Goal: Task Accomplishment & Management: Manage account settings

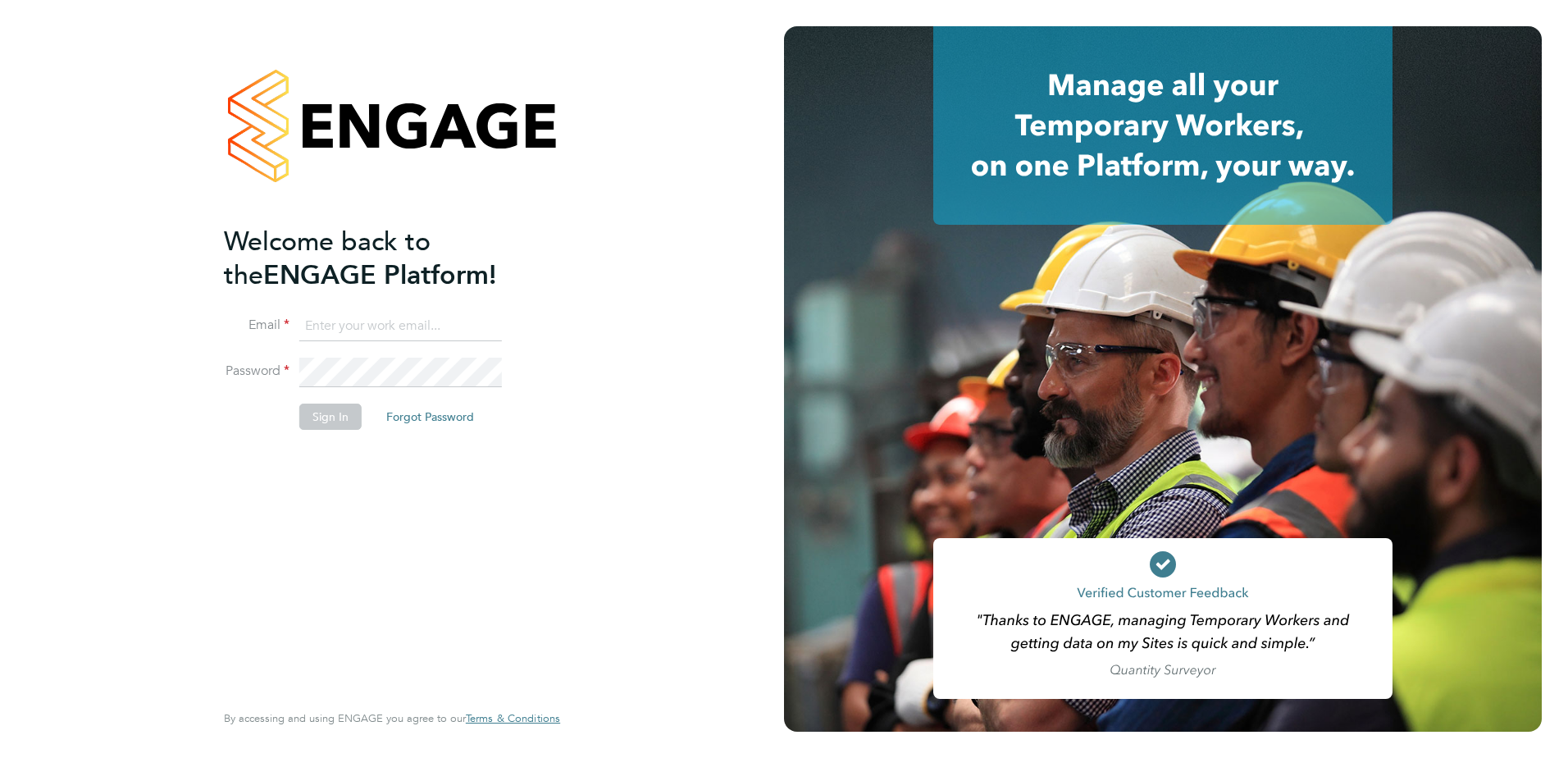
type input "naomi.mutter@vistry.co.uk"
click at [454, 330] on input "naomi.mutter@vistry.co.uk" at bounding box center [400, 327] width 202 height 30
click at [333, 406] on button "Sign In" at bounding box center [330, 417] width 62 height 27
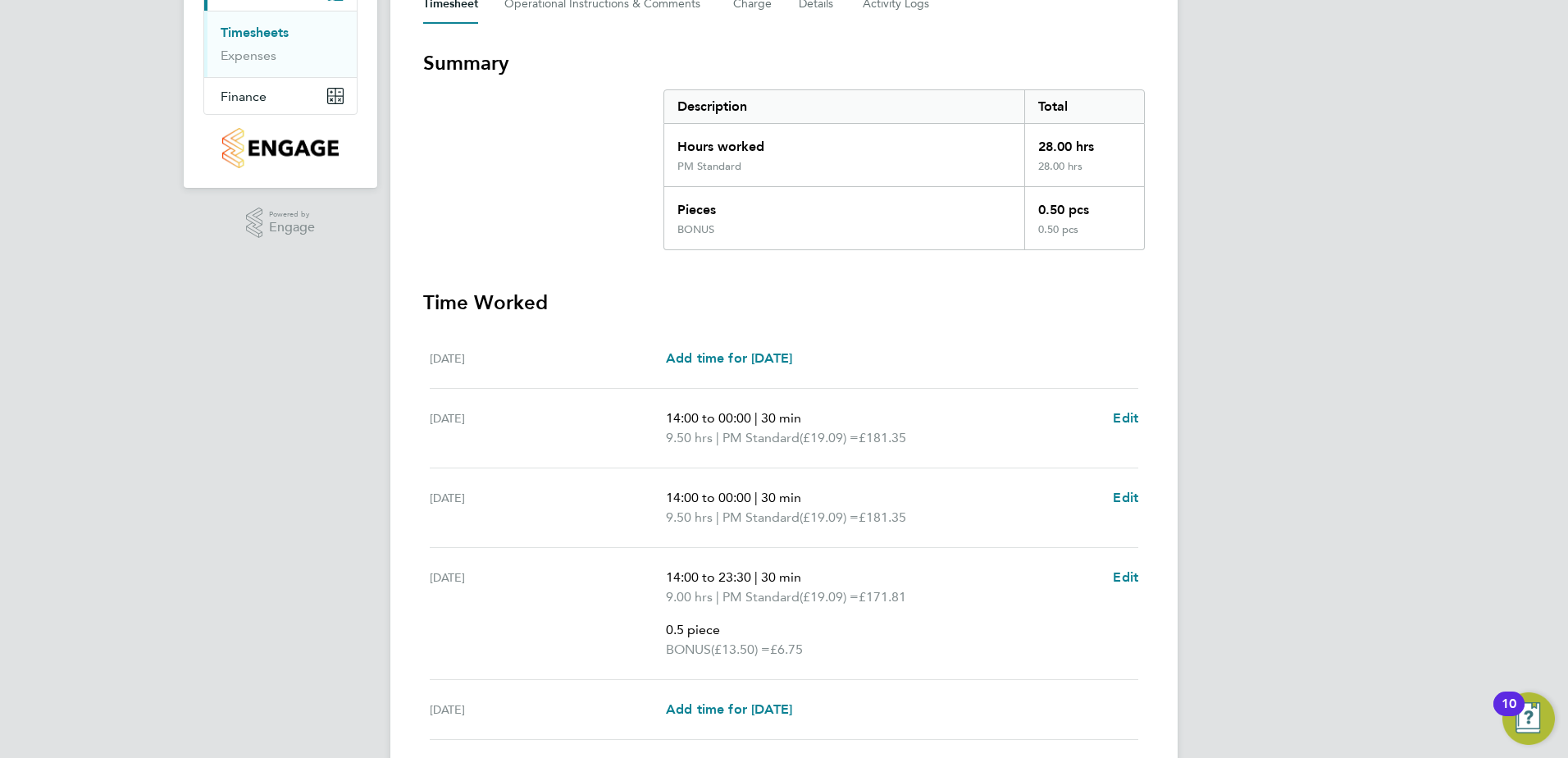
scroll to position [503, 0]
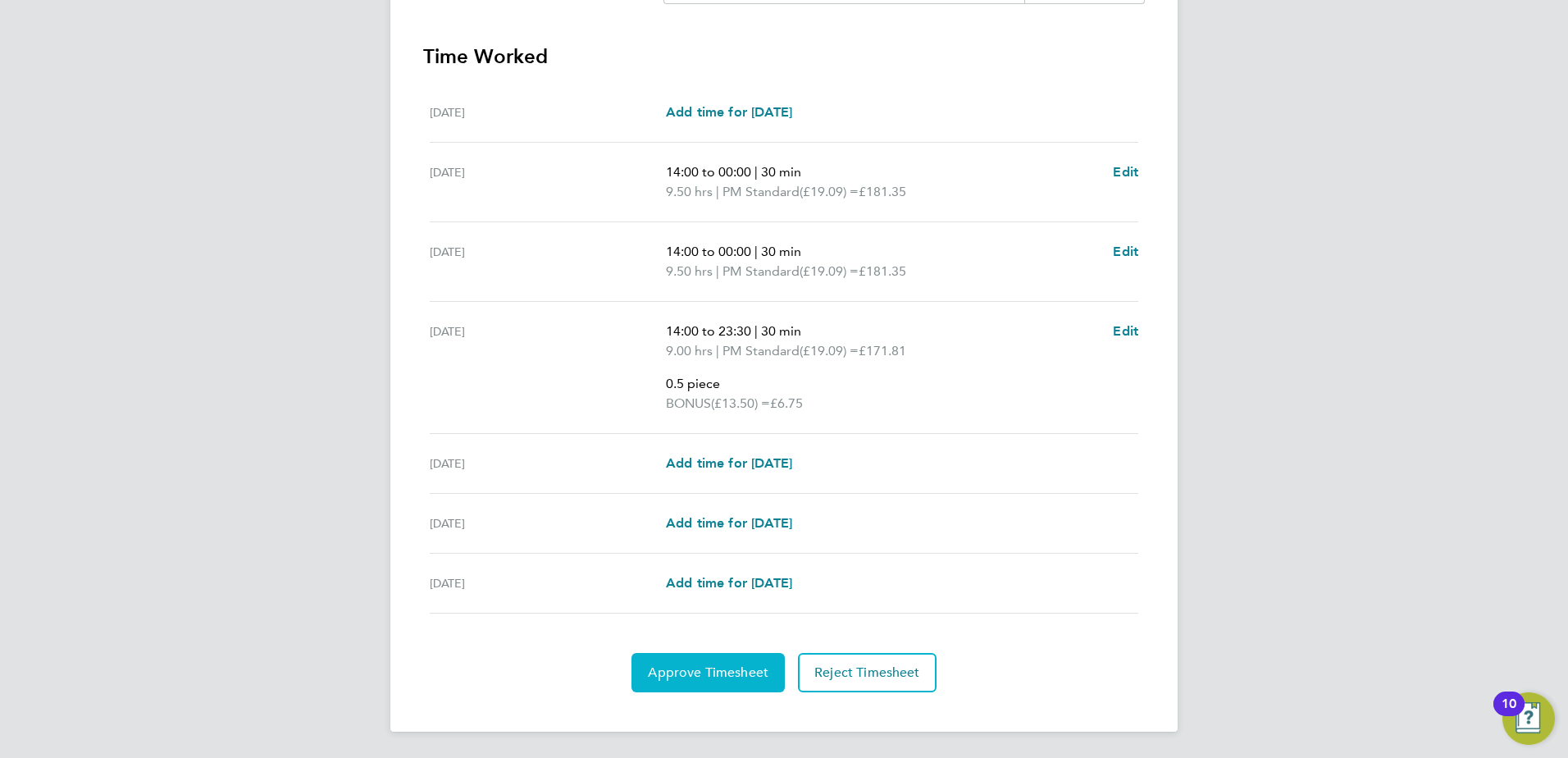
click at [682, 667] on span "Approve Timesheet" at bounding box center [708, 673] width 120 height 17
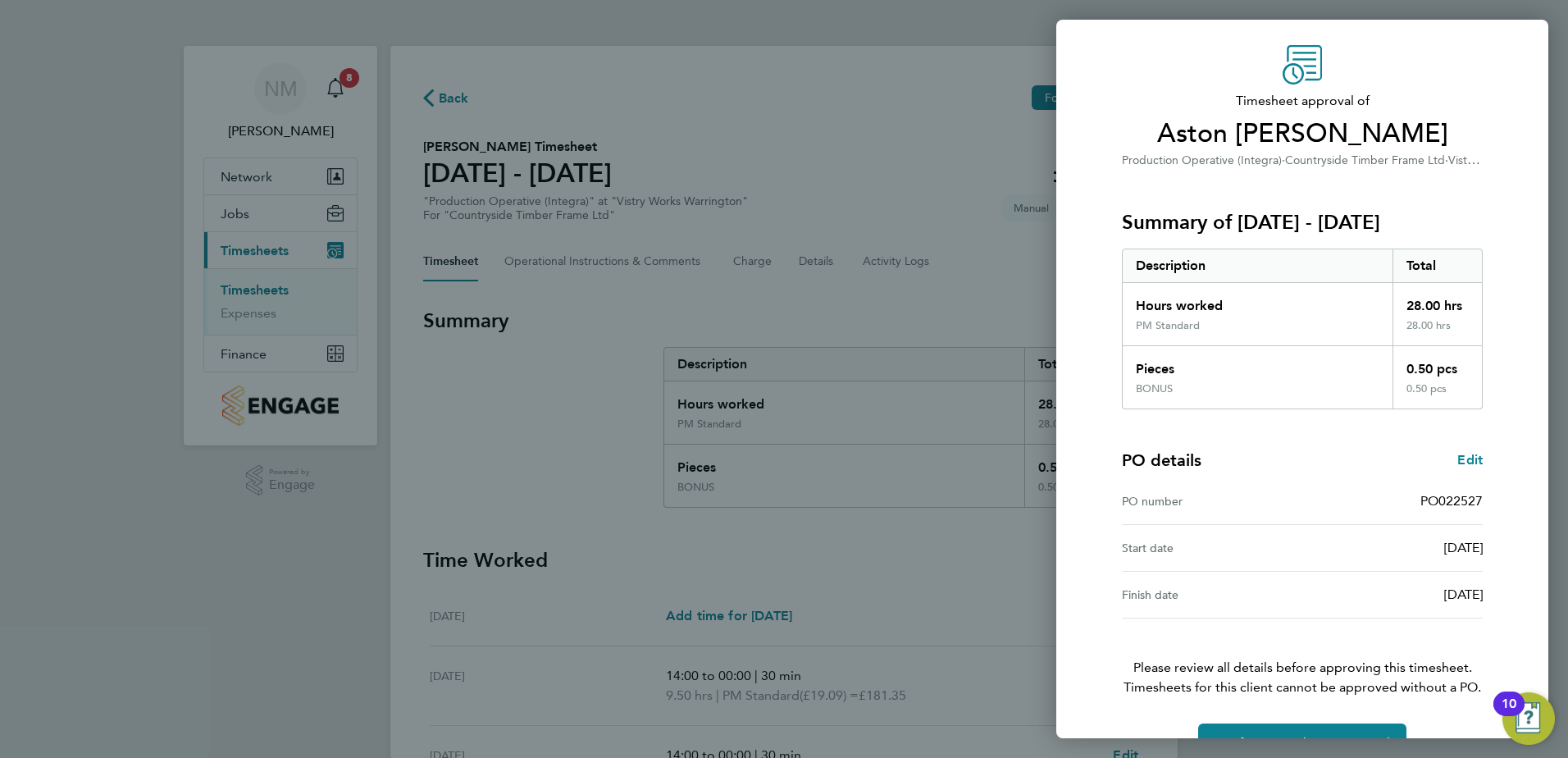
scroll to position [91, 0]
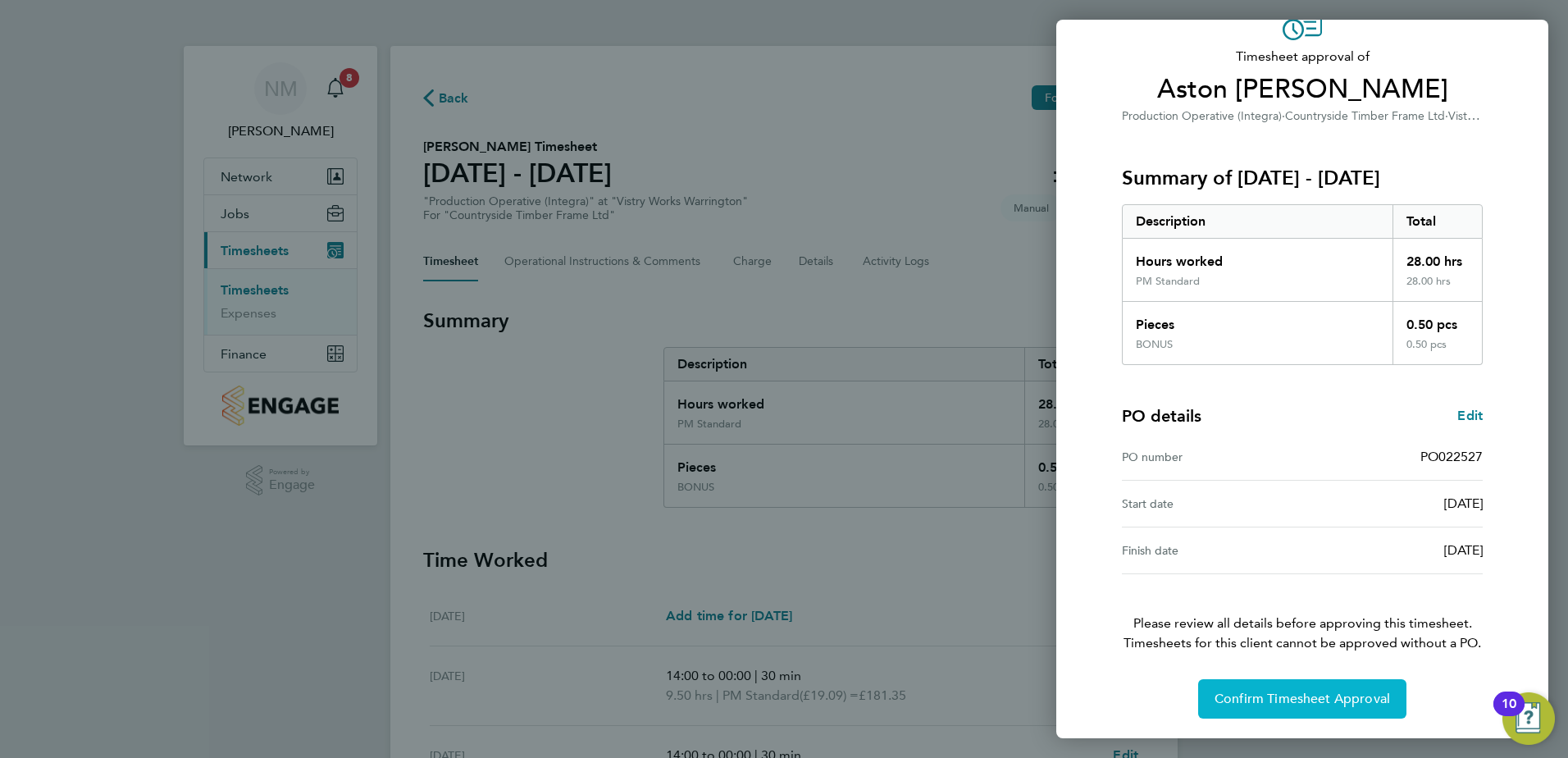
click at [1298, 703] on span "Confirm Timesheet Approval" at bounding box center [1303, 699] width 176 height 17
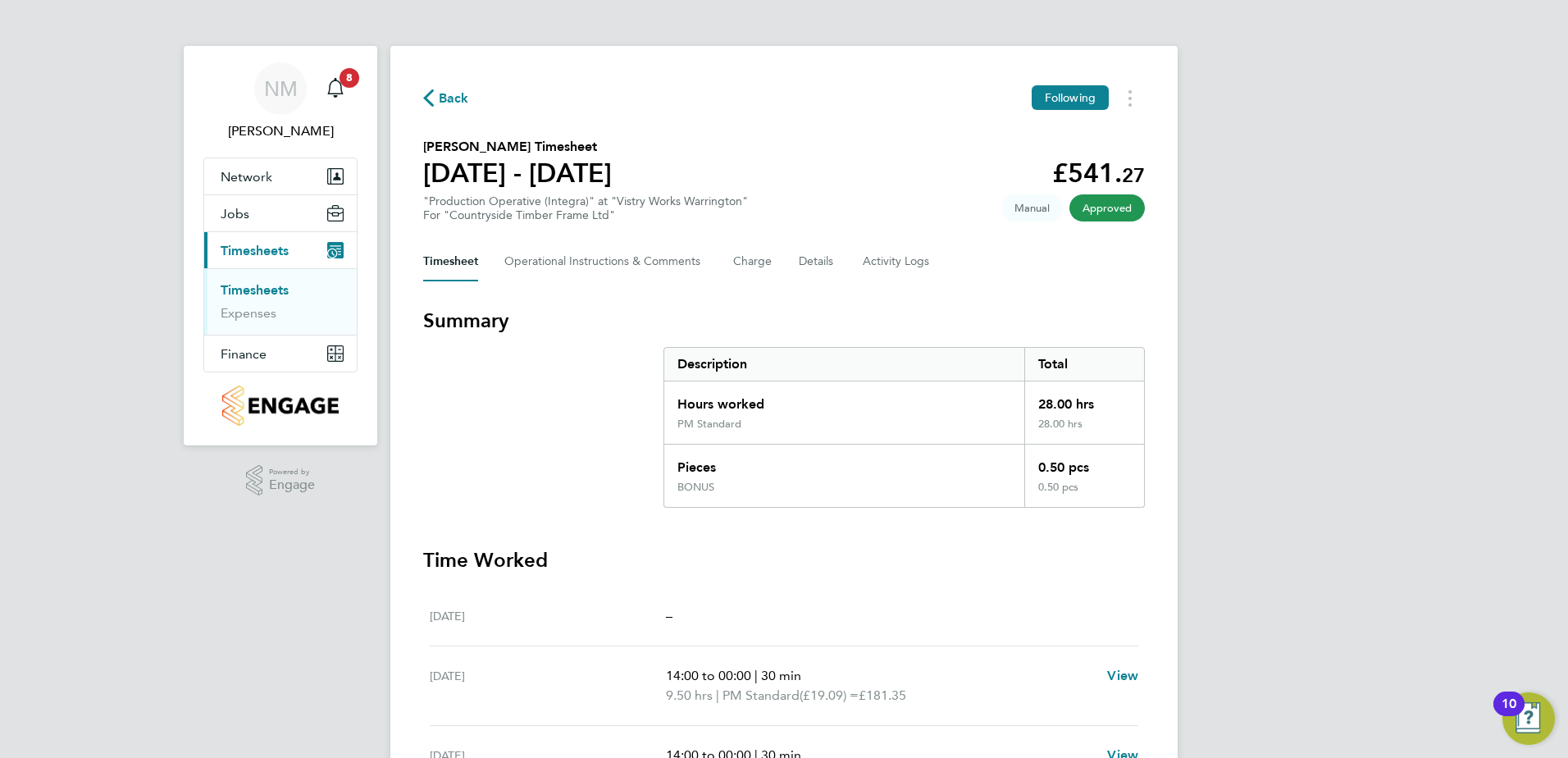
click at [445, 91] on span "Back" at bounding box center [454, 99] width 31 height 20
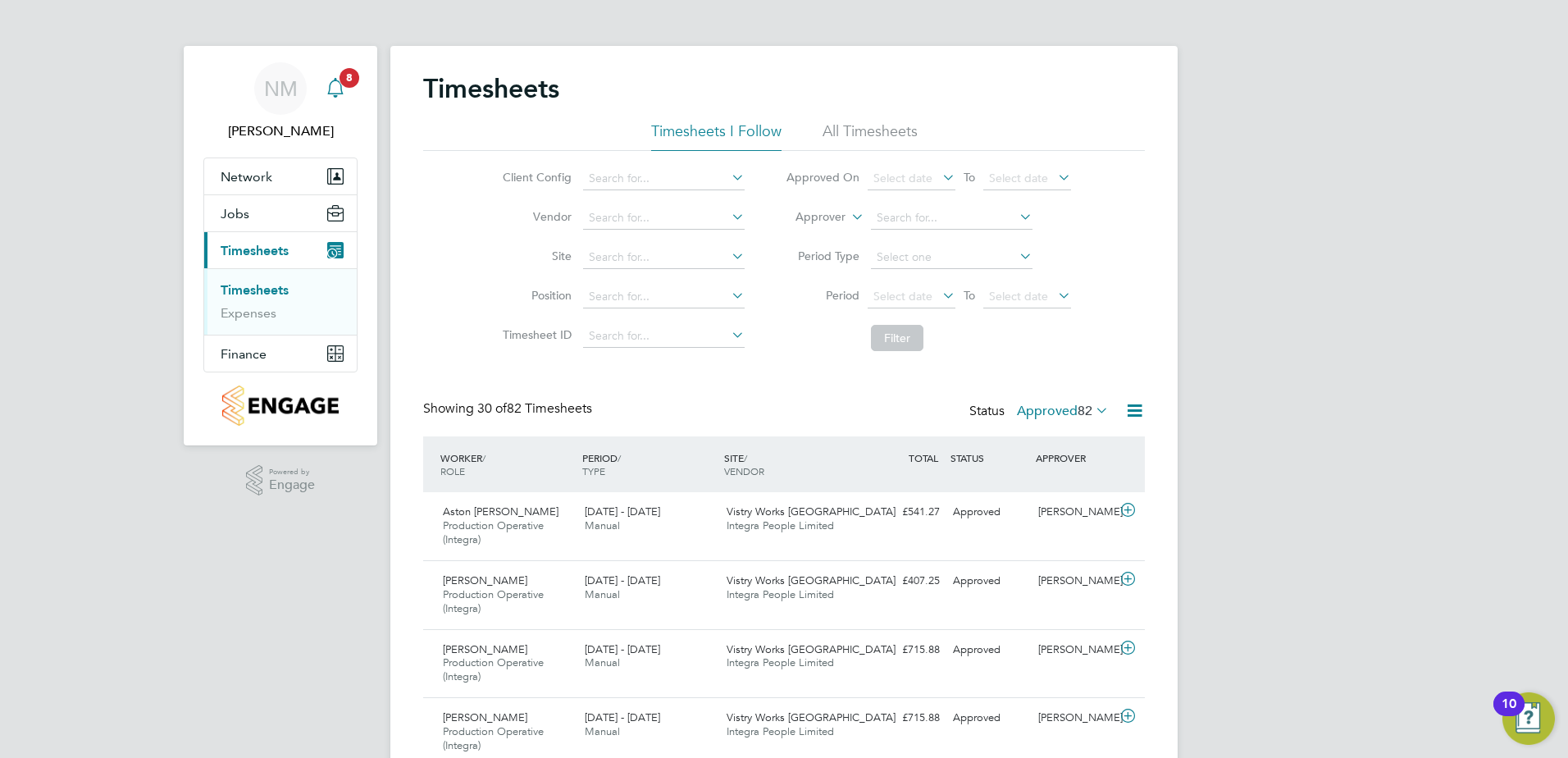
click at [347, 73] on span "8" at bounding box center [350, 78] width 20 height 20
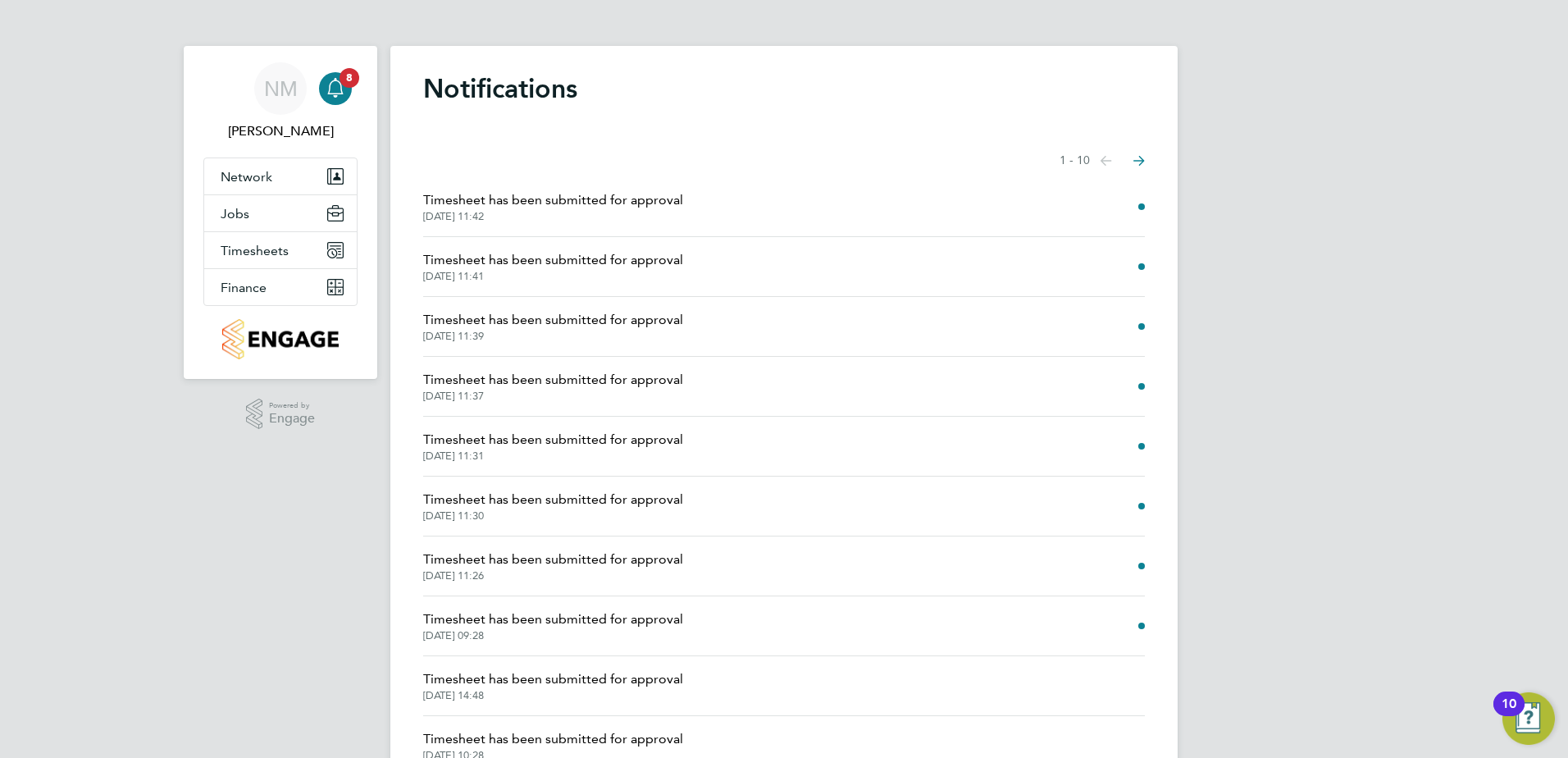
click at [583, 621] on span "Timesheet has been submitted for approval" at bounding box center [553, 620] width 260 height 20
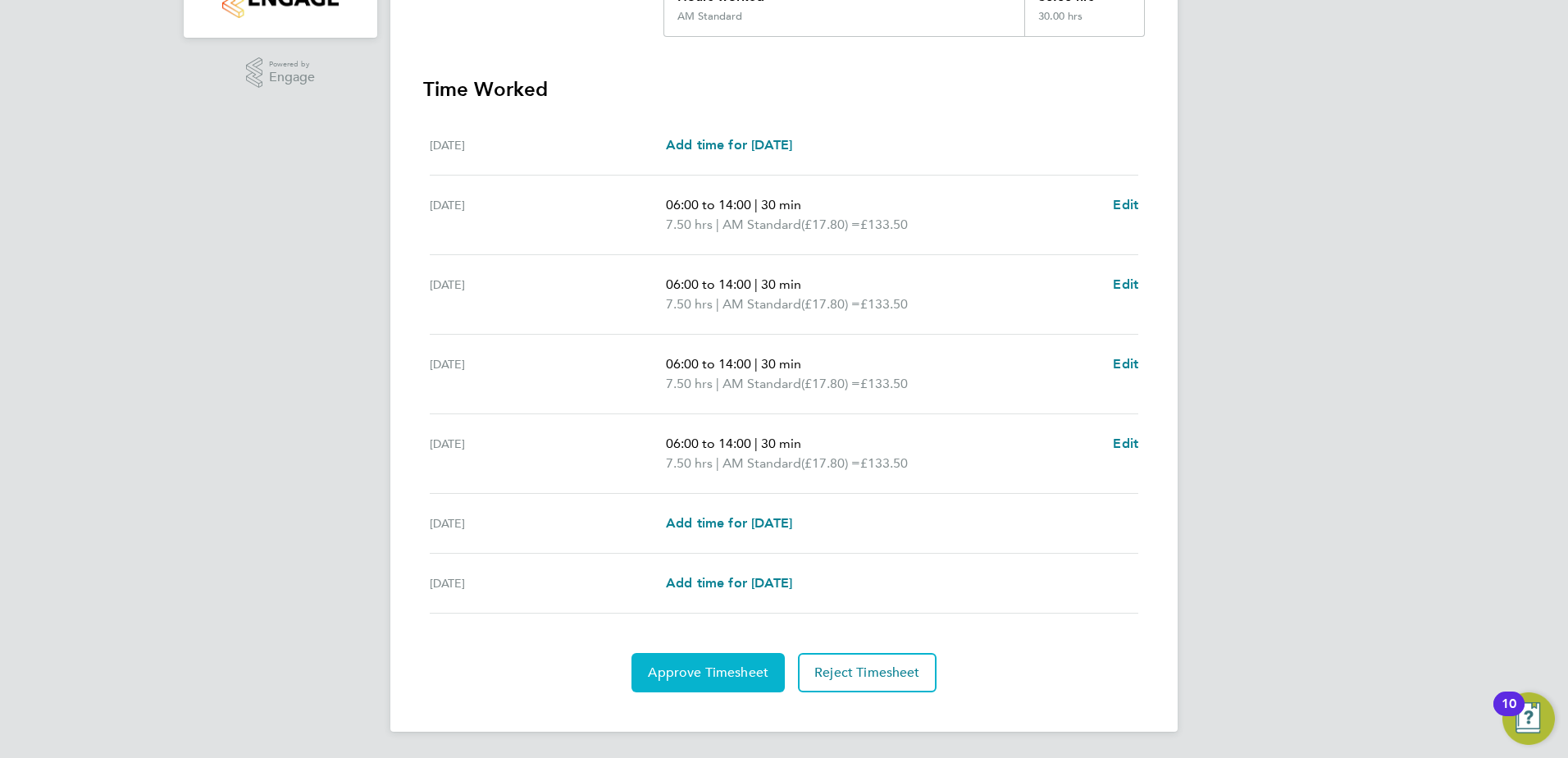
click at [716, 663] on button "Approve Timesheet" at bounding box center [708, 672] width 153 height 39
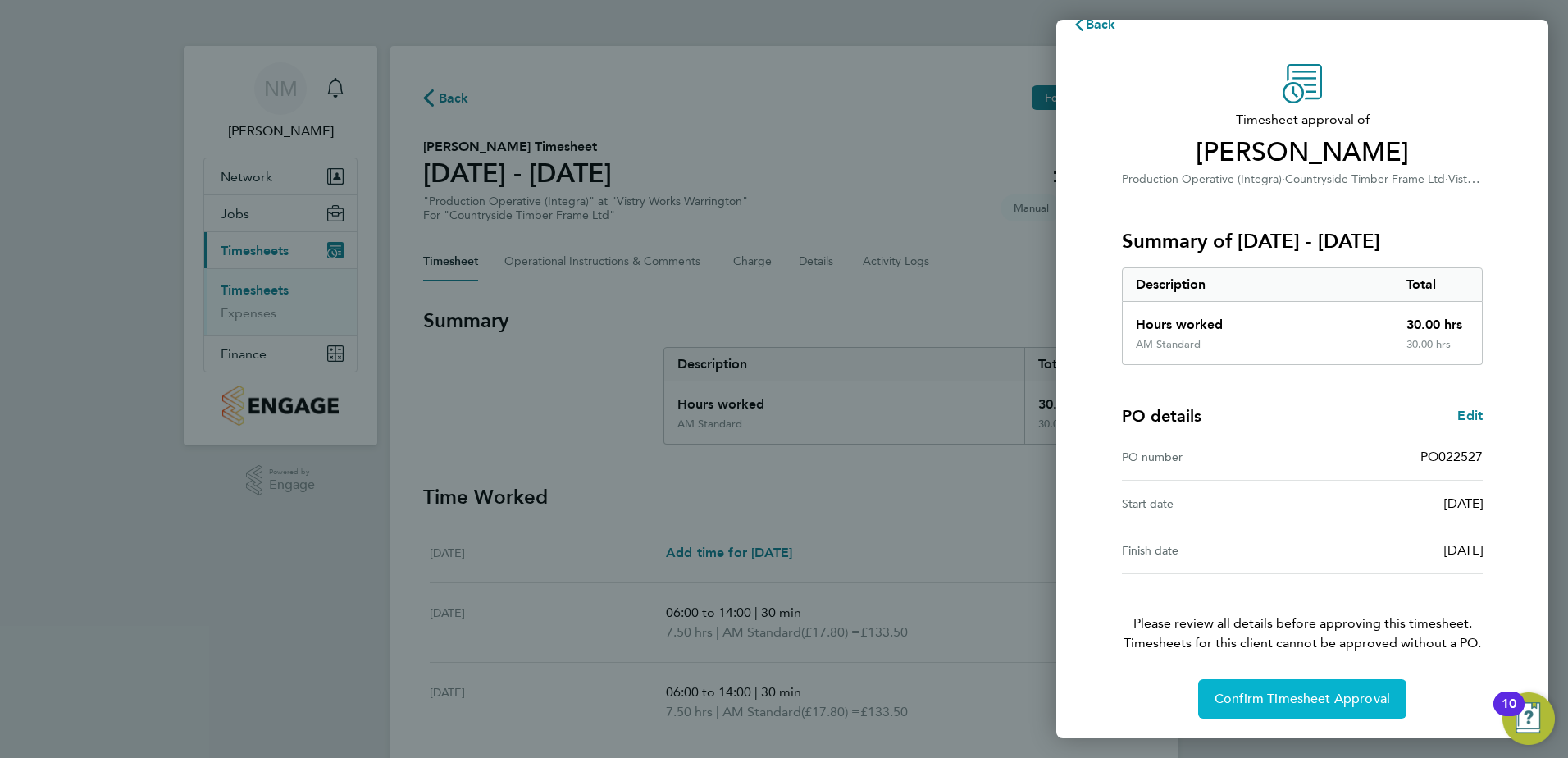
click at [1260, 696] on span "Confirm Timesheet Approval" at bounding box center [1303, 699] width 176 height 17
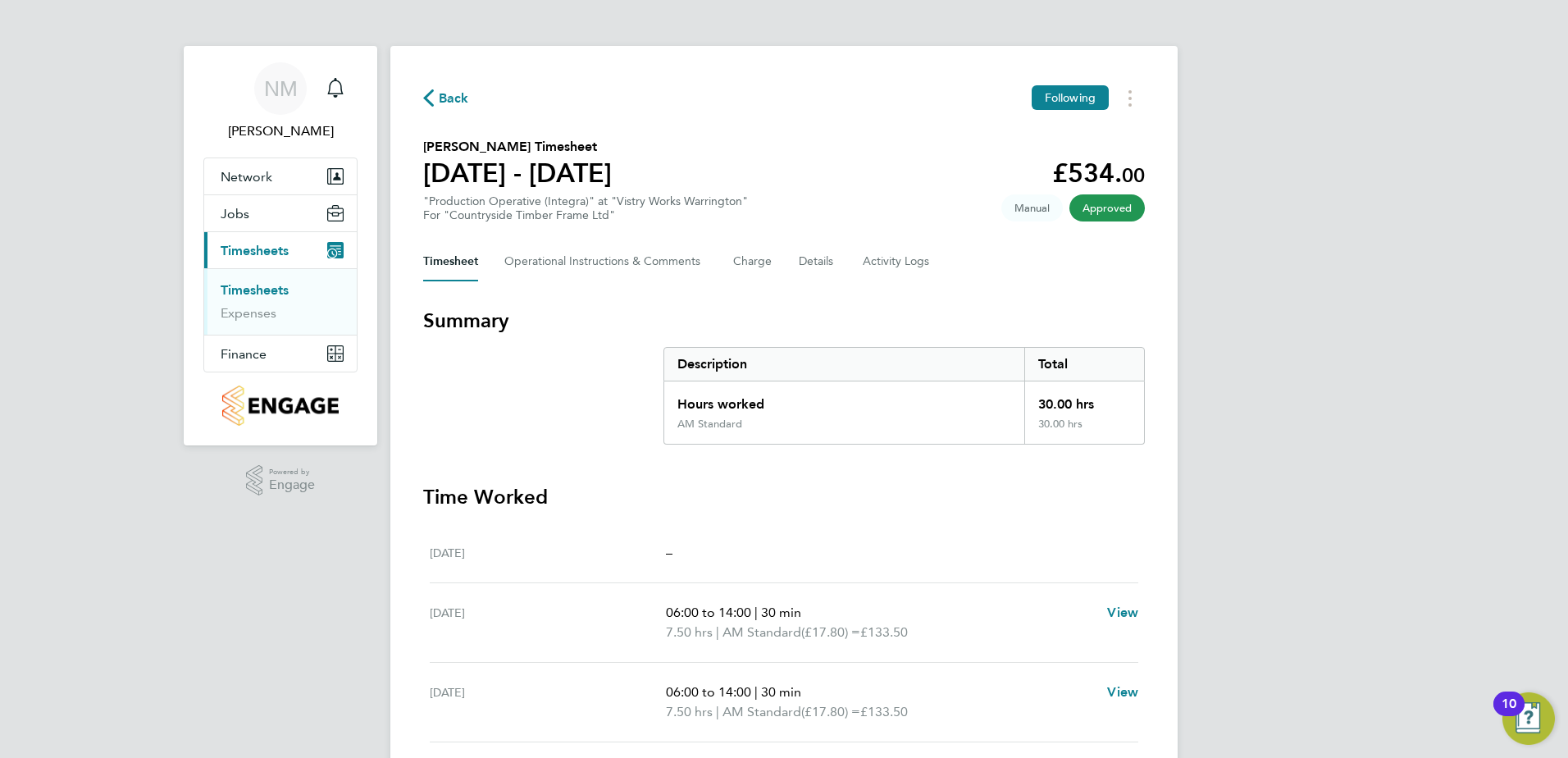
click at [441, 99] on span "Back" at bounding box center [454, 99] width 31 height 20
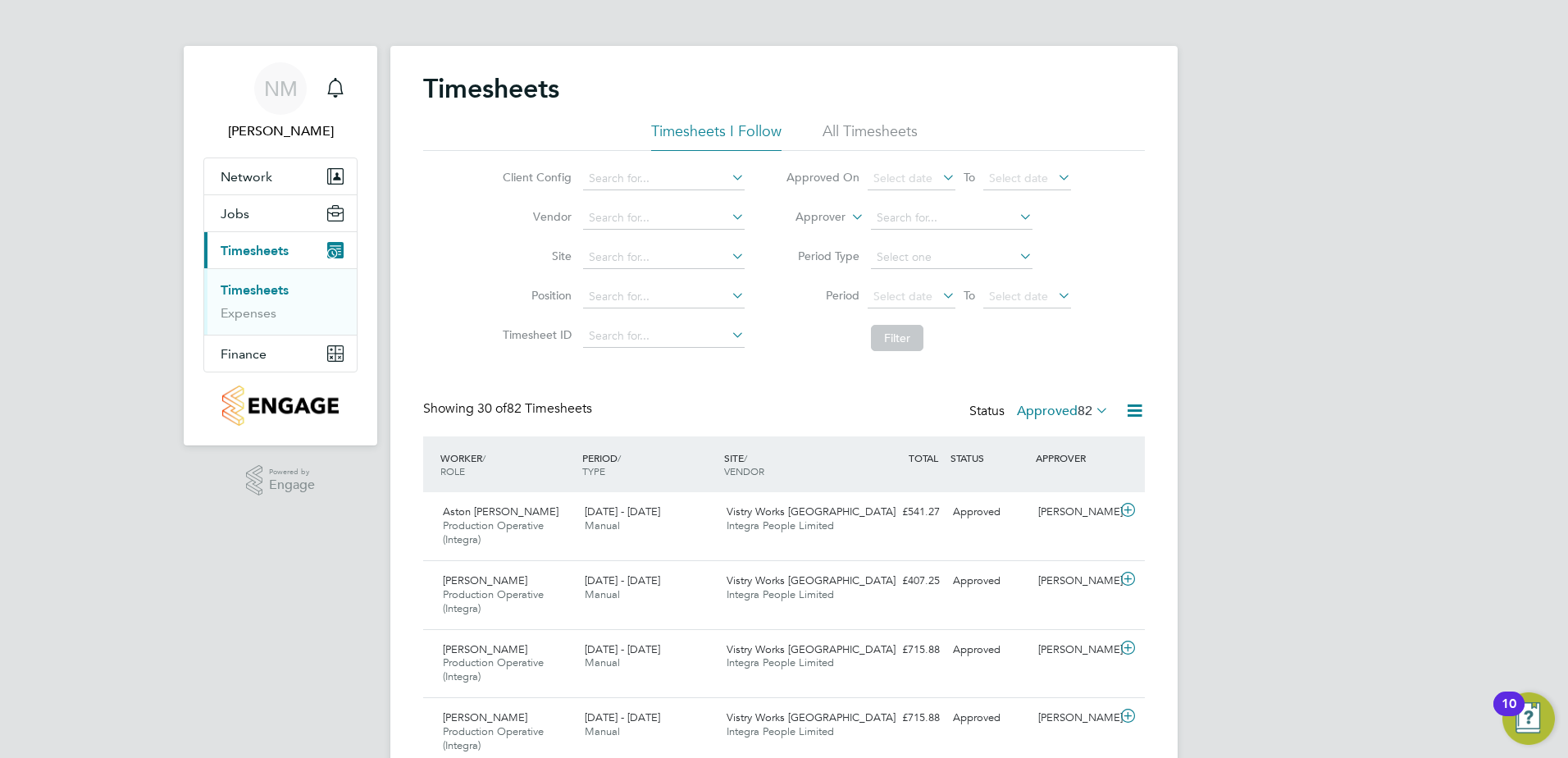
click at [1064, 412] on label "Approved 82" at bounding box center [1063, 411] width 92 height 17
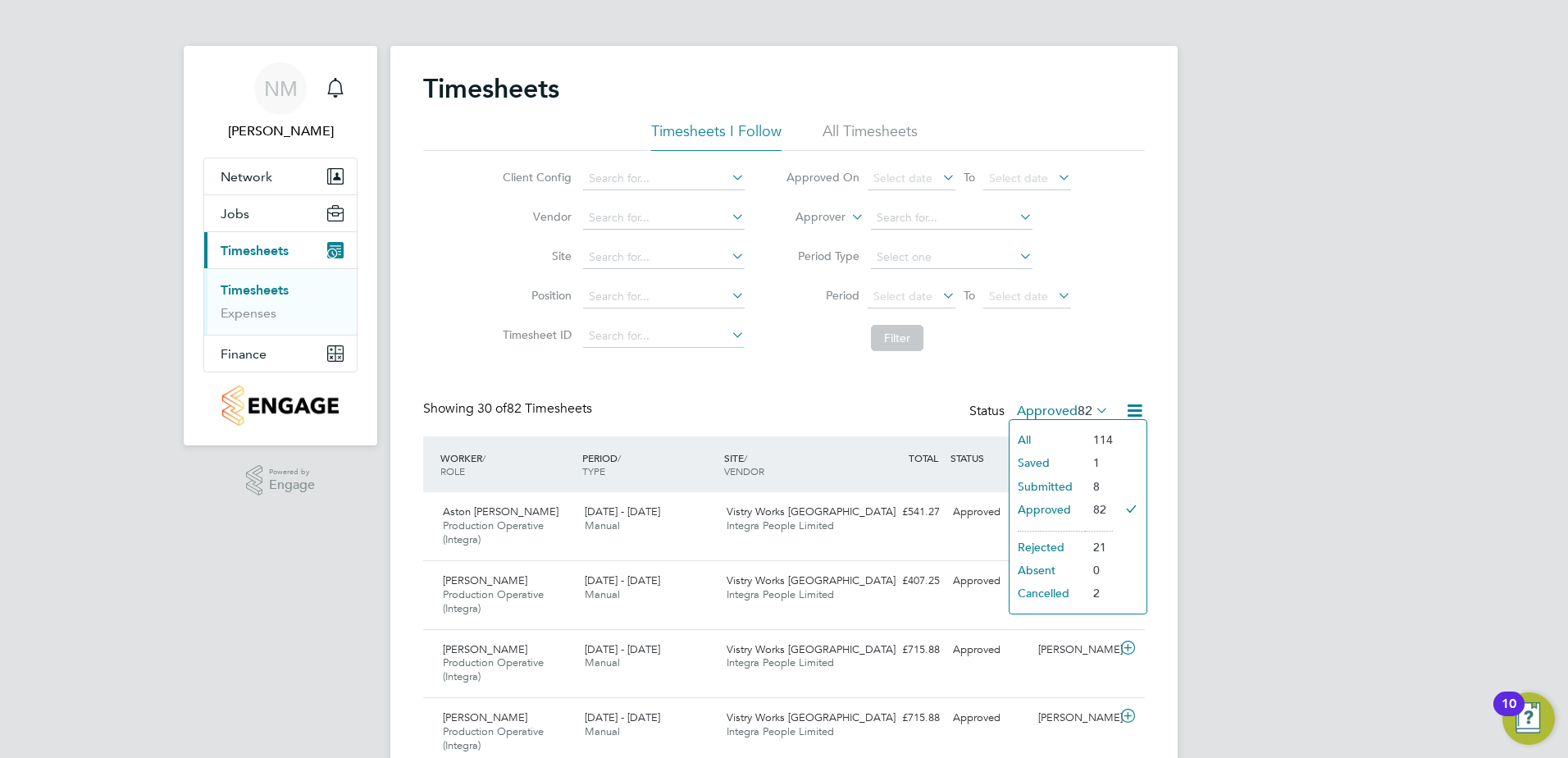
click at [1065, 487] on li "Submitted" at bounding box center [1047, 487] width 75 height 23
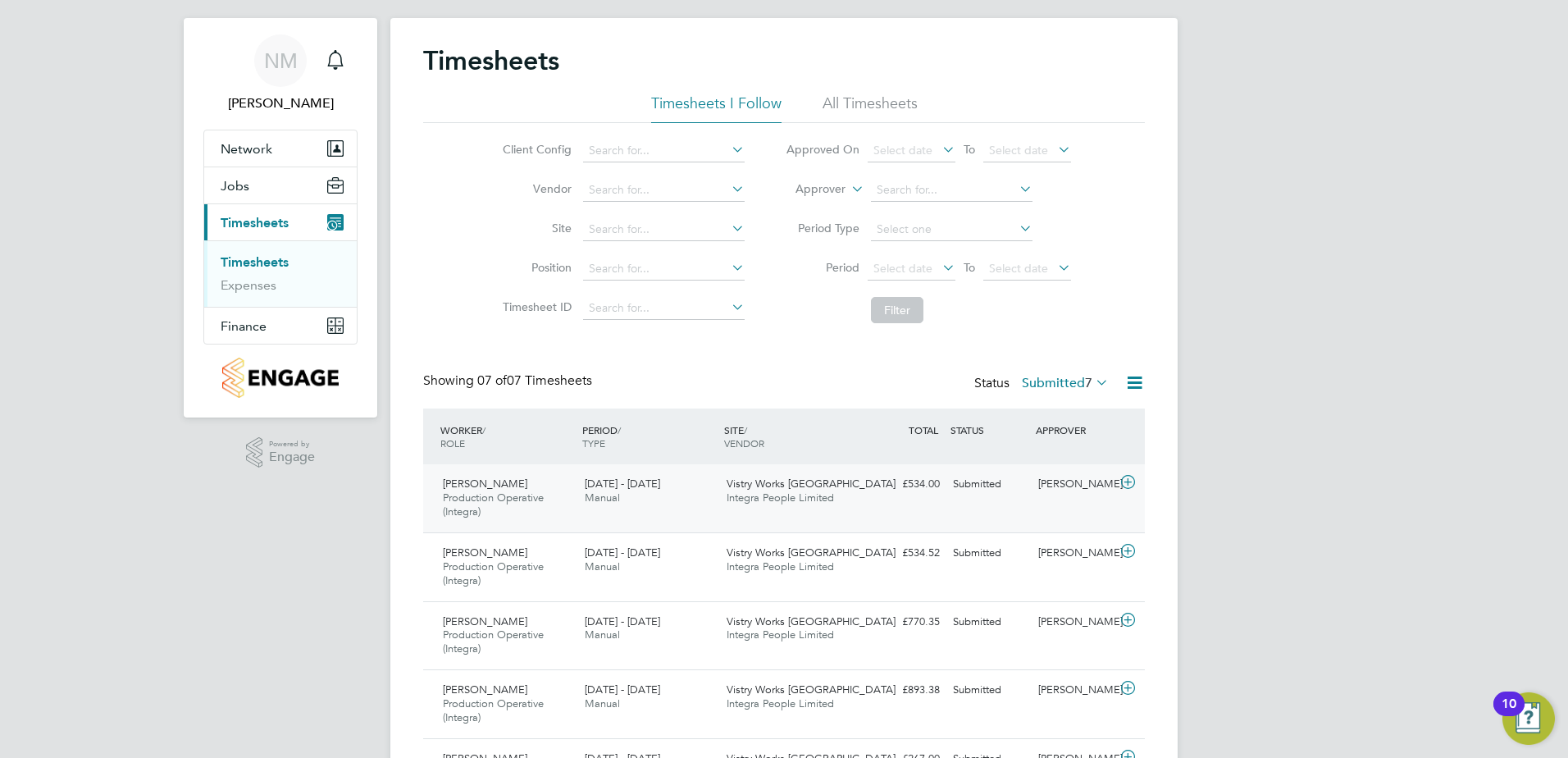
click at [1005, 495] on div "Submitted" at bounding box center [989, 484] width 85 height 27
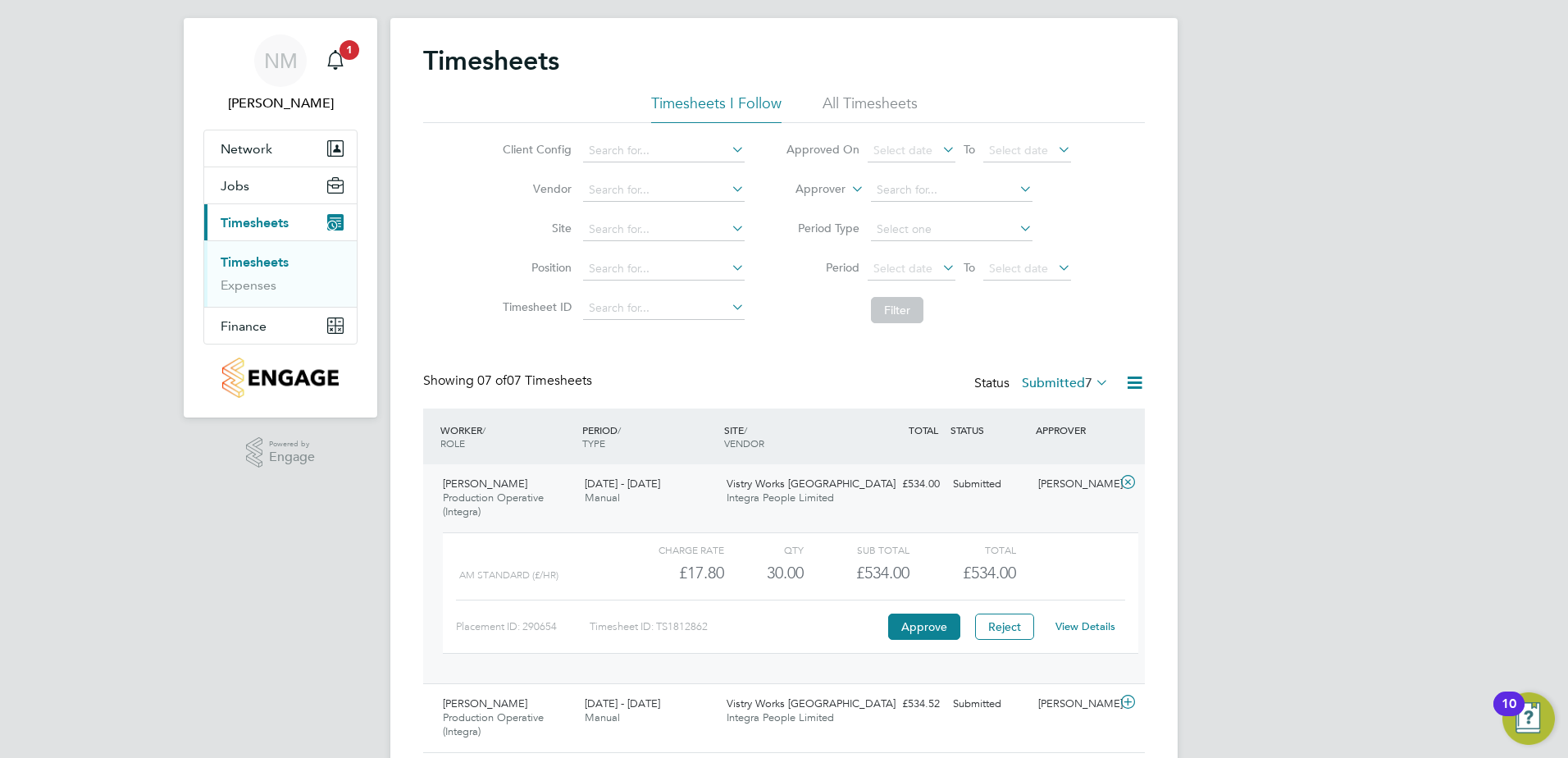
click at [1090, 629] on link "View Details" at bounding box center [1085, 626] width 60 height 14
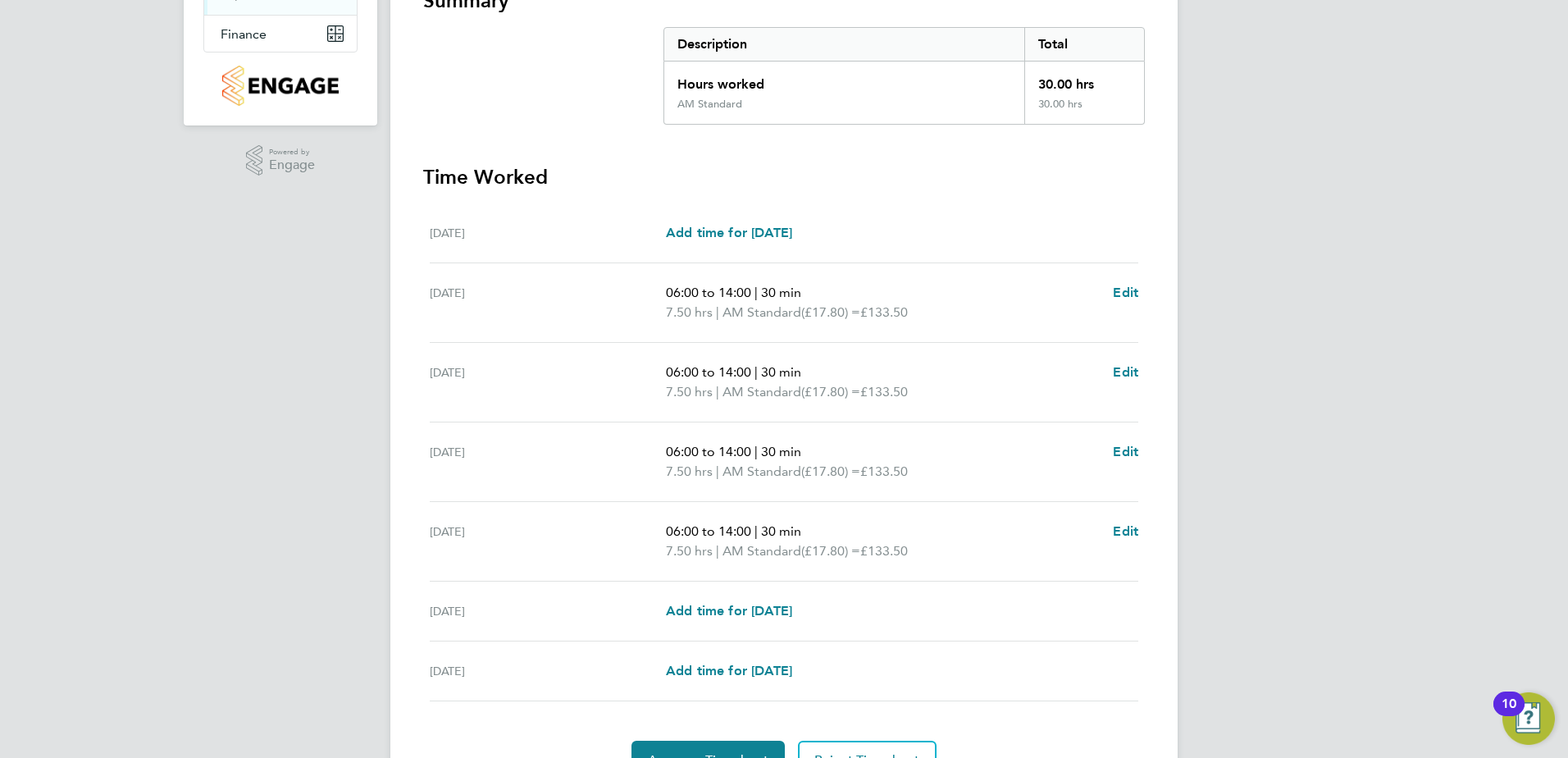
scroll to position [408, 0]
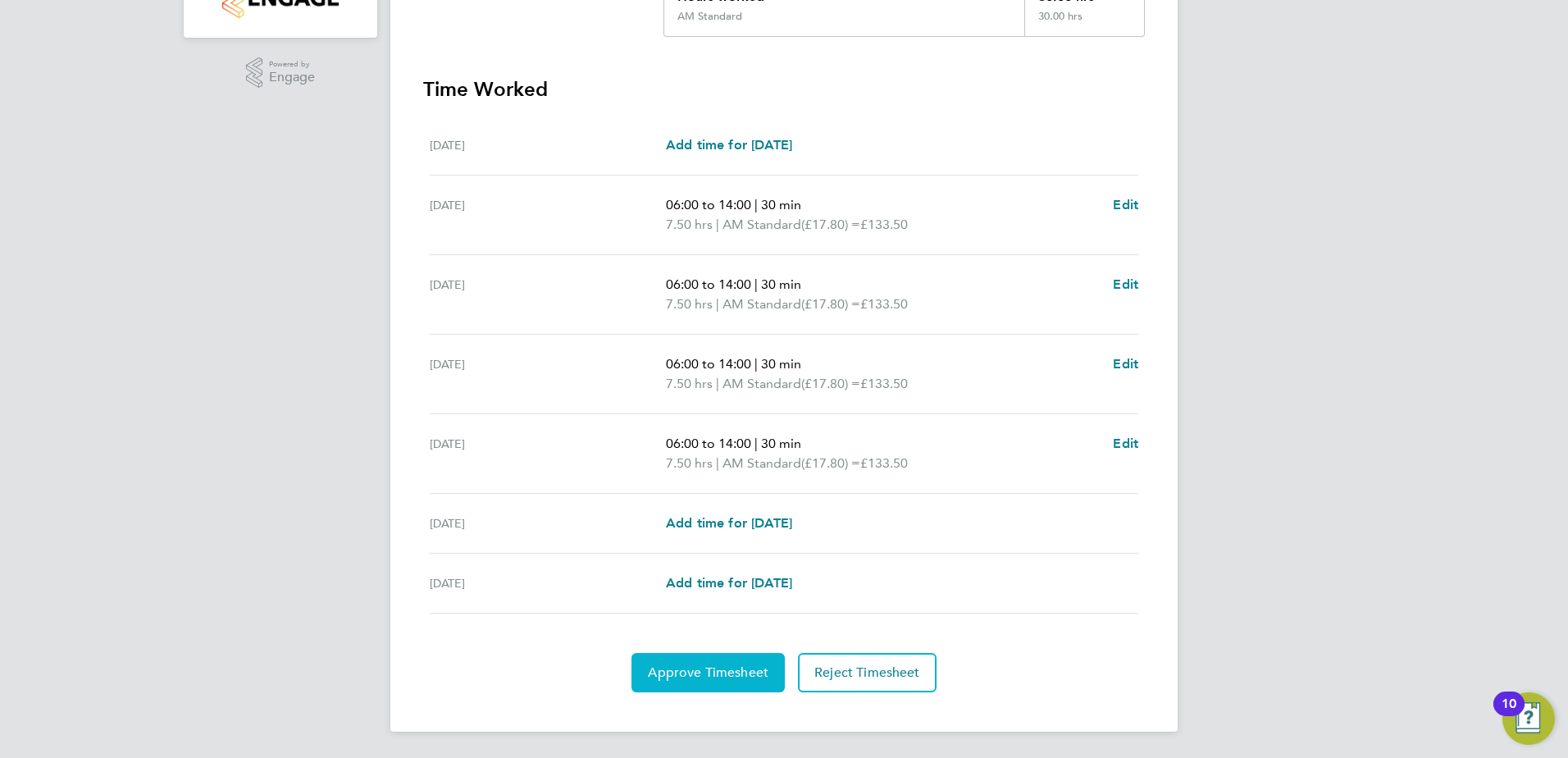
click at [697, 672] on span "Approve Timesheet" at bounding box center [708, 673] width 120 height 17
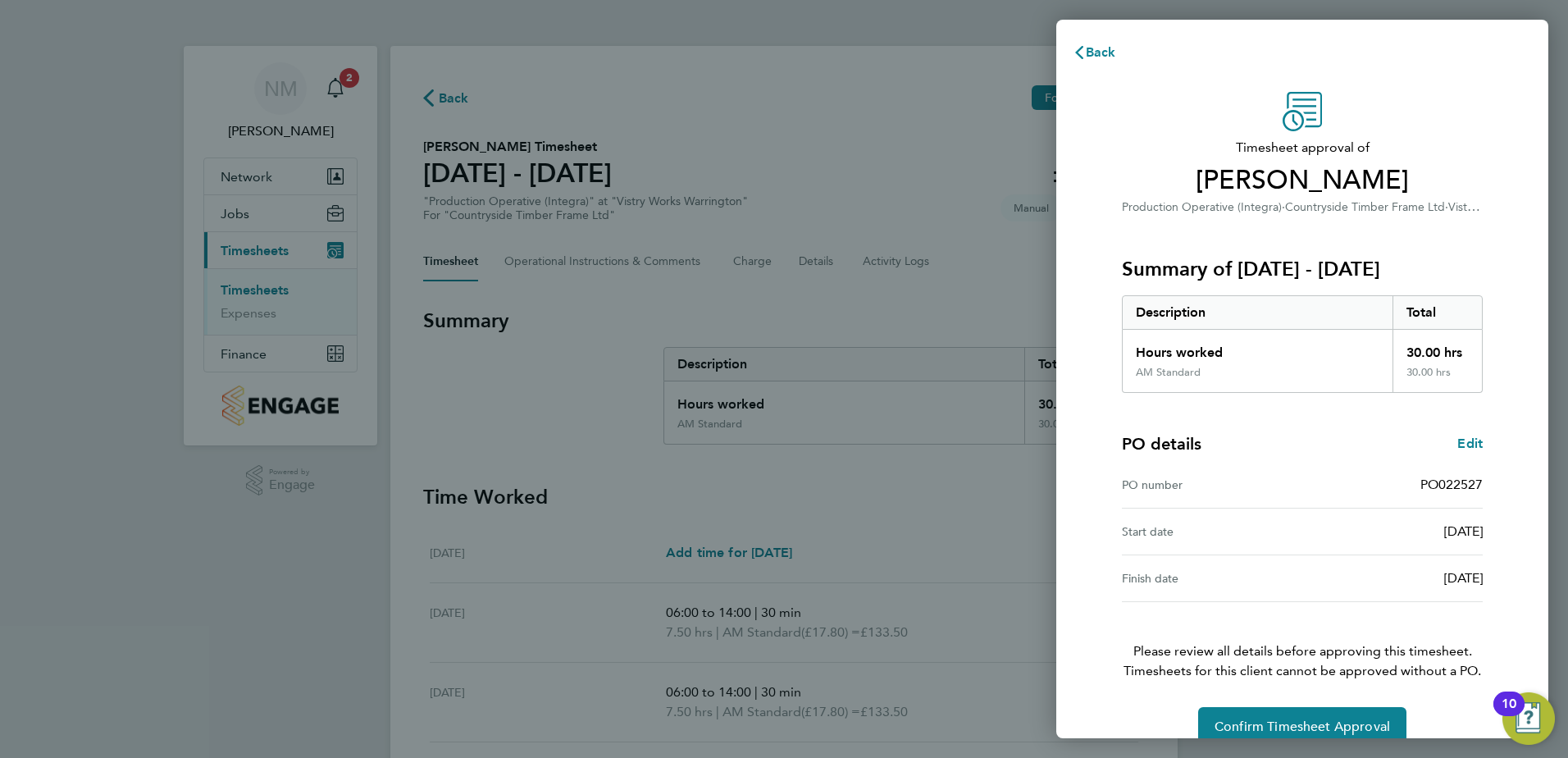
scroll to position [28, 0]
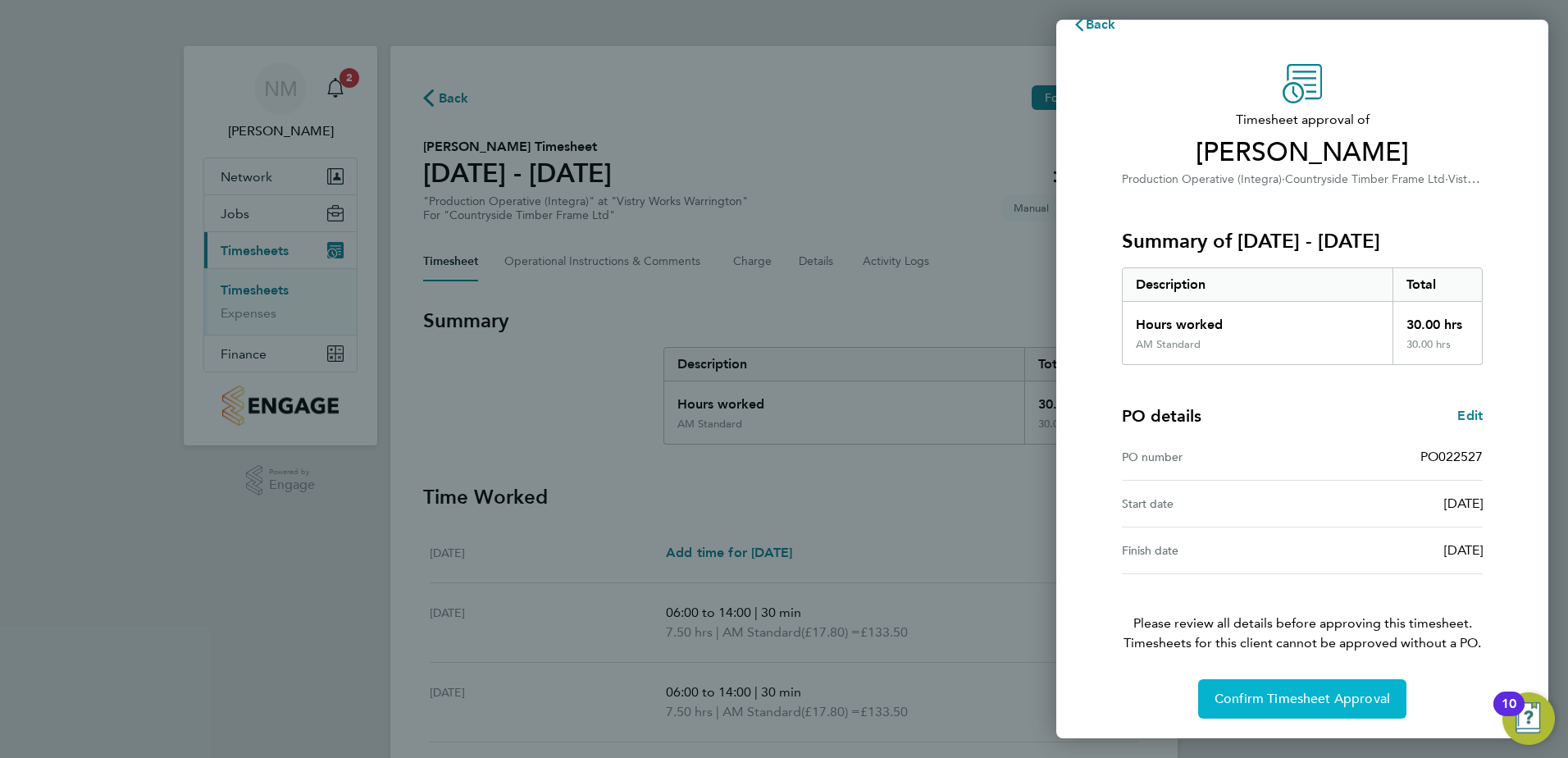
click at [1311, 692] on span "Confirm Timesheet Approval" at bounding box center [1303, 699] width 176 height 17
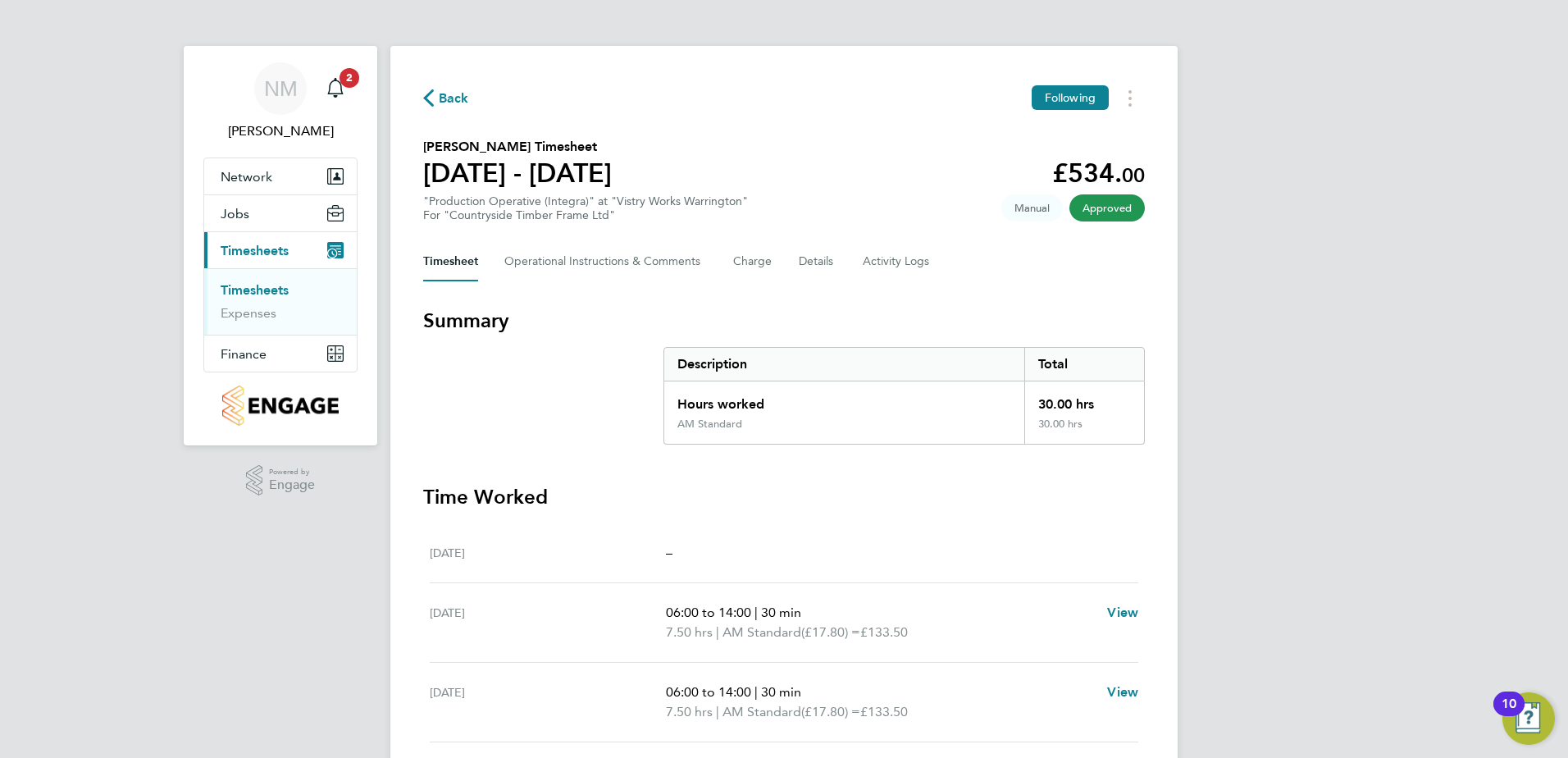
click at [456, 96] on span "Back" at bounding box center [454, 99] width 31 height 20
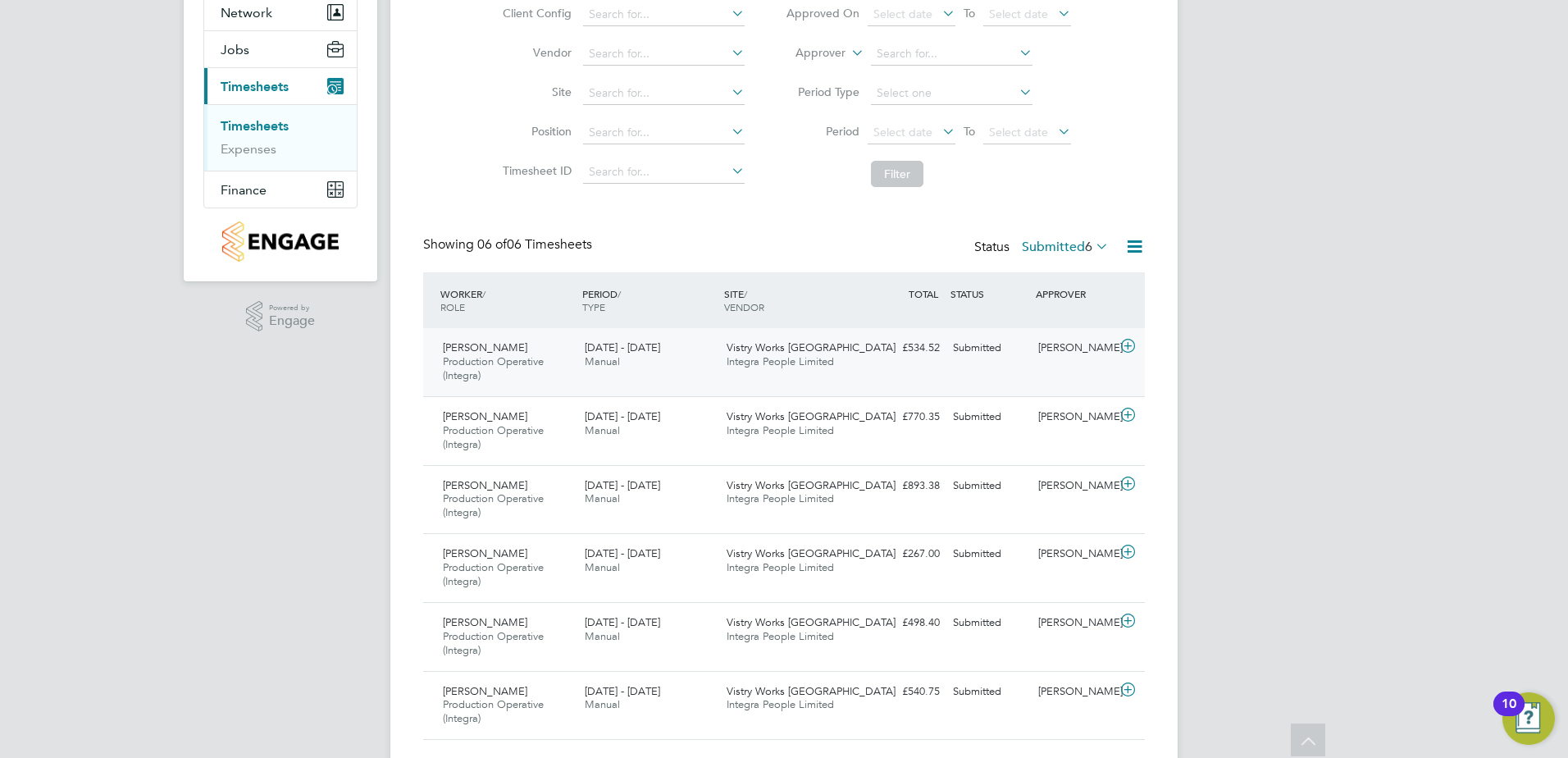
click at [1088, 358] on div "[PERSON_NAME]" at bounding box center [1074, 348] width 85 height 27
click at [1059, 344] on div "[PERSON_NAME]" at bounding box center [1074, 348] width 85 height 27
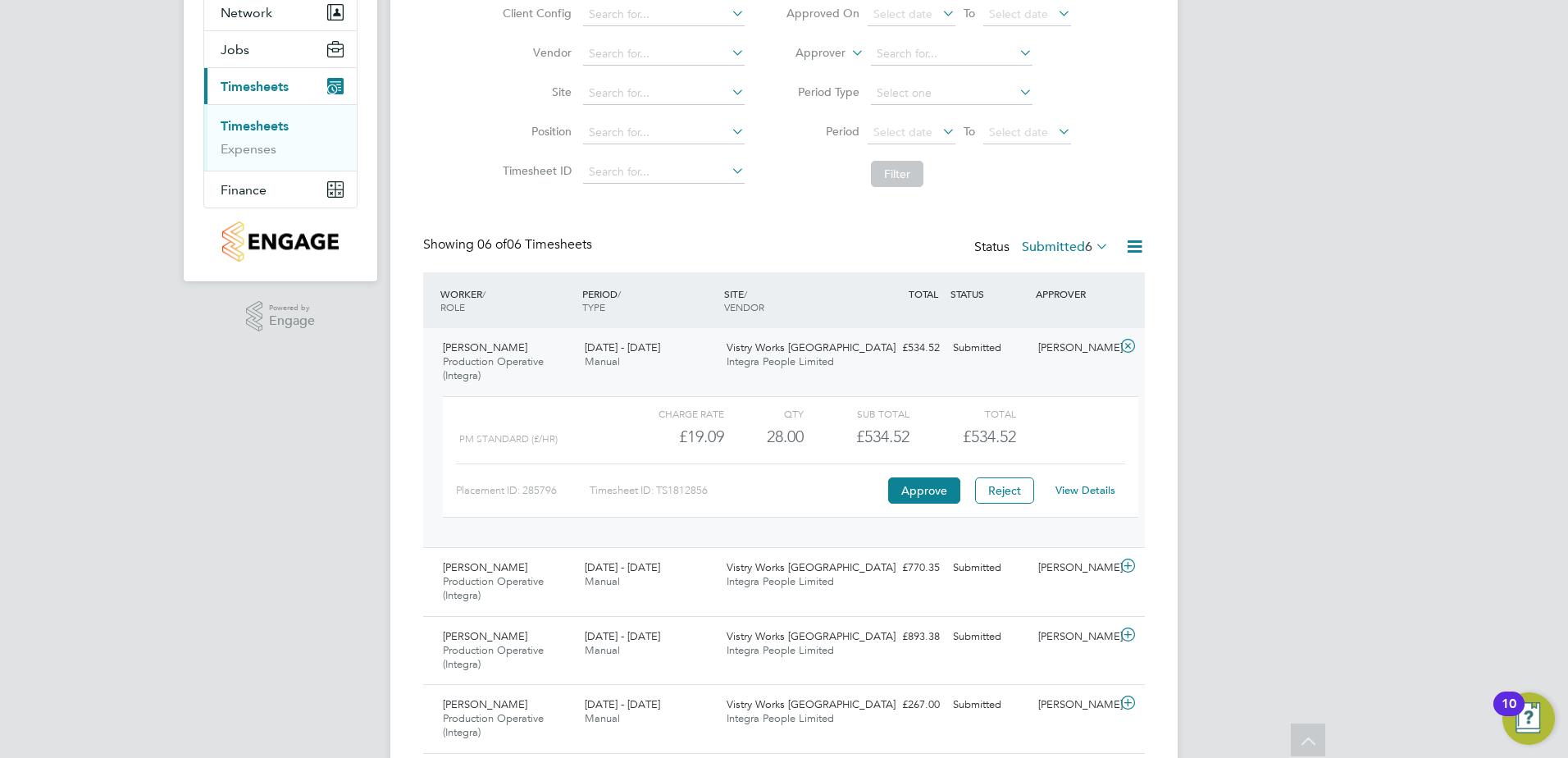
click at [1090, 486] on link "View Details" at bounding box center [1085, 490] width 60 height 14
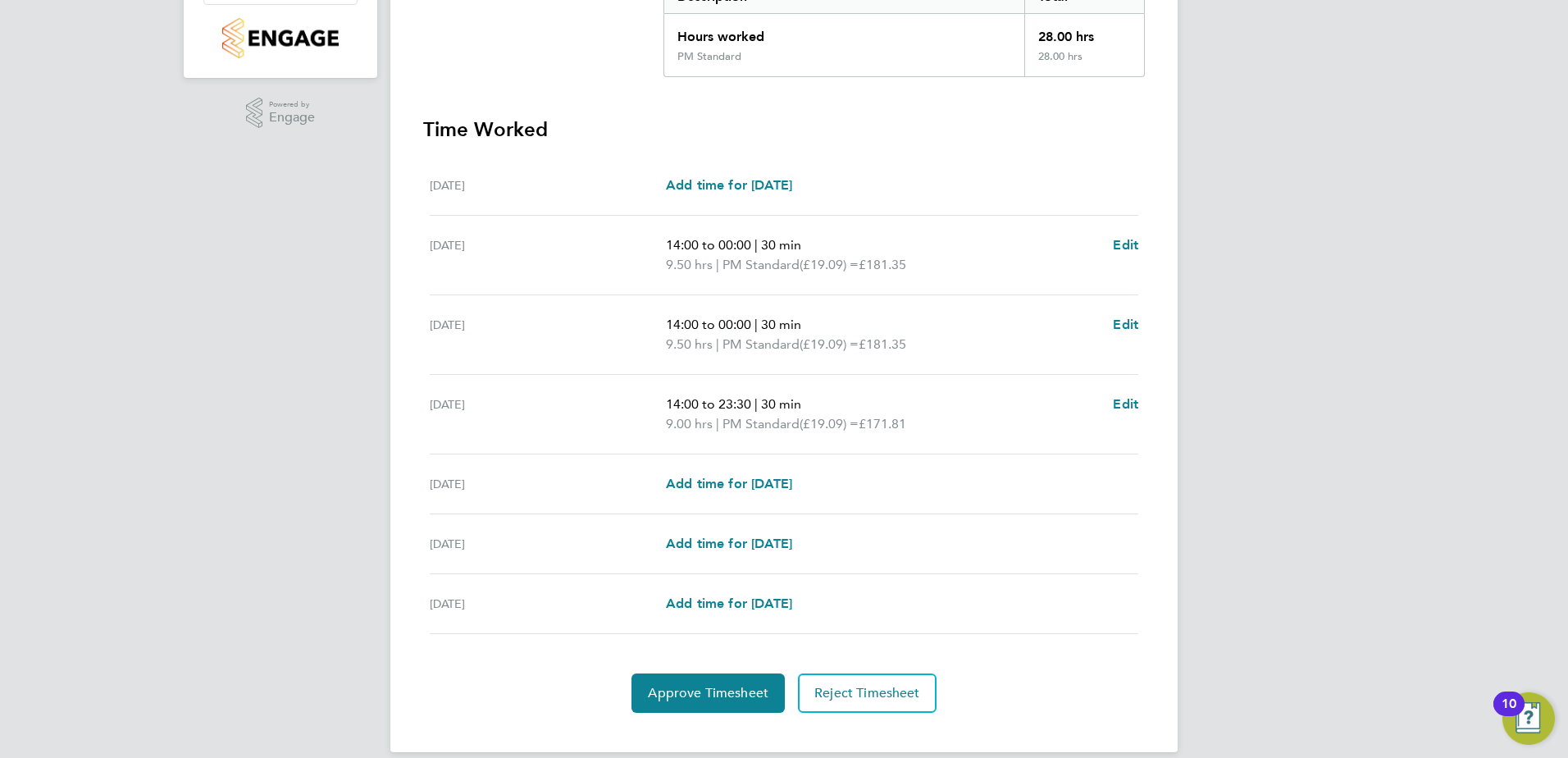
scroll to position [388, 0]
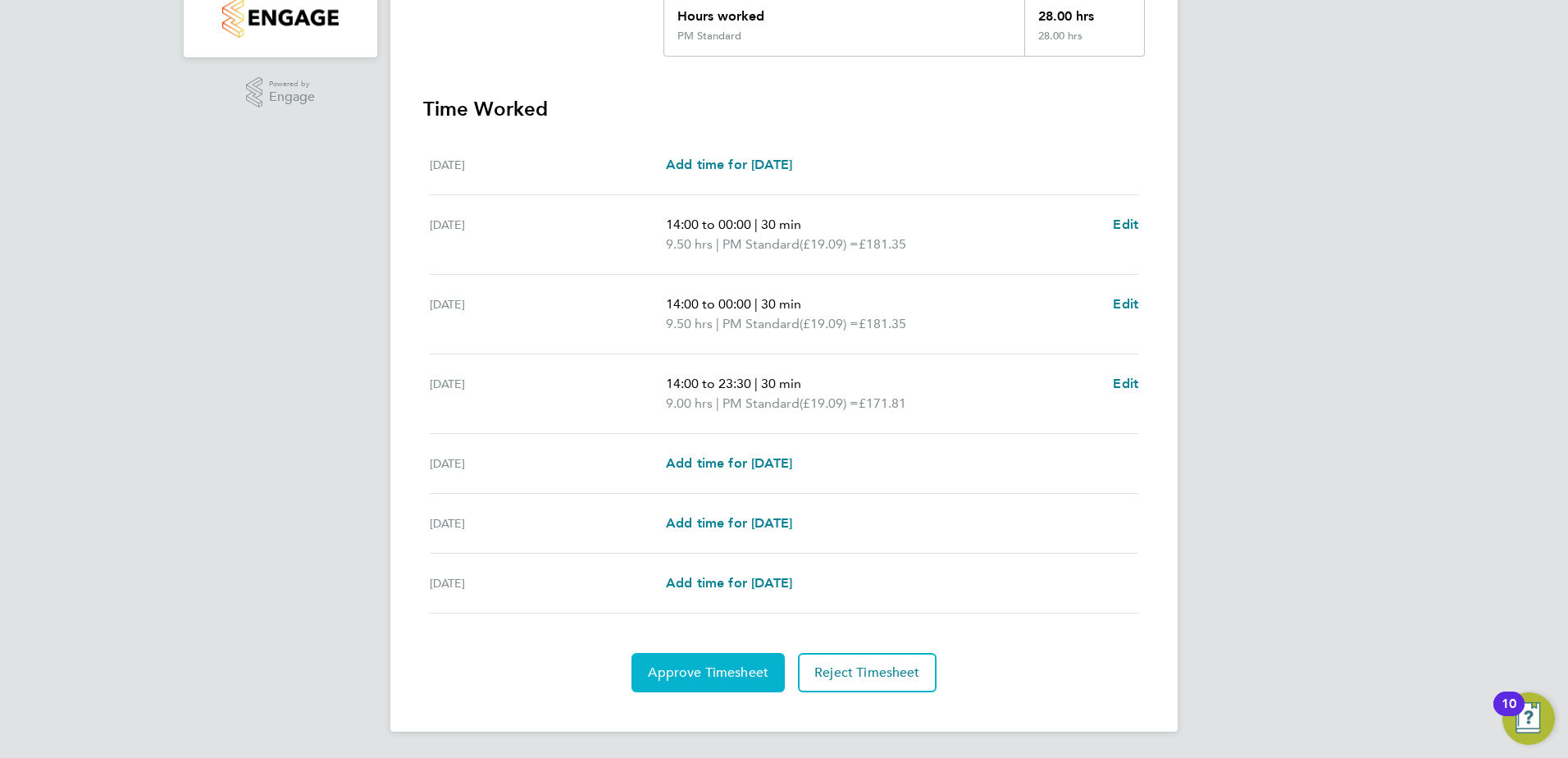
click at [671, 674] on span "Approve Timesheet" at bounding box center [708, 673] width 120 height 17
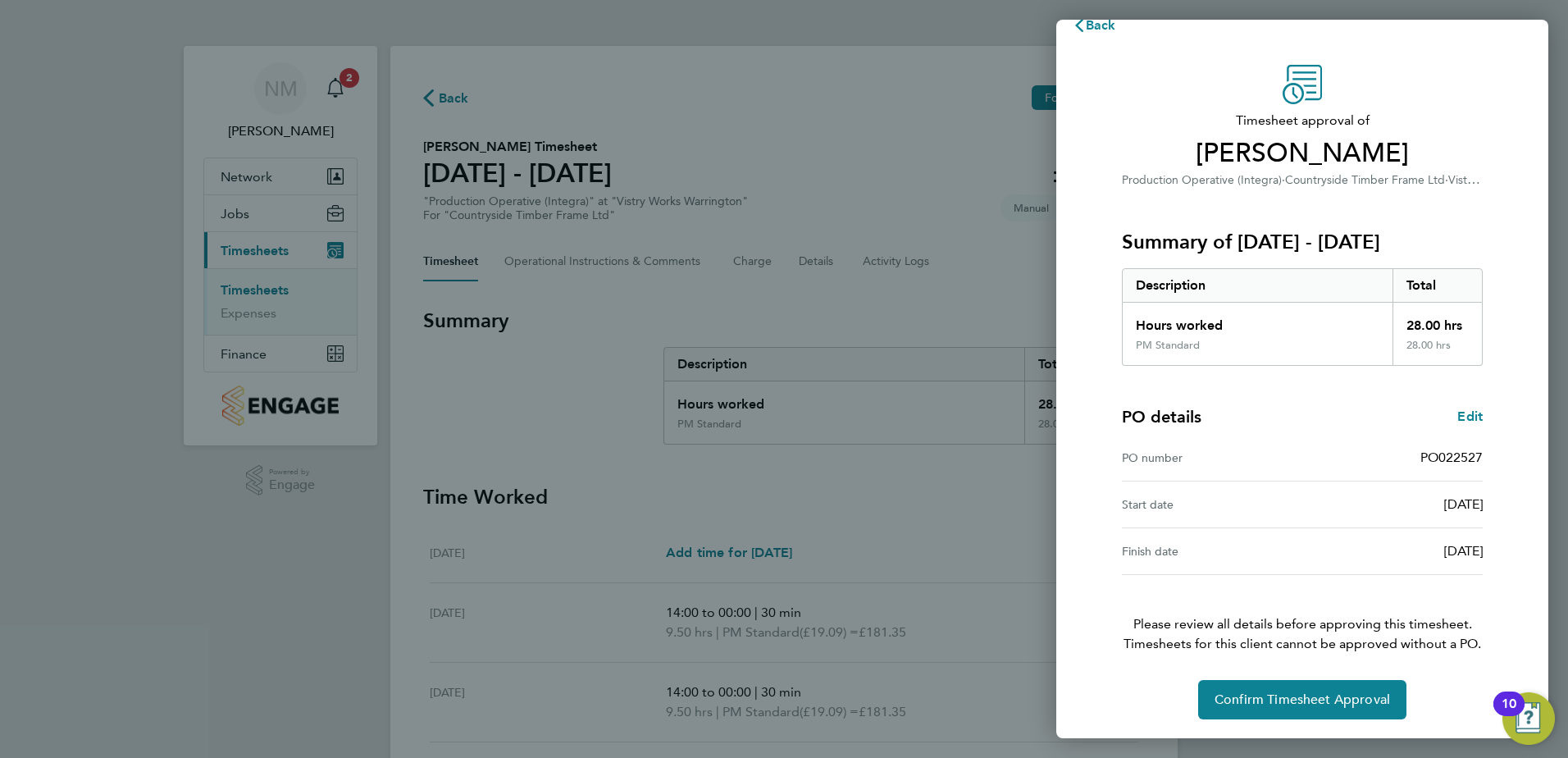
scroll to position [28, 0]
click at [1308, 686] on button "Confirm Timesheet Approval" at bounding box center [1302, 698] width 208 height 39
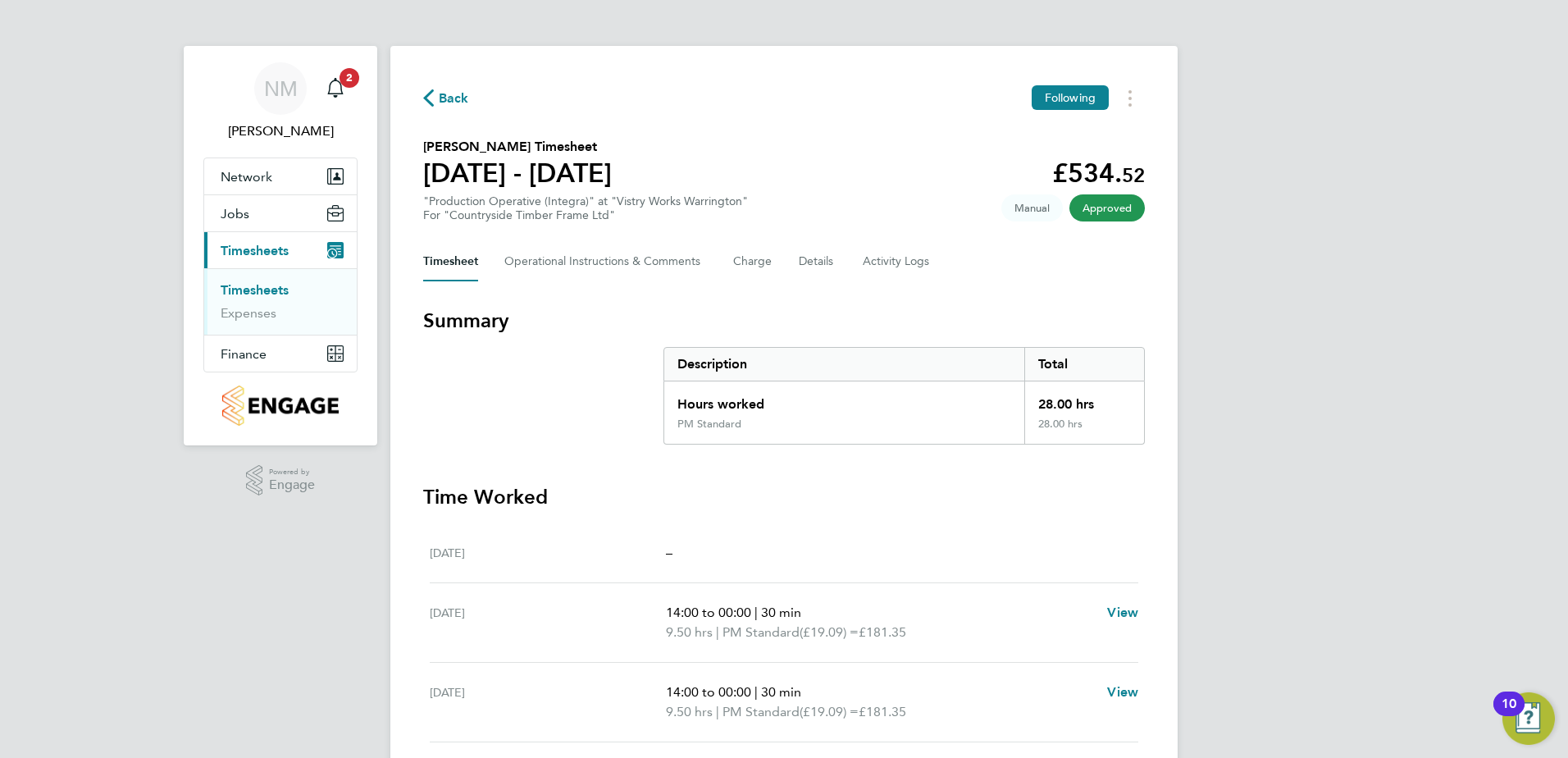
click at [449, 100] on span "Back" at bounding box center [454, 99] width 31 height 20
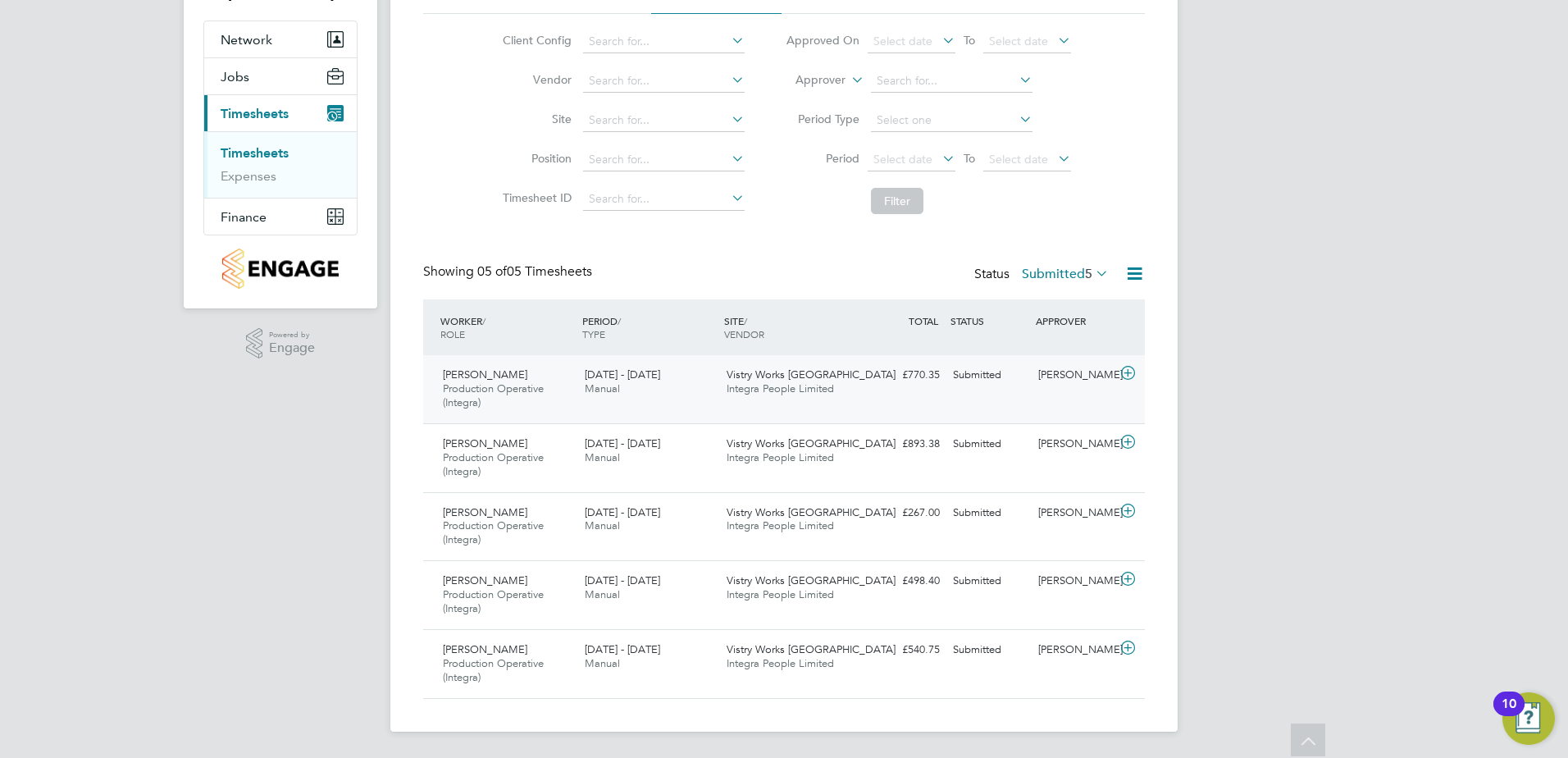
click at [1131, 374] on icon at bounding box center [1128, 373] width 21 height 13
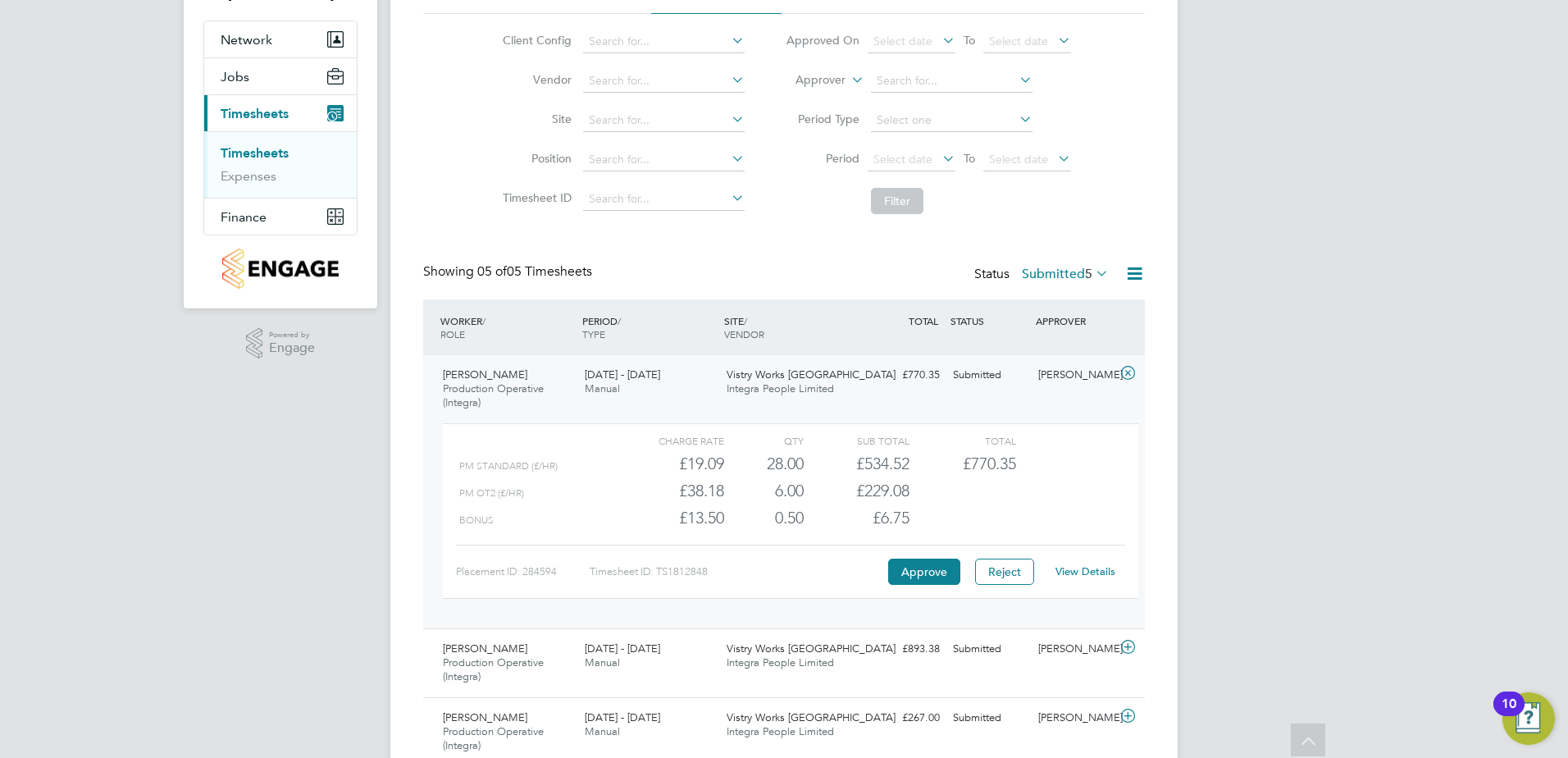
click at [1100, 569] on link "View Details" at bounding box center [1085, 571] width 60 height 14
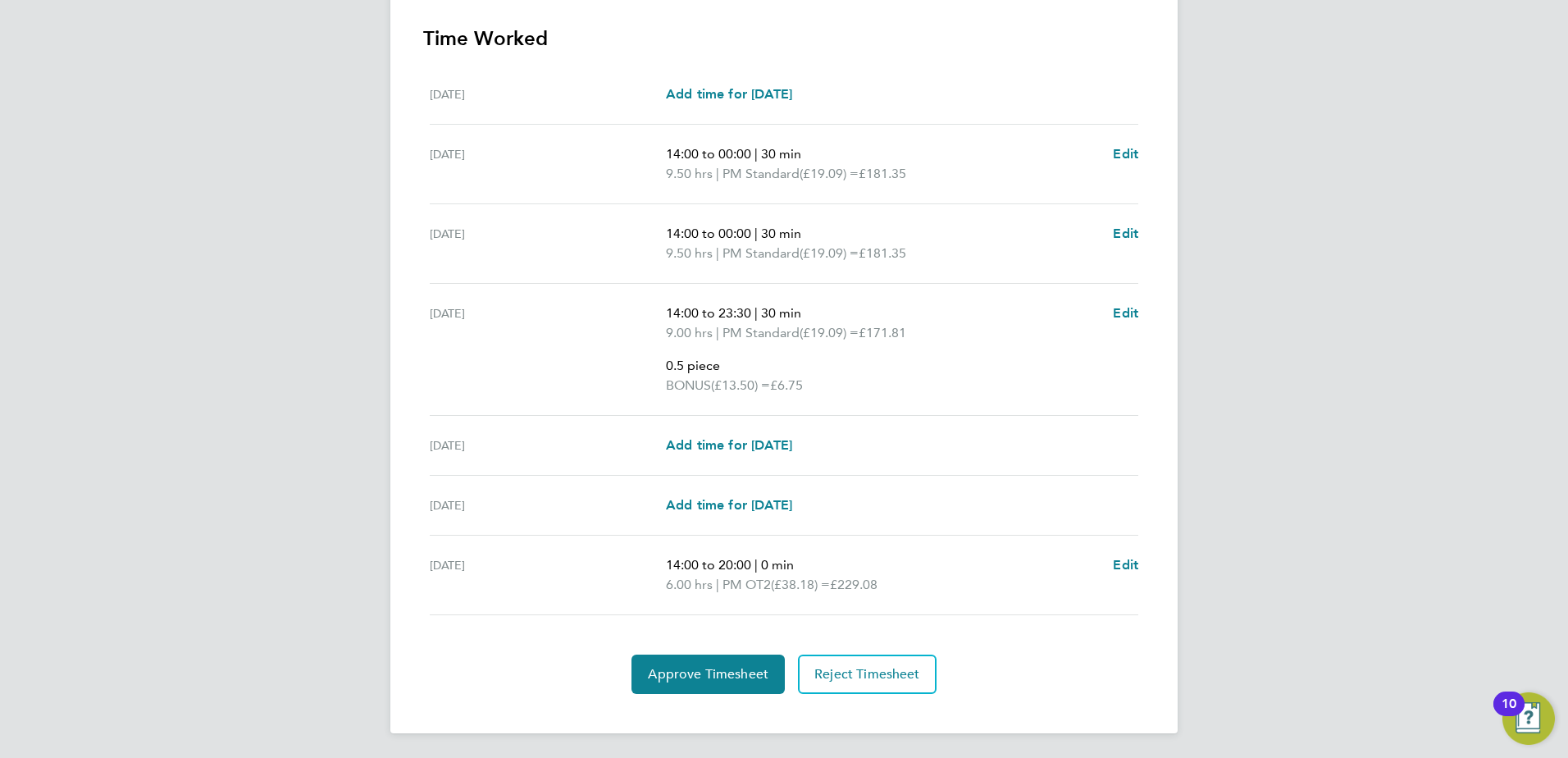
scroll to position [540, 0]
click at [1124, 560] on span "Edit" at bounding box center [1125, 563] width 26 height 16
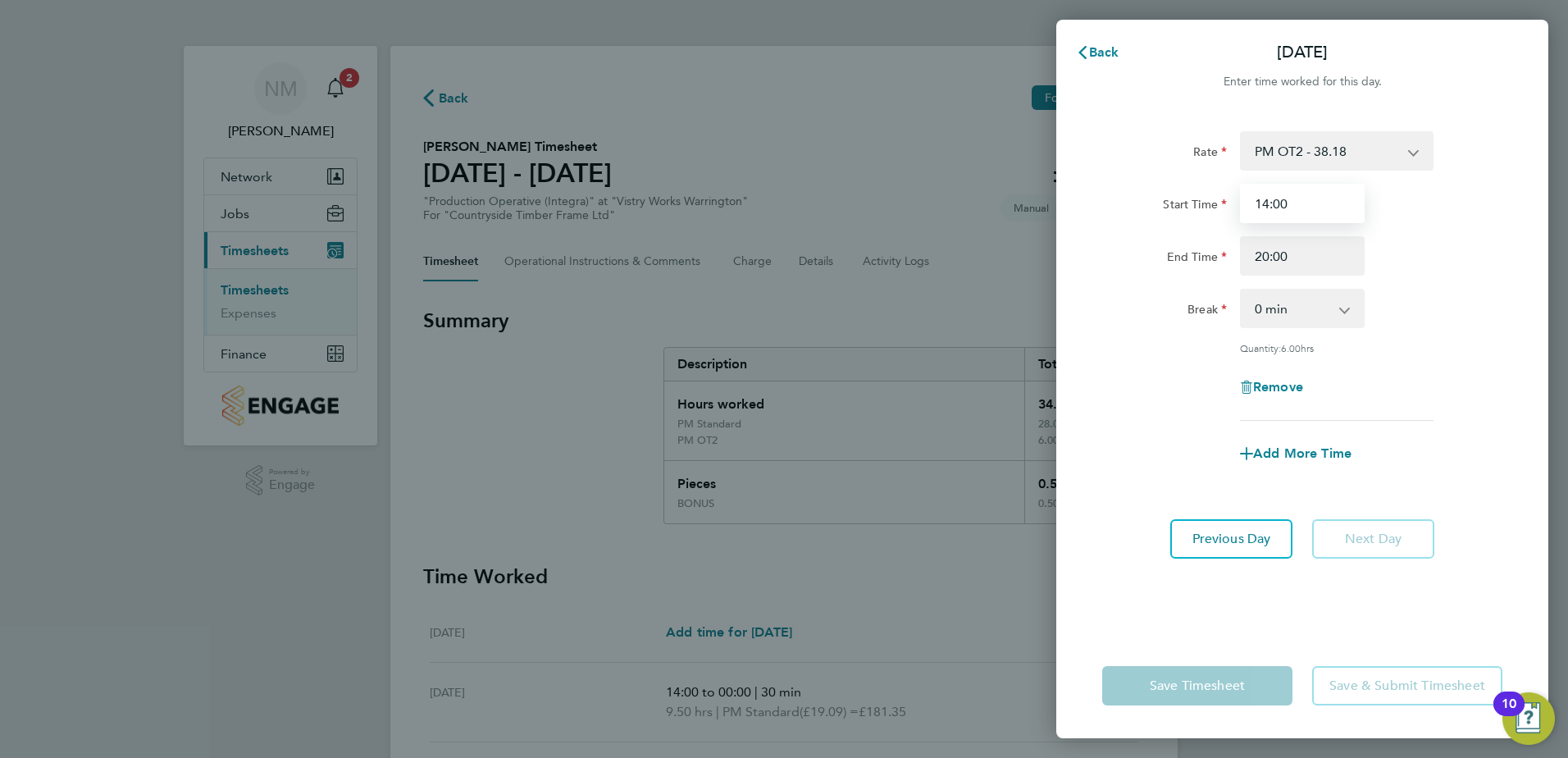
click at [1357, 193] on input "14:00" at bounding box center [1303, 203] width 124 height 39
click at [1352, 208] on input "14:00" at bounding box center [1303, 203] width 124 height 39
drag, startPoint x: 1311, startPoint y: 209, endPoint x: 1235, endPoint y: 193, distance: 77.7
click at [1236, 198] on div "14:00" at bounding box center [1303, 203] width 138 height 39
type input "06:00"
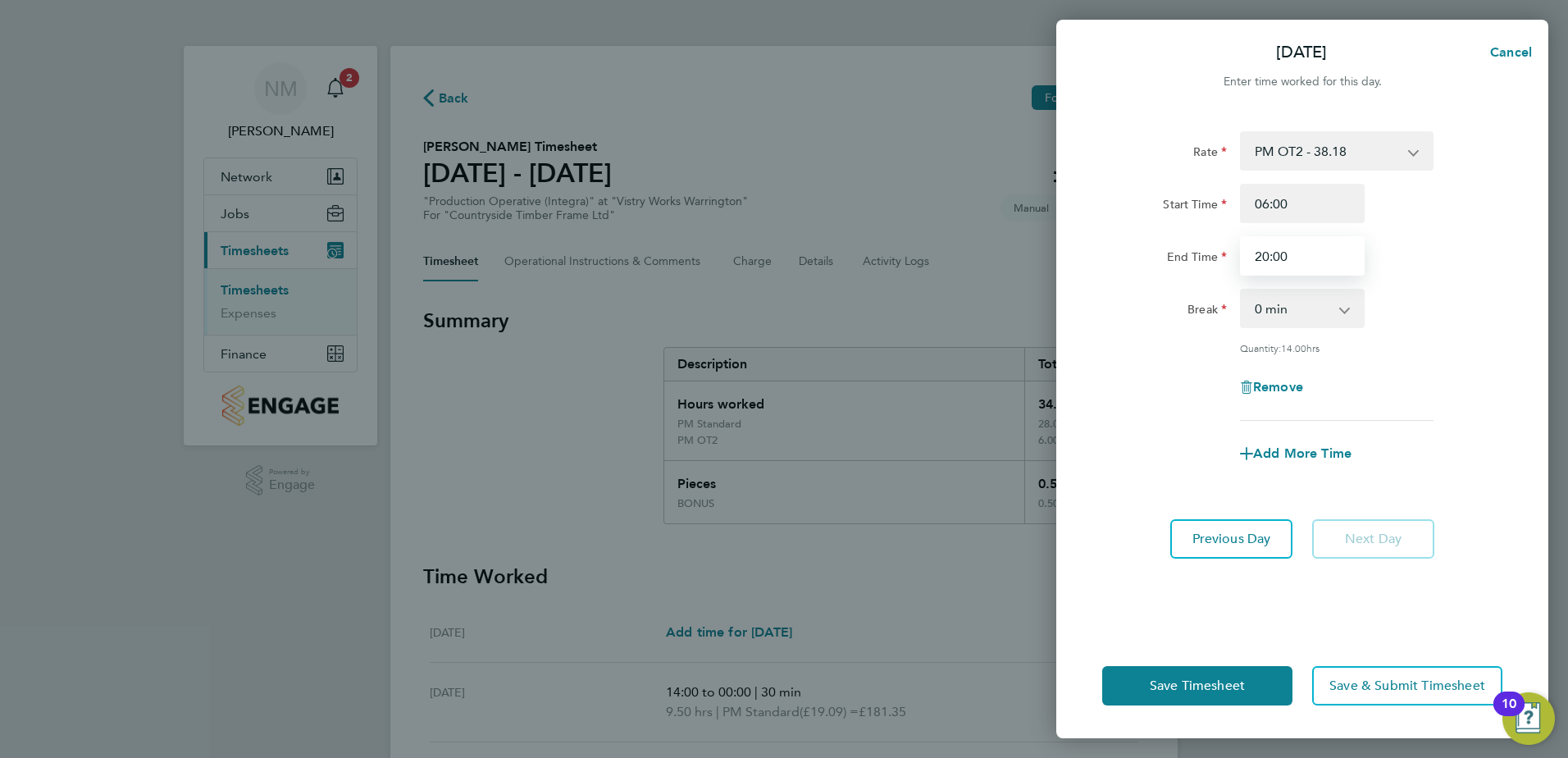
click at [1303, 252] on input "20:00" at bounding box center [1303, 255] width 124 height 39
drag, startPoint x: 1303, startPoint y: 252, endPoint x: 1212, endPoint y: 252, distance: 91.0
click at [1212, 252] on div "End Time 20:00" at bounding box center [1303, 255] width 414 height 39
type input "12:00"
click at [1166, 312] on div "Break" at bounding box center [1165, 305] width 124 height 33
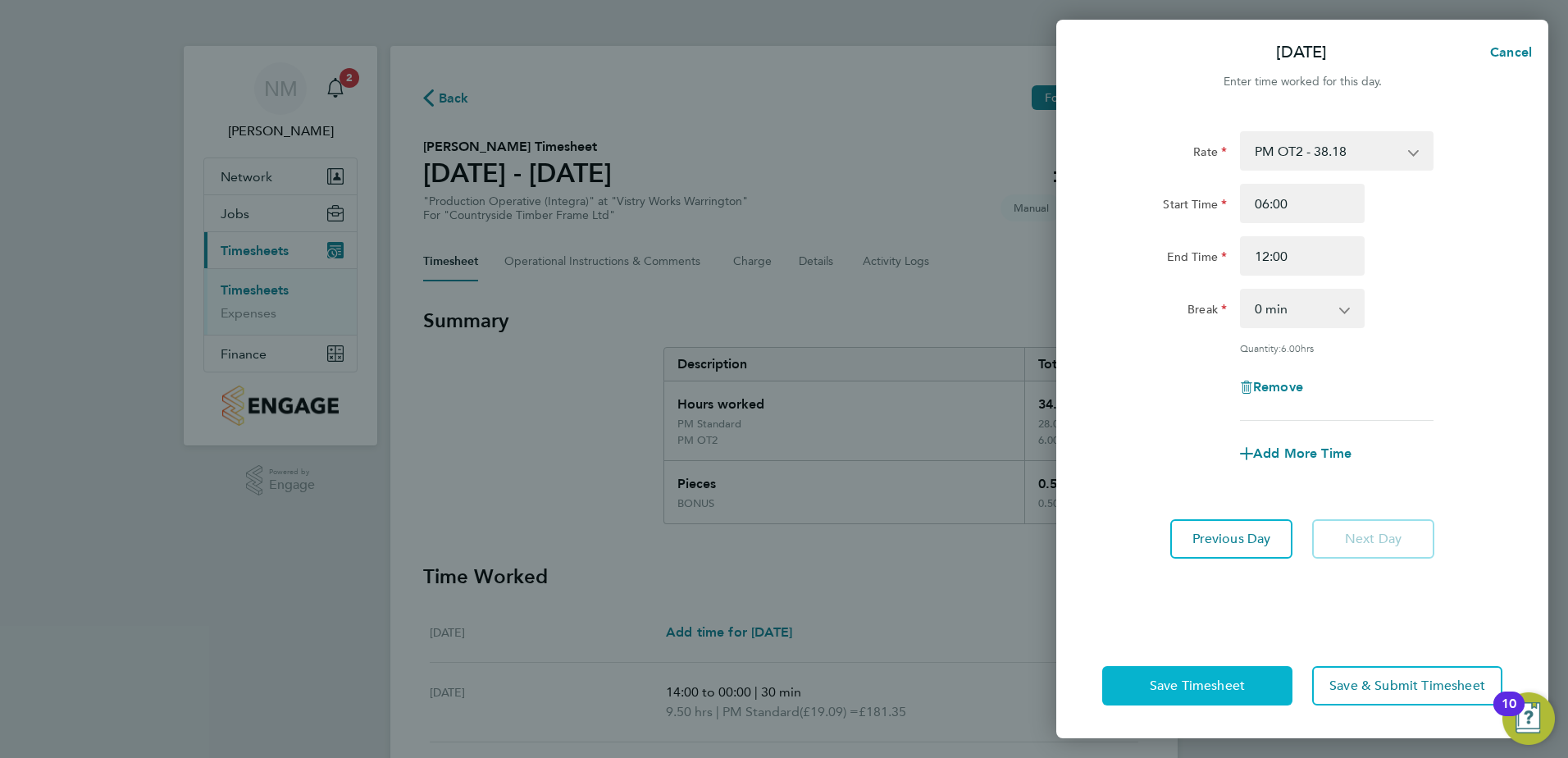
click at [1233, 689] on span "Save Timesheet" at bounding box center [1197, 686] width 95 height 17
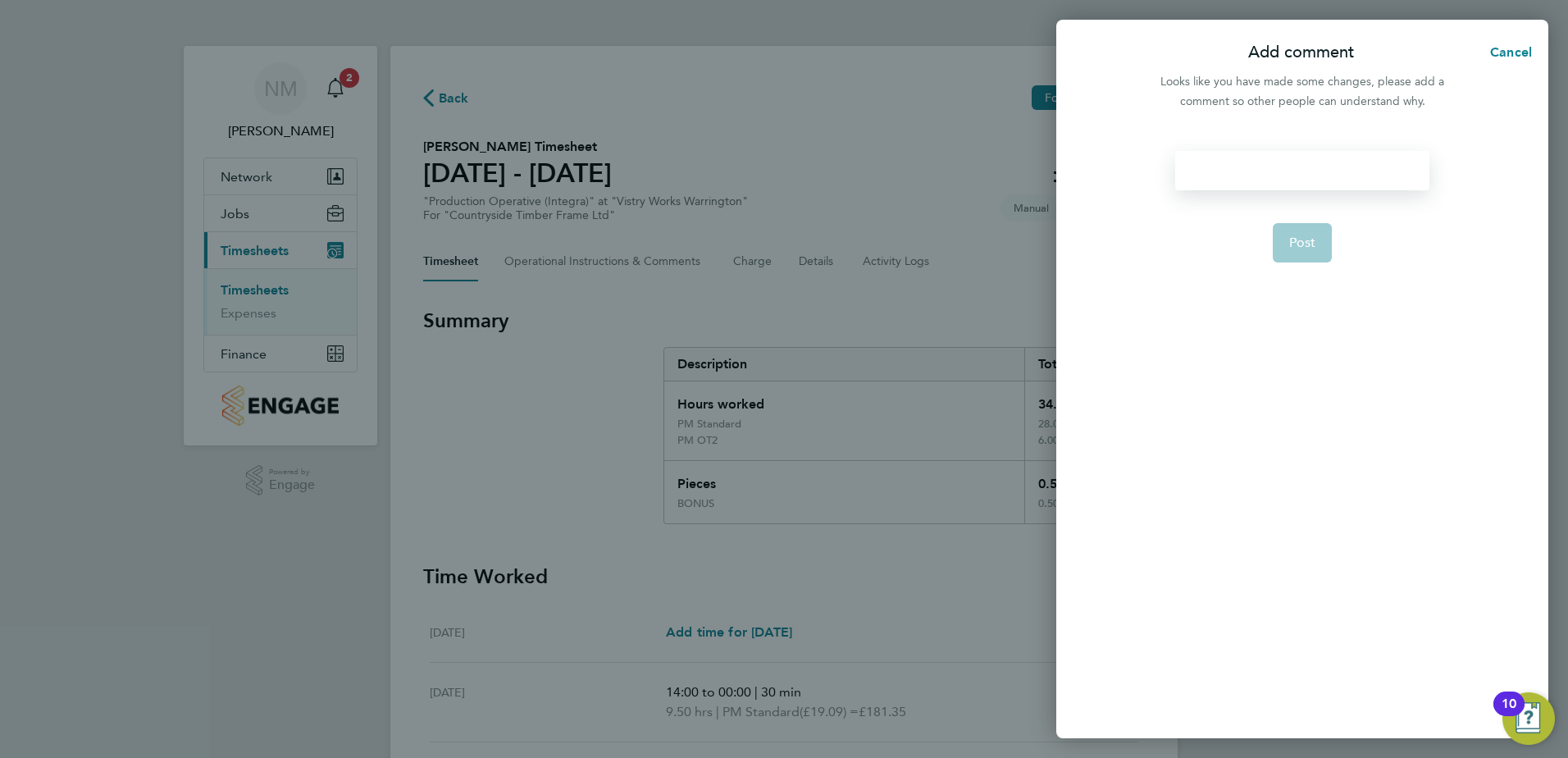
click at [1298, 157] on div at bounding box center [1303, 170] width 254 height 39
click at [1302, 246] on span "Post" at bounding box center [1303, 243] width 27 height 17
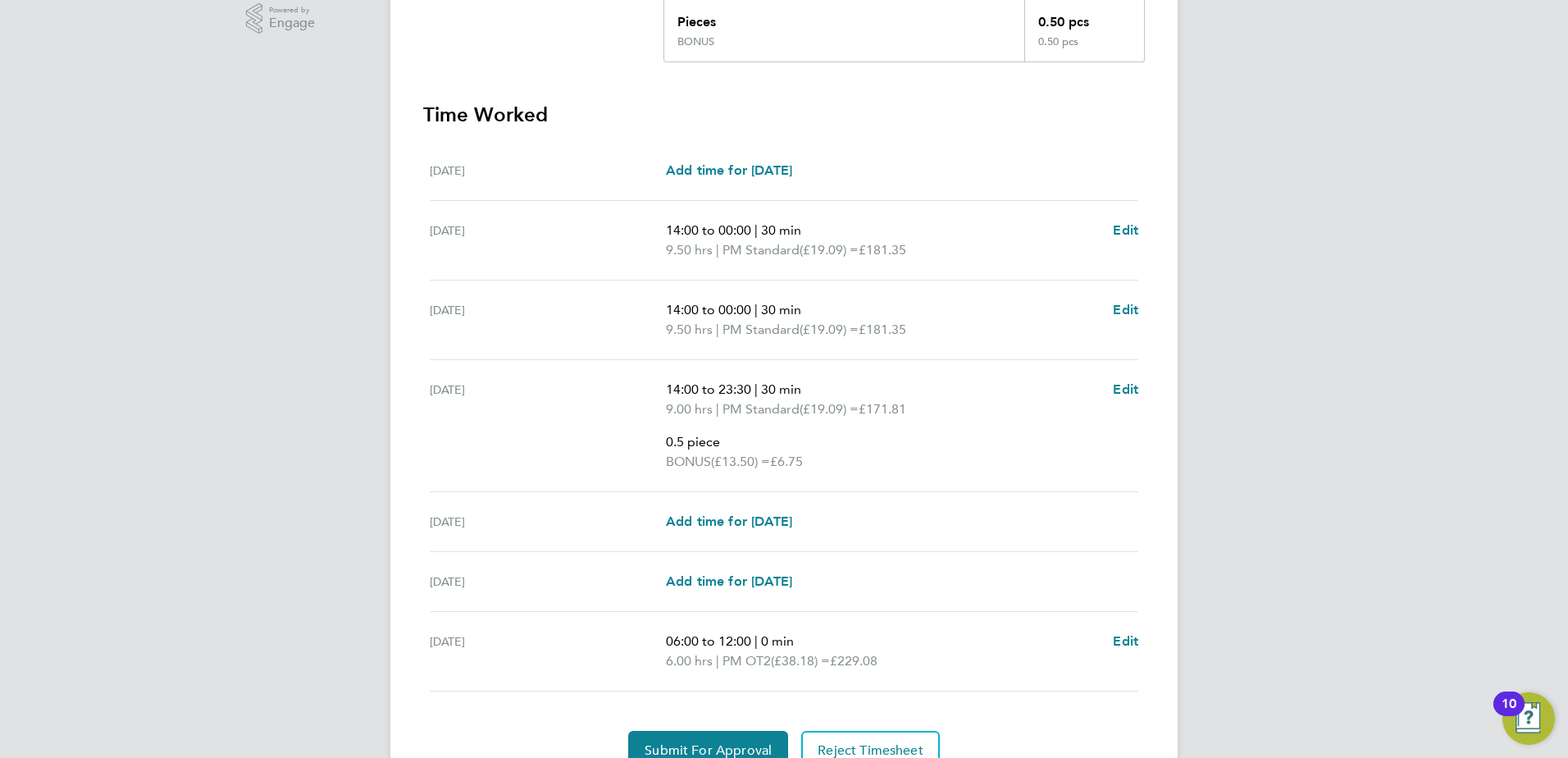
scroll to position [540, 0]
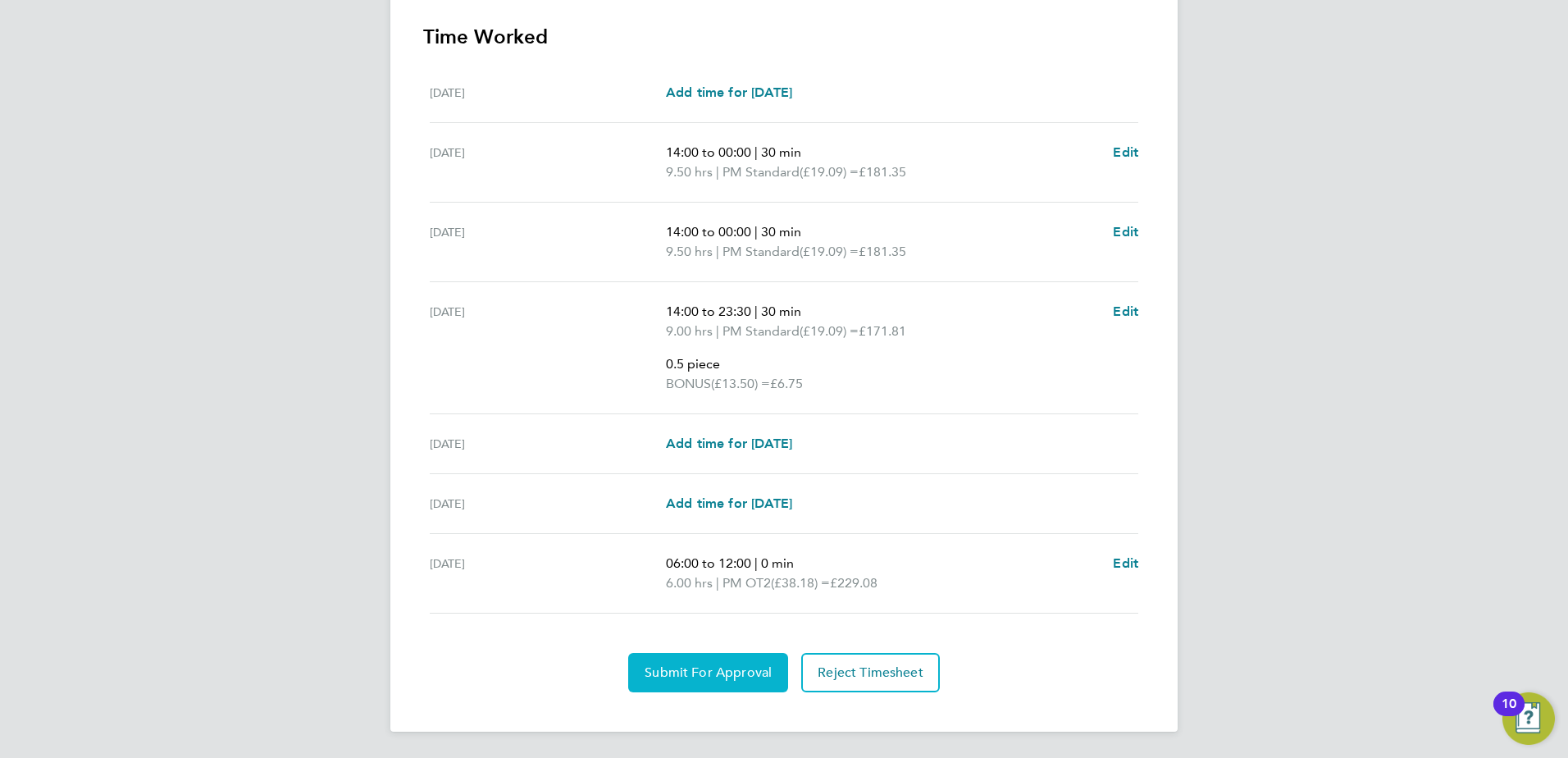
click at [737, 673] on span "Submit For Approval" at bounding box center [708, 673] width 127 height 17
click at [686, 671] on span "Approve Timesheet" at bounding box center [708, 673] width 120 height 17
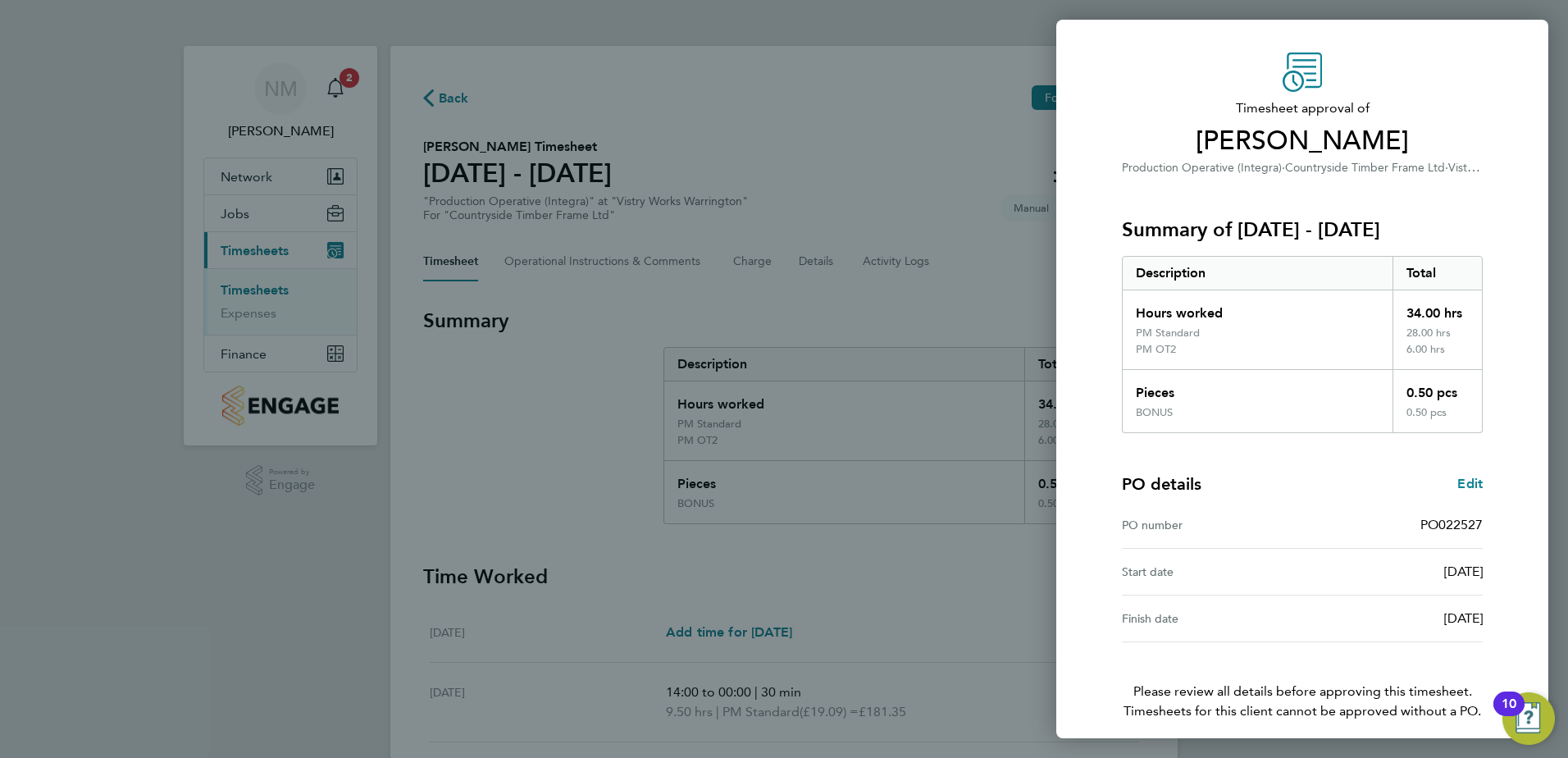
scroll to position [108, 0]
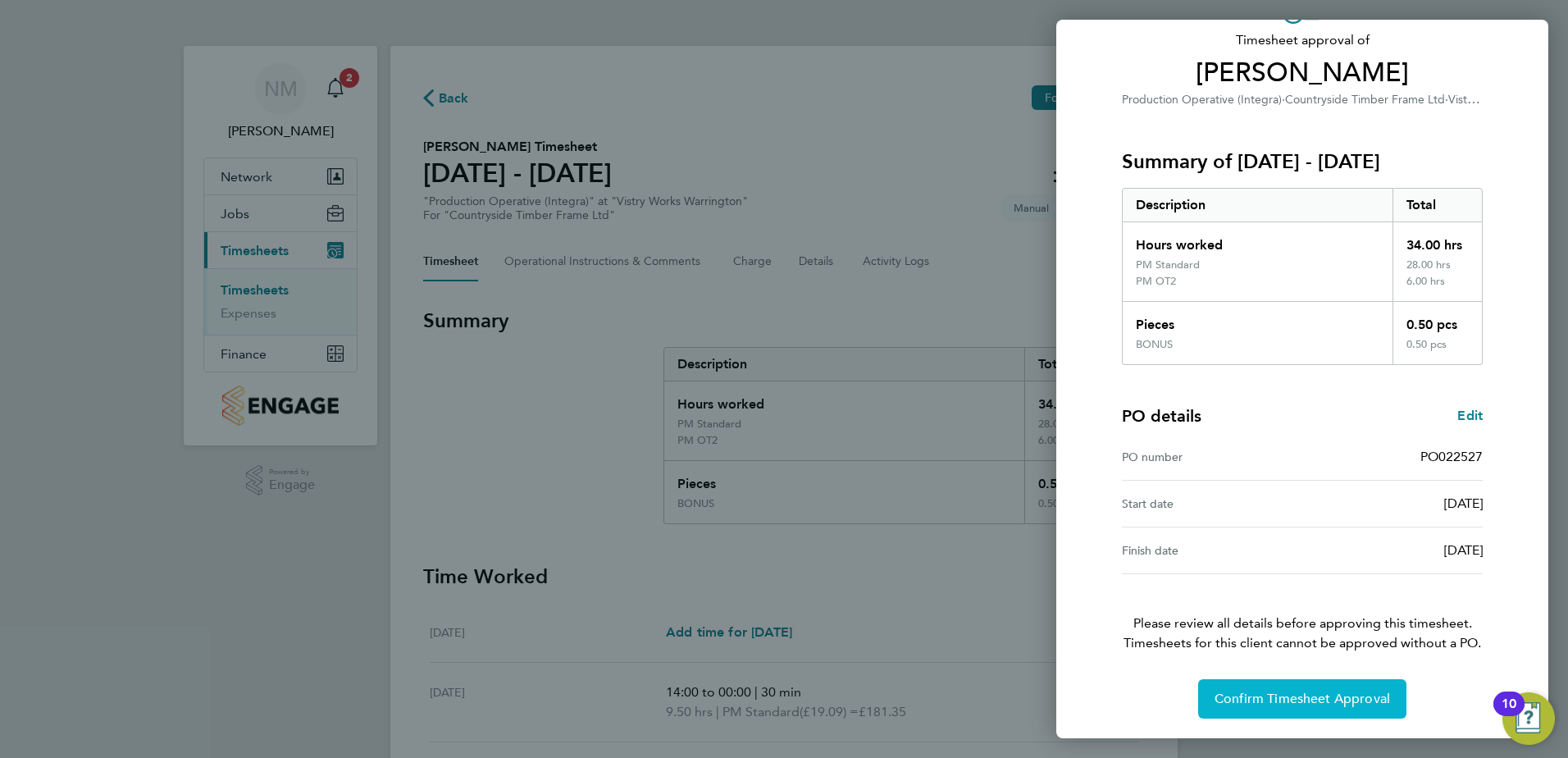
click at [1250, 705] on span "Confirm Timesheet Approval" at bounding box center [1303, 699] width 176 height 17
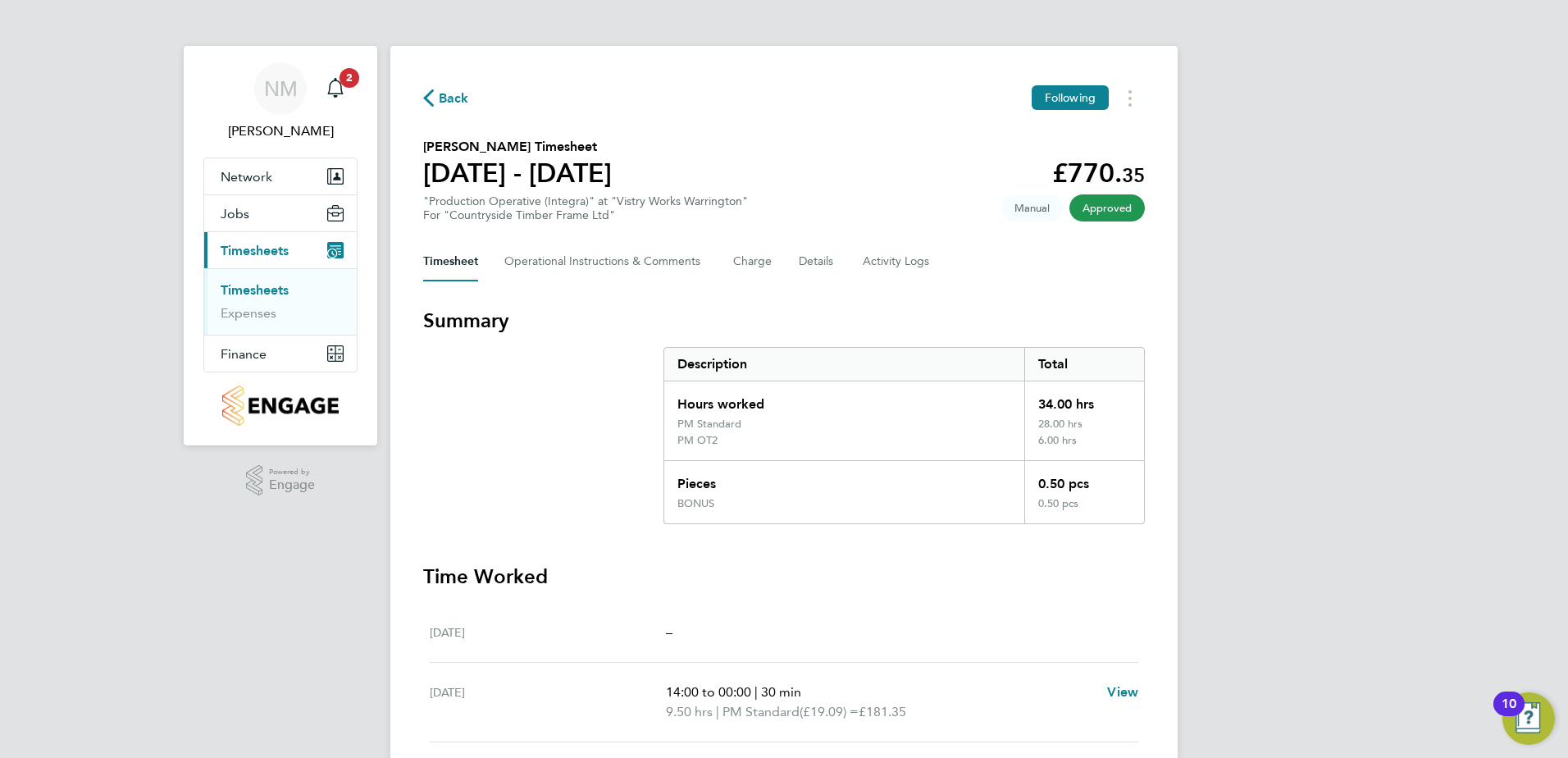
click at [449, 91] on span "Back" at bounding box center [454, 99] width 31 height 20
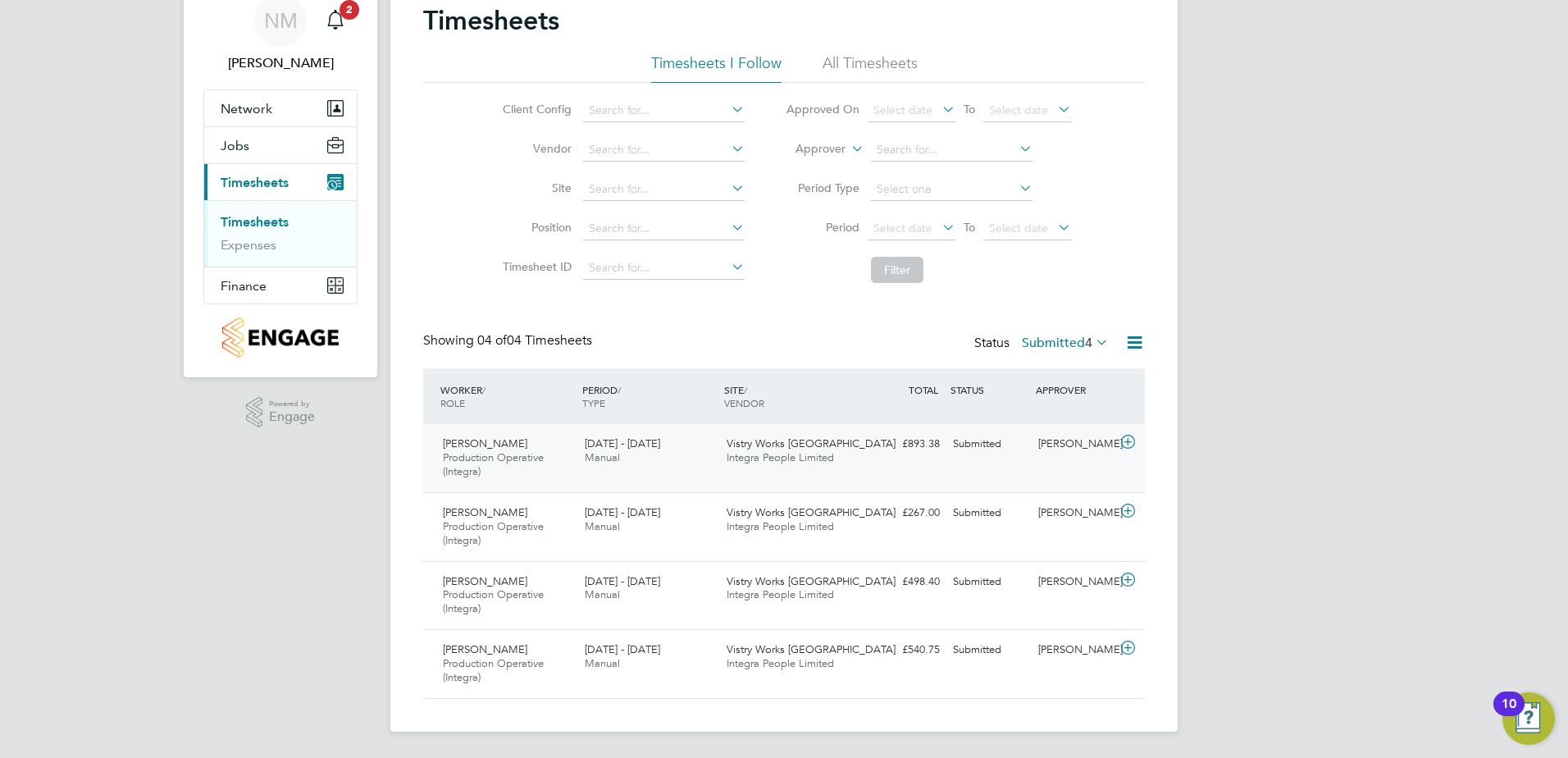
click at [1128, 441] on icon at bounding box center [1128, 442] width 21 height 13
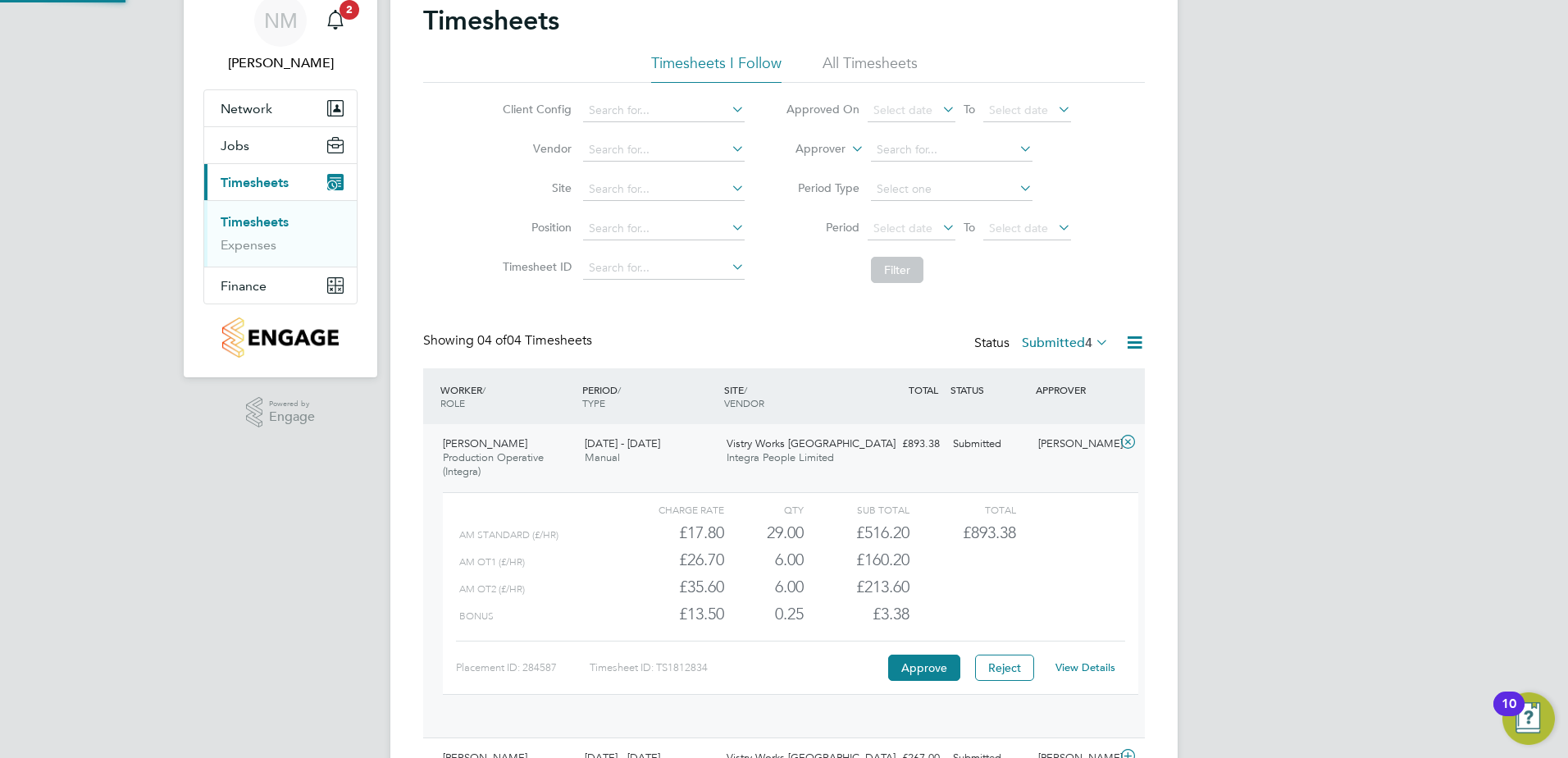
scroll to position [8, 8]
click at [1077, 671] on link "View Details" at bounding box center [1085, 667] width 60 height 14
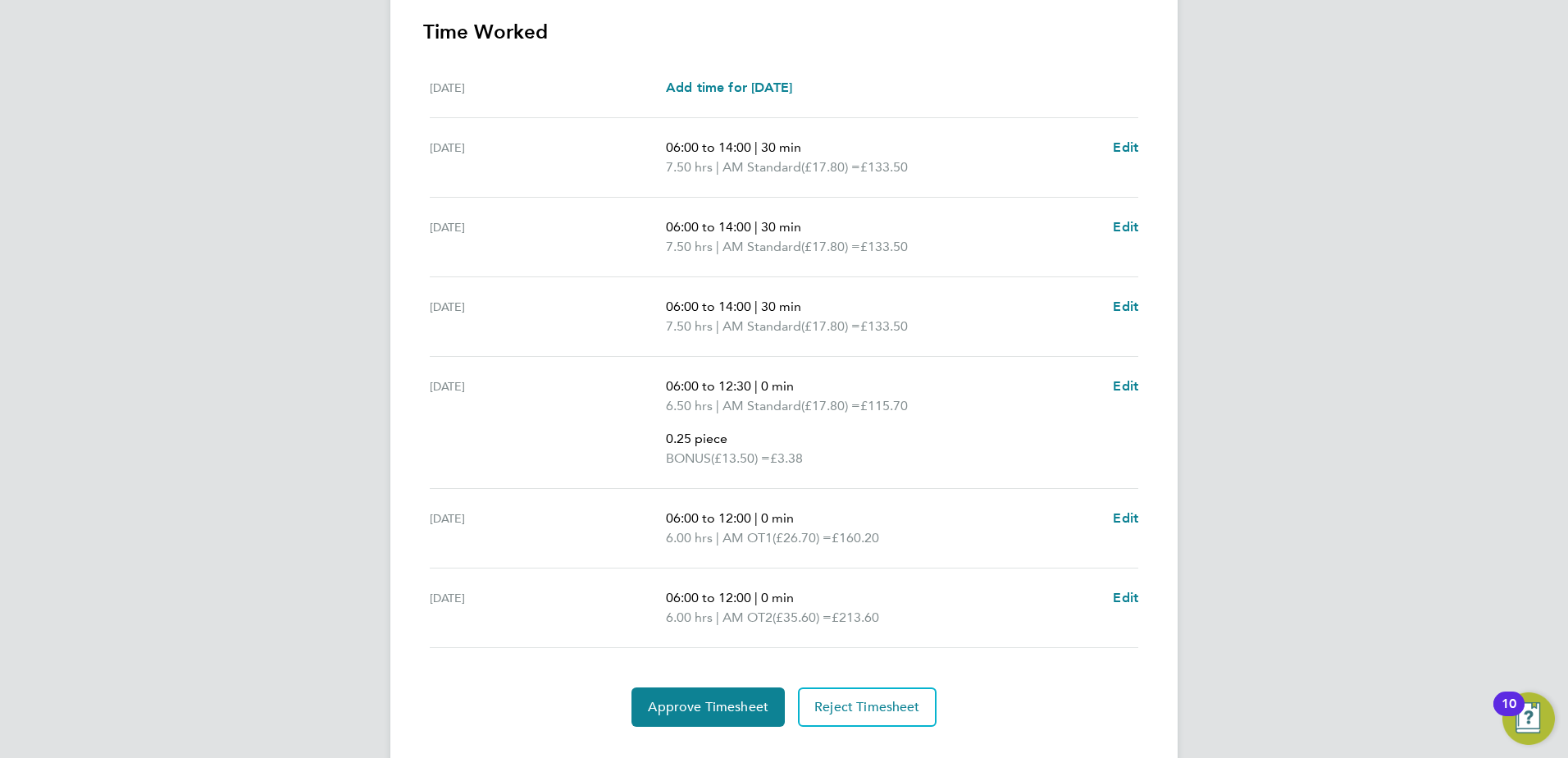
scroll to position [574, 0]
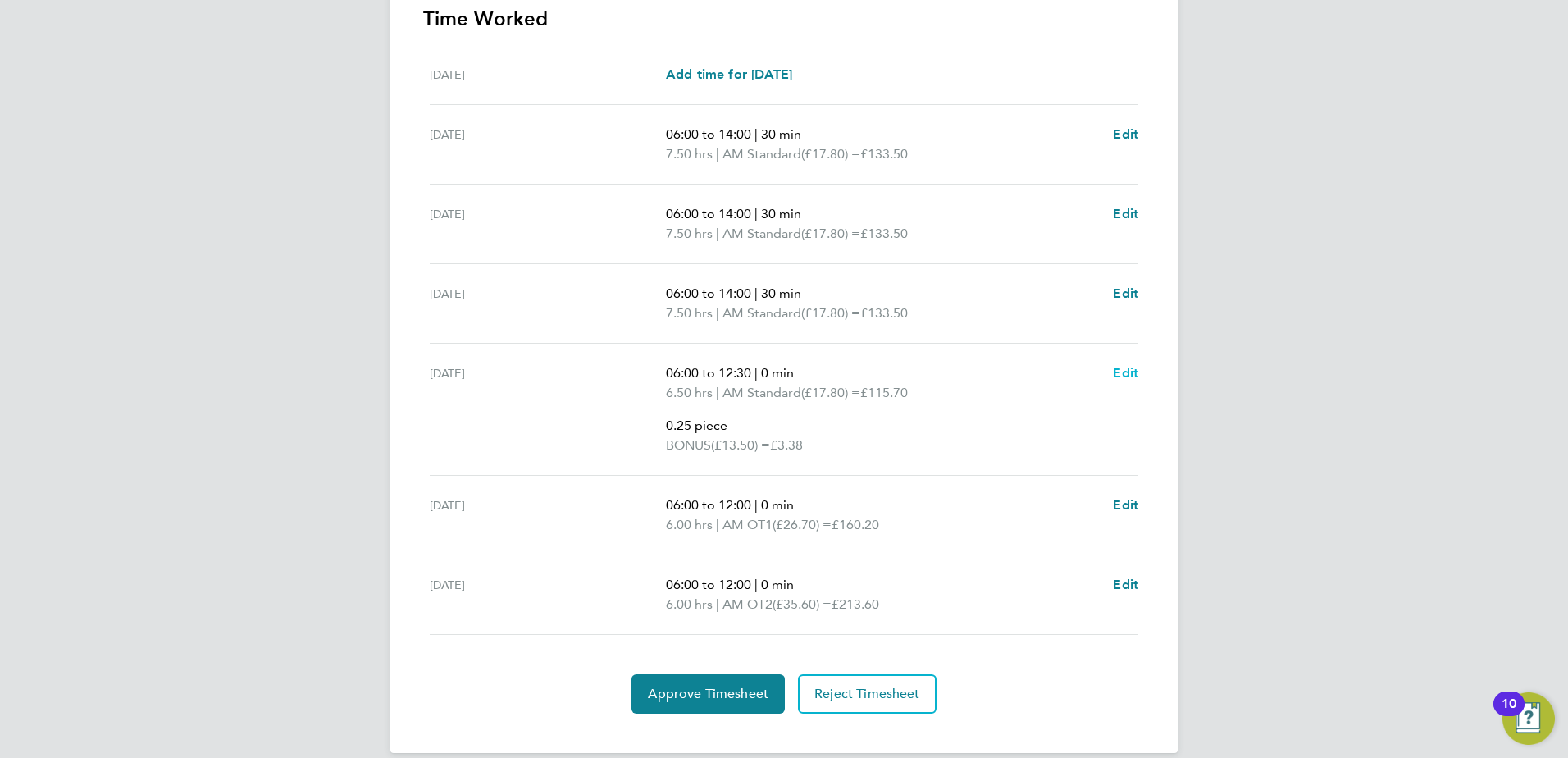
click at [1121, 372] on span "Edit" at bounding box center [1125, 372] width 26 height 16
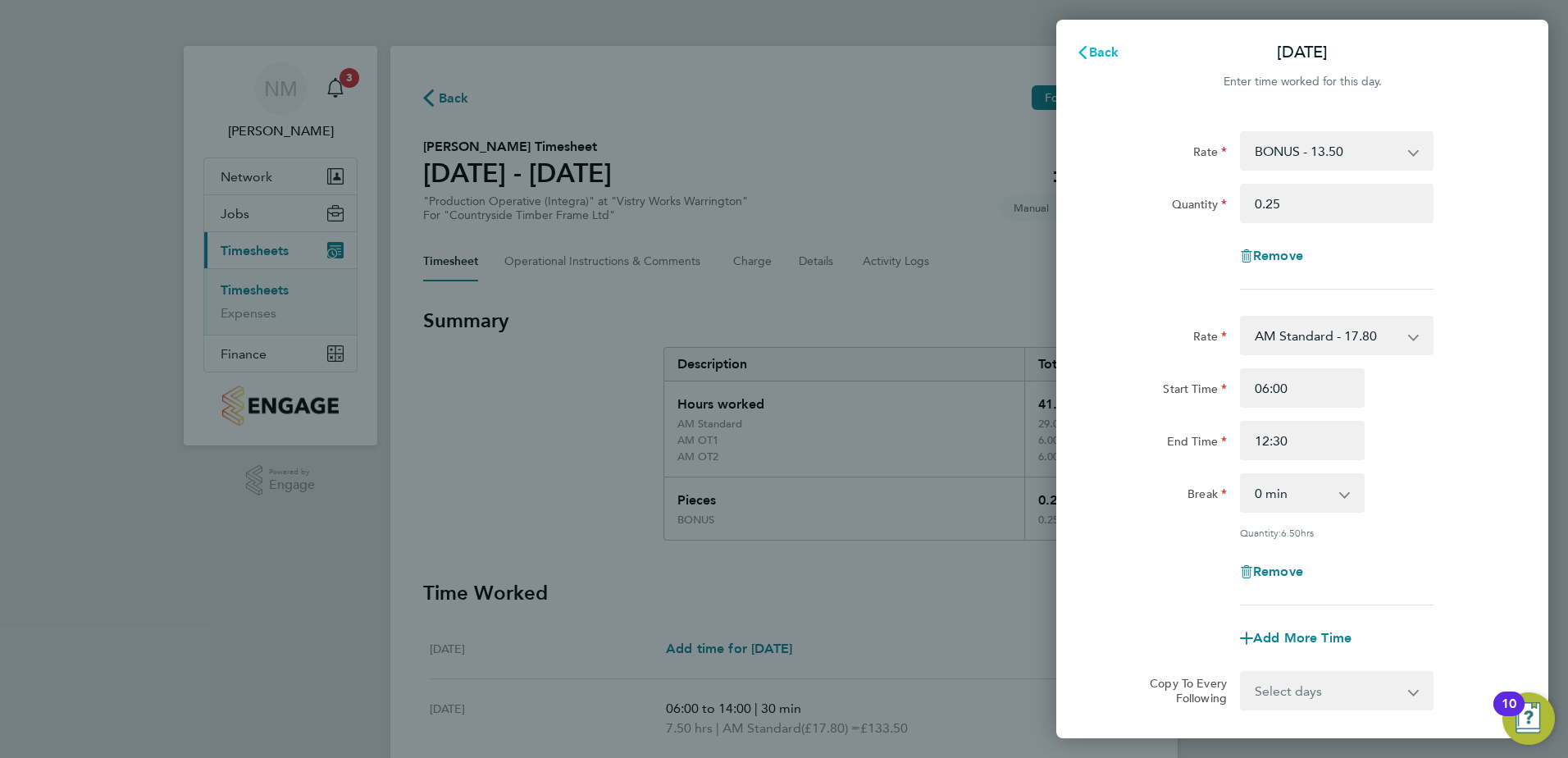
drag, startPoint x: 1104, startPoint y: 50, endPoint x: 1103, endPoint y: 69, distance: 19.0
click at [1105, 56] on span "Back" at bounding box center [1104, 51] width 31 height 16
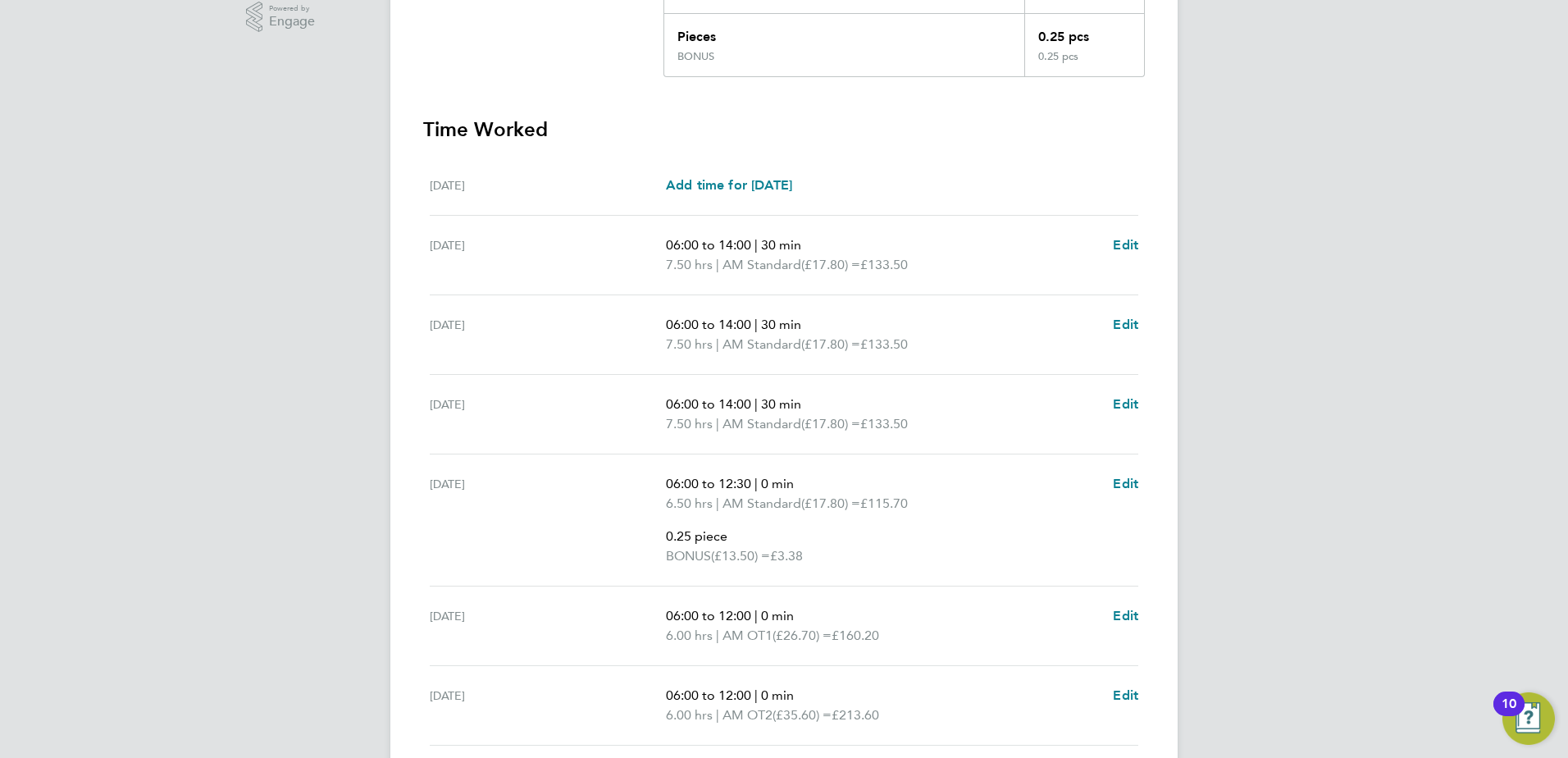
scroll to position [493, 0]
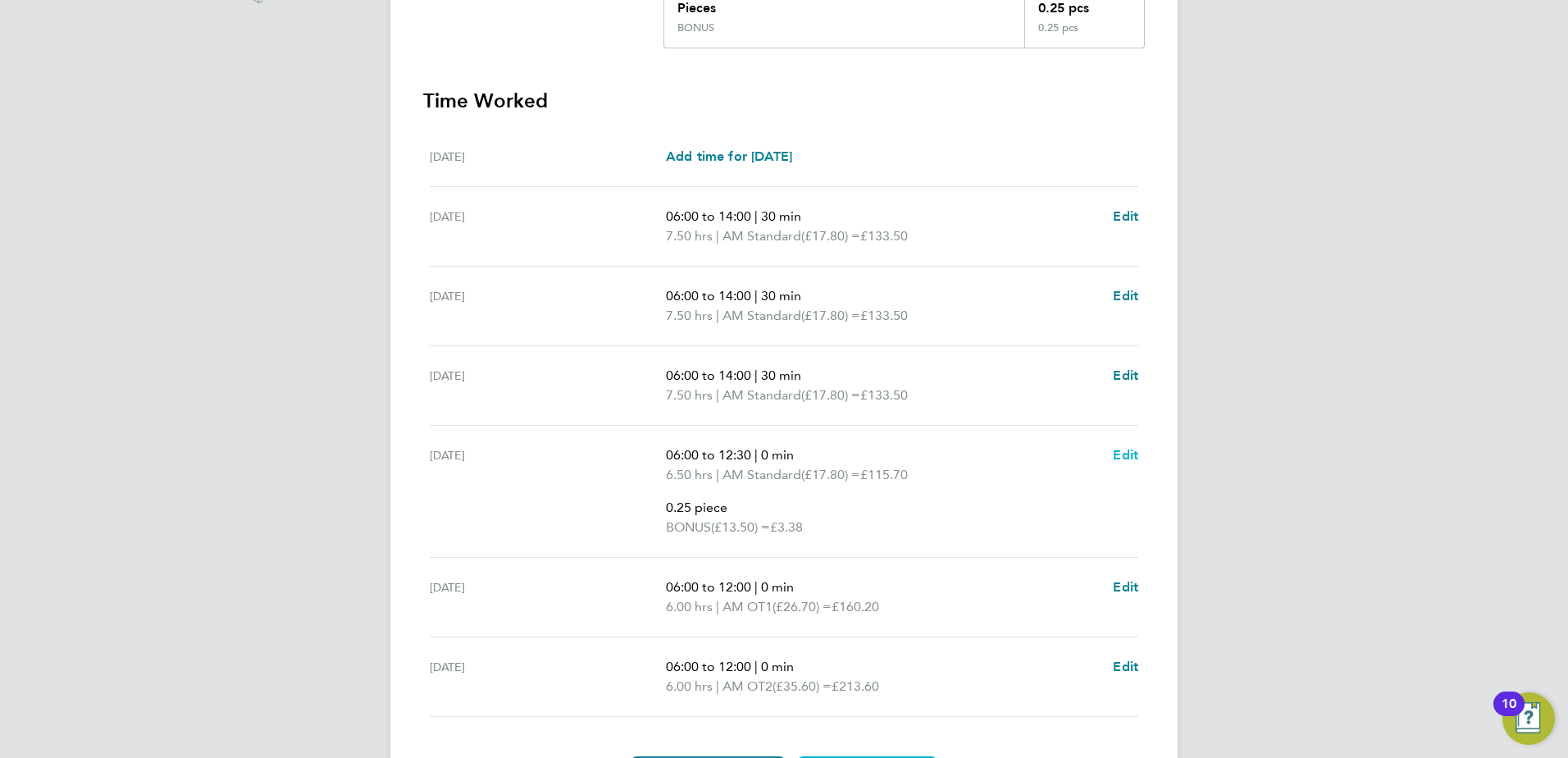
click at [1124, 449] on span "Edit" at bounding box center [1125, 454] width 26 height 16
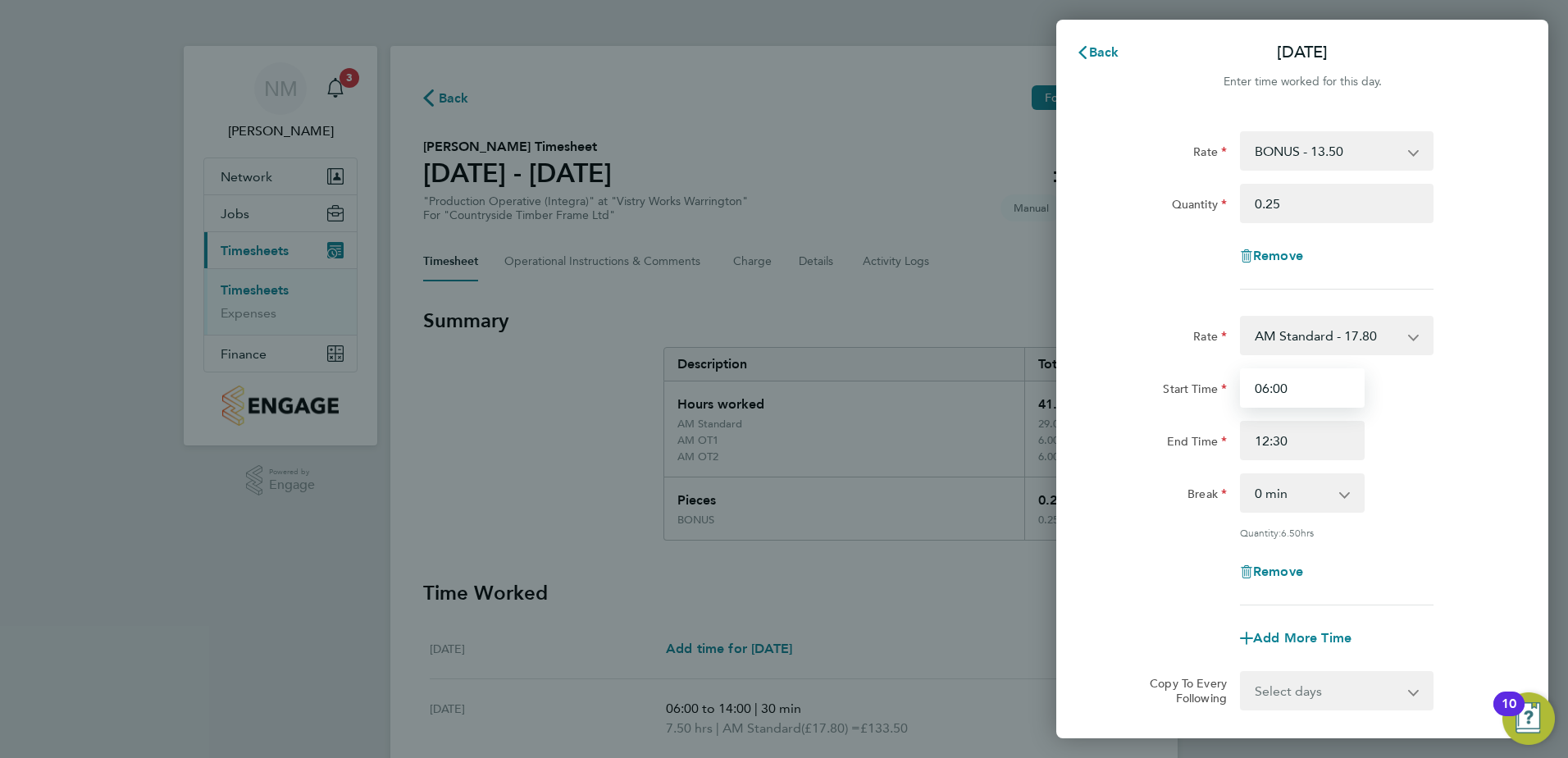
click at [1313, 392] on input "06:00" at bounding box center [1303, 387] width 124 height 39
type input "0"
type input "07:00"
click at [1523, 51] on span "Cancel" at bounding box center [1509, 51] width 46 height 16
click at [1092, 46] on span "Back" at bounding box center [1104, 51] width 31 height 16
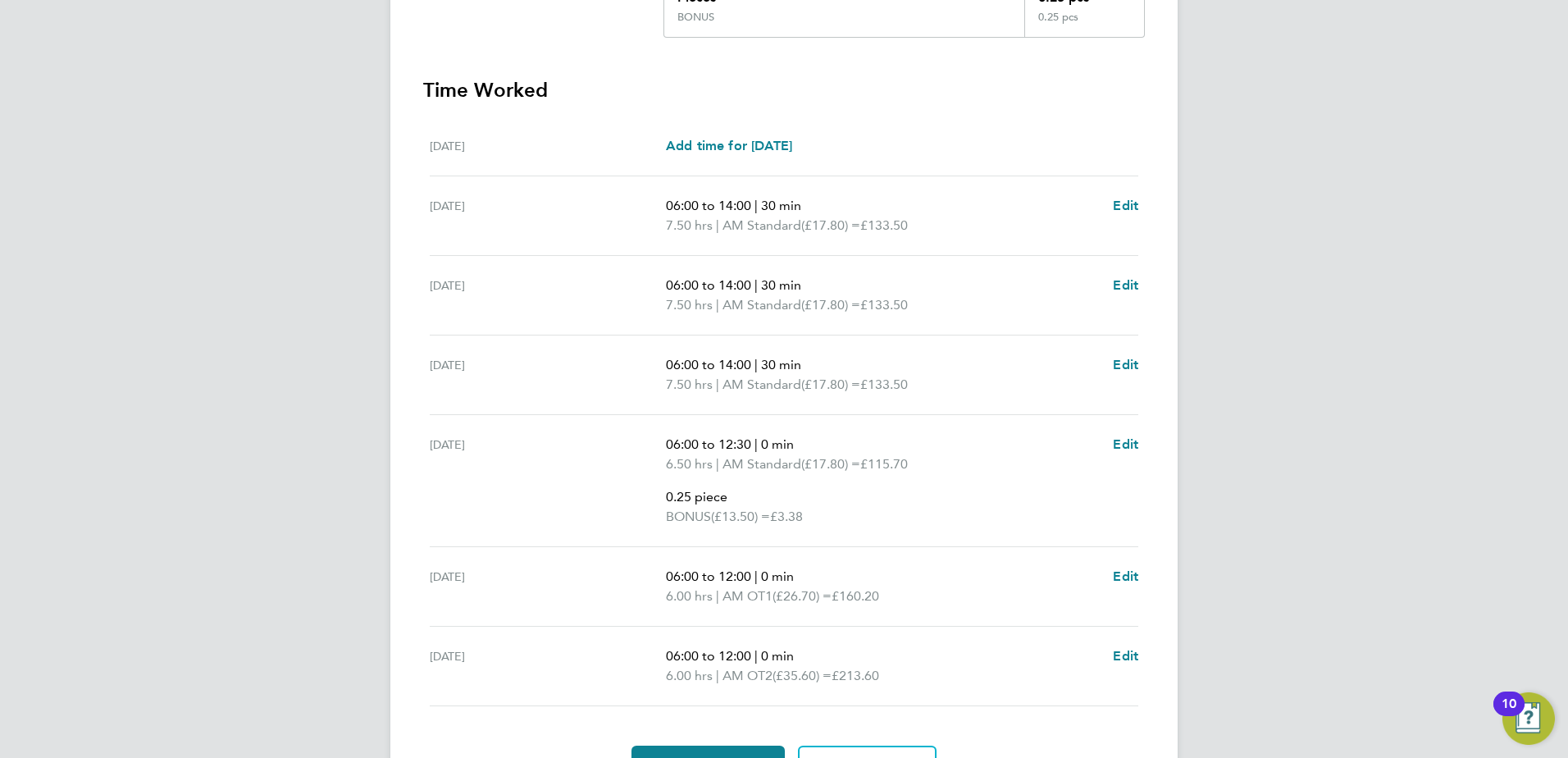
scroll to position [595, 0]
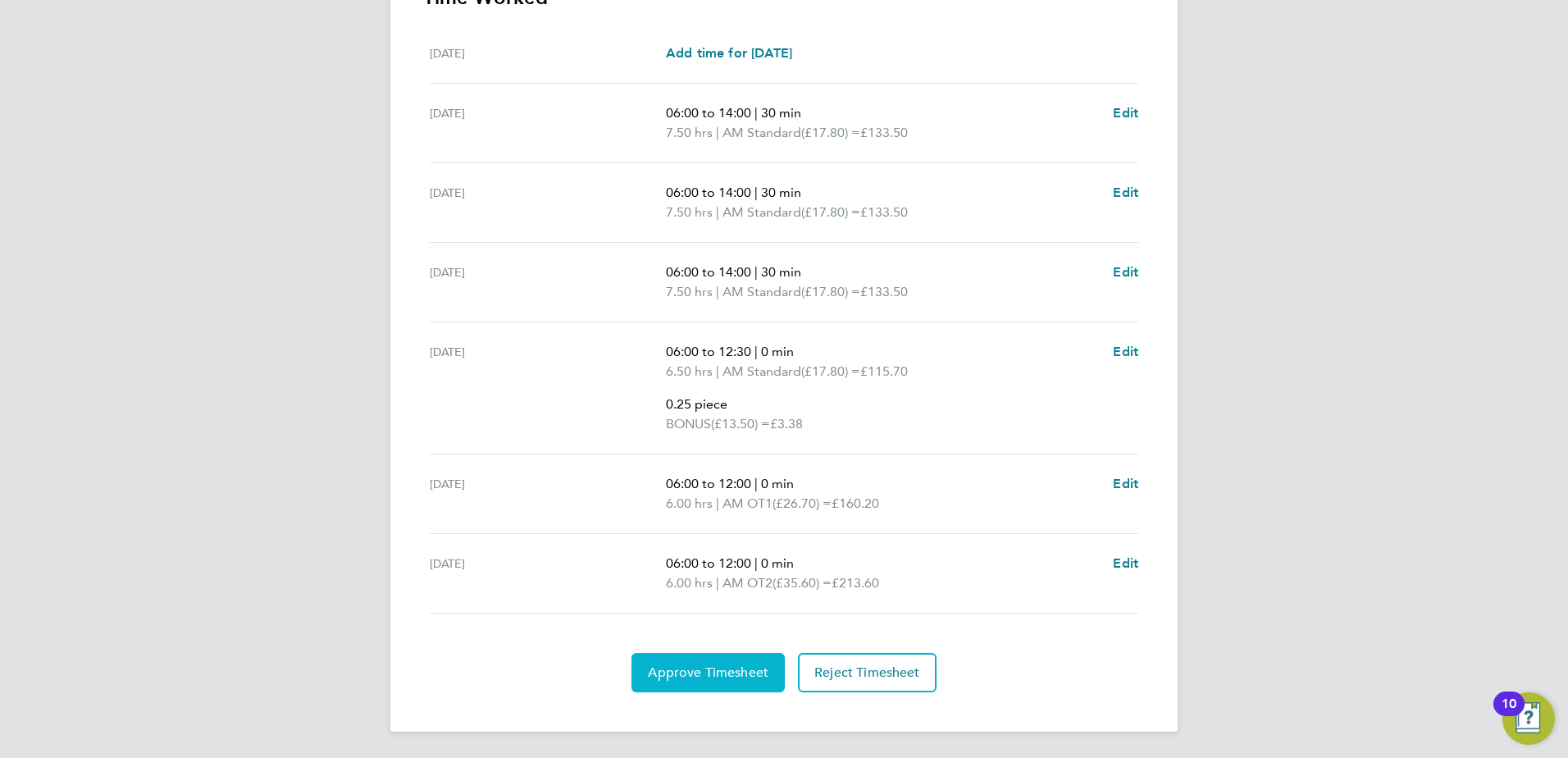
click at [709, 660] on button "Approve Timesheet" at bounding box center [708, 672] width 153 height 39
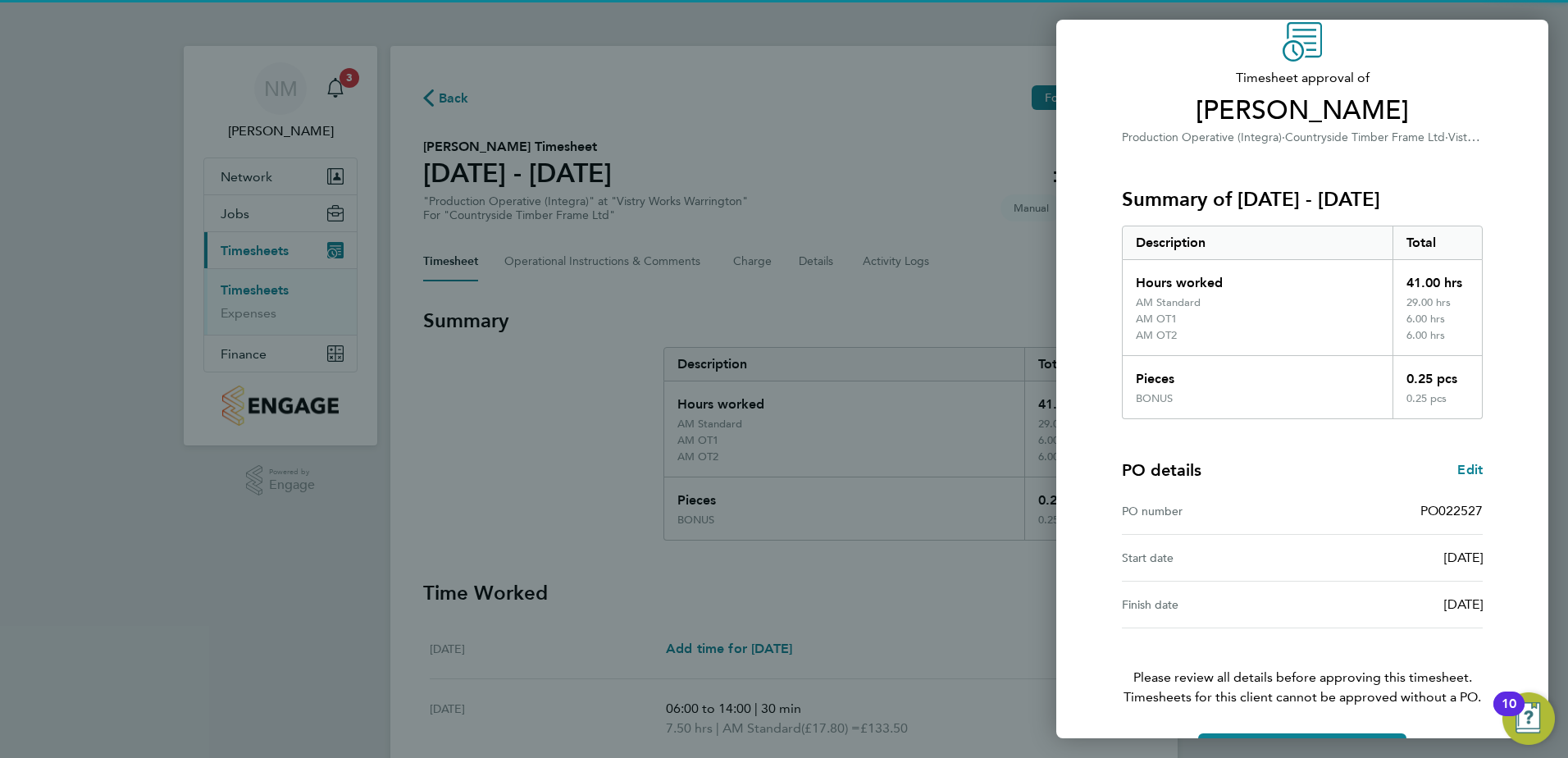
scroll to position [124, 0]
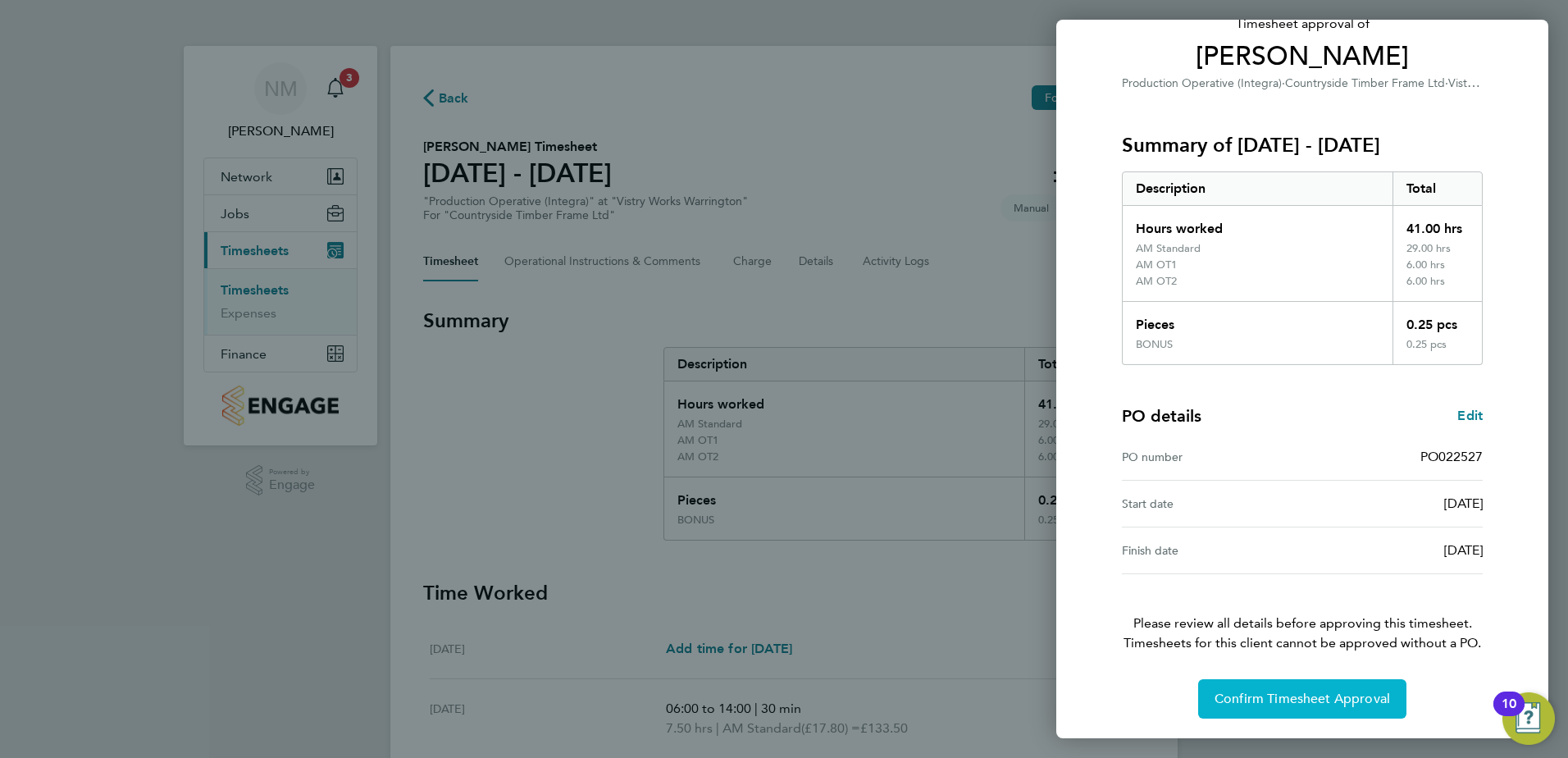
click at [1302, 697] on span "Confirm Timesheet Approval" at bounding box center [1303, 699] width 176 height 17
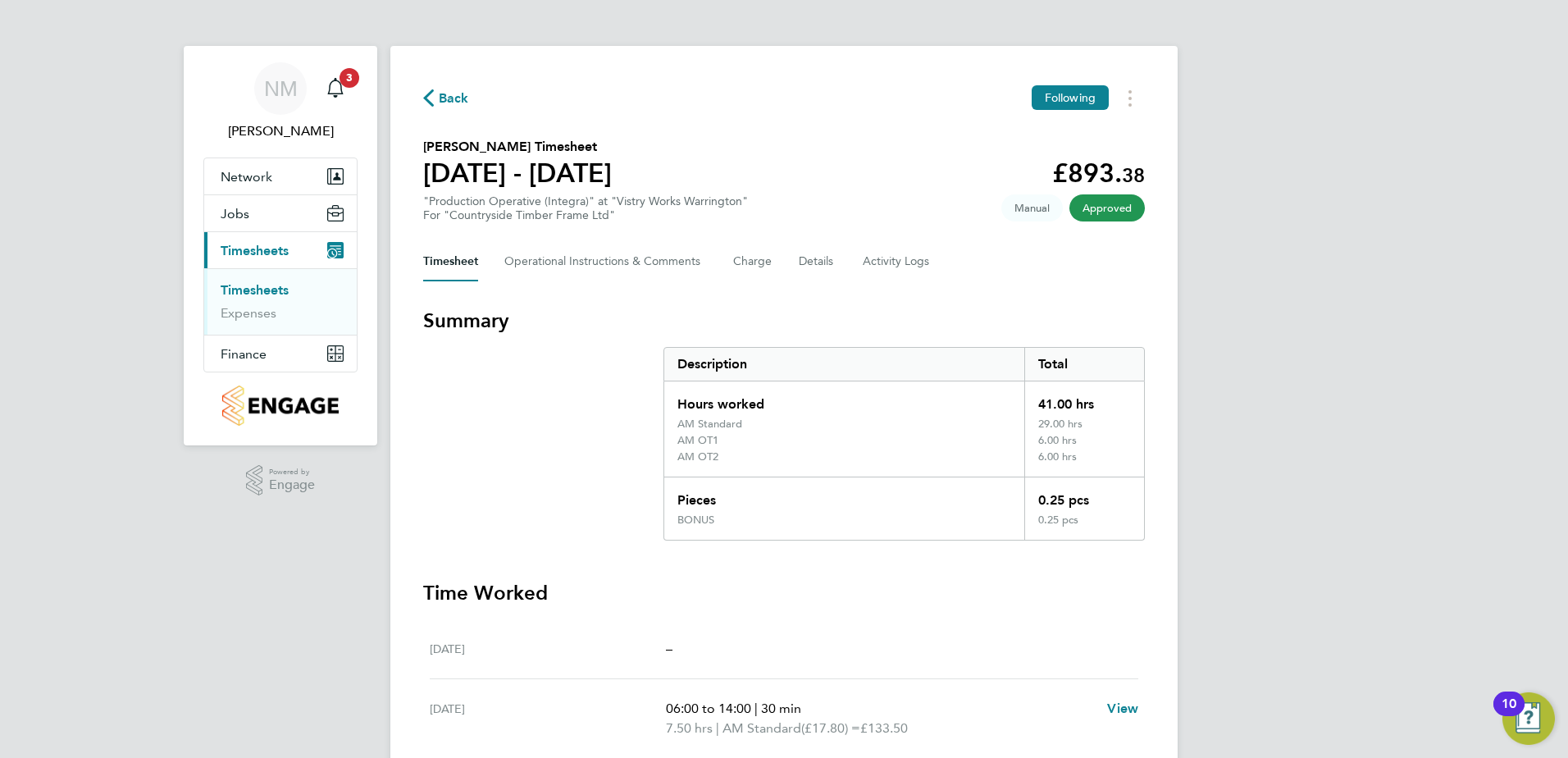
click at [448, 94] on span "Back" at bounding box center [454, 99] width 31 height 20
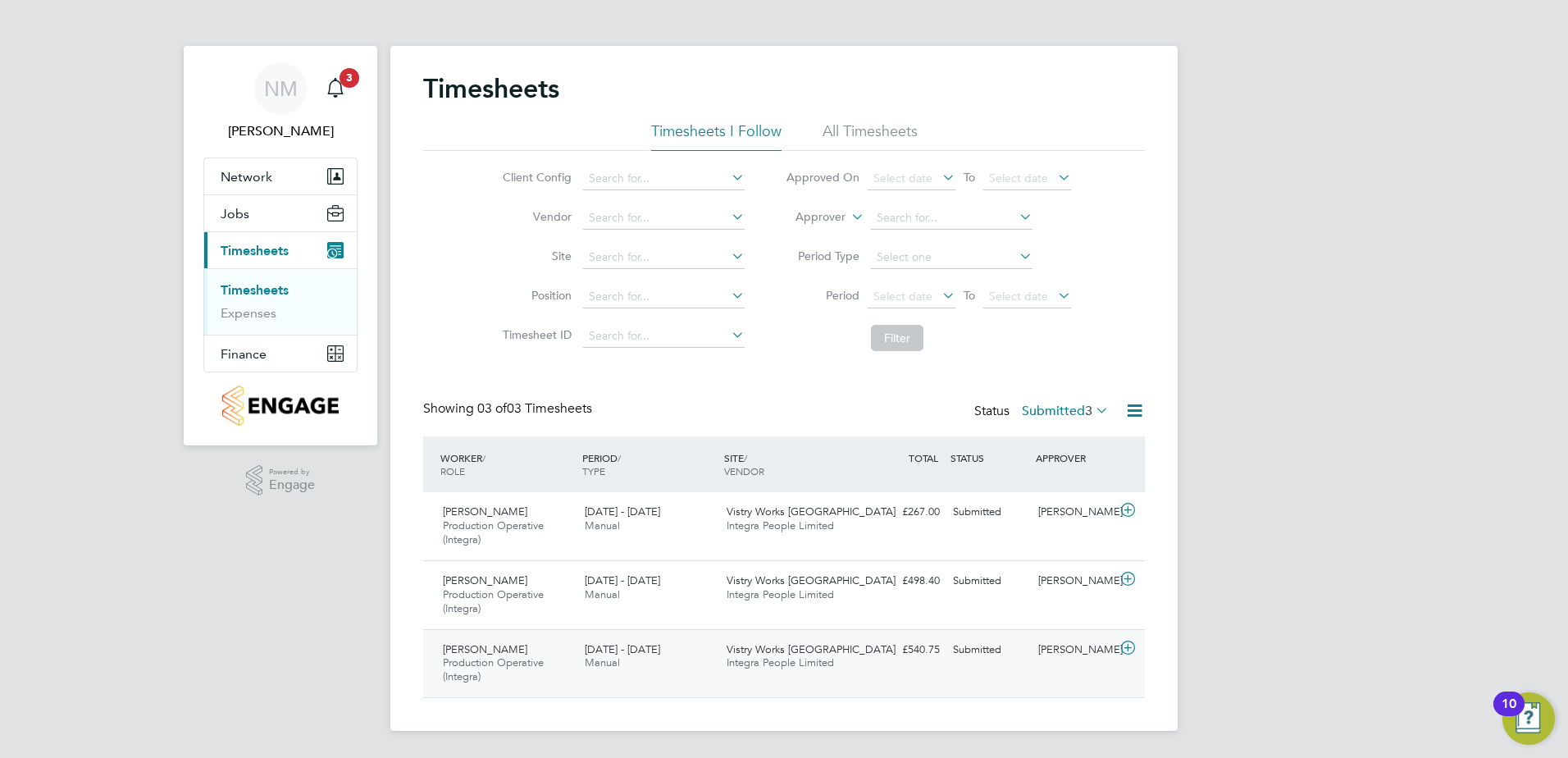
click at [1124, 651] on icon at bounding box center [1128, 649] width 21 height 13
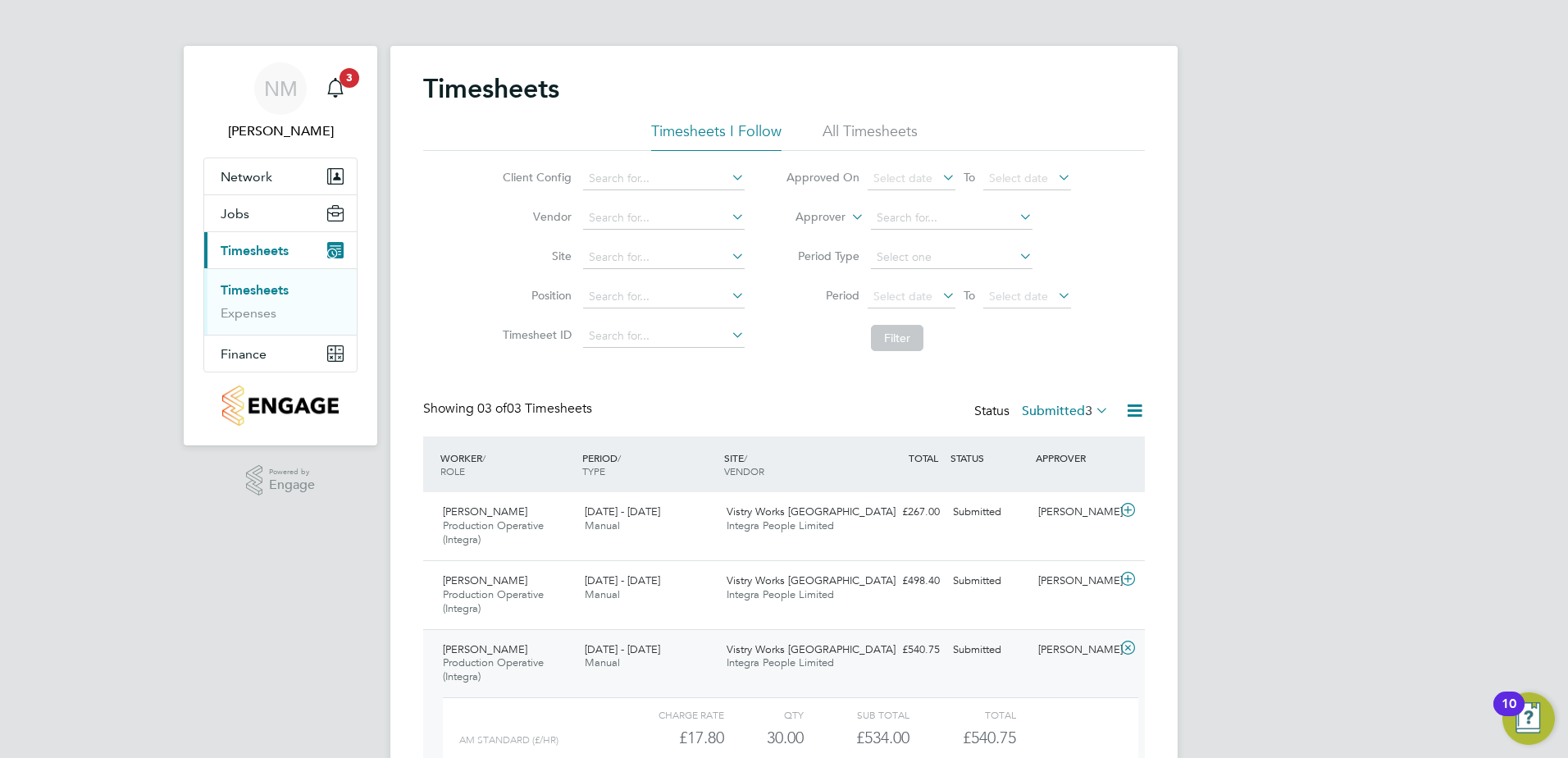
scroll to position [177, 0]
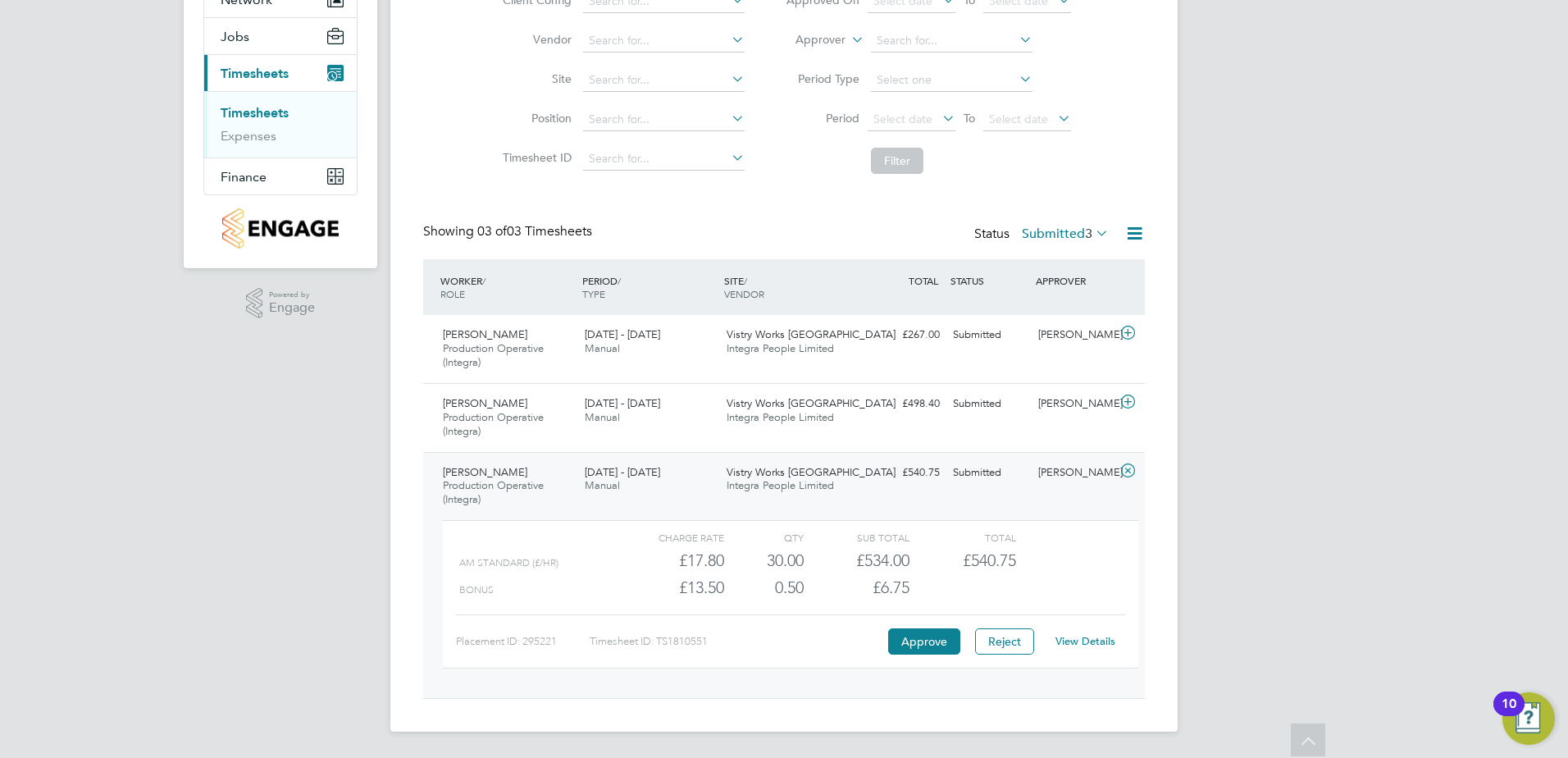
click at [1096, 643] on link "View Details" at bounding box center [1085, 641] width 60 height 14
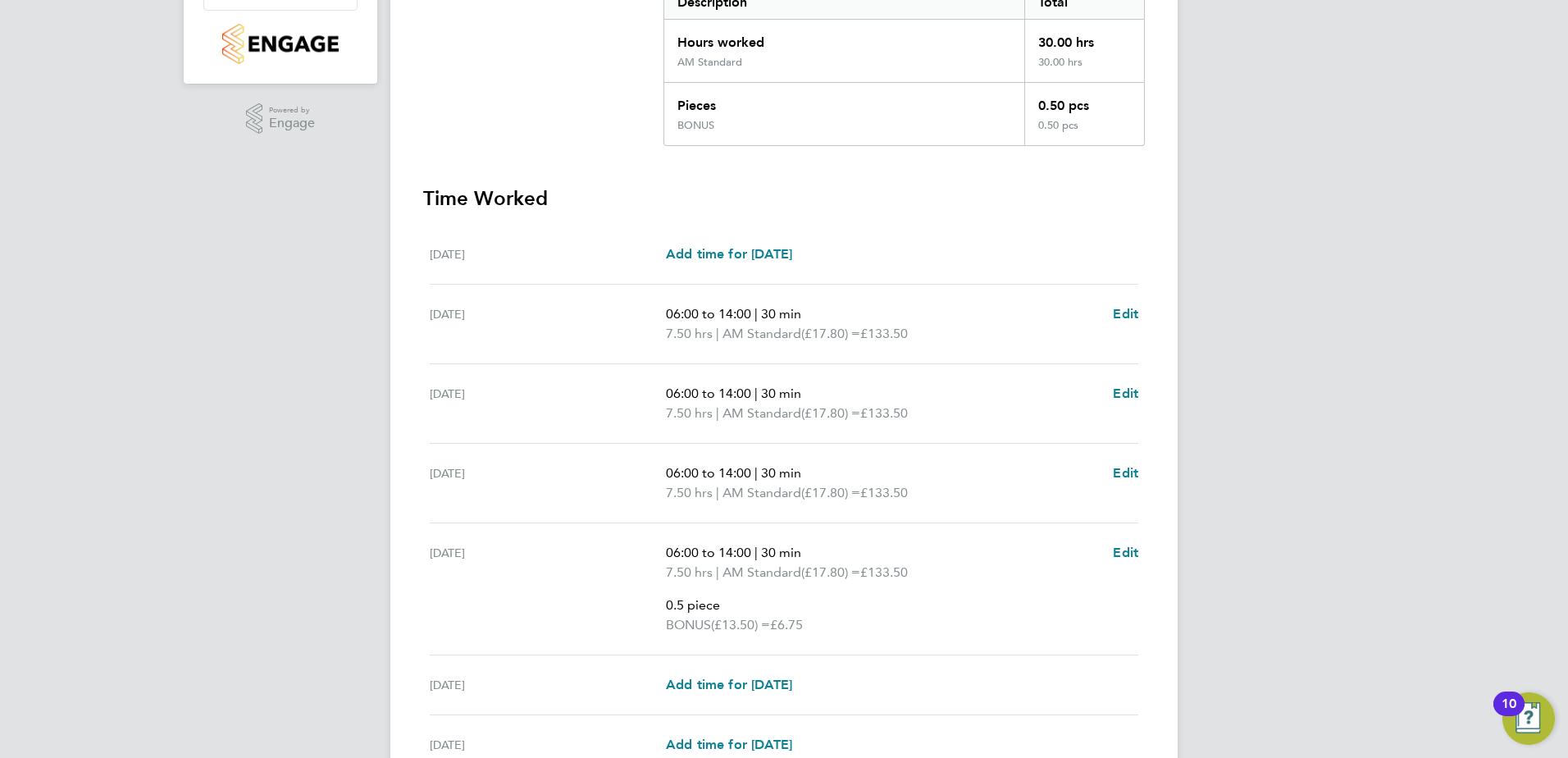
scroll to position [493, 0]
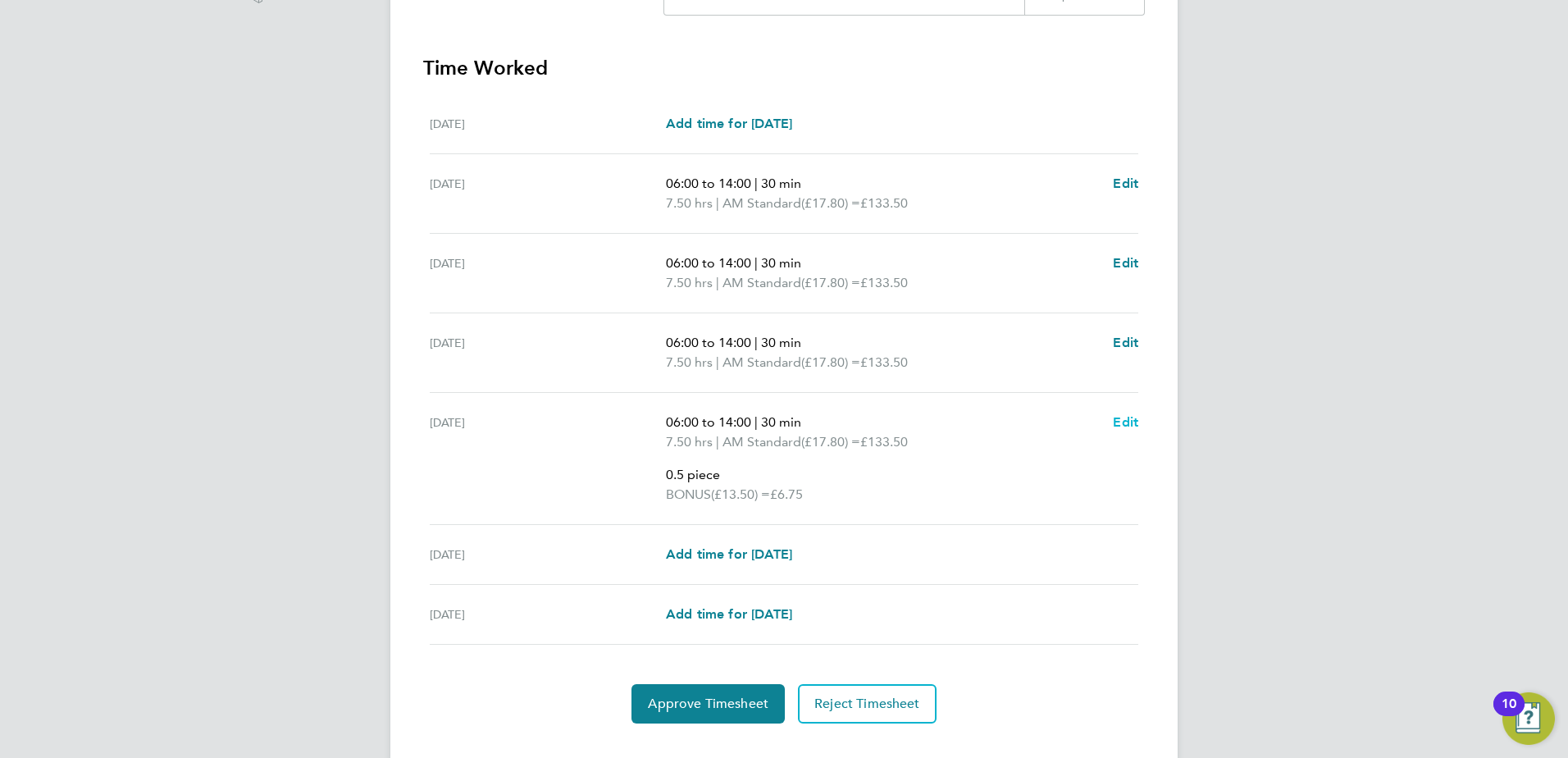
click at [1119, 425] on span "Edit" at bounding box center [1125, 422] width 26 height 16
select select "30"
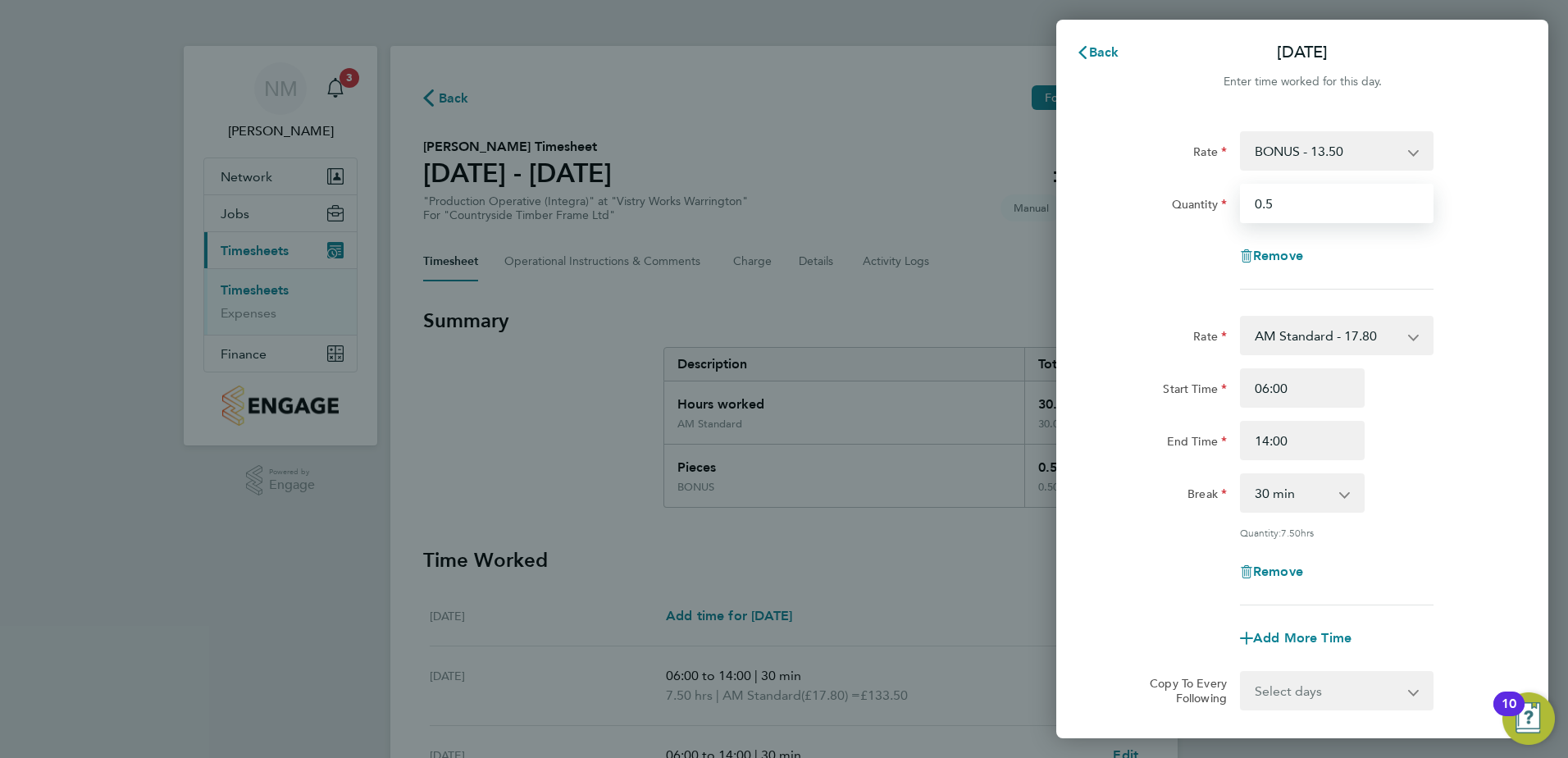
click at [1298, 207] on input "0.5" at bounding box center [1337, 203] width 193 height 39
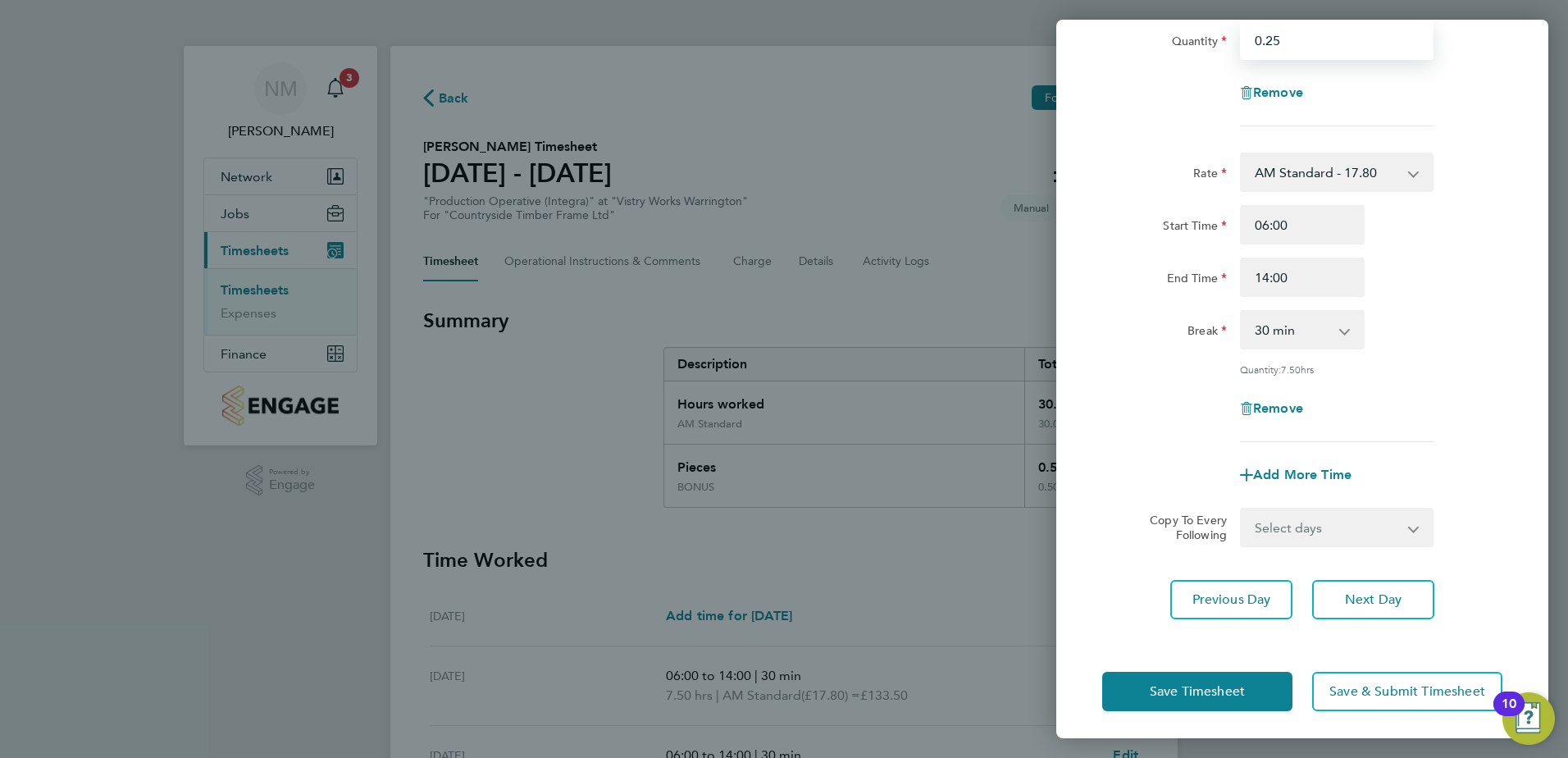
scroll to position [168, 0]
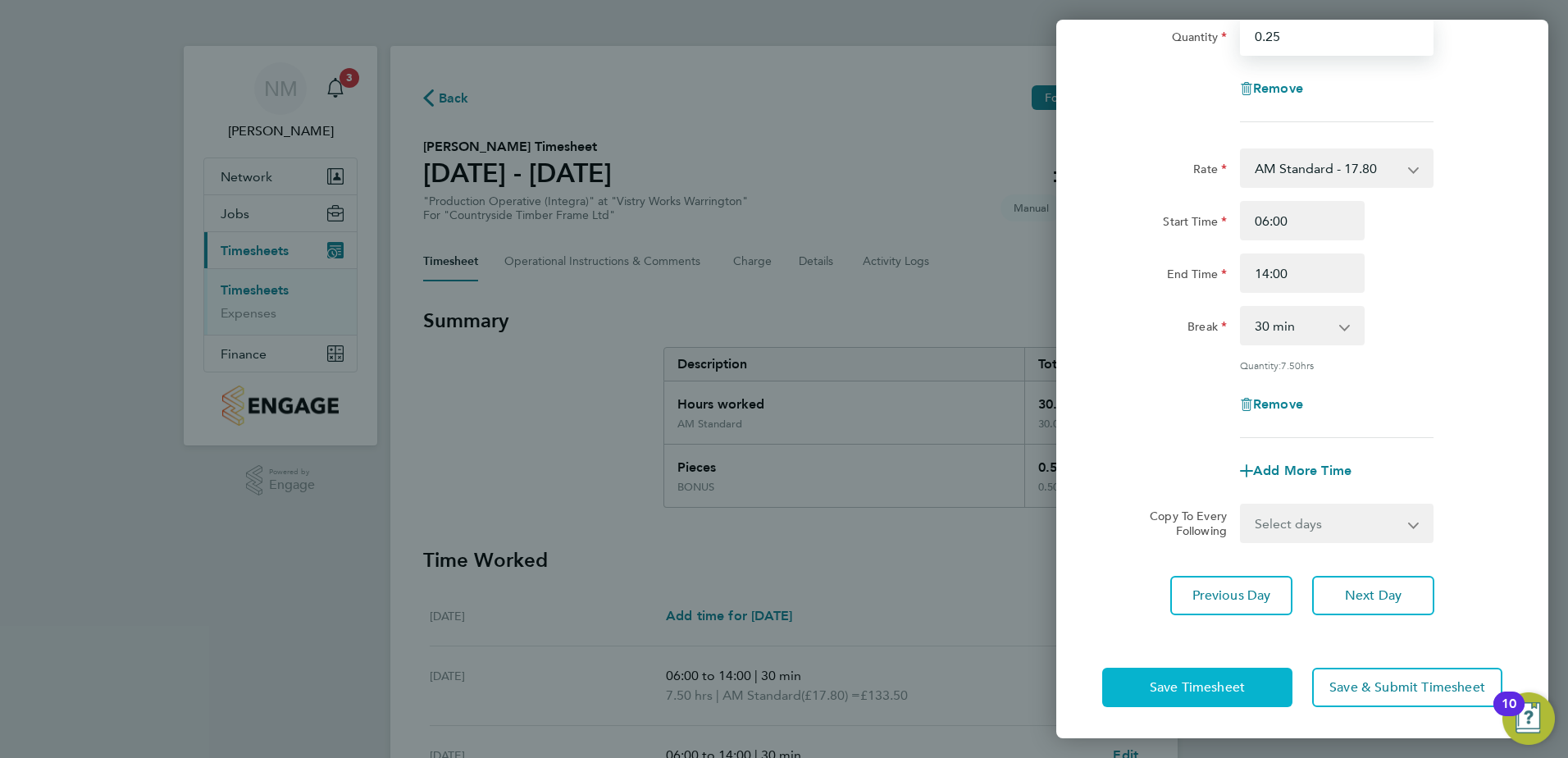
type input "0.25"
click at [1200, 688] on span "Save Timesheet" at bounding box center [1197, 688] width 95 height 17
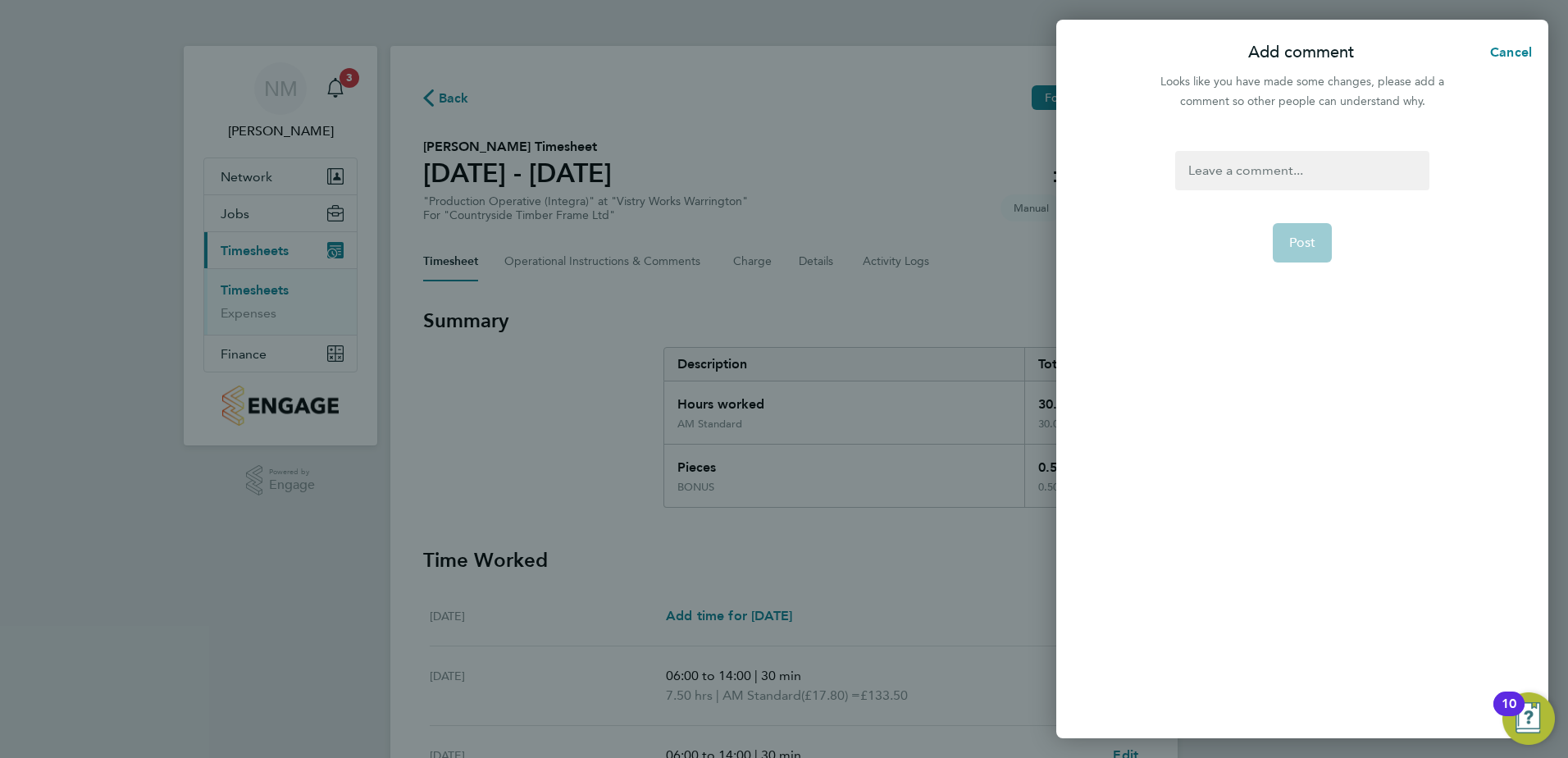
click at [1260, 179] on div at bounding box center [1303, 170] width 254 height 39
click at [1254, 182] on div at bounding box center [1303, 170] width 254 height 39
click at [1298, 241] on span "Post" at bounding box center [1303, 243] width 27 height 17
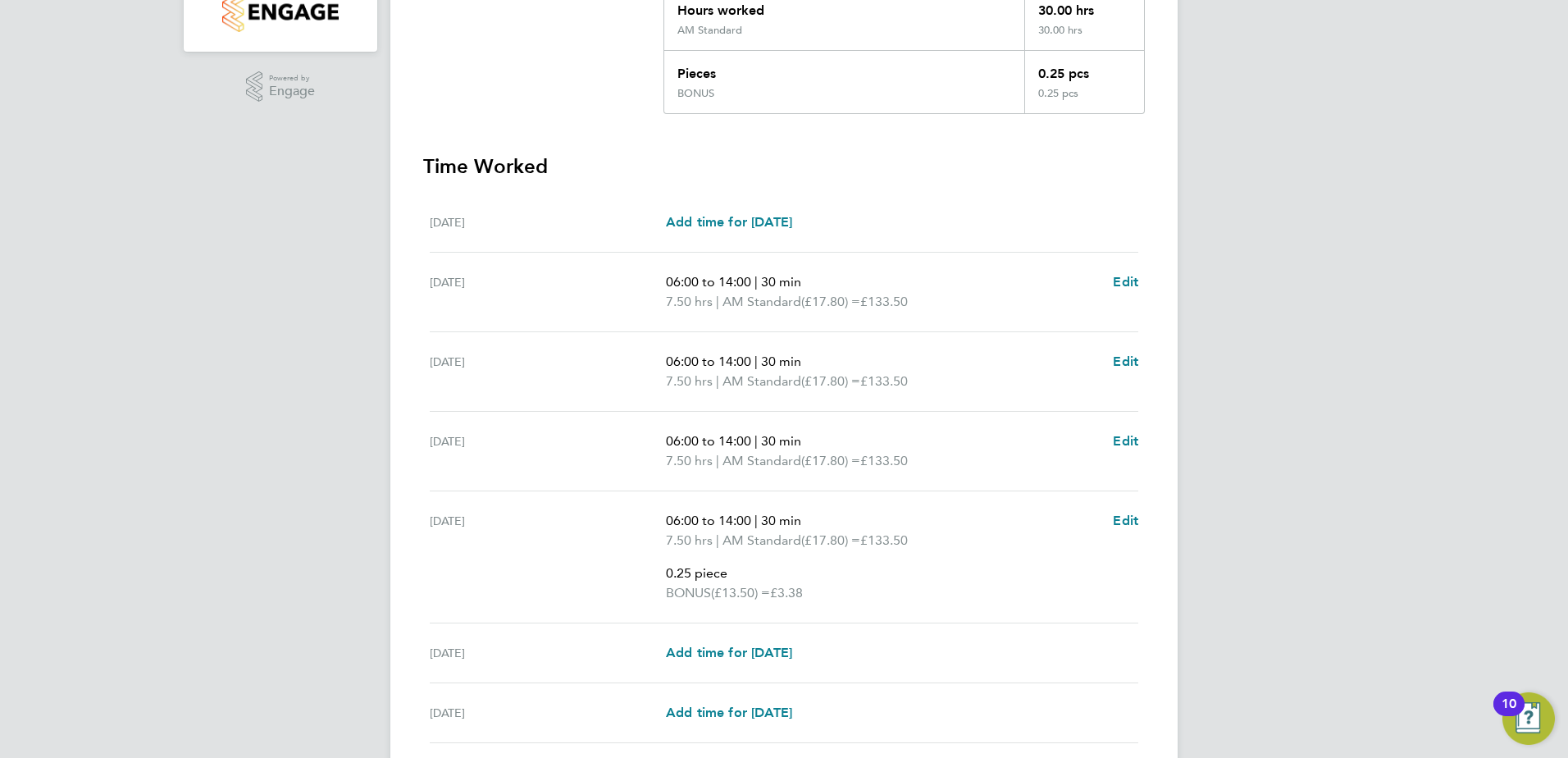
scroll to position [411, 0]
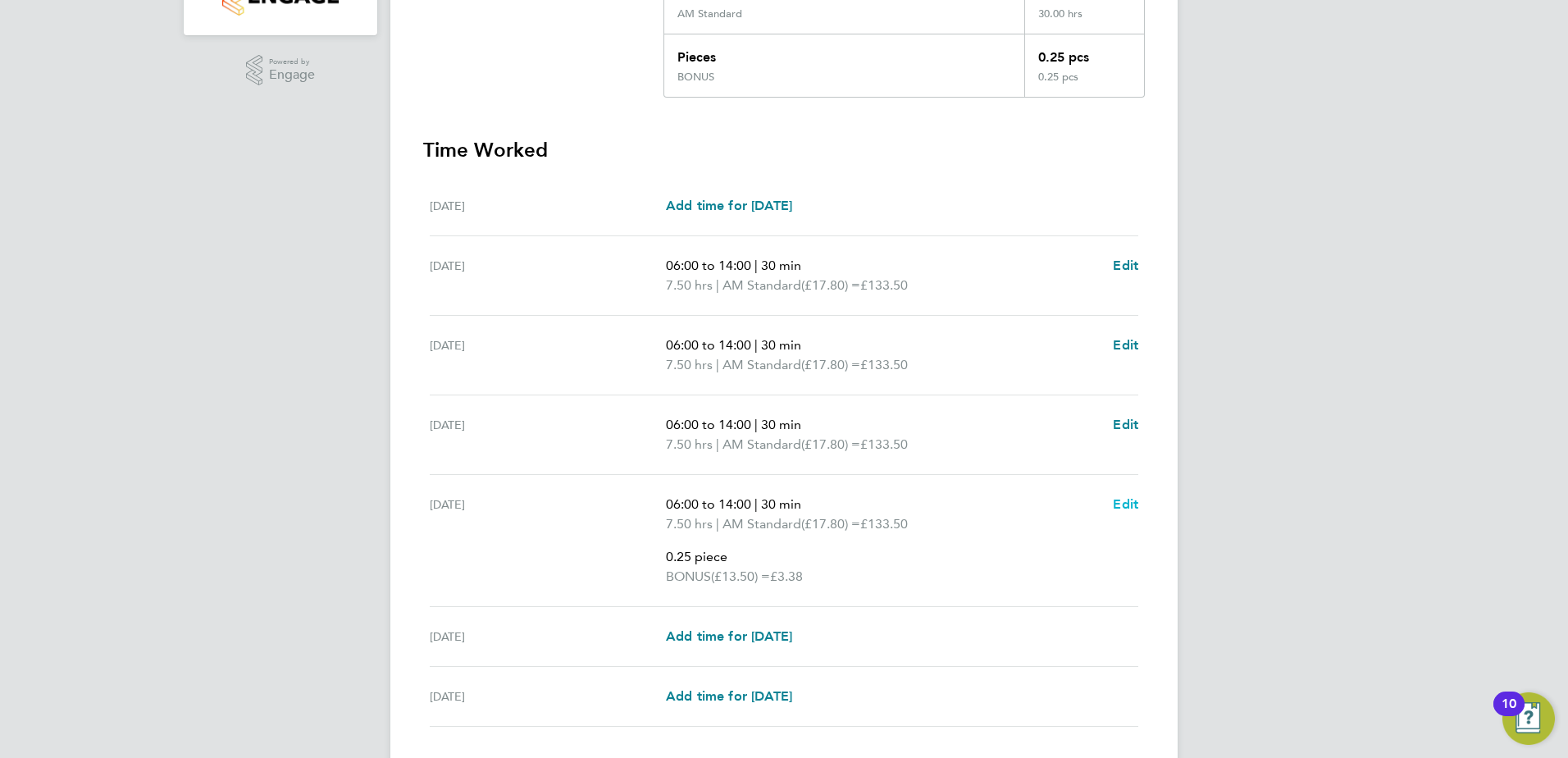
click at [1121, 505] on span "Edit" at bounding box center [1125, 504] width 26 height 16
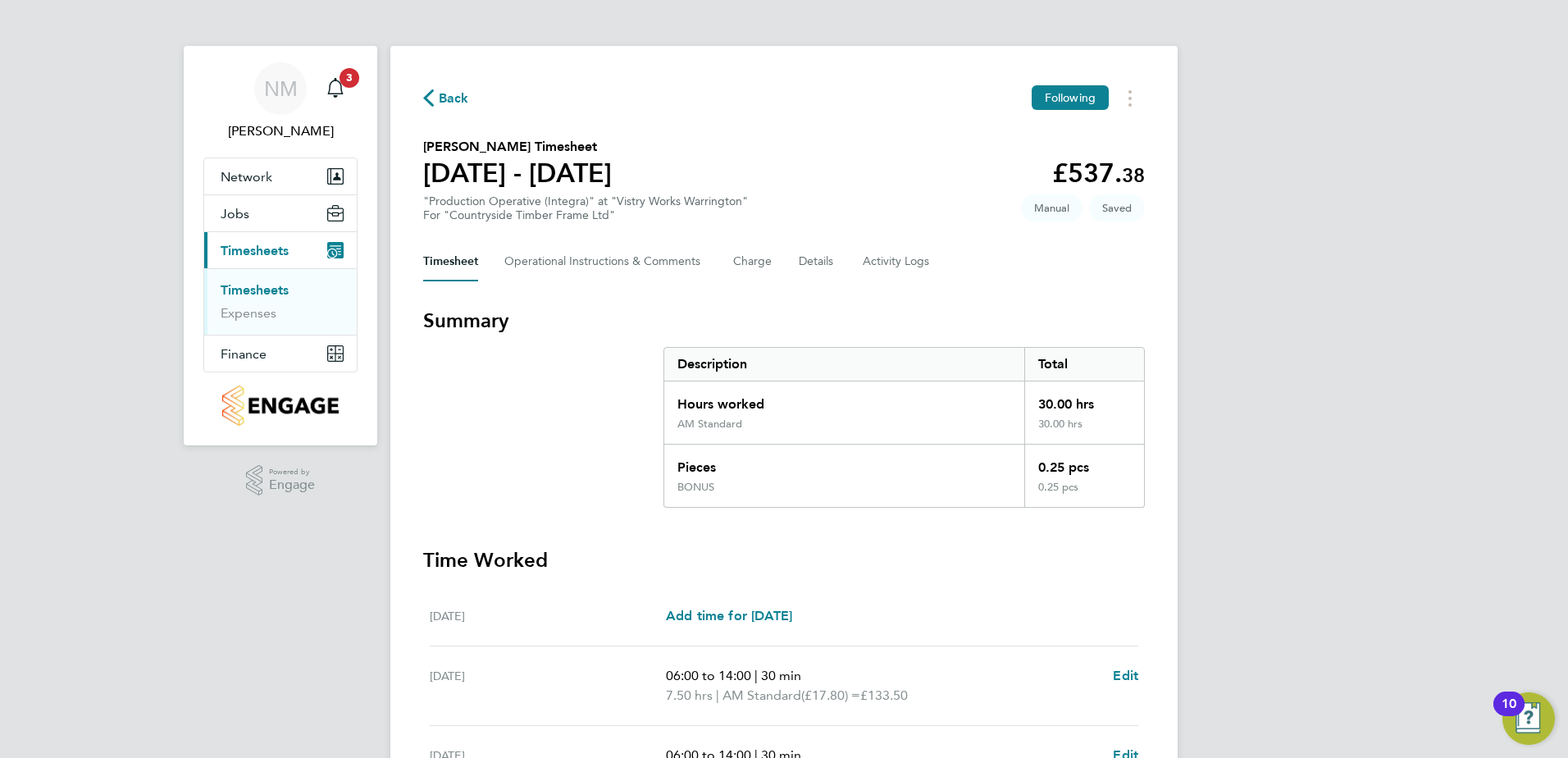
select select "30"
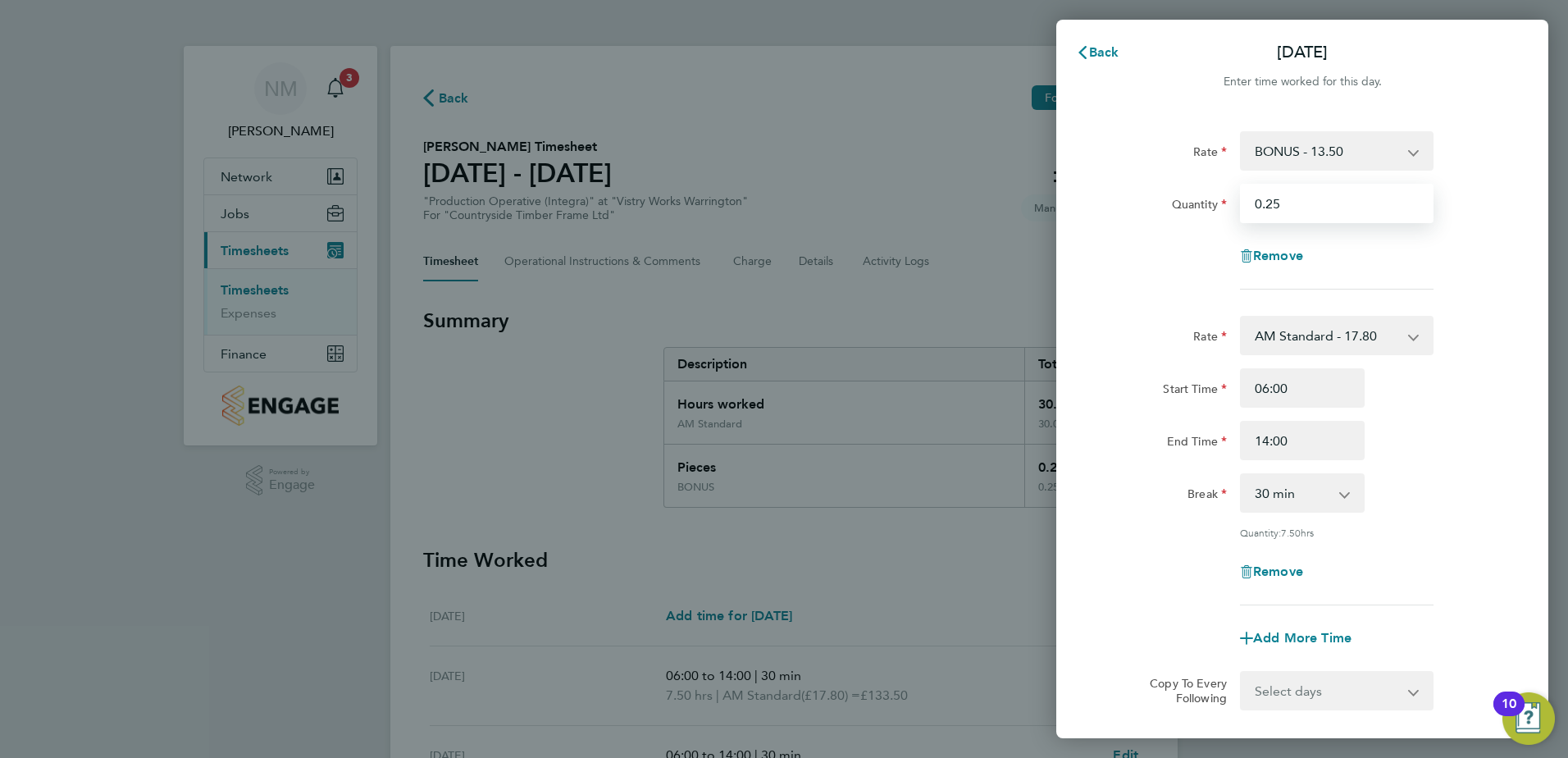
click at [1284, 205] on input "0.25" at bounding box center [1337, 203] width 193 height 39
type input "0.3"
click at [1181, 250] on div "Remove" at bounding box center [1303, 255] width 414 height 39
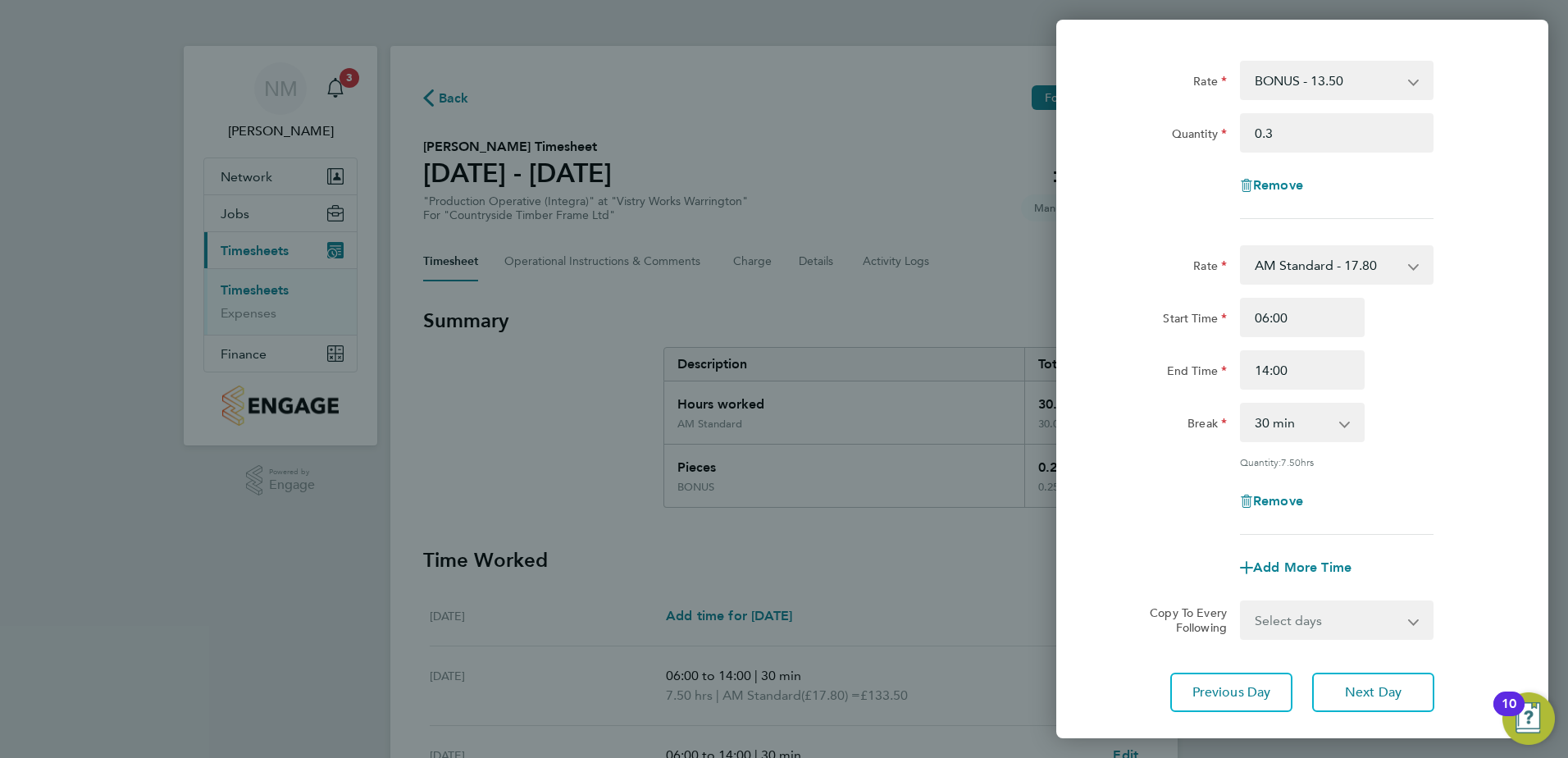
scroll to position [168, 0]
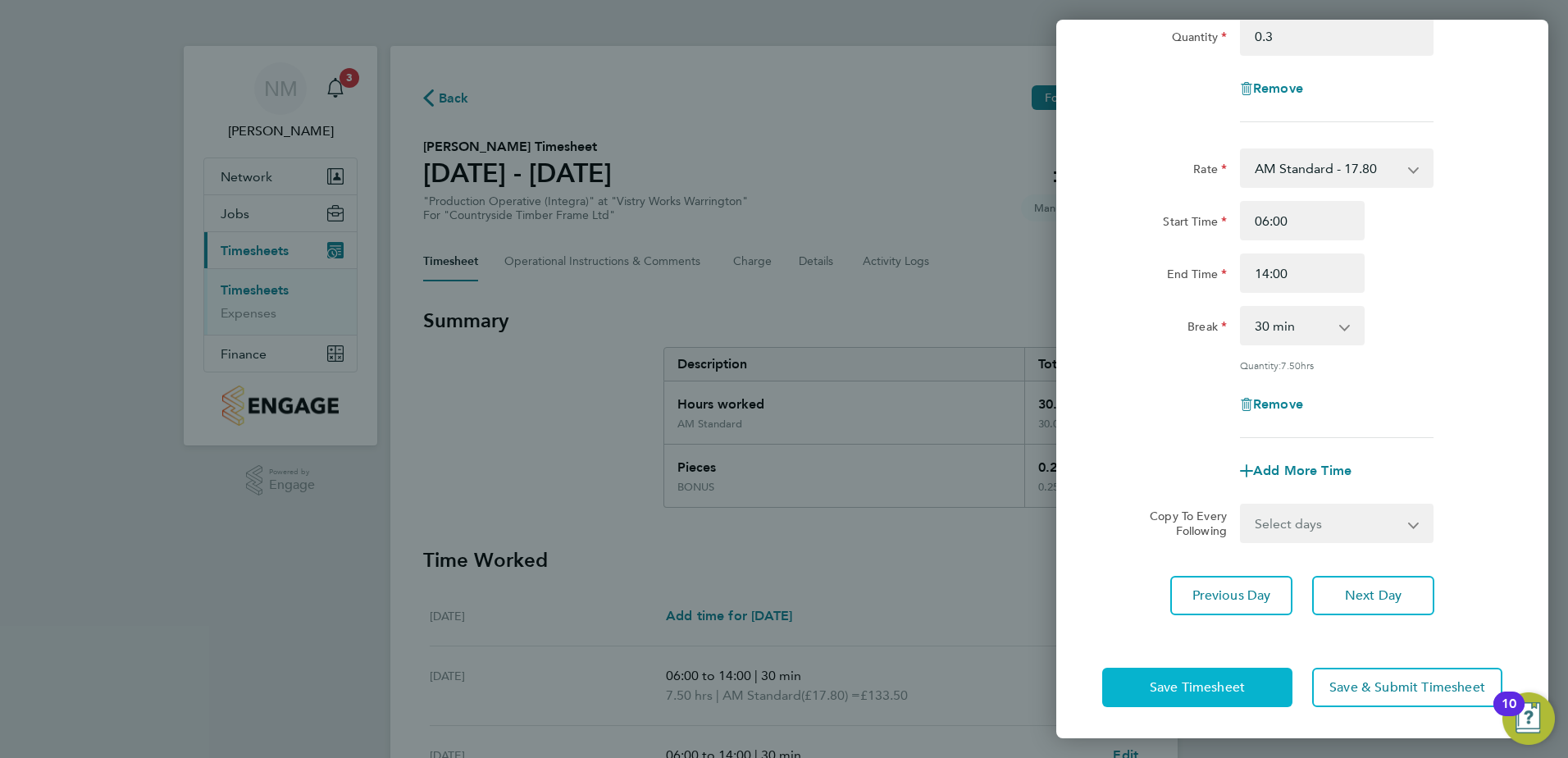
click at [1225, 679] on span "Save Timesheet" at bounding box center [1197, 688] width 95 height 17
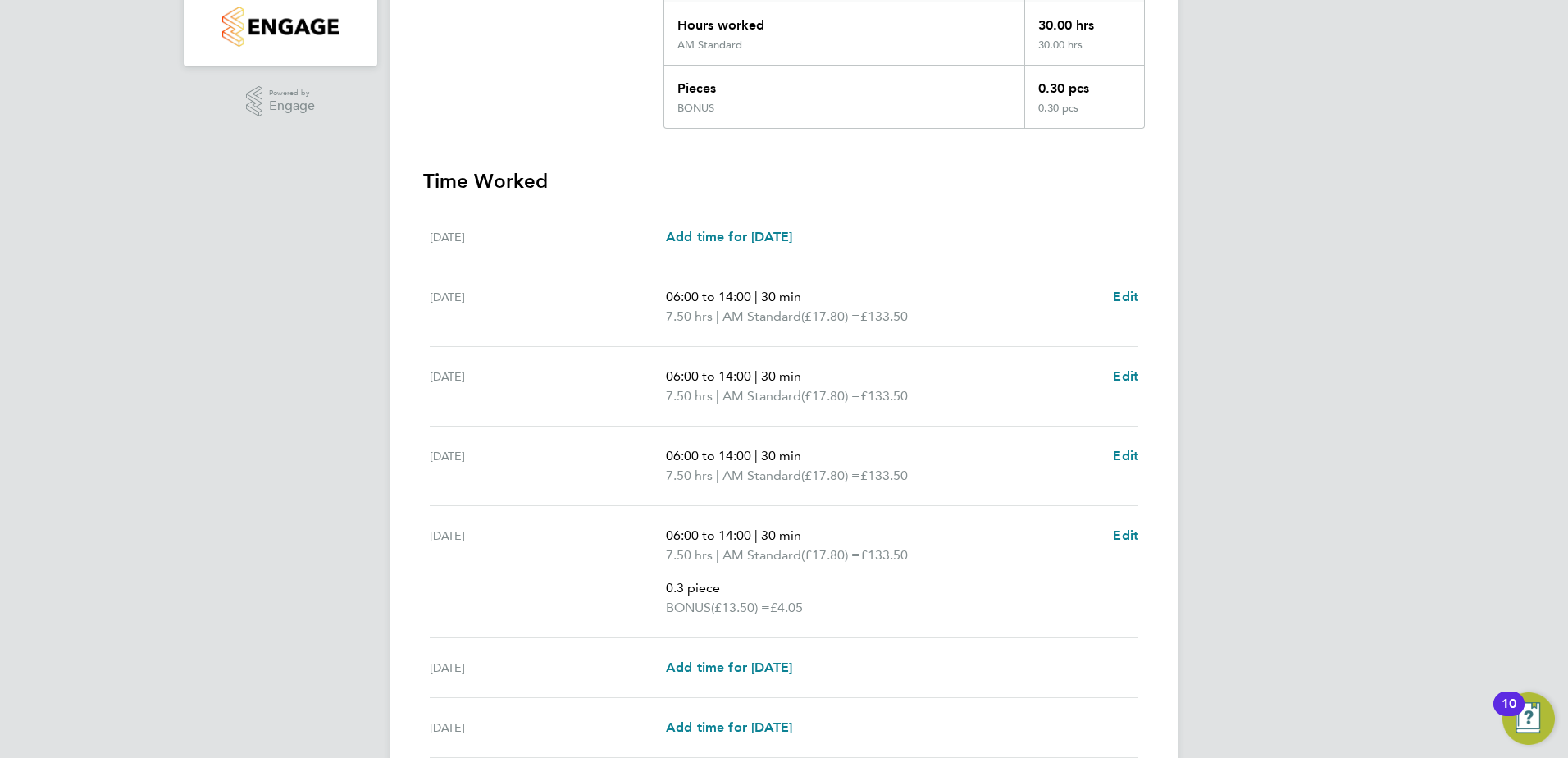
scroll to position [411, 0]
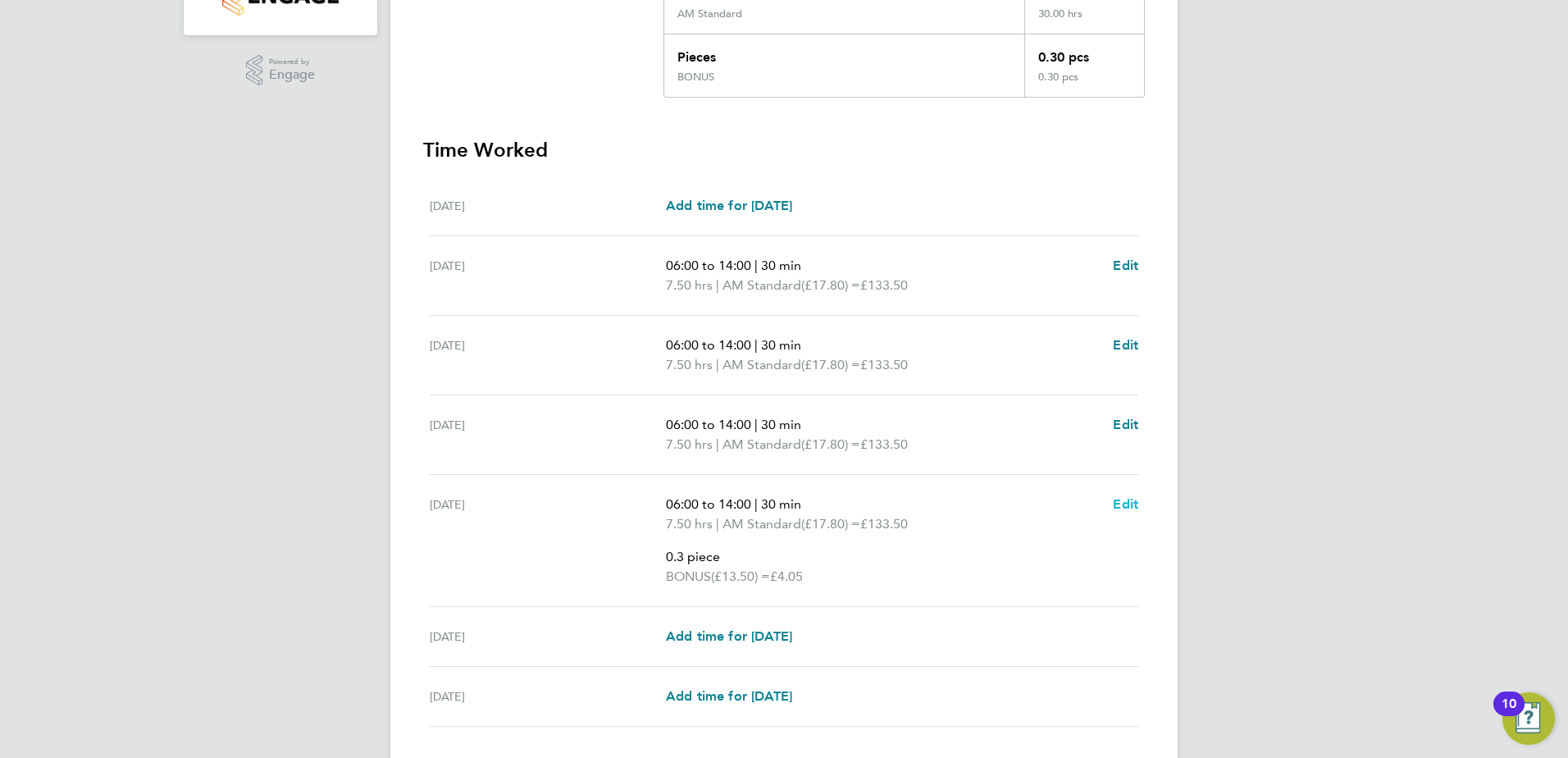
click at [1127, 503] on span "Edit" at bounding box center [1125, 504] width 26 height 16
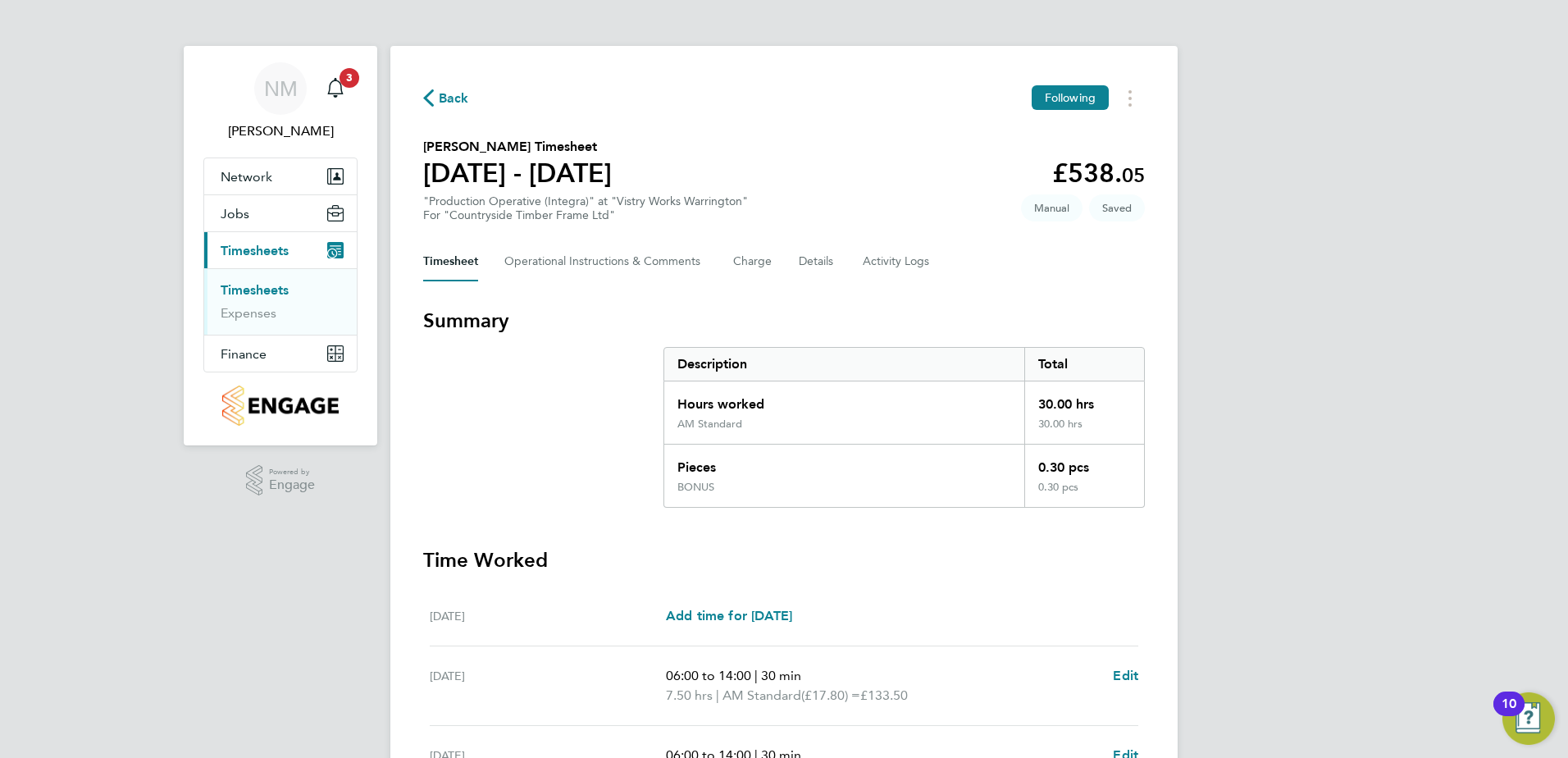
select select "30"
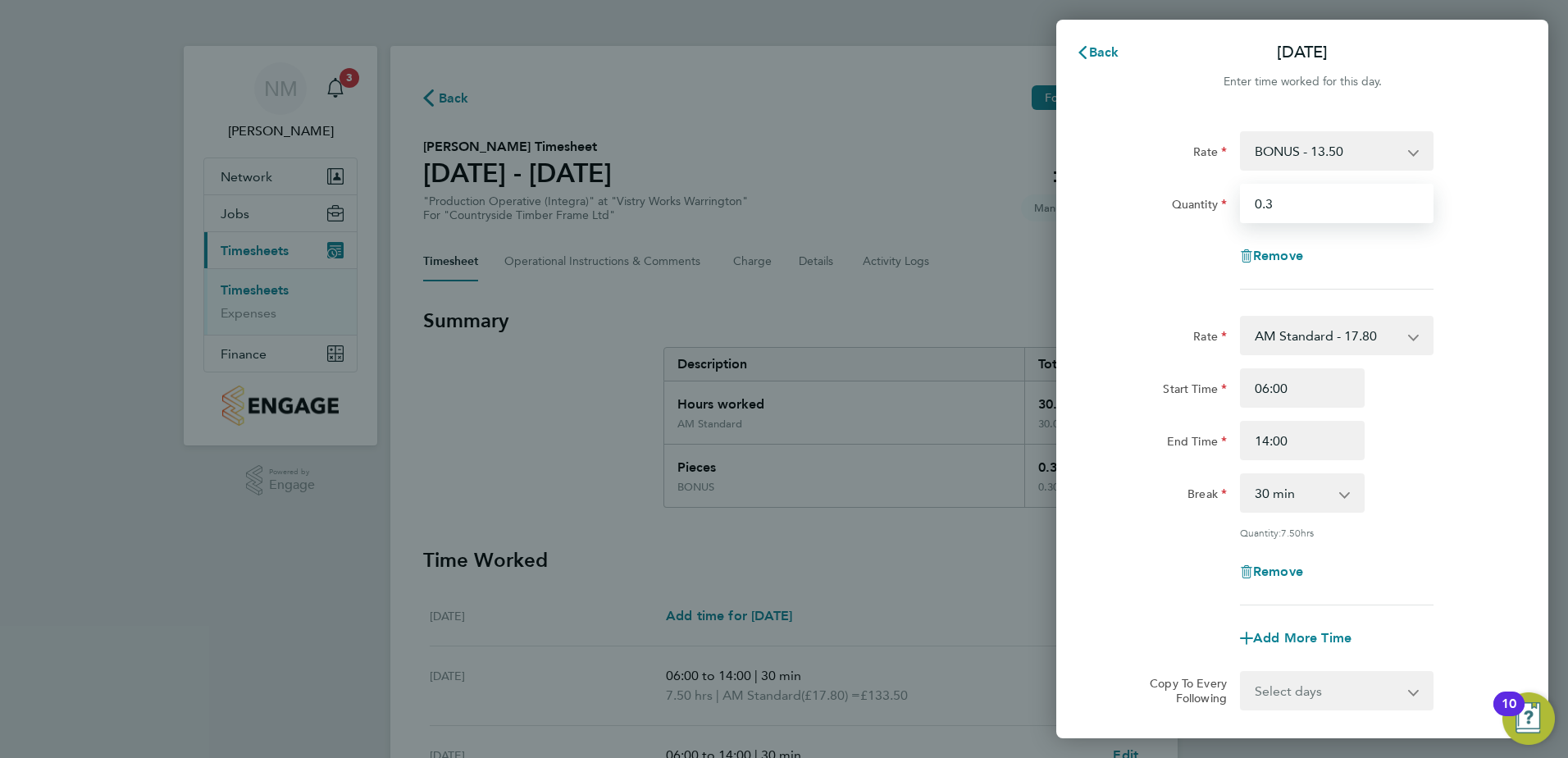
click at [1304, 213] on input "0.3" at bounding box center [1337, 203] width 193 height 39
type input "0.4"
drag, startPoint x: 1166, startPoint y: 237, endPoint x: 1188, endPoint y: 264, distance: 34.8
click at [1164, 236] on div "Remove" at bounding box center [1303, 255] width 414 height 39
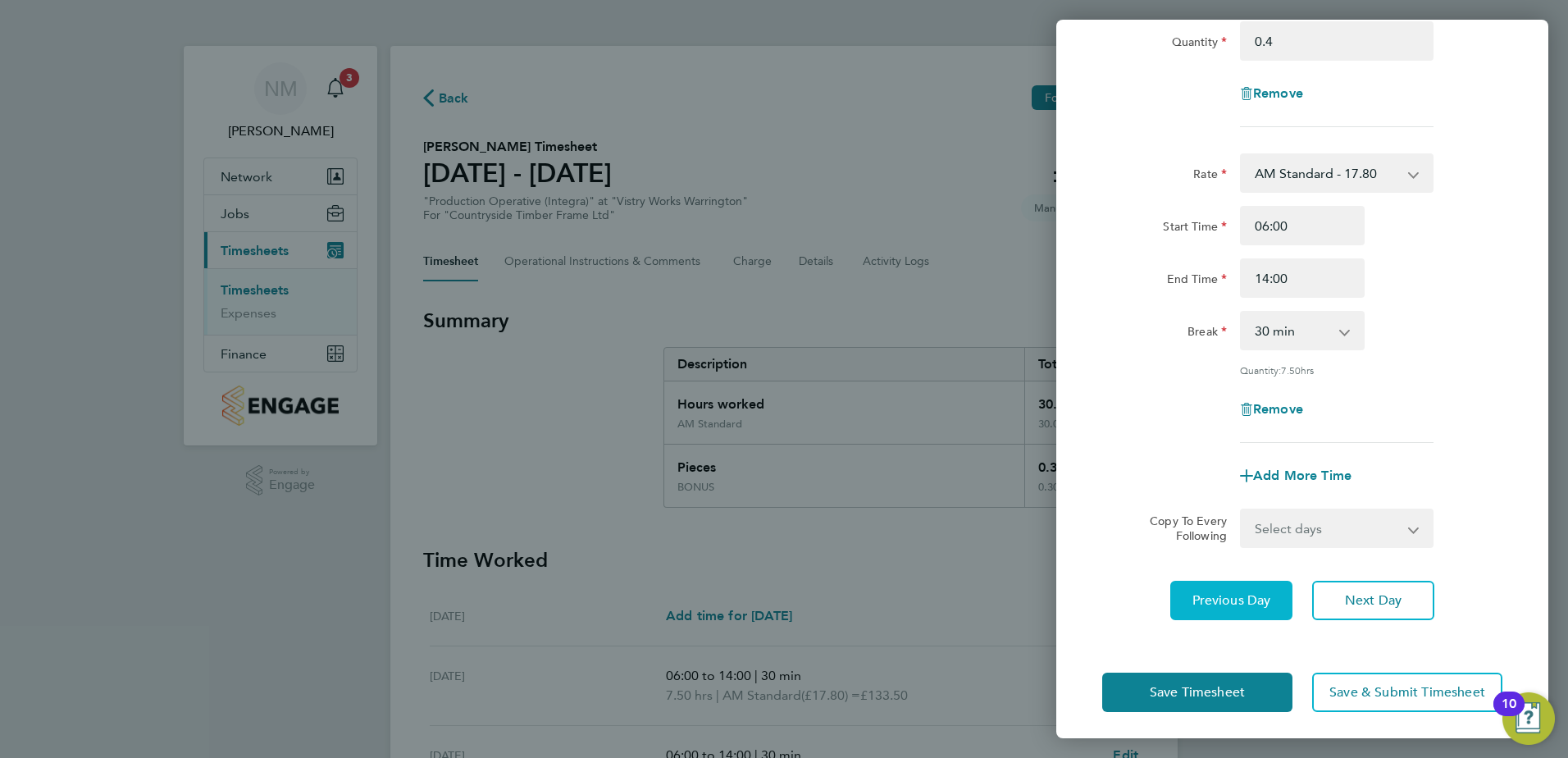
scroll to position [168, 0]
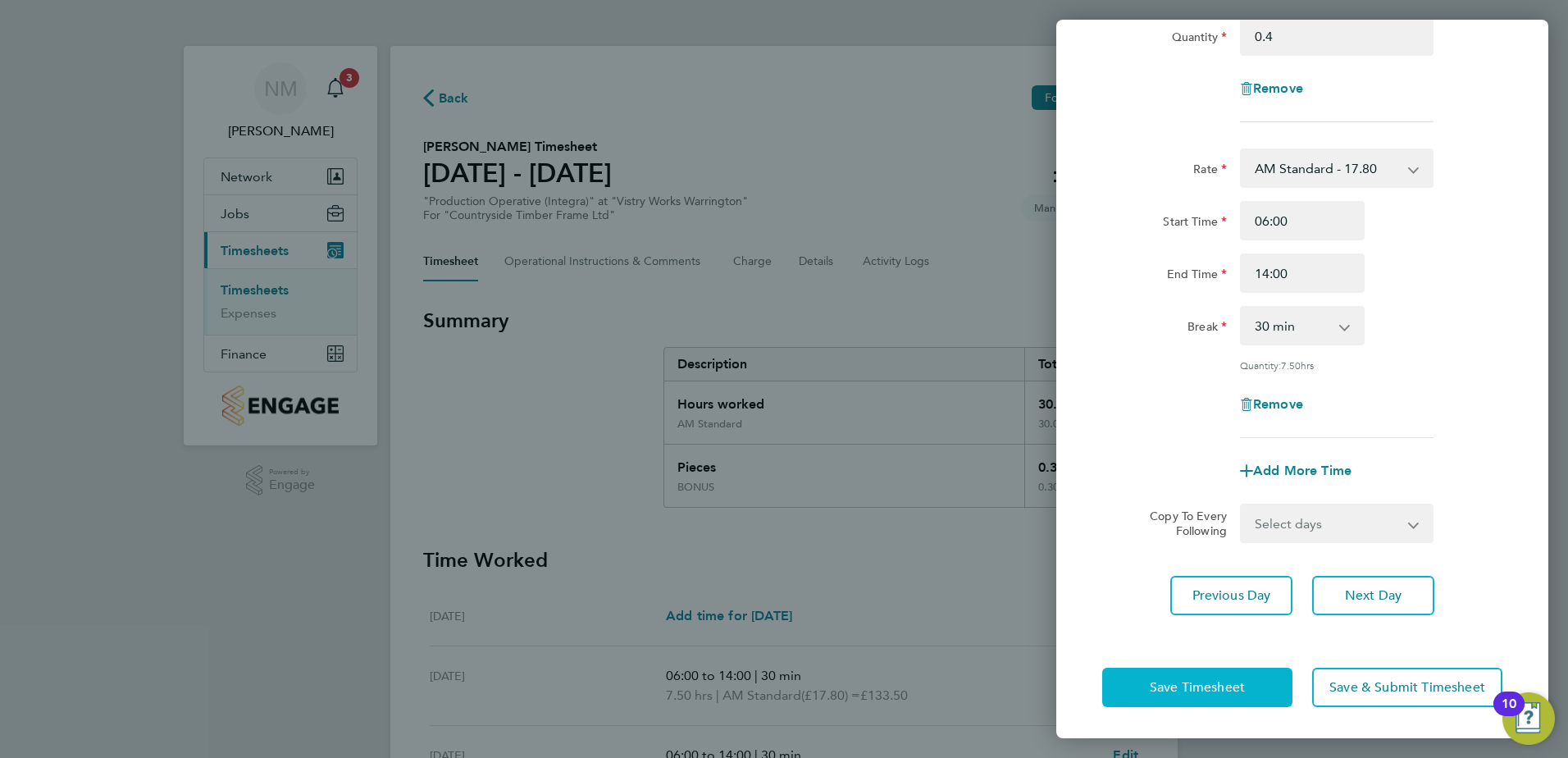
click at [1224, 688] on span "Save Timesheet" at bounding box center [1197, 688] width 95 height 17
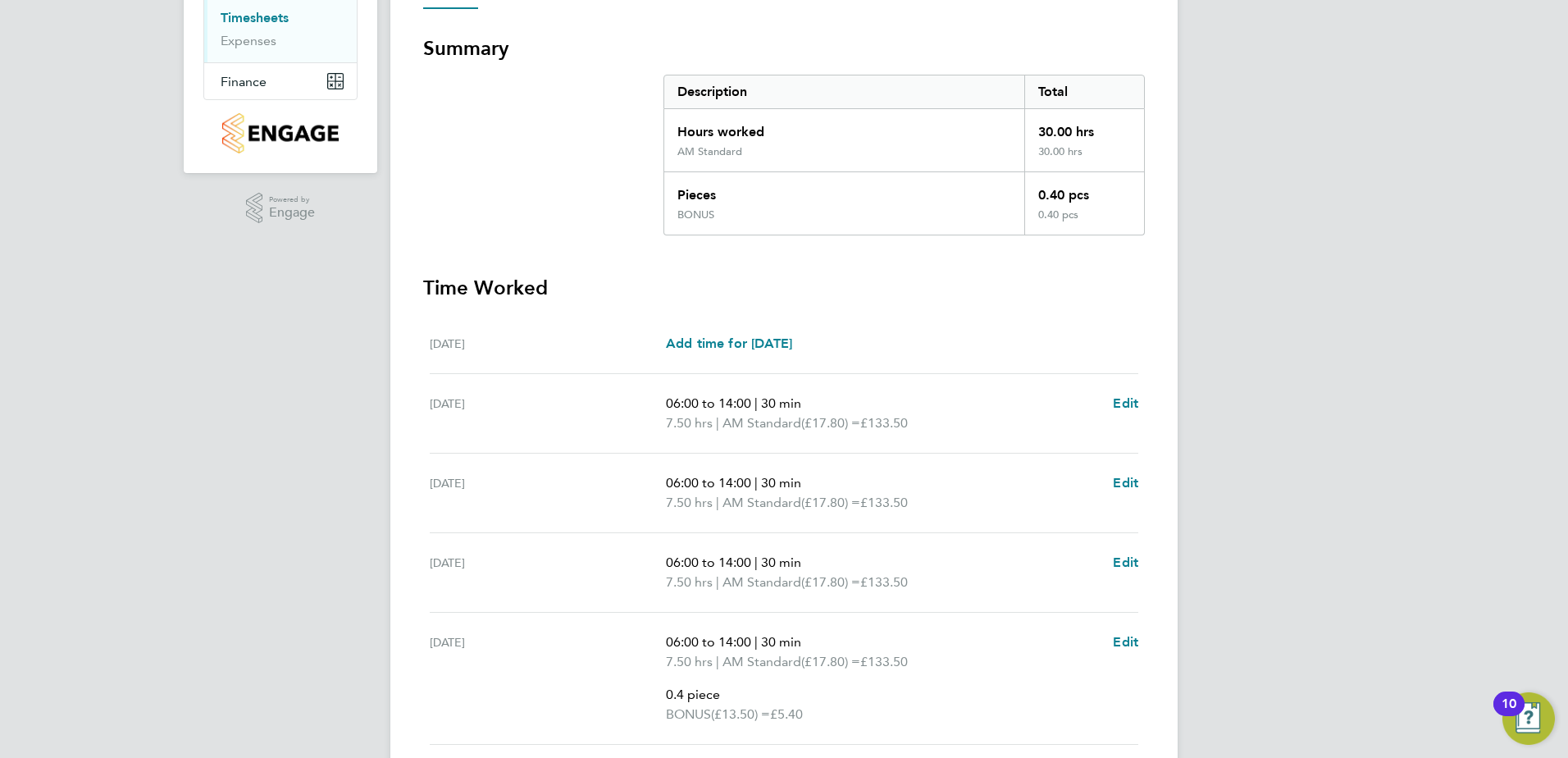
scroll to position [328, 0]
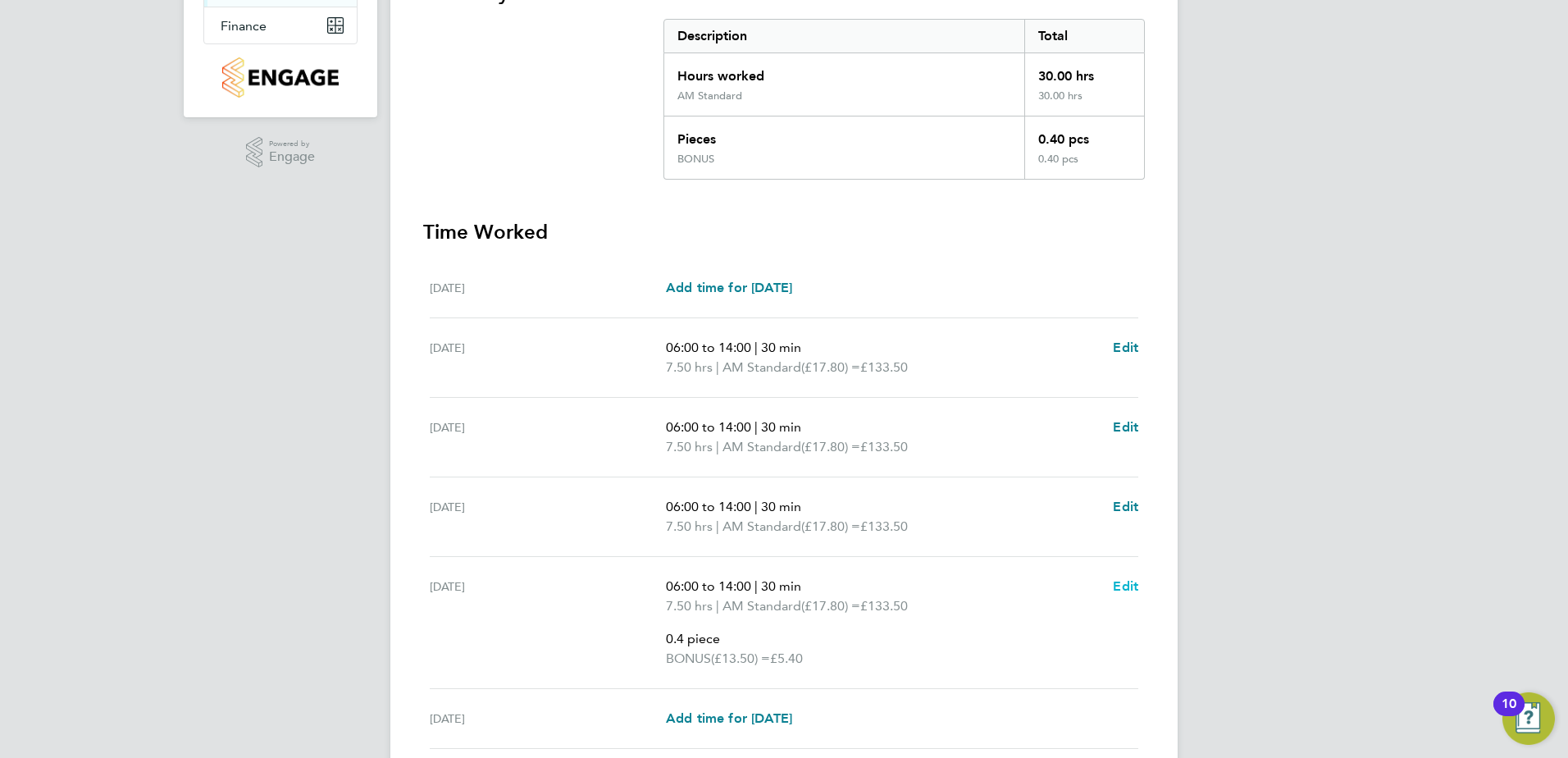
click at [1122, 586] on span "Edit" at bounding box center [1125, 586] width 26 height 16
select select "30"
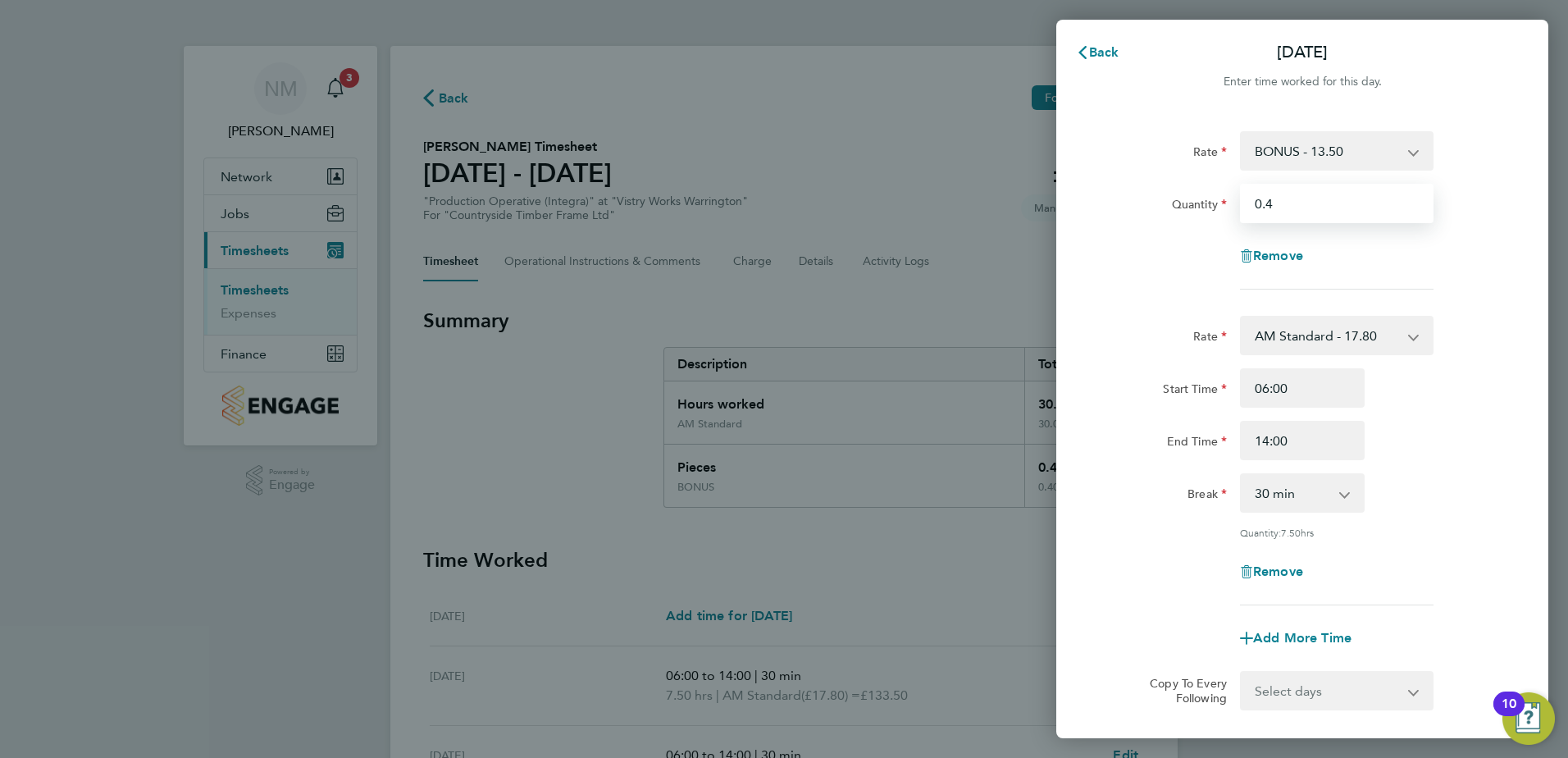
click at [1301, 211] on input "0.4" at bounding box center [1337, 203] width 193 height 39
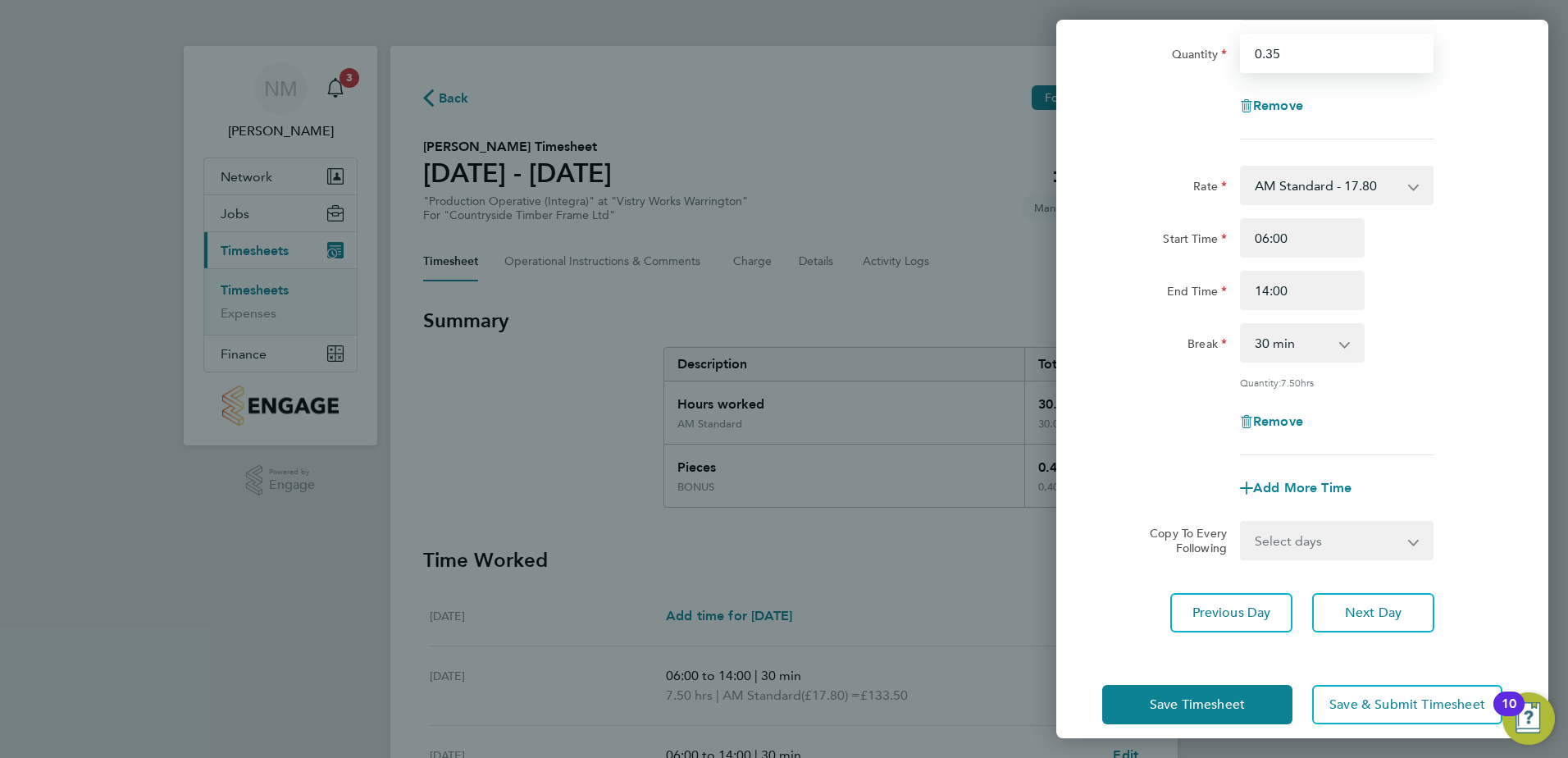
scroll to position [168, 0]
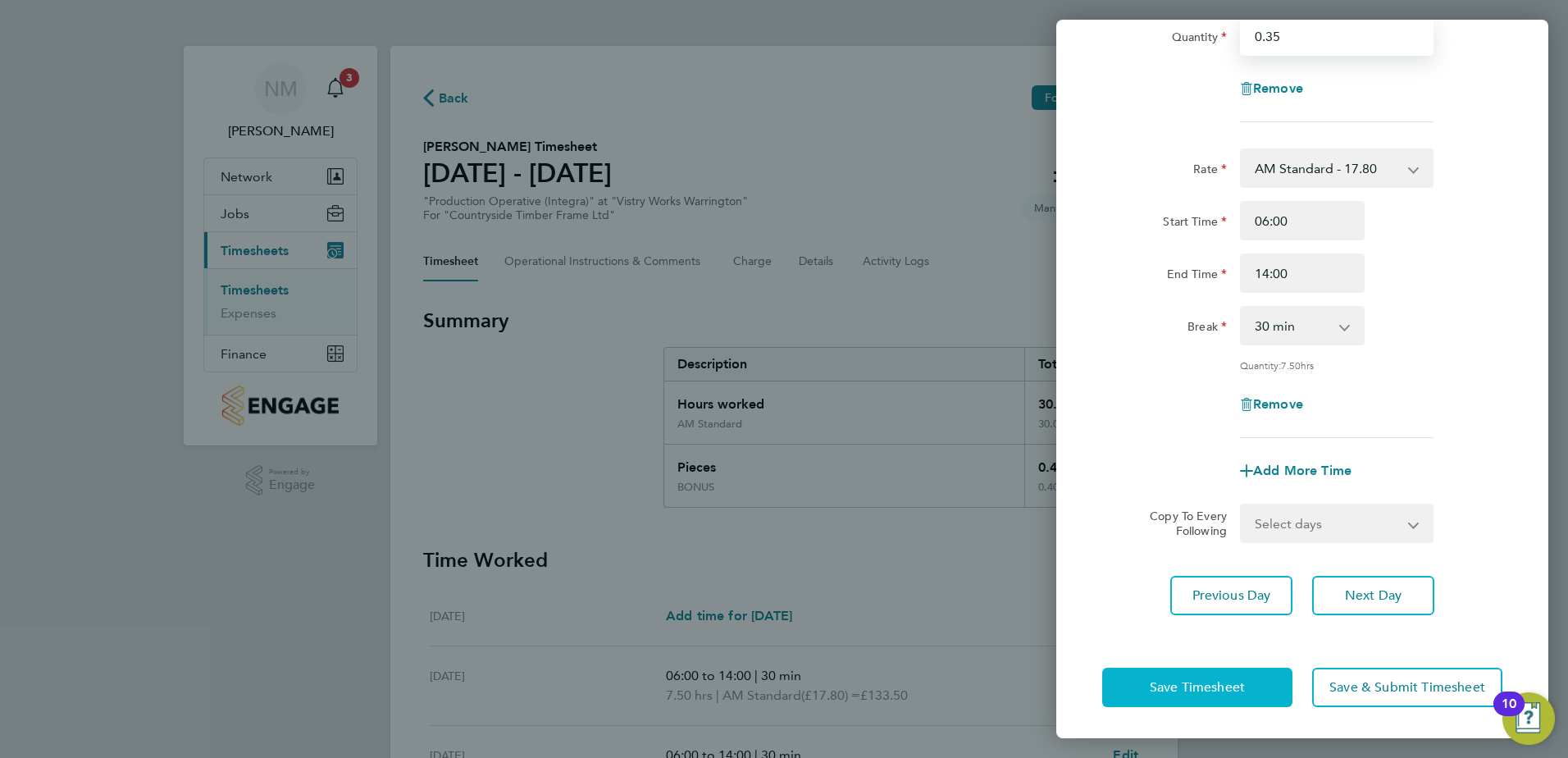
type input "0.35"
click at [1164, 687] on span "Save Timesheet" at bounding box center [1197, 688] width 95 height 17
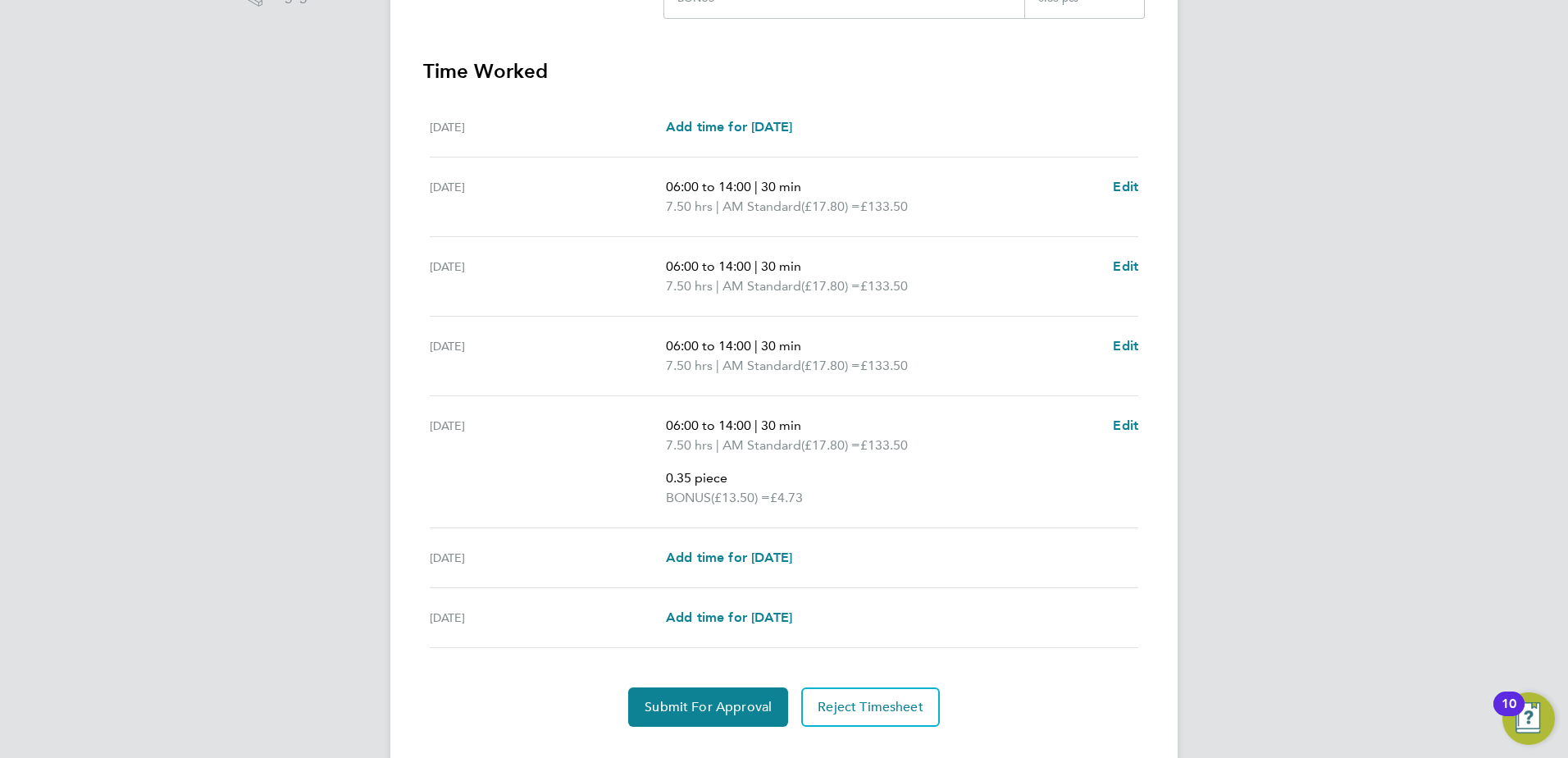
scroll to position [493, 0]
click at [1124, 426] on span "Edit" at bounding box center [1125, 422] width 26 height 16
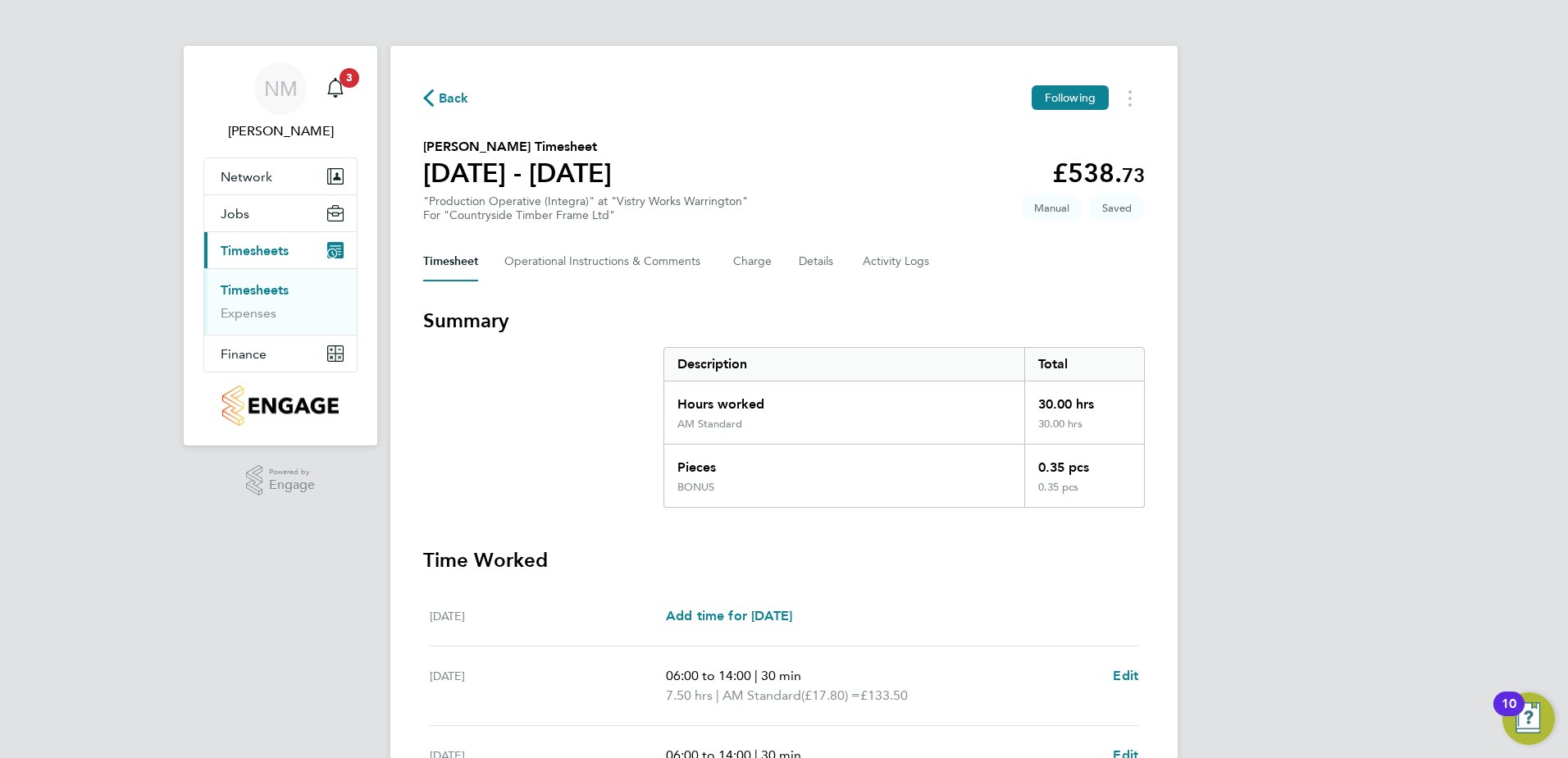
select select "30"
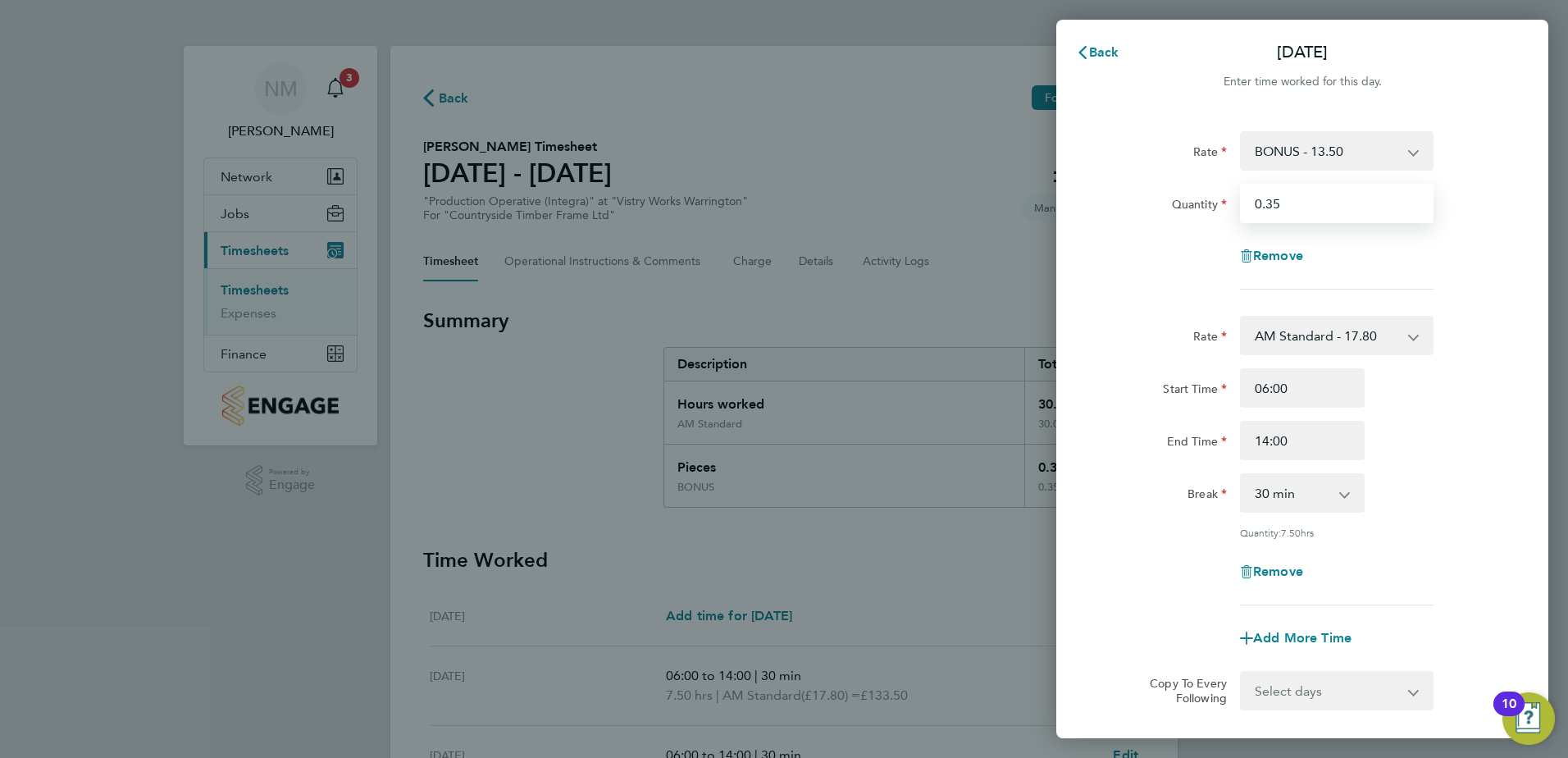
click at [1288, 210] on input "0.35" at bounding box center [1337, 203] width 193 height 39
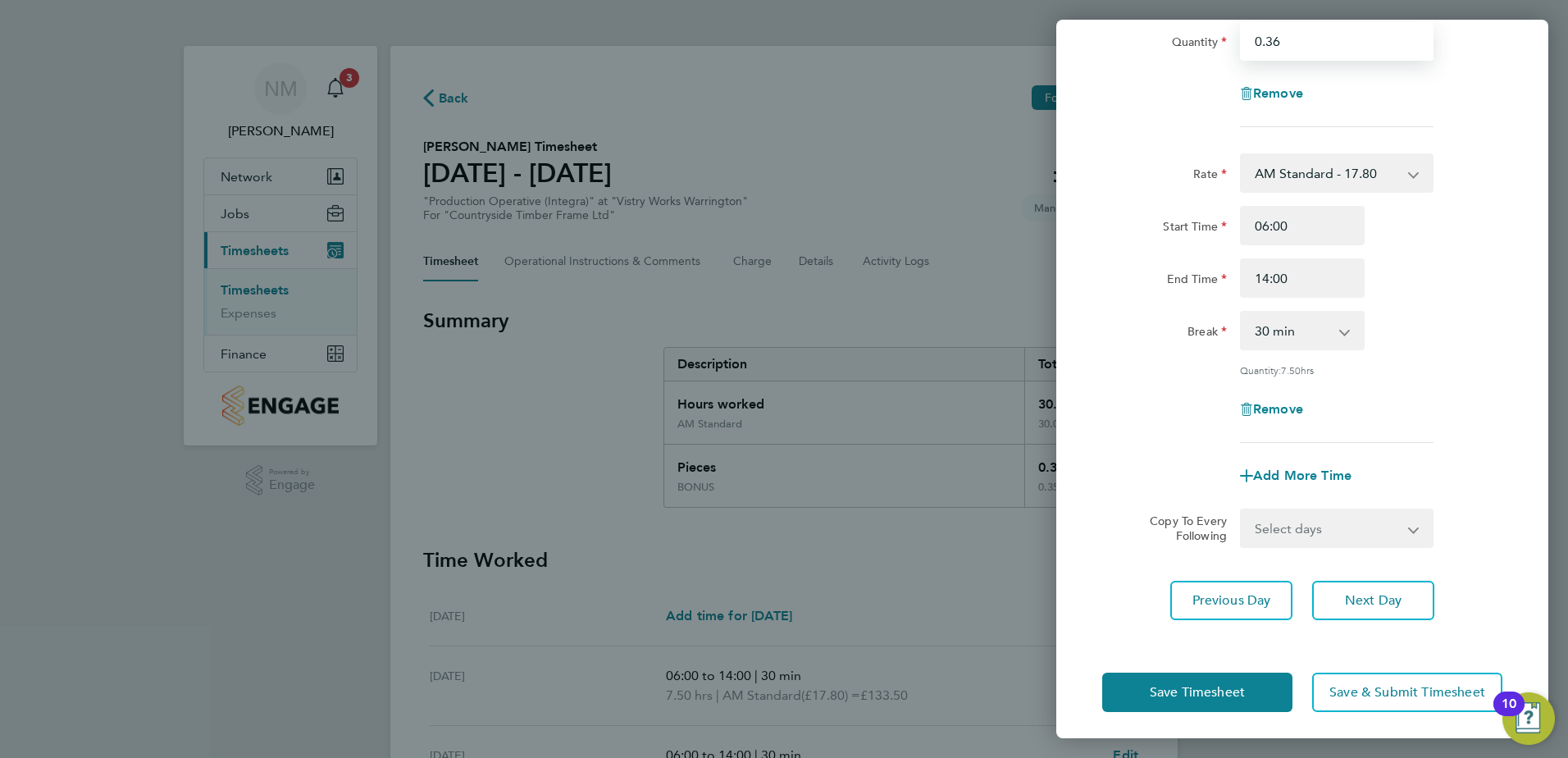
scroll to position [168, 0]
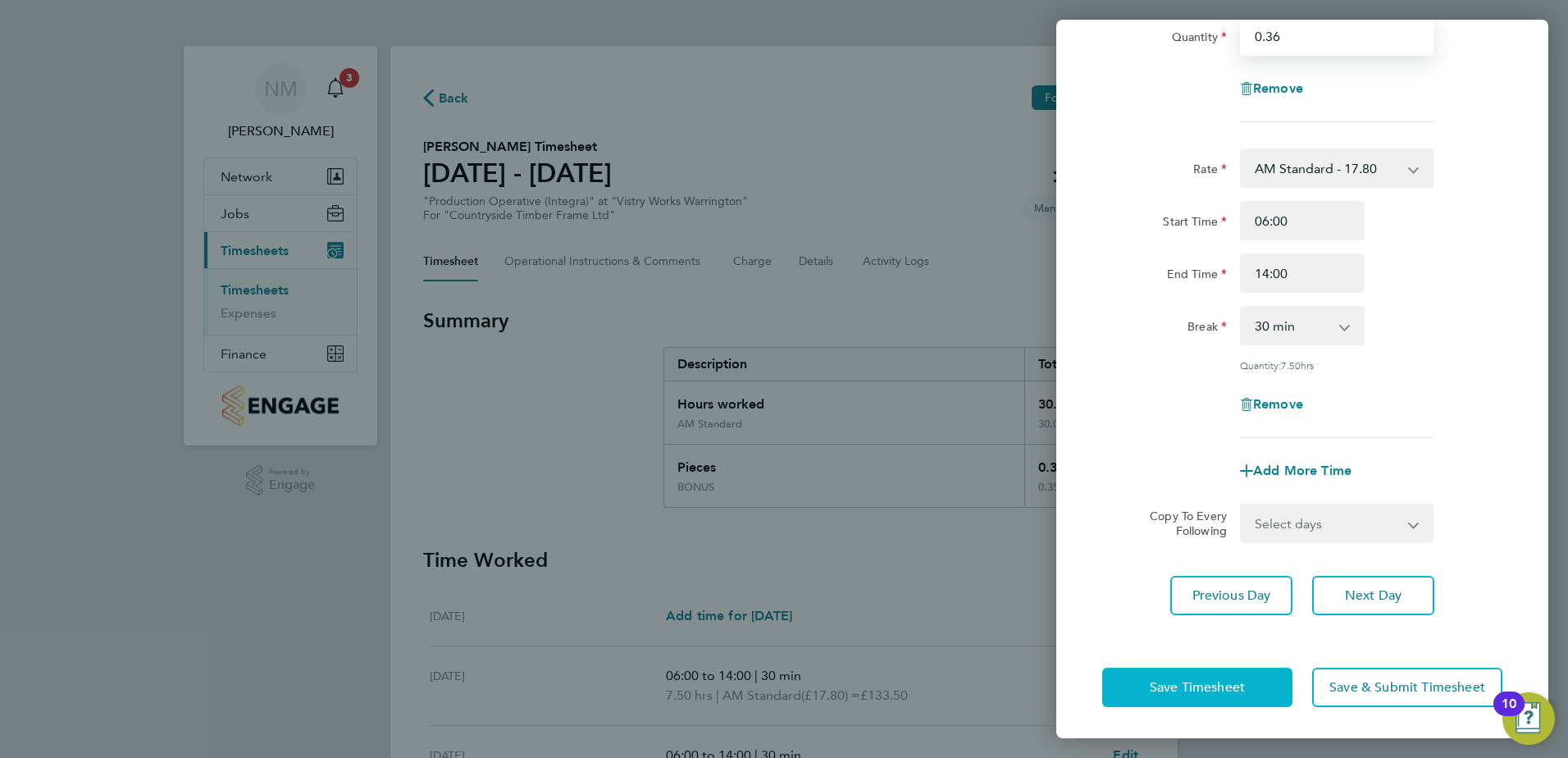
type input "0.36"
click at [1216, 688] on span "Save Timesheet" at bounding box center [1197, 688] width 95 height 17
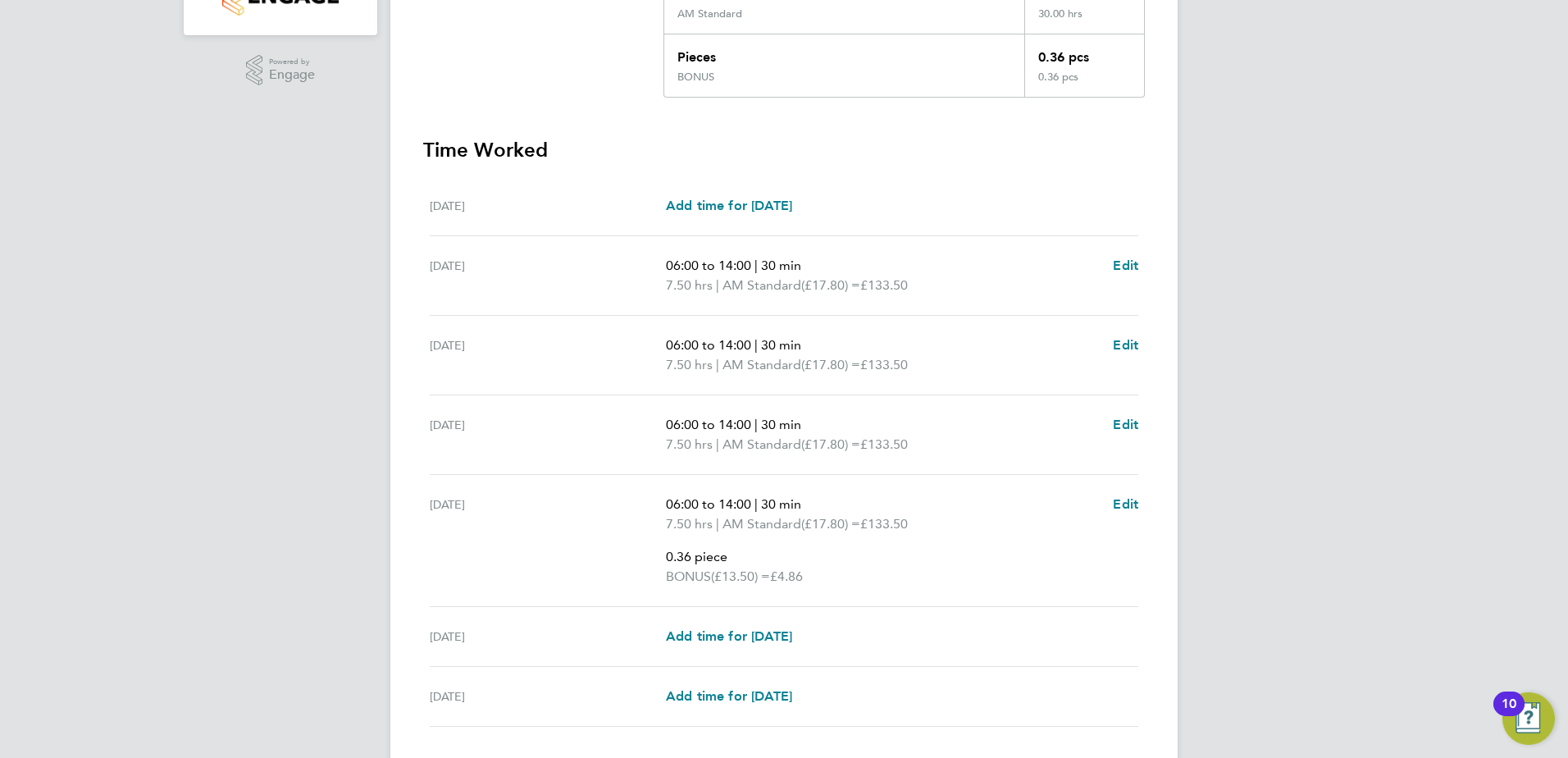
scroll to position [523, 0]
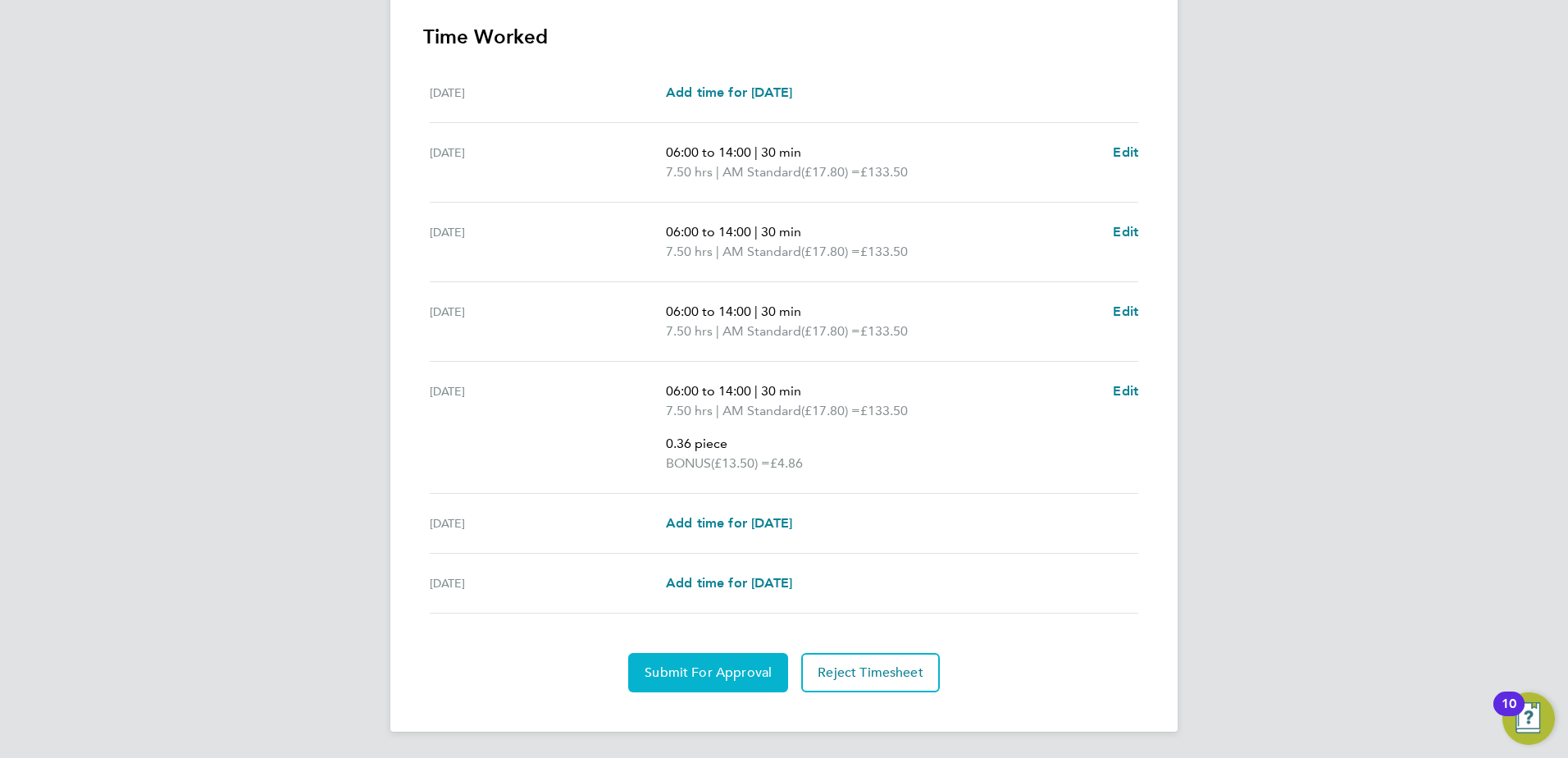
click at [693, 675] on span "Submit For Approval" at bounding box center [708, 673] width 127 height 17
click at [730, 668] on span "Approve Timesheet" at bounding box center [708, 673] width 120 height 17
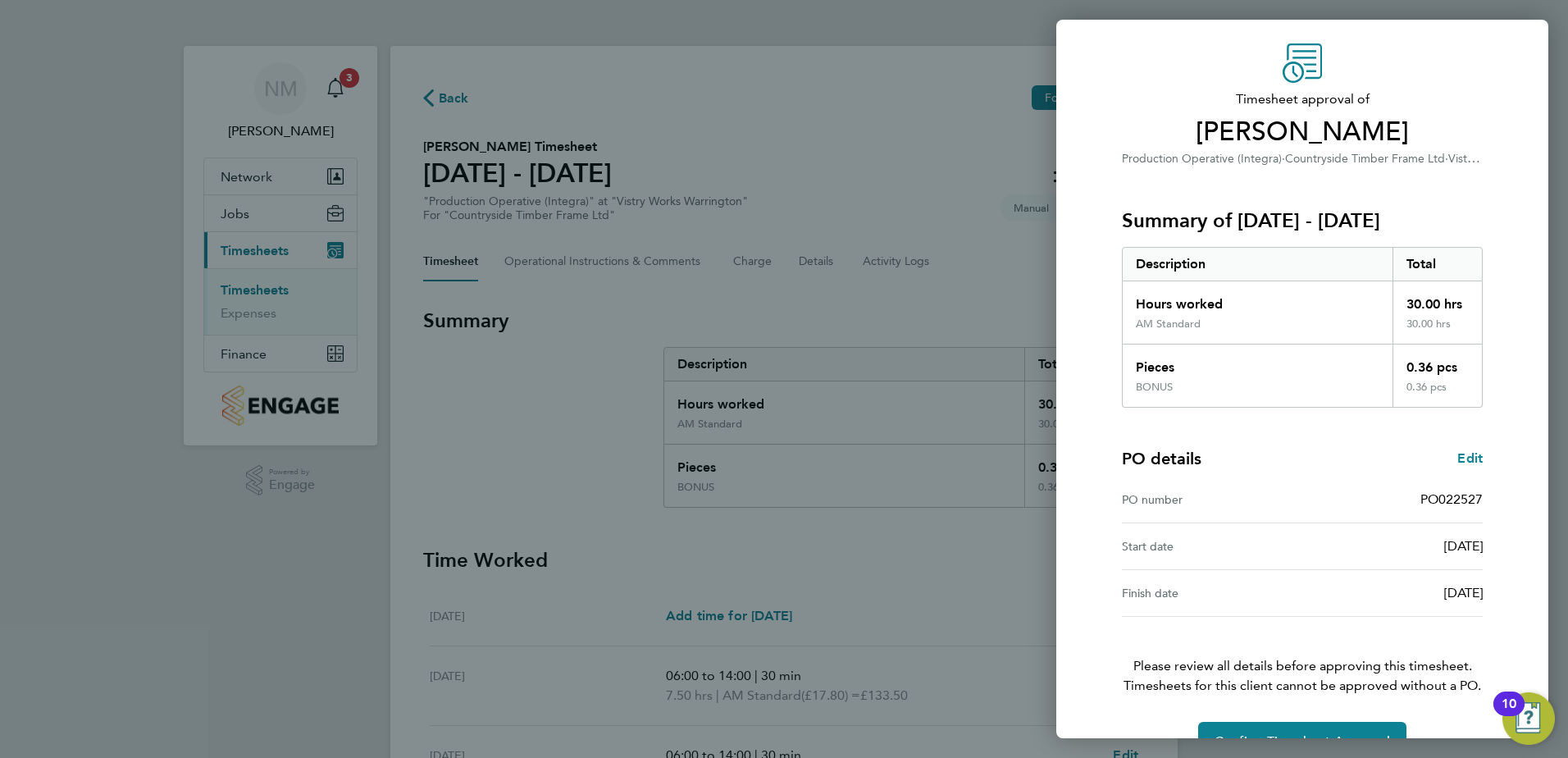
scroll to position [91, 0]
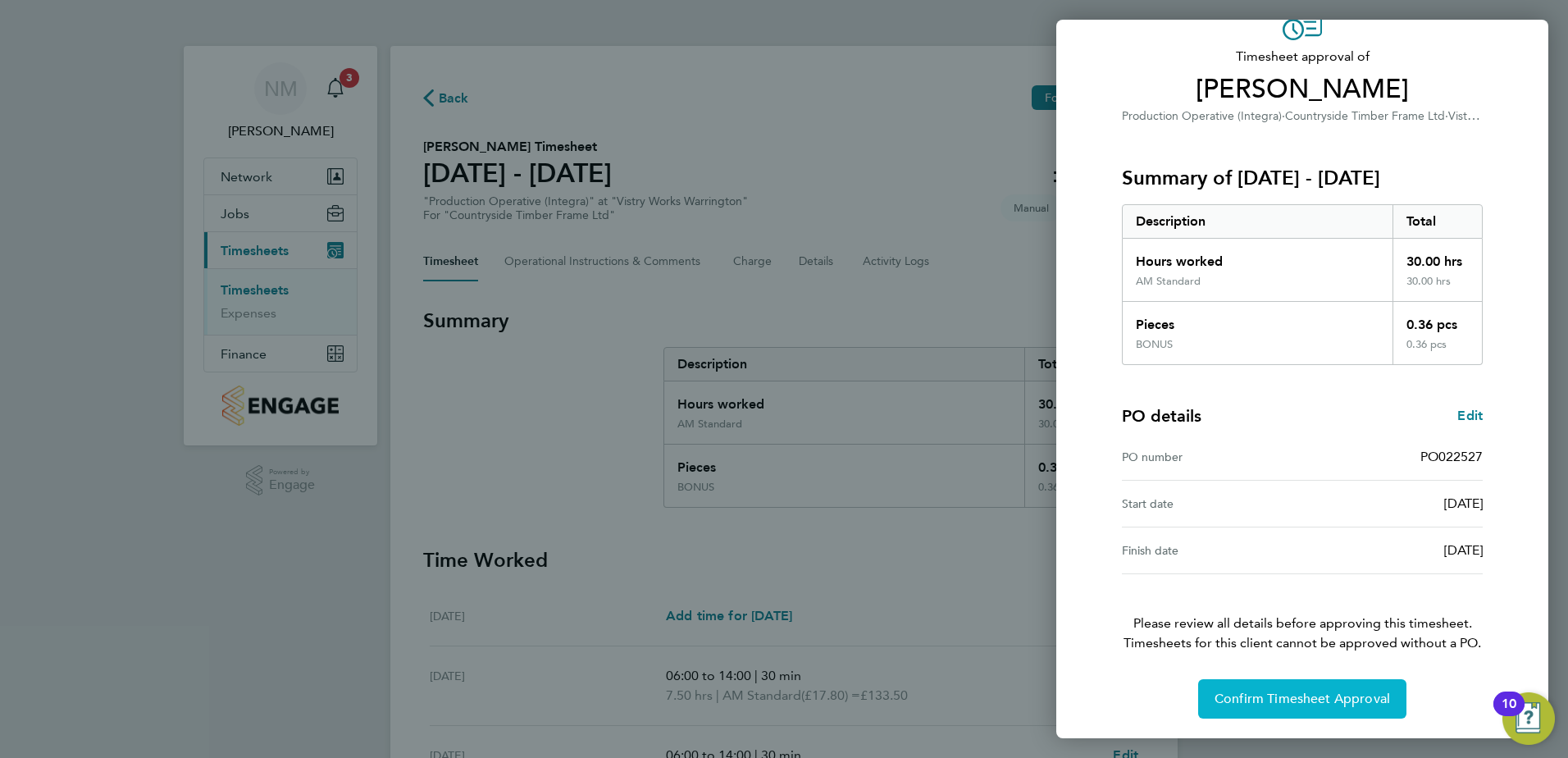
click at [1302, 690] on button "Confirm Timesheet Approval" at bounding box center [1302, 698] width 208 height 39
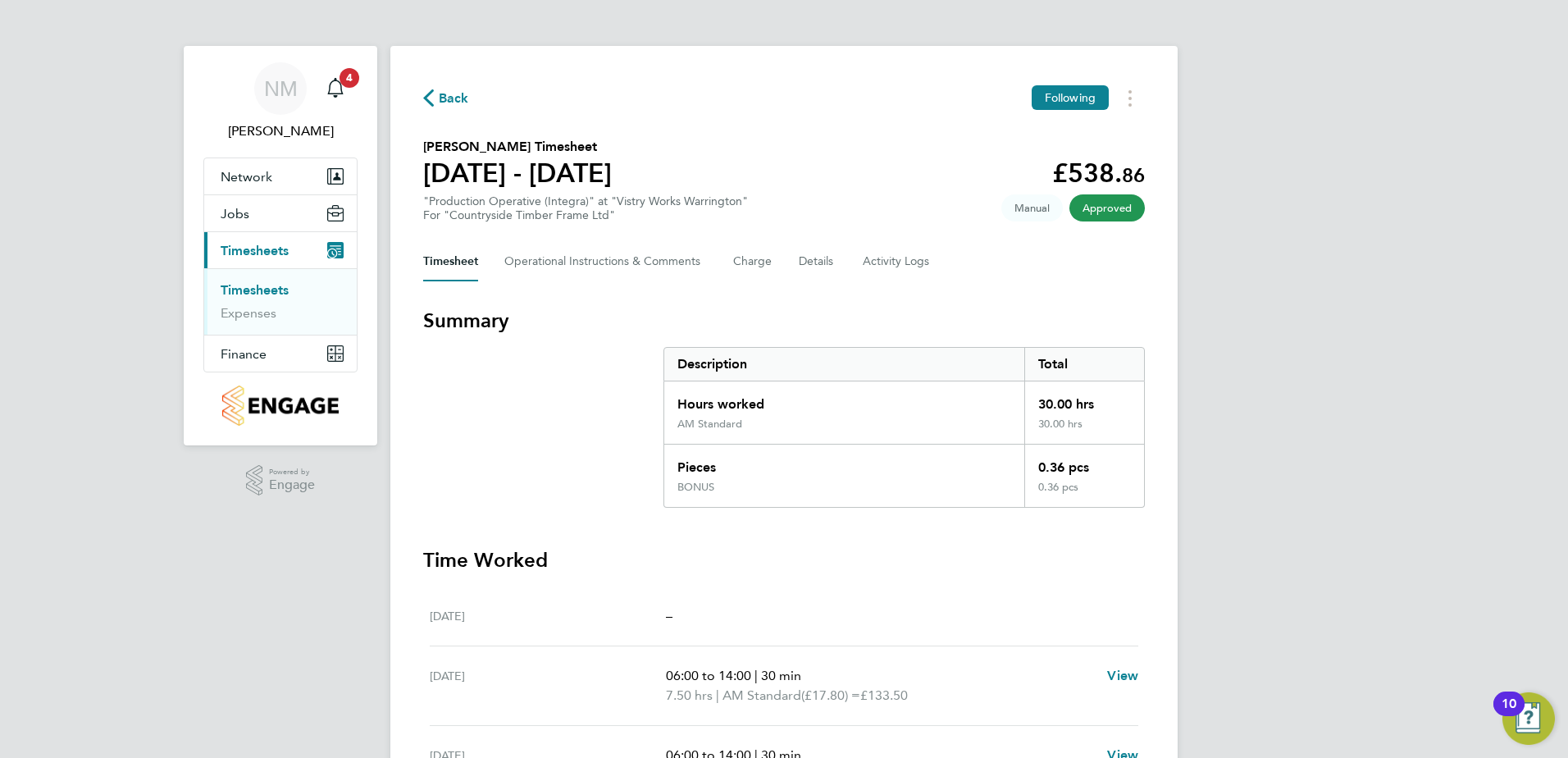
click at [442, 95] on span "Back" at bounding box center [454, 99] width 31 height 20
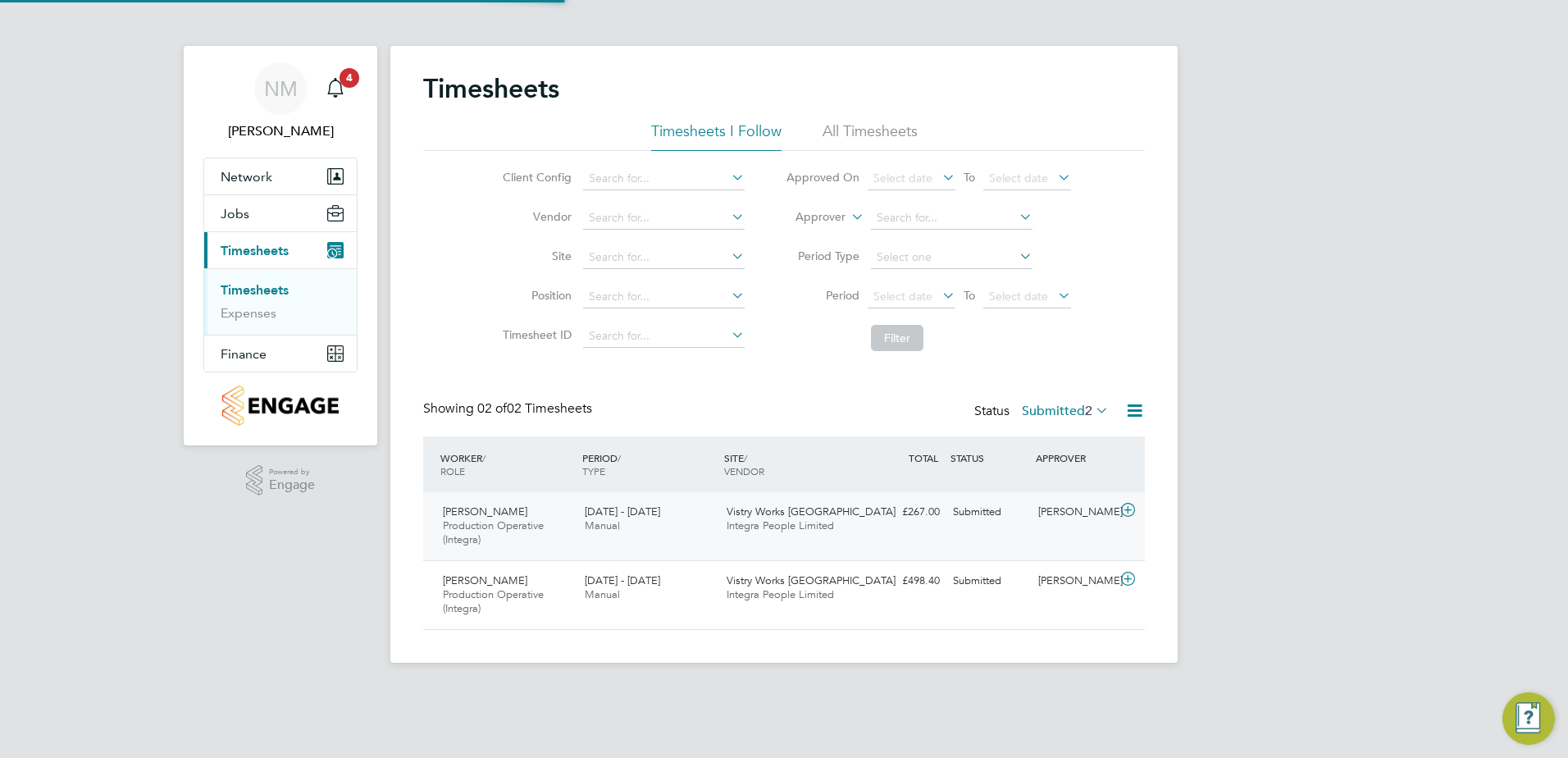
scroll to position [41, 143]
click at [1127, 575] on icon at bounding box center [1128, 580] width 21 height 13
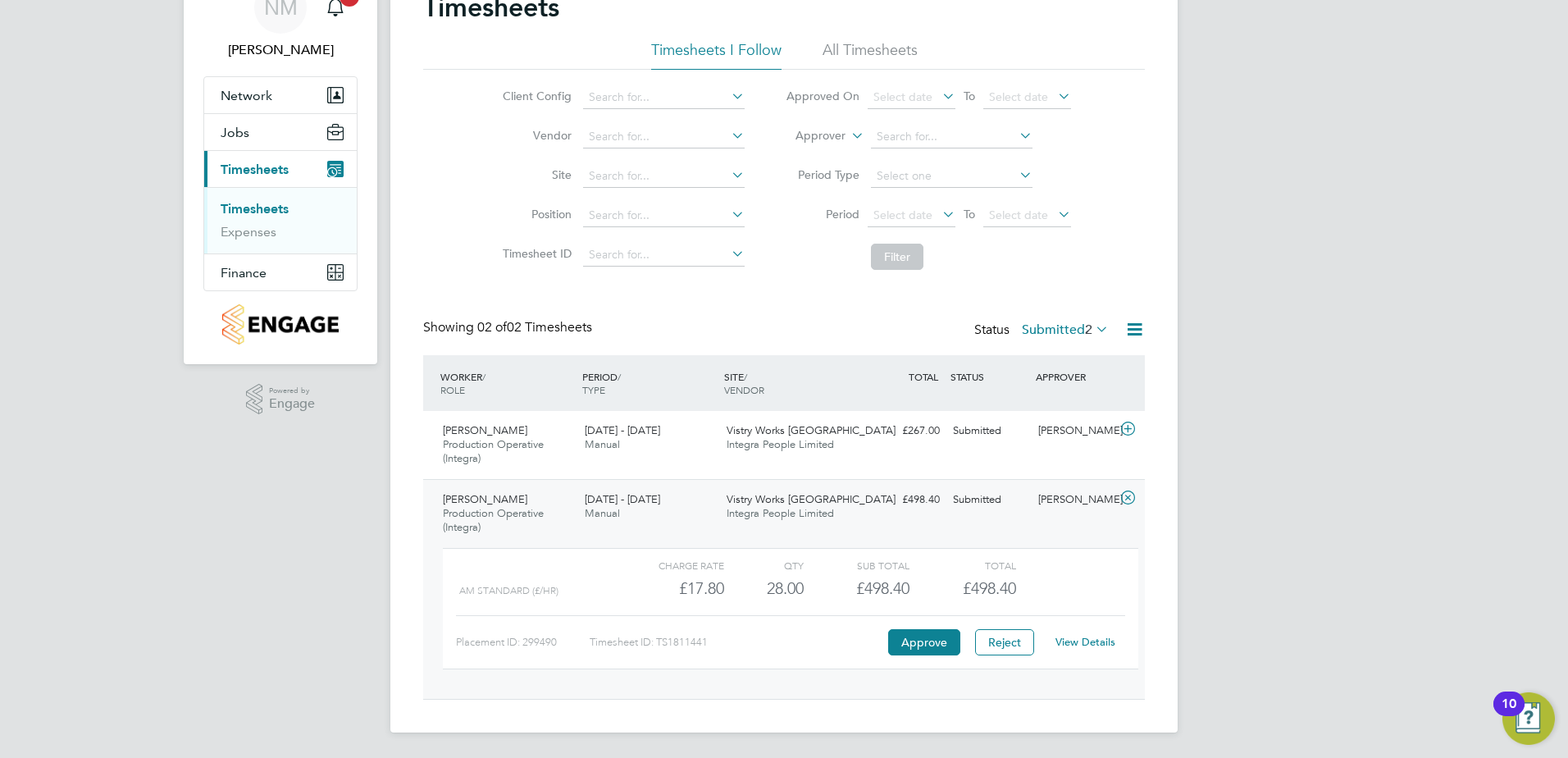
scroll to position [82, 0]
click at [1084, 645] on link "View Details" at bounding box center [1085, 641] width 60 height 14
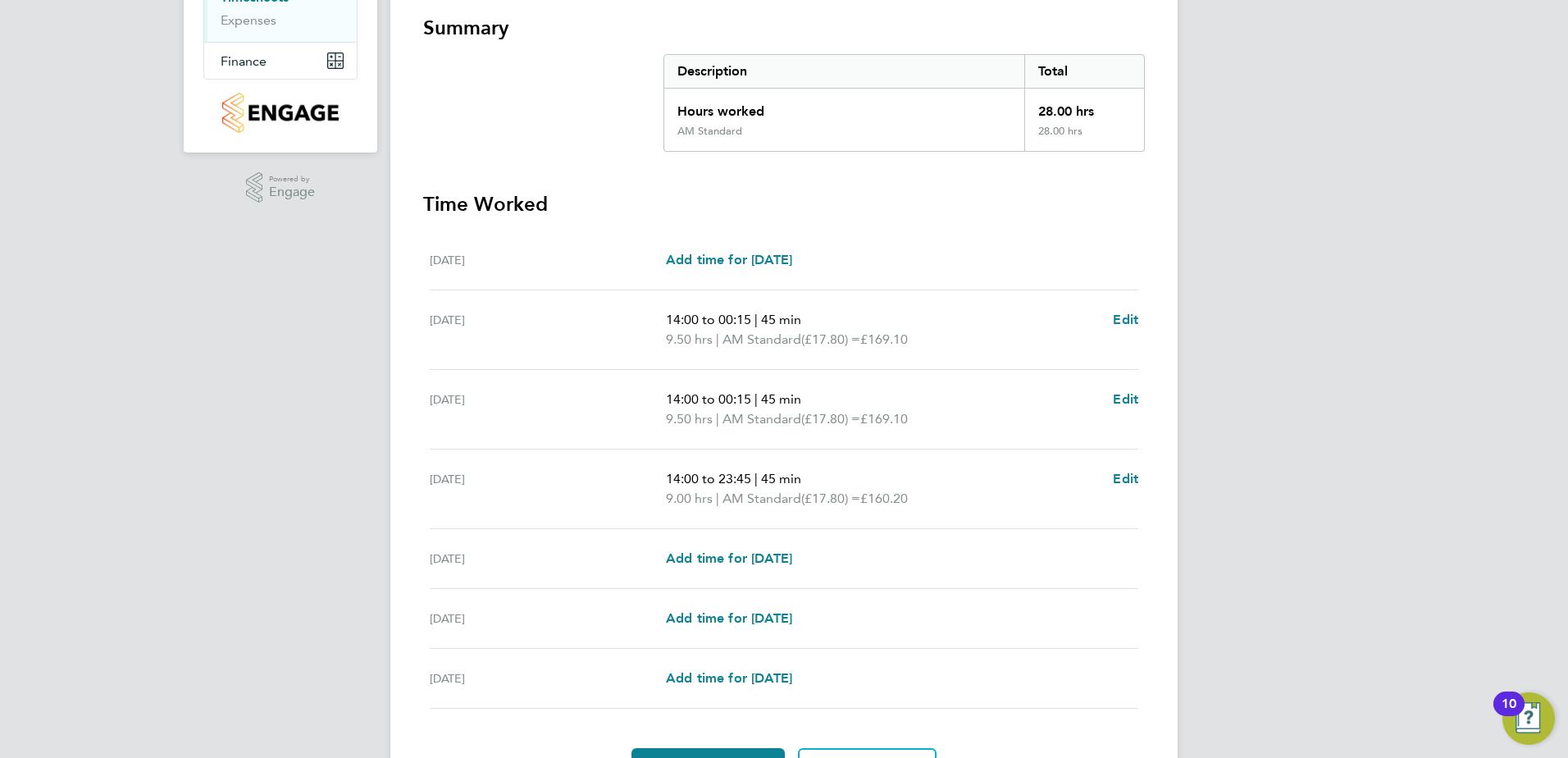
scroll to position [306, 0]
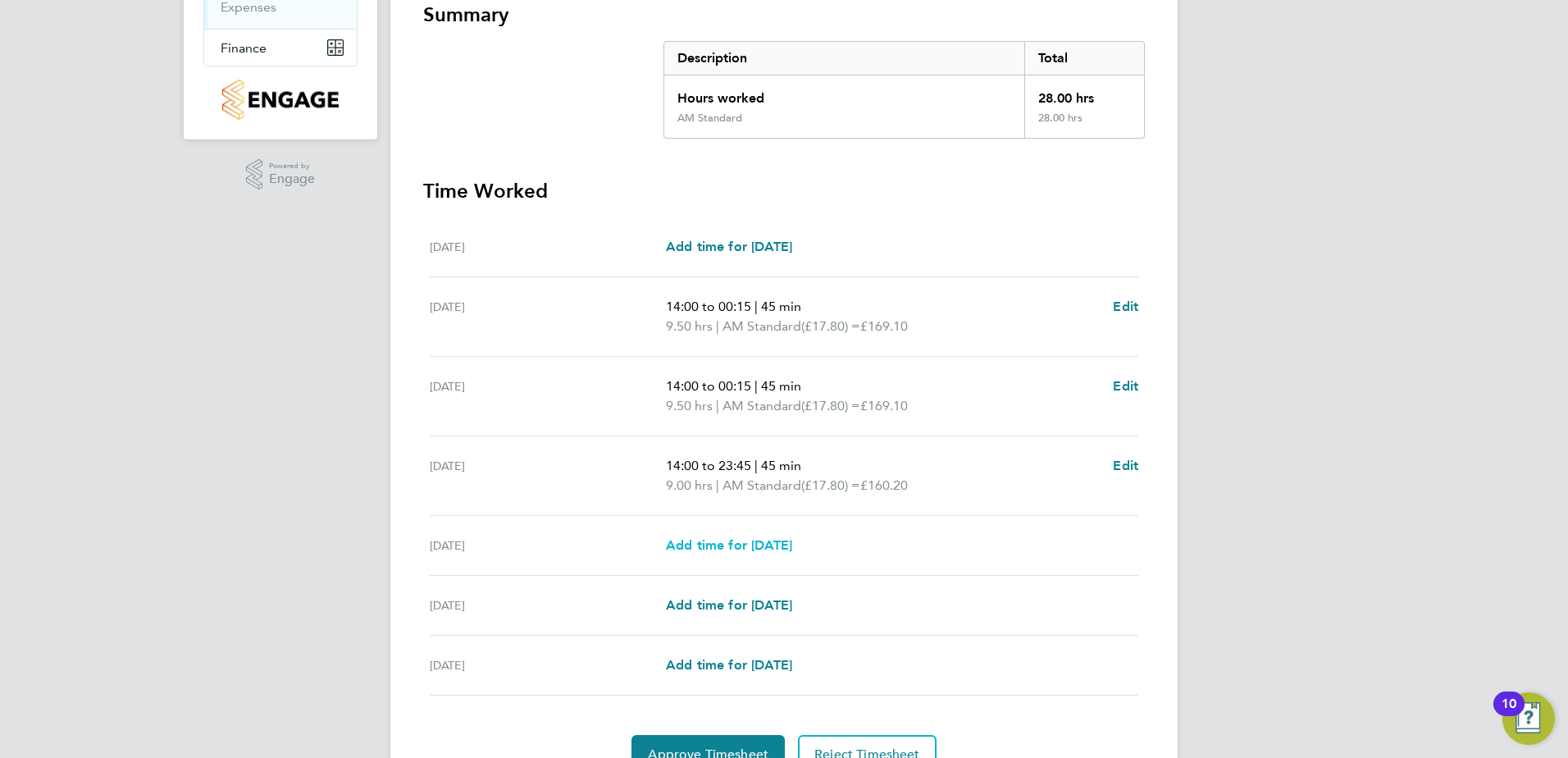
click at [783, 544] on span "Add time for [DATE]" at bounding box center [729, 545] width 126 height 16
select select "15"
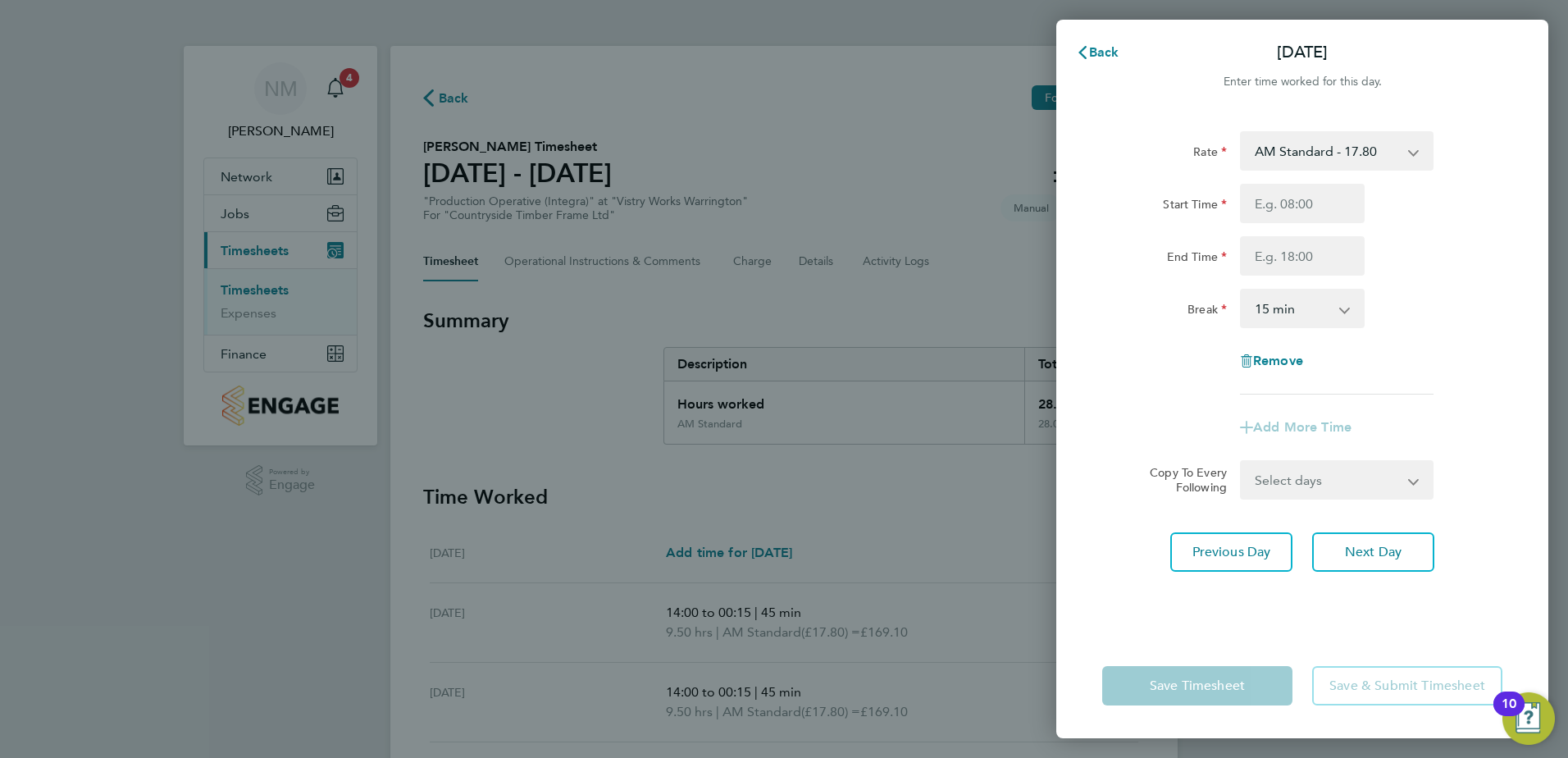
click at [1415, 147] on app-icon-cross-button at bounding box center [1423, 151] width 20 height 36
click at [1411, 156] on select "AM Standard - 17.80 BONUS - 13.50 PM OT1 - 28.64 PM Standard - 19.09 AM OT1 - 2…" at bounding box center [1328, 151] width 171 height 36
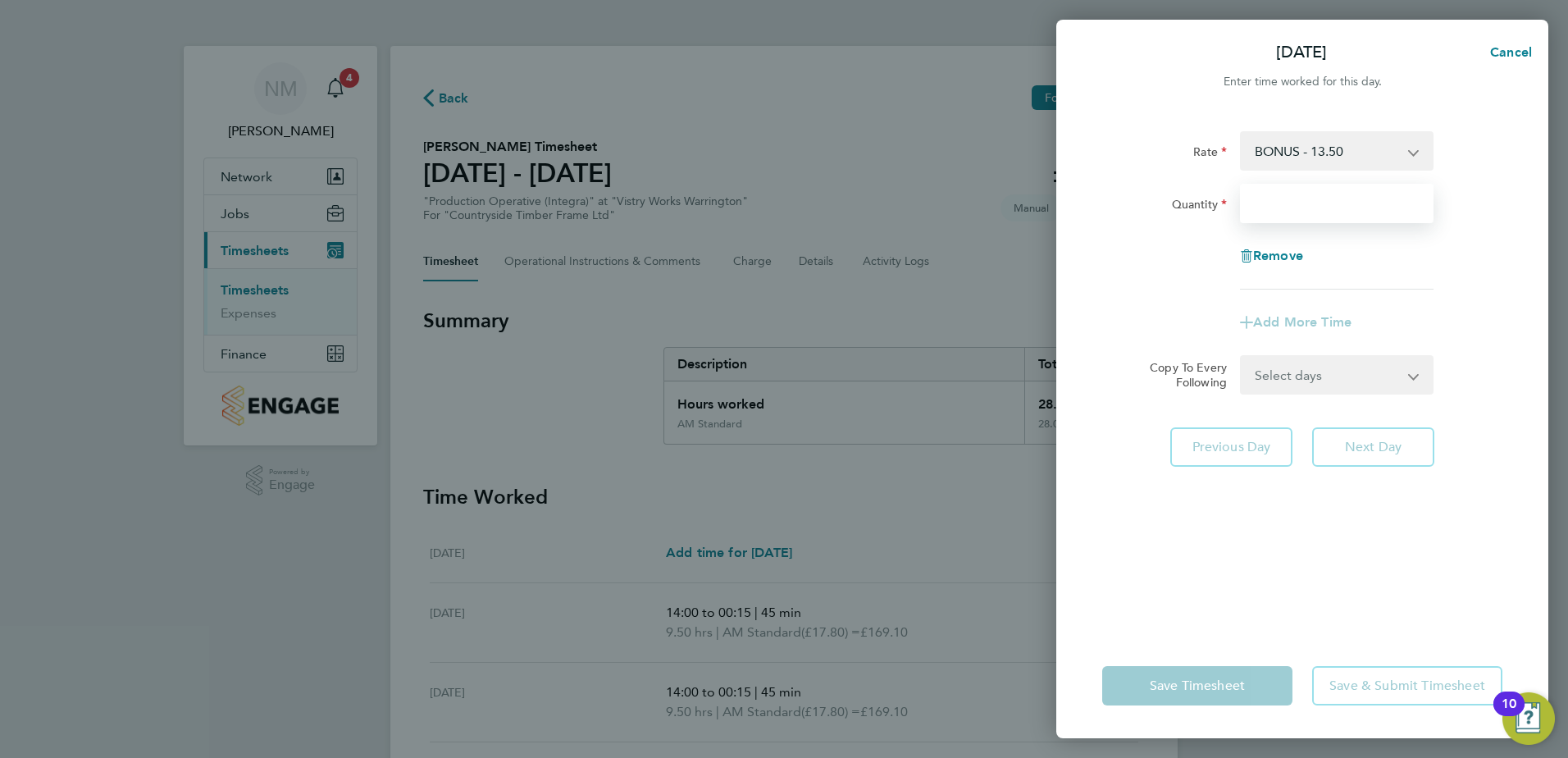
click at [1286, 210] on input "Quantity" at bounding box center [1337, 203] width 193 height 39
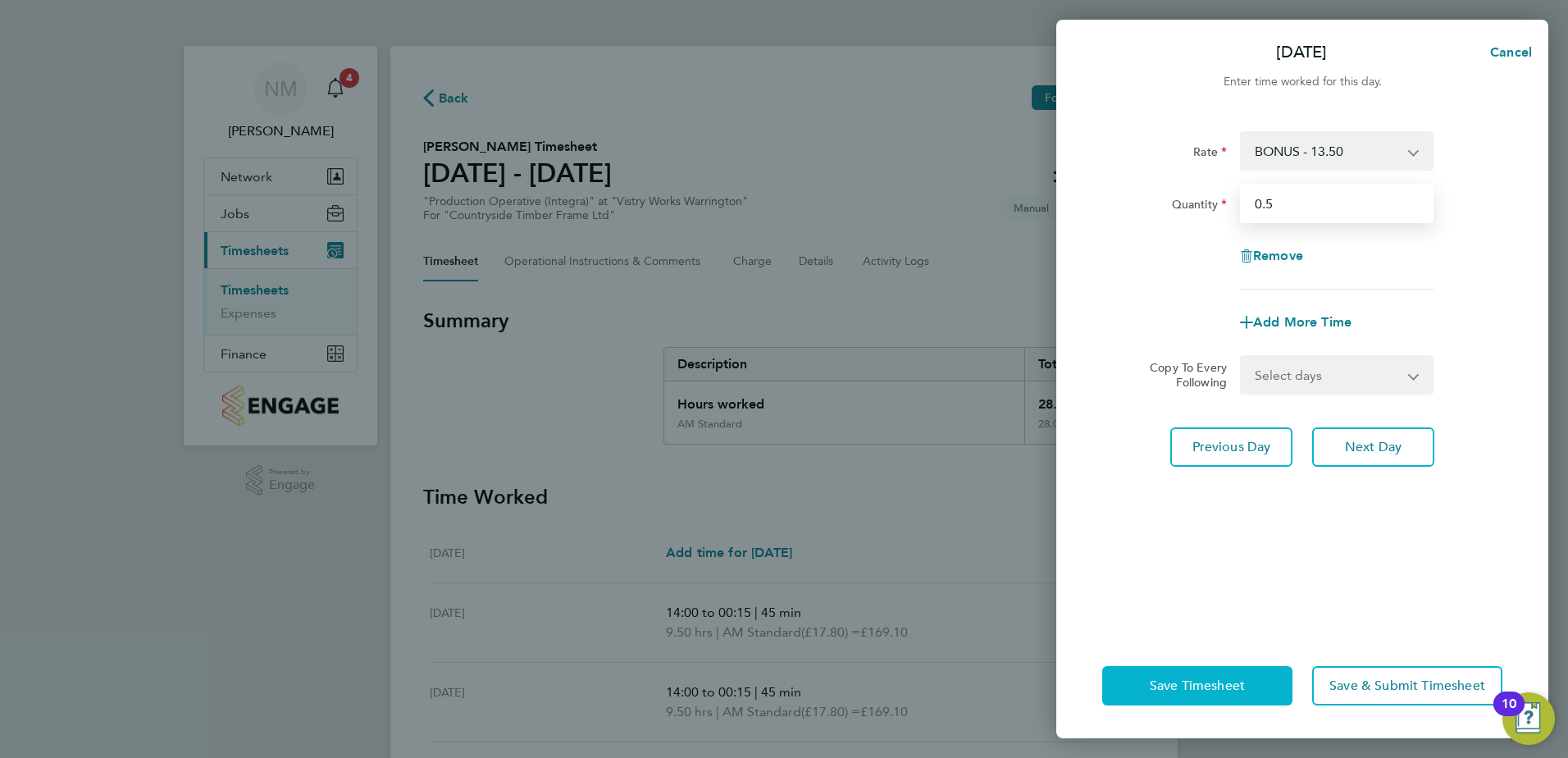
type input "0.5"
click at [1195, 695] on button "Save Timesheet" at bounding box center [1198, 685] width 191 height 39
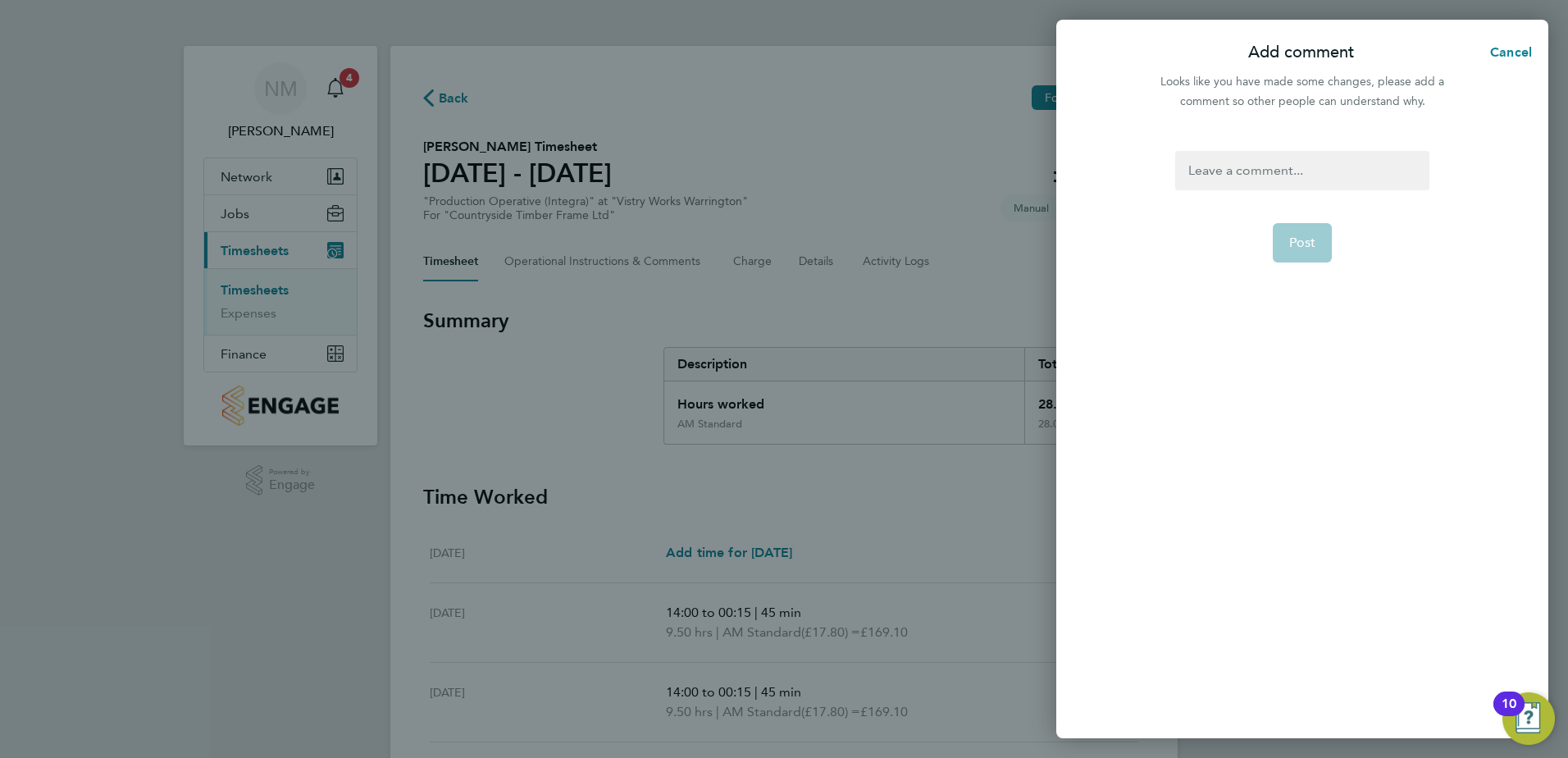
click at [1249, 173] on div at bounding box center [1303, 170] width 254 height 39
click at [1249, 172] on div at bounding box center [1303, 170] width 254 height 39
click at [1319, 238] on button "Post" at bounding box center [1303, 242] width 60 height 39
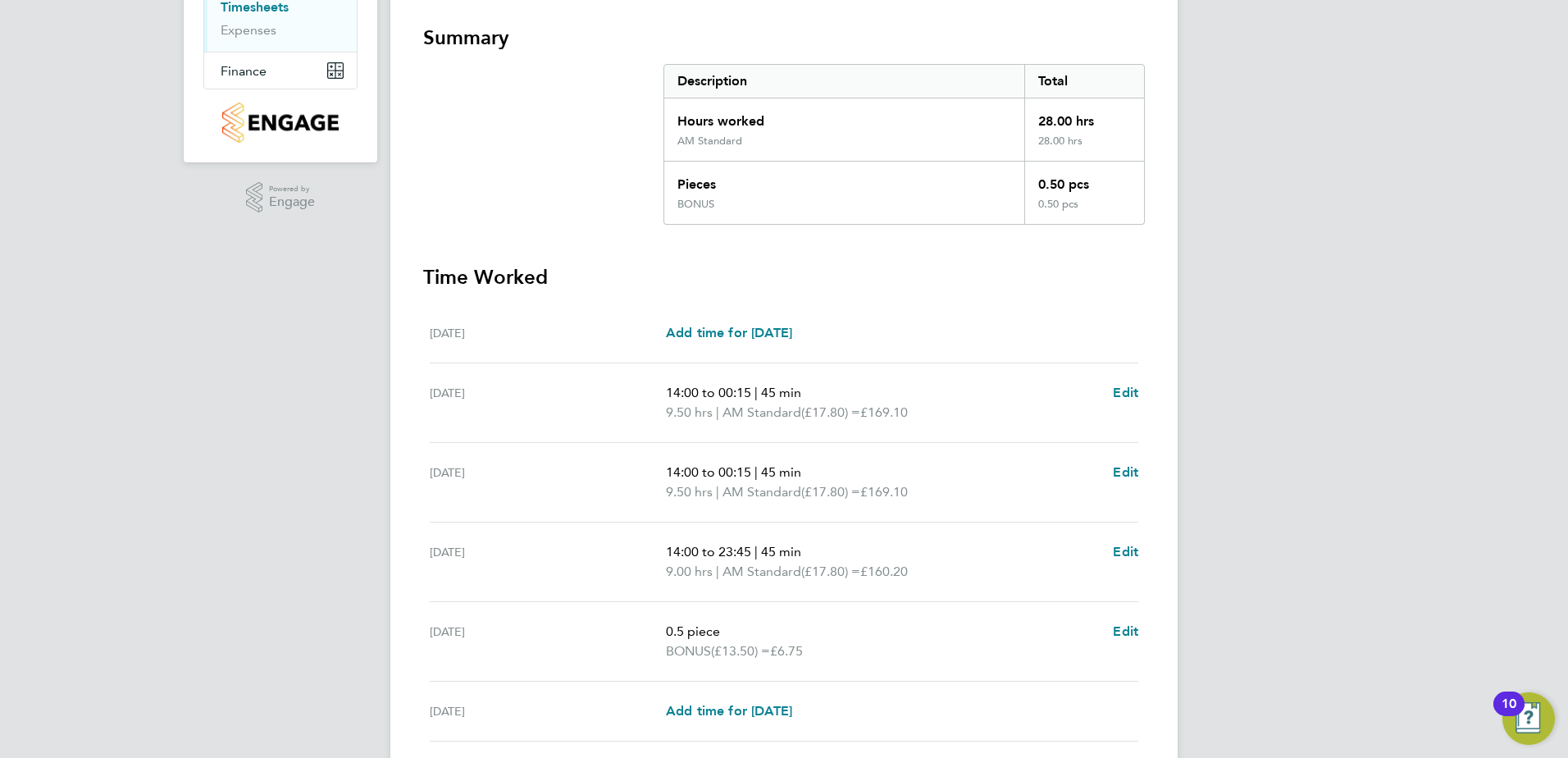
scroll to position [328, 0]
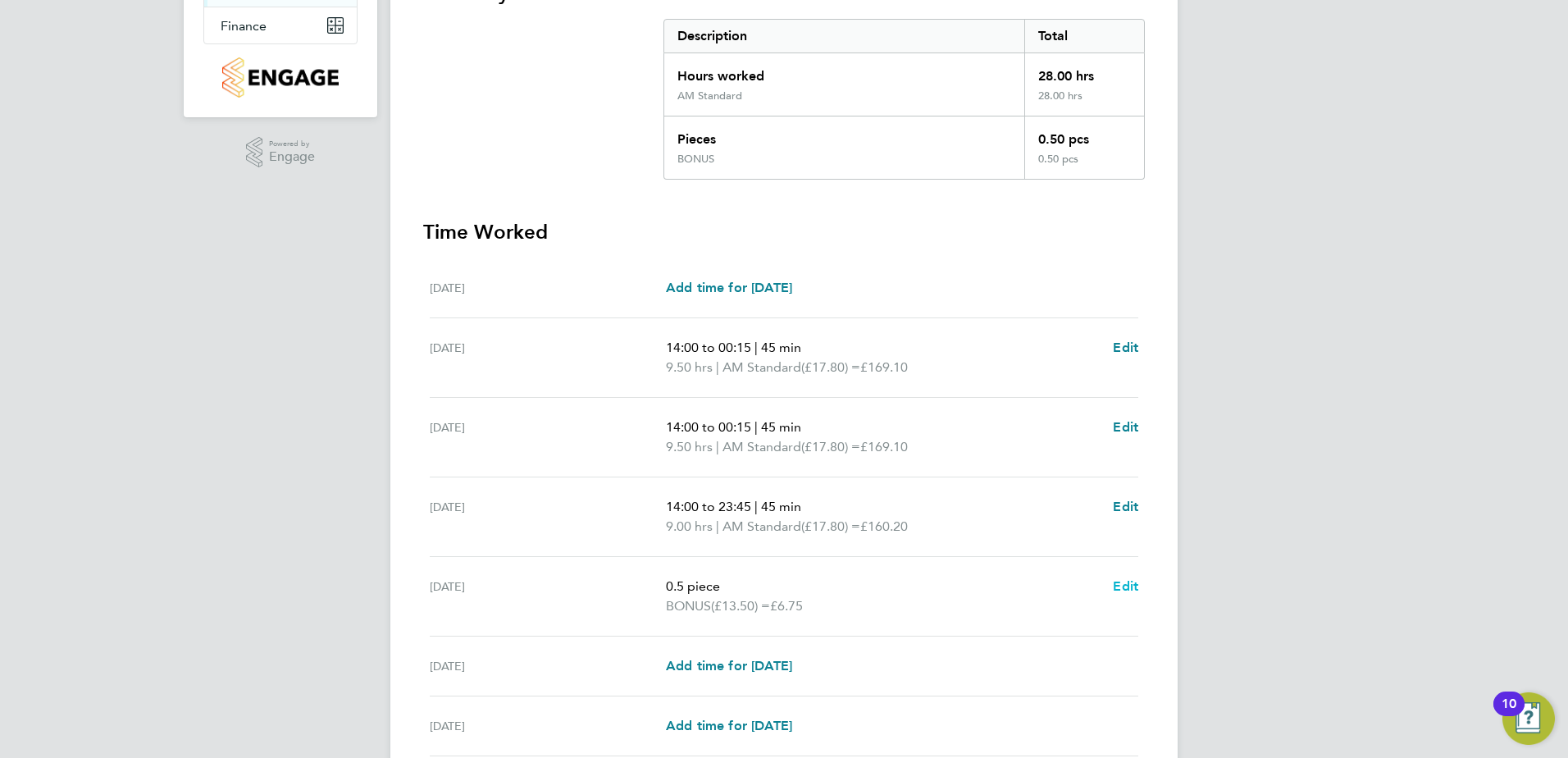
click at [1117, 586] on span "Edit" at bounding box center [1125, 586] width 26 height 16
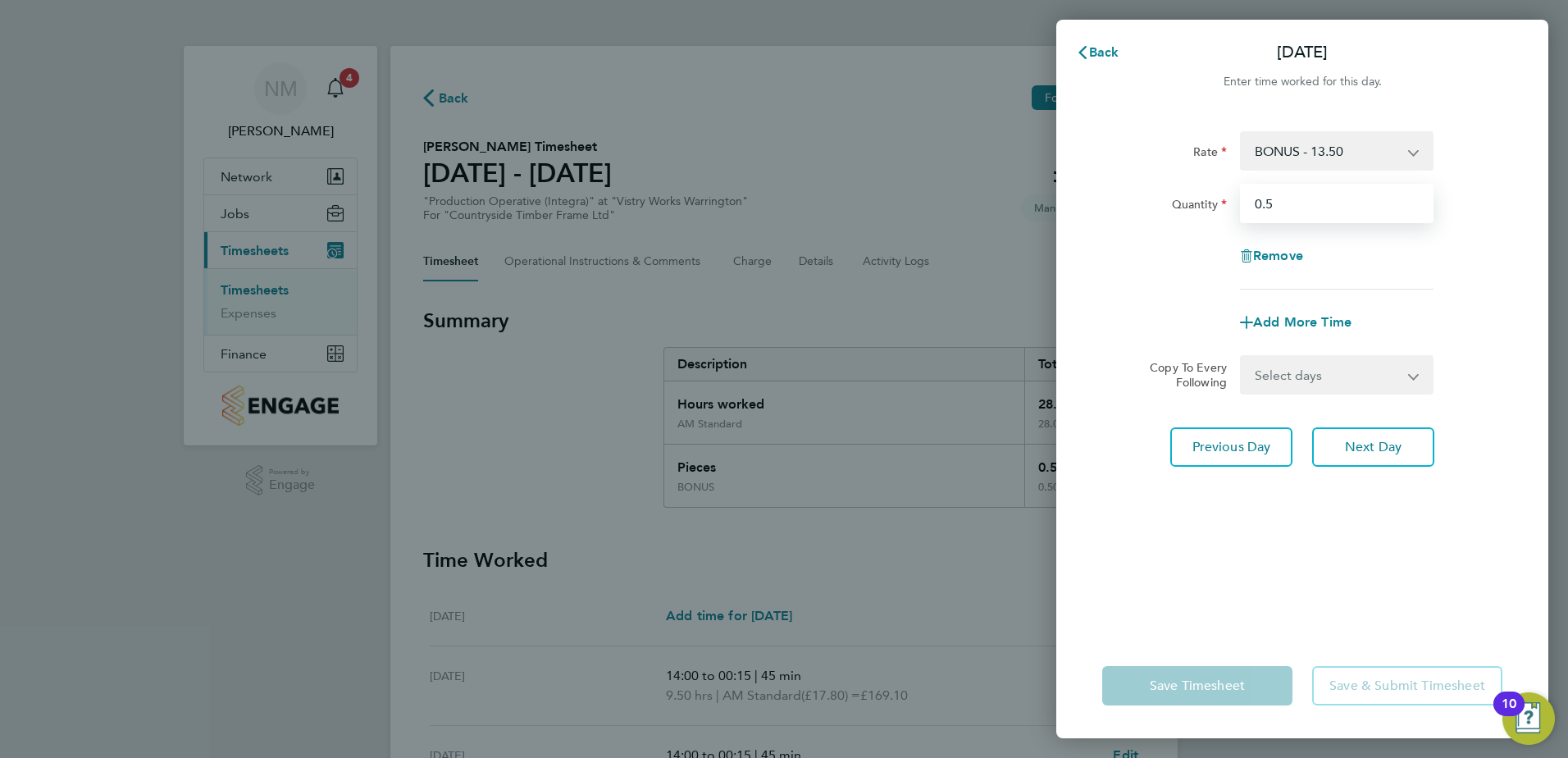
click at [1295, 208] on input "0.5" at bounding box center [1337, 203] width 193 height 39
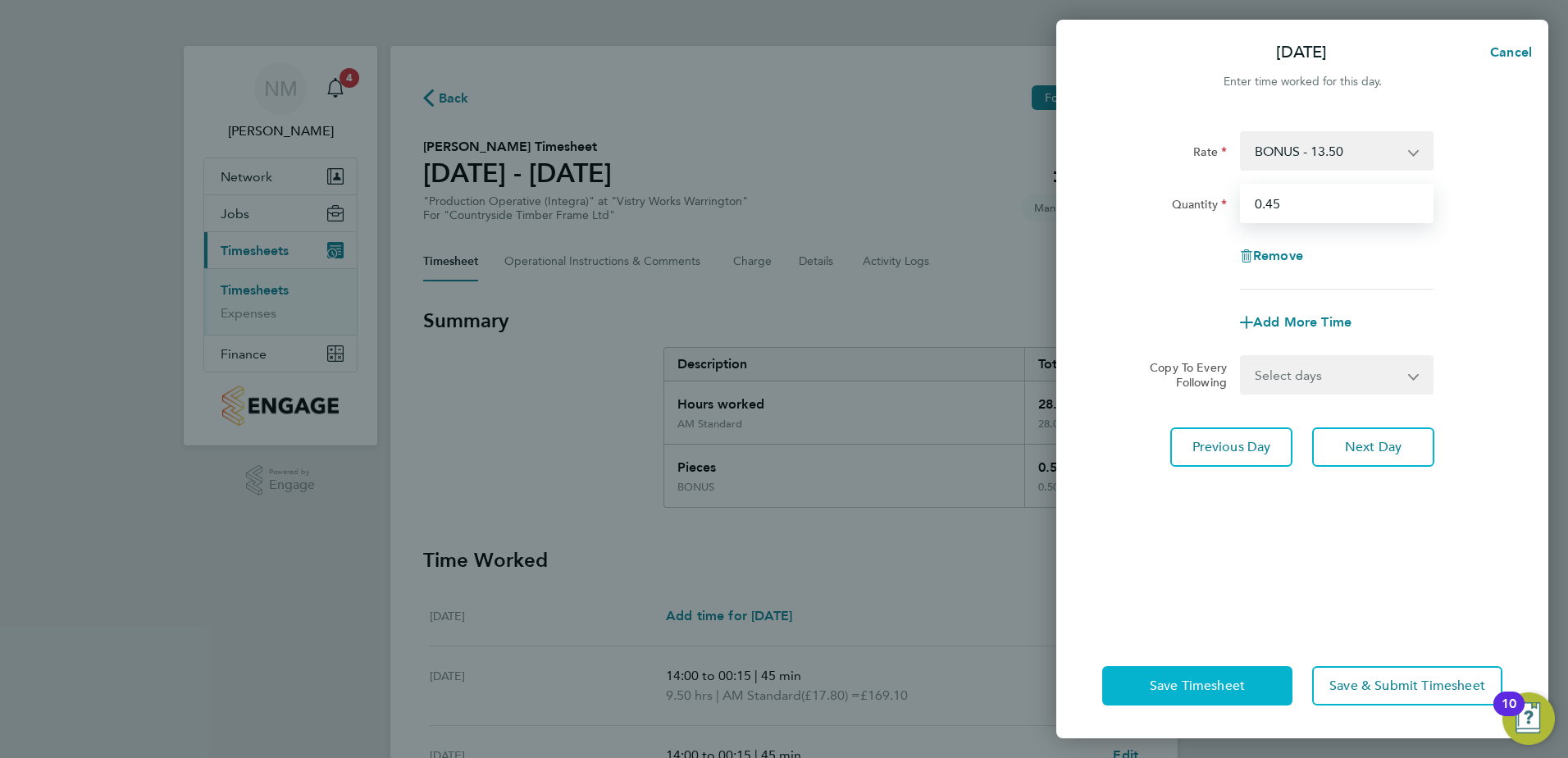
type input "0.45"
click at [1218, 676] on button "Save Timesheet" at bounding box center [1198, 685] width 191 height 39
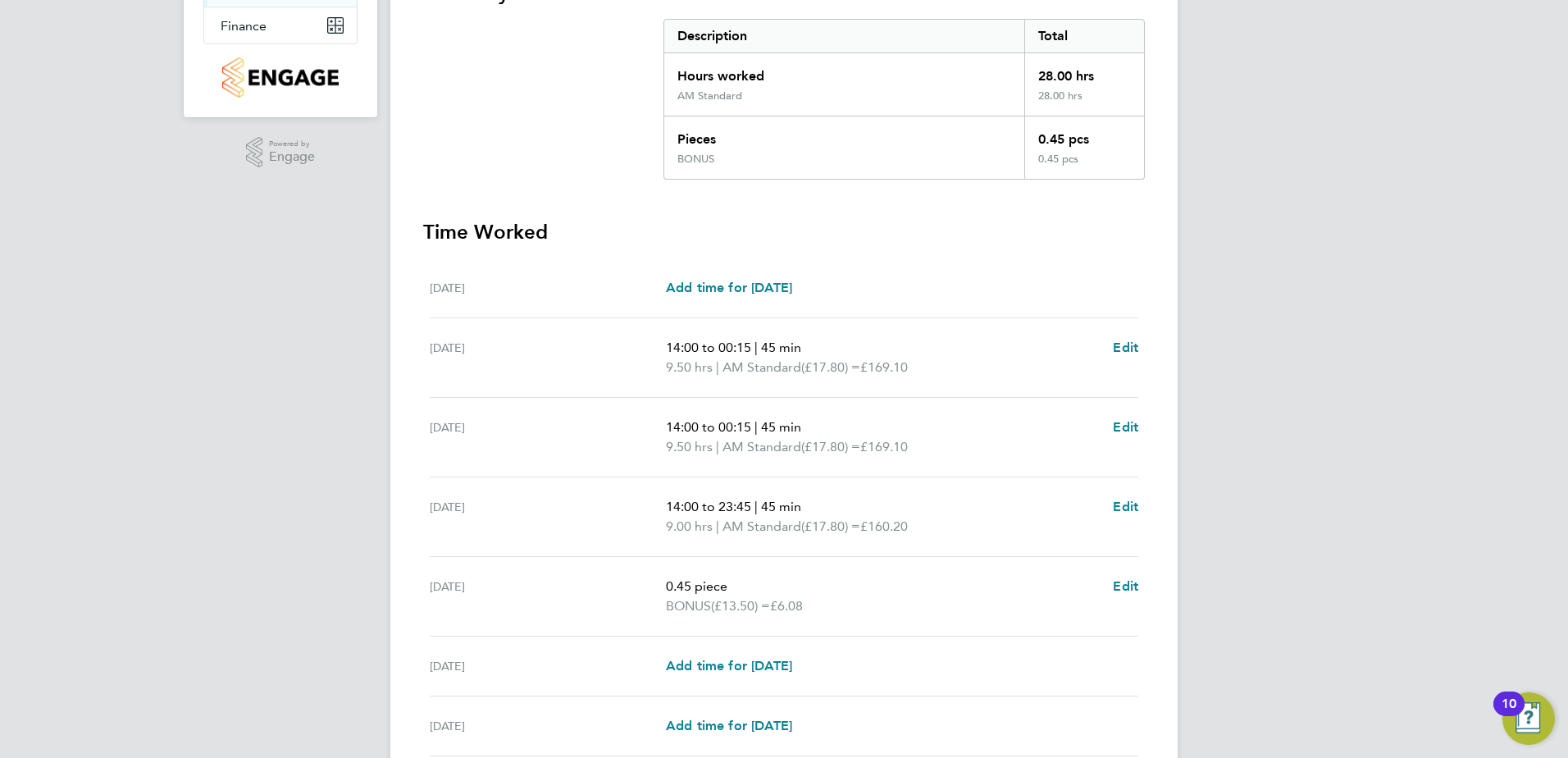
scroll to position [471, 0]
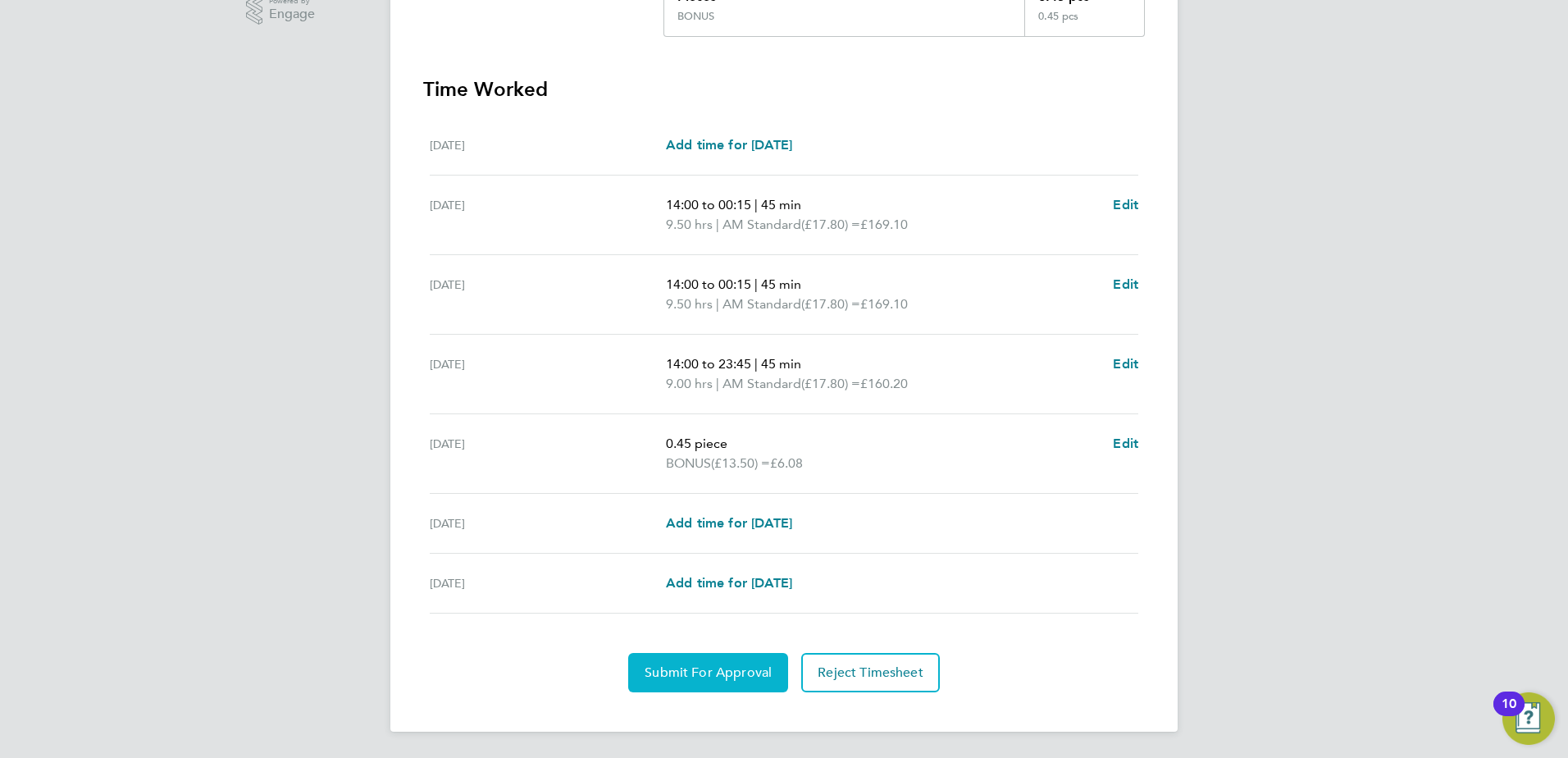
drag, startPoint x: 682, startPoint y: 659, endPoint x: 689, endPoint y: 653, distance: 9.2
click at [682, 659] on button "Submit For Approval" at bounding box center [708, 672] width 160 height 39
click at [721, 667] on span "Approve Timesheet" at bounding box center [708, 673] width 120 height 17
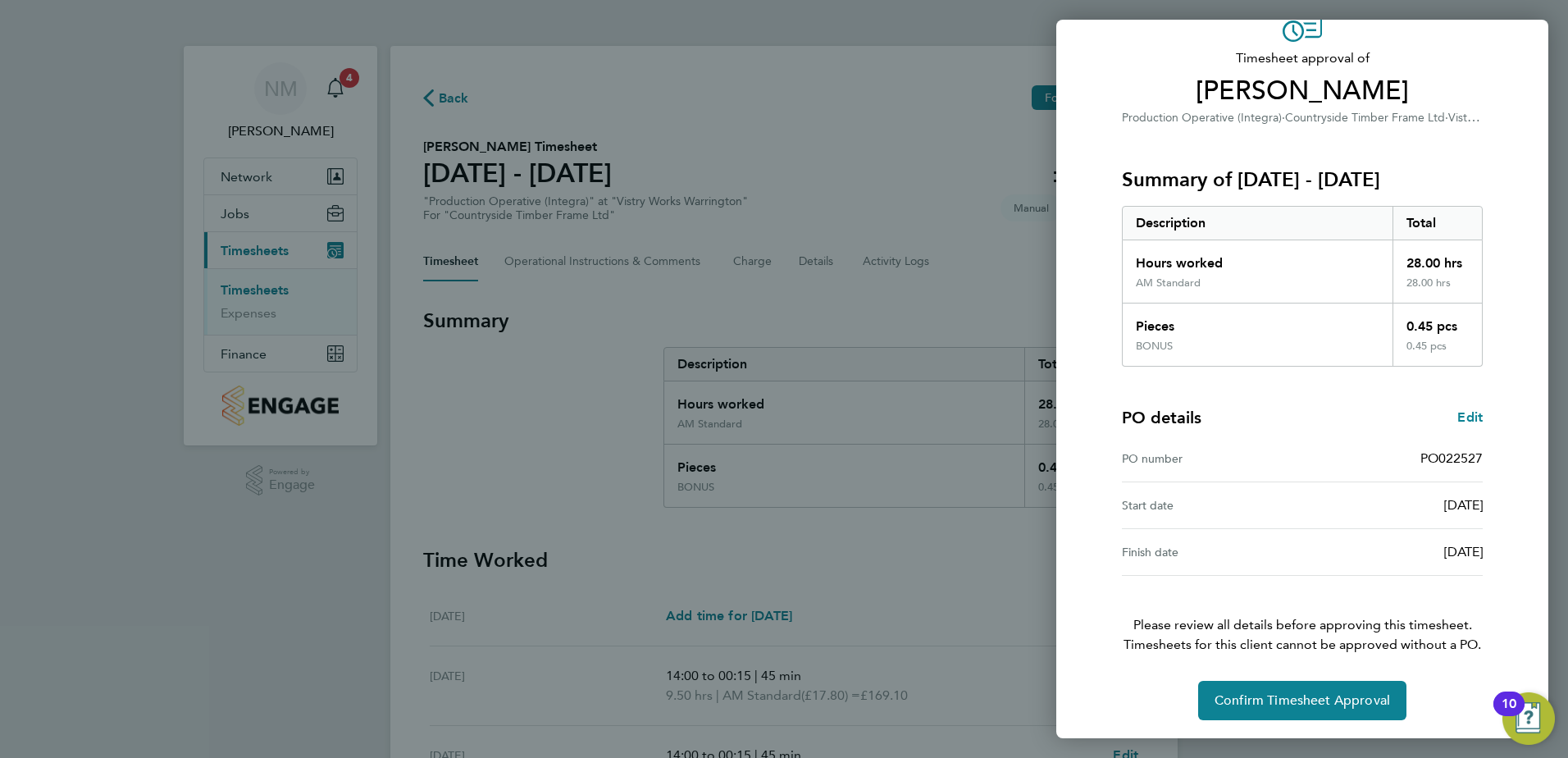
scroll to position [91, 0]
click at [1297, 701] on span "Confirm Timesheet Approval" at bounding box center [1303, 699] width 176 height 17
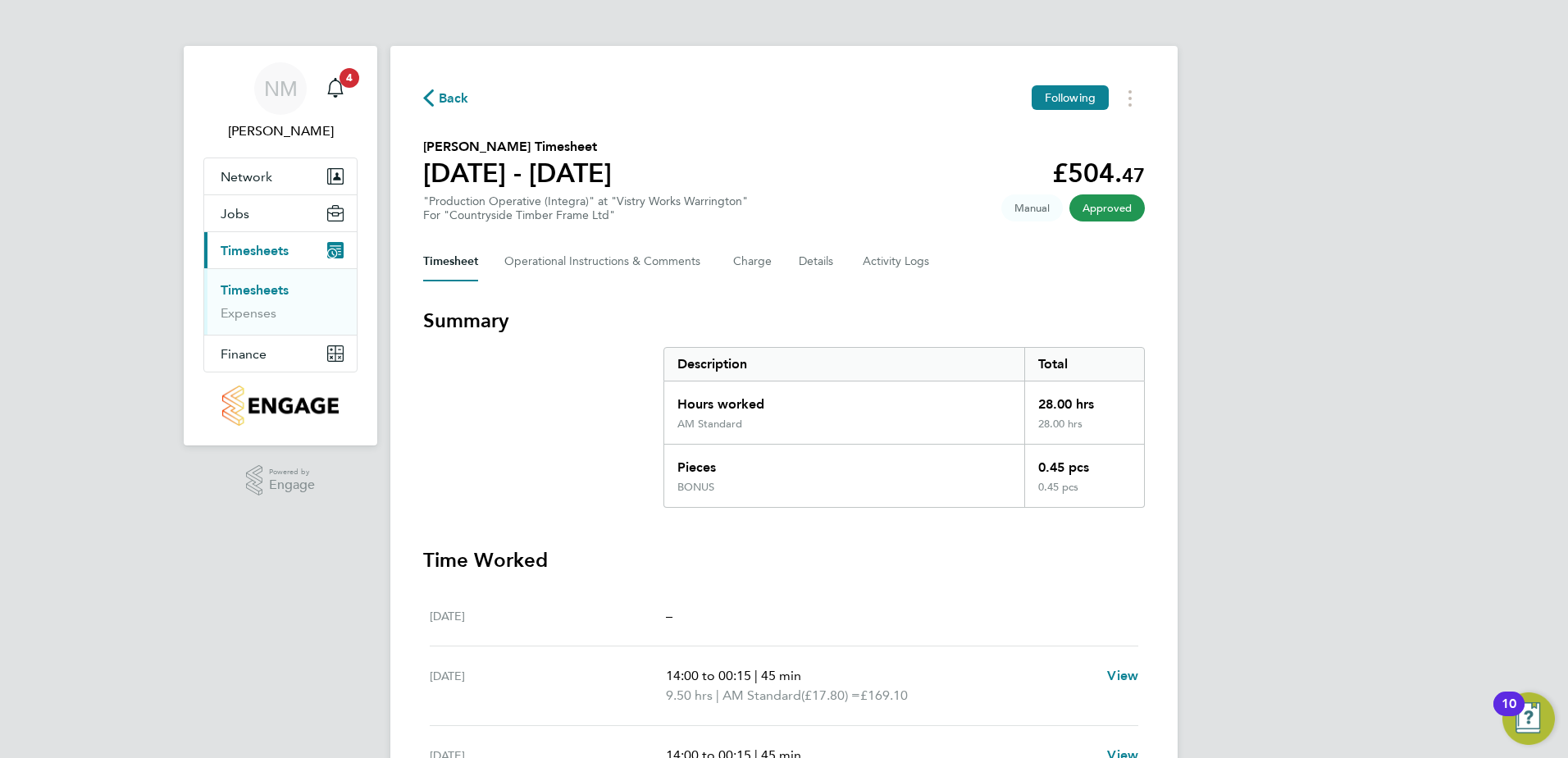
click at [449, 93] on span "Back" at bounding box center [454, 99] width 31 height 20
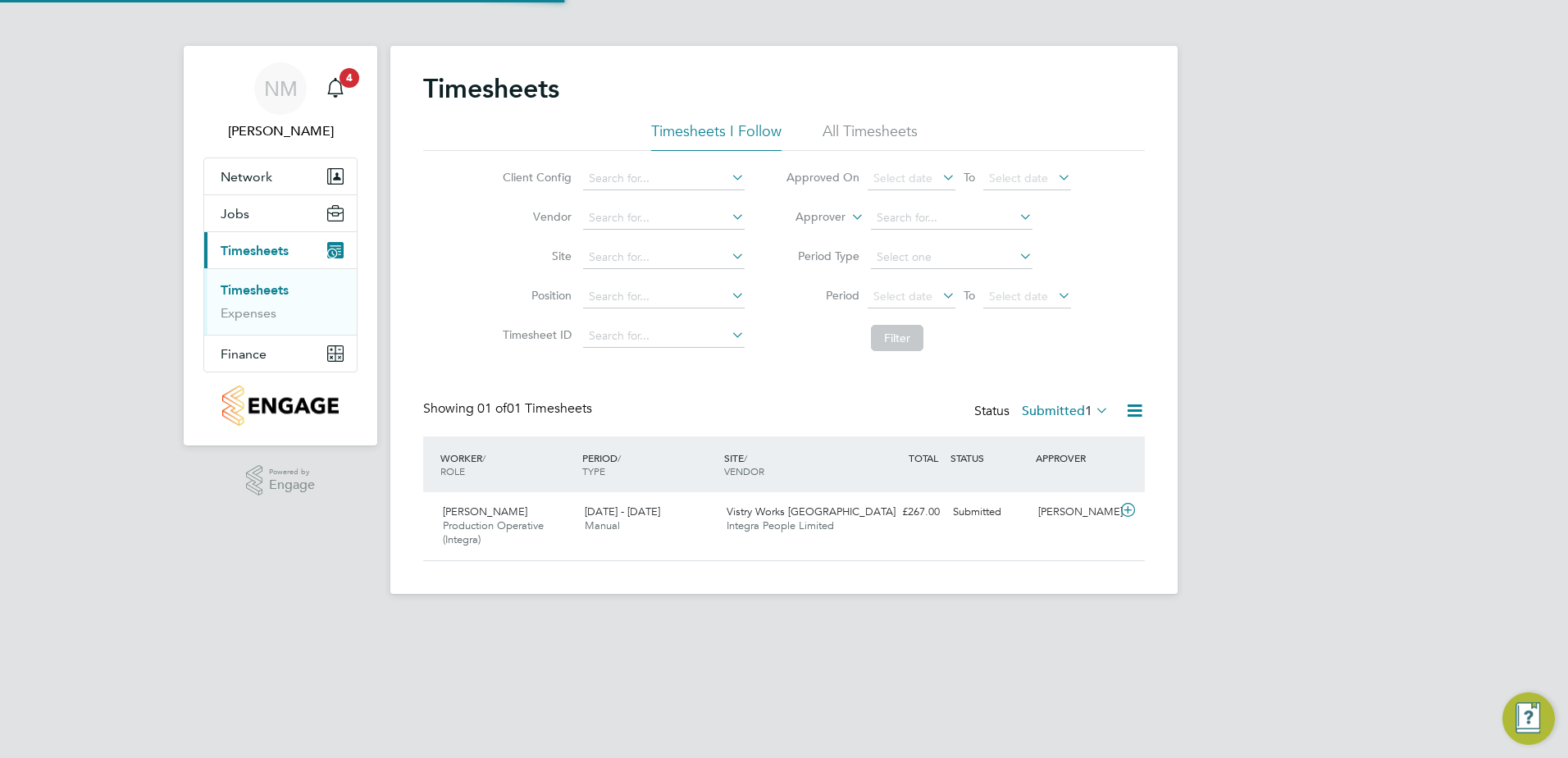
scroll to position [41, 143]
click at [1087, 511] on div "[PERSON_NAME]" at bounding box center [1074, 512] width 85 height 27
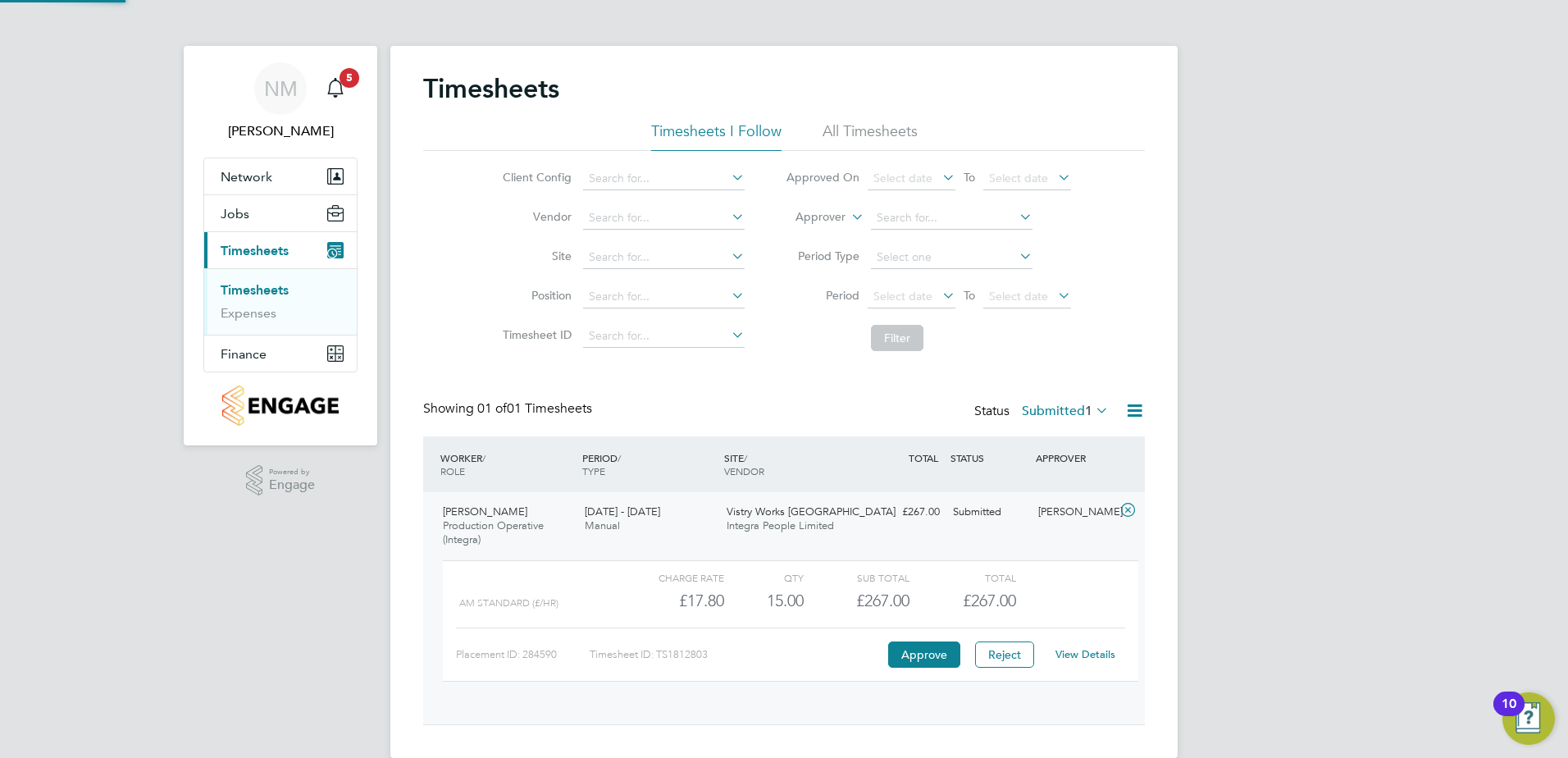
scroll to position [28, 160]
click at [1090, 648] on link "View Details" at bounding box center [1085, 654] width 60 height 14
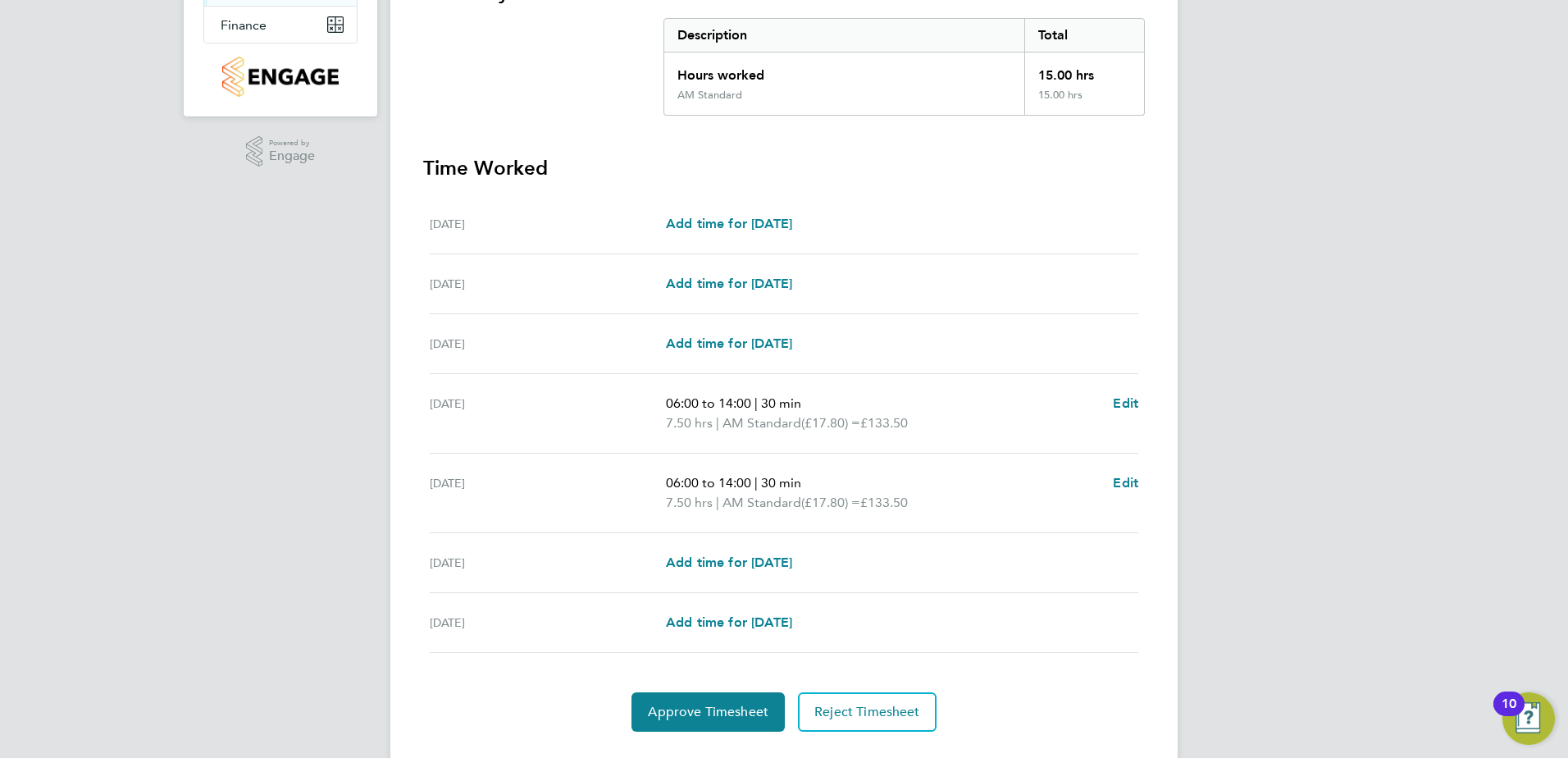
scroll to position [368, 0]
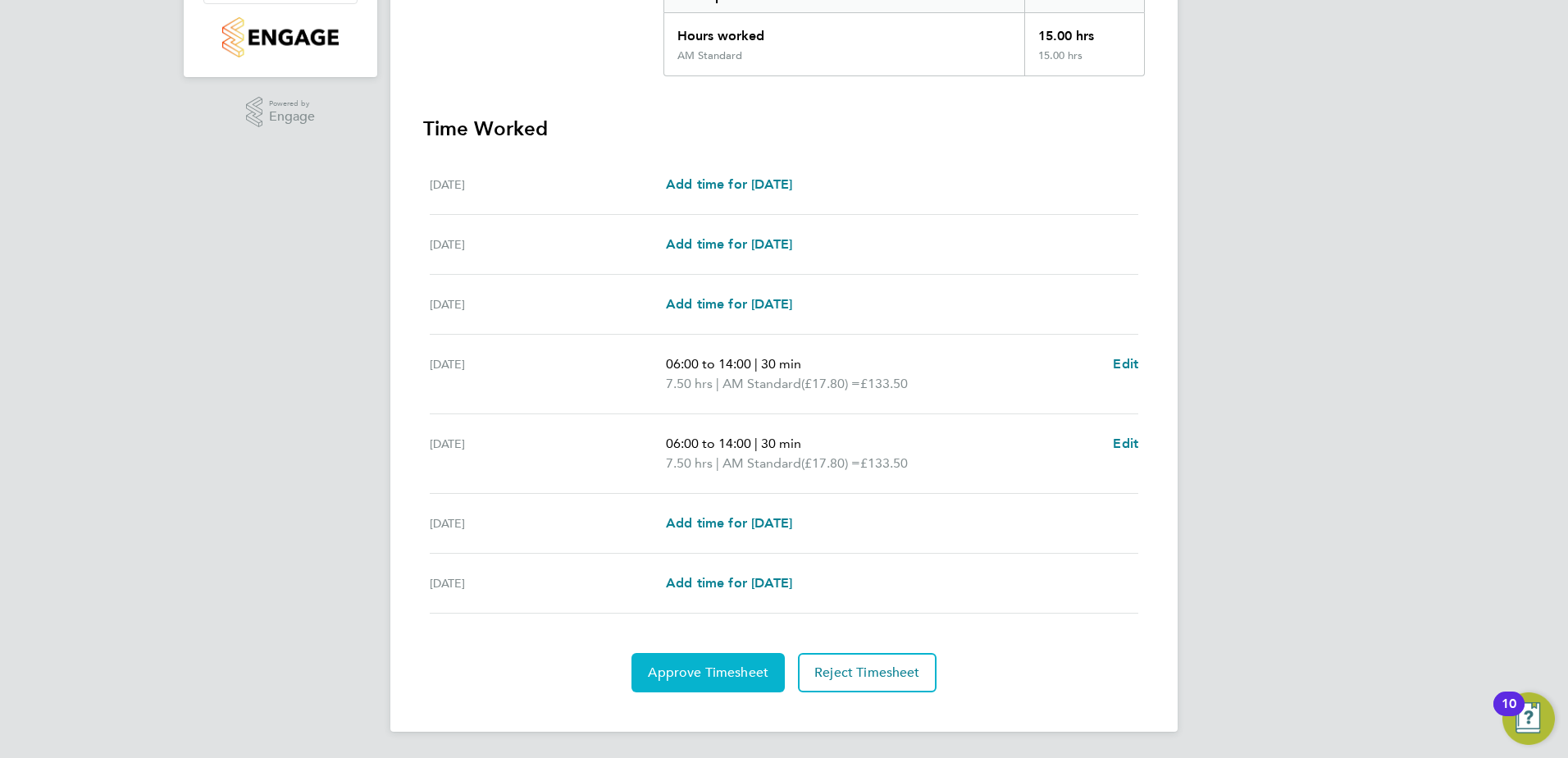
click at [698, 666] on span "Approve Timesheet" at bounding box center [708, 673] width 120 height 17
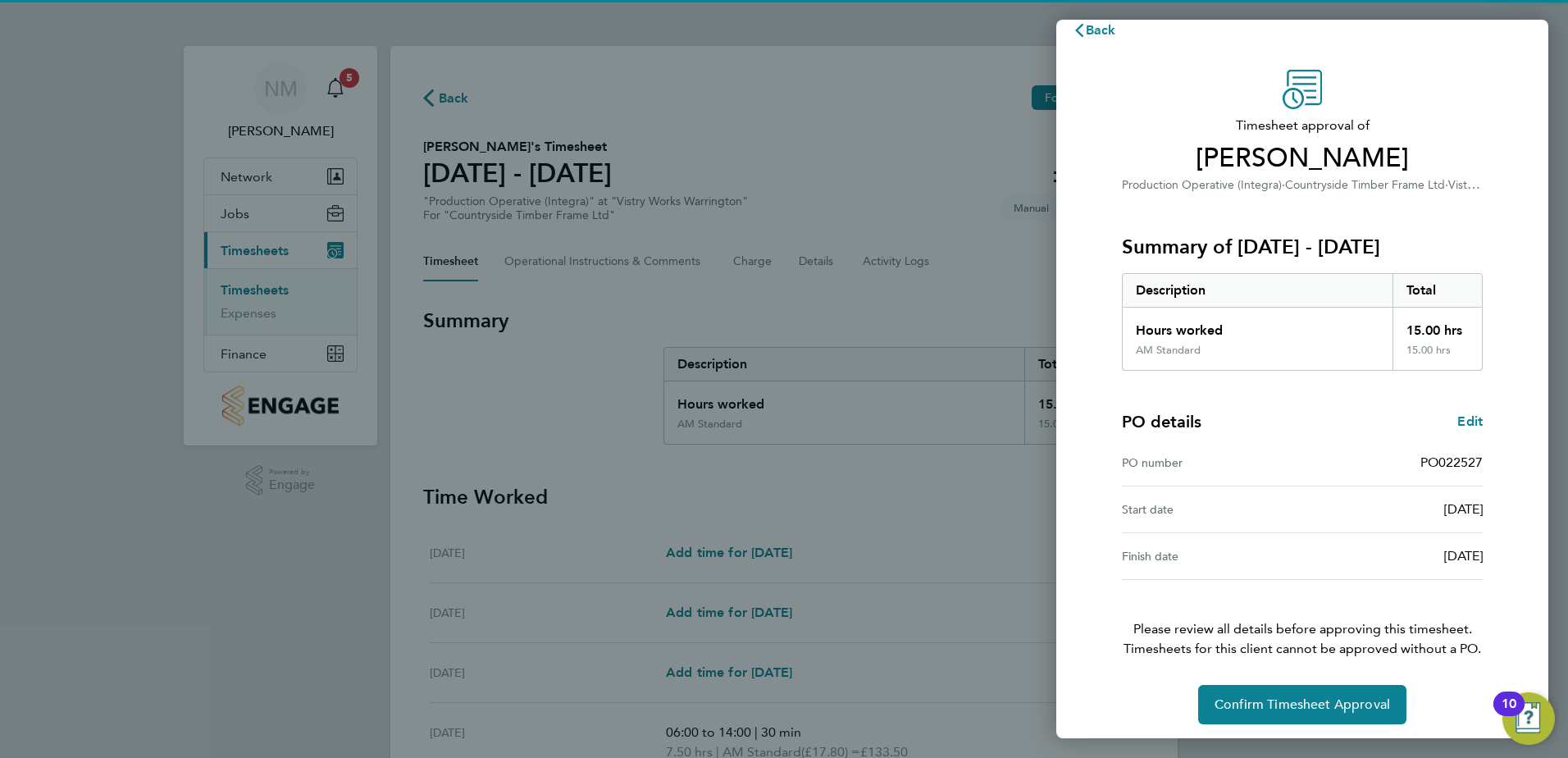
scroll to position [28, 0]
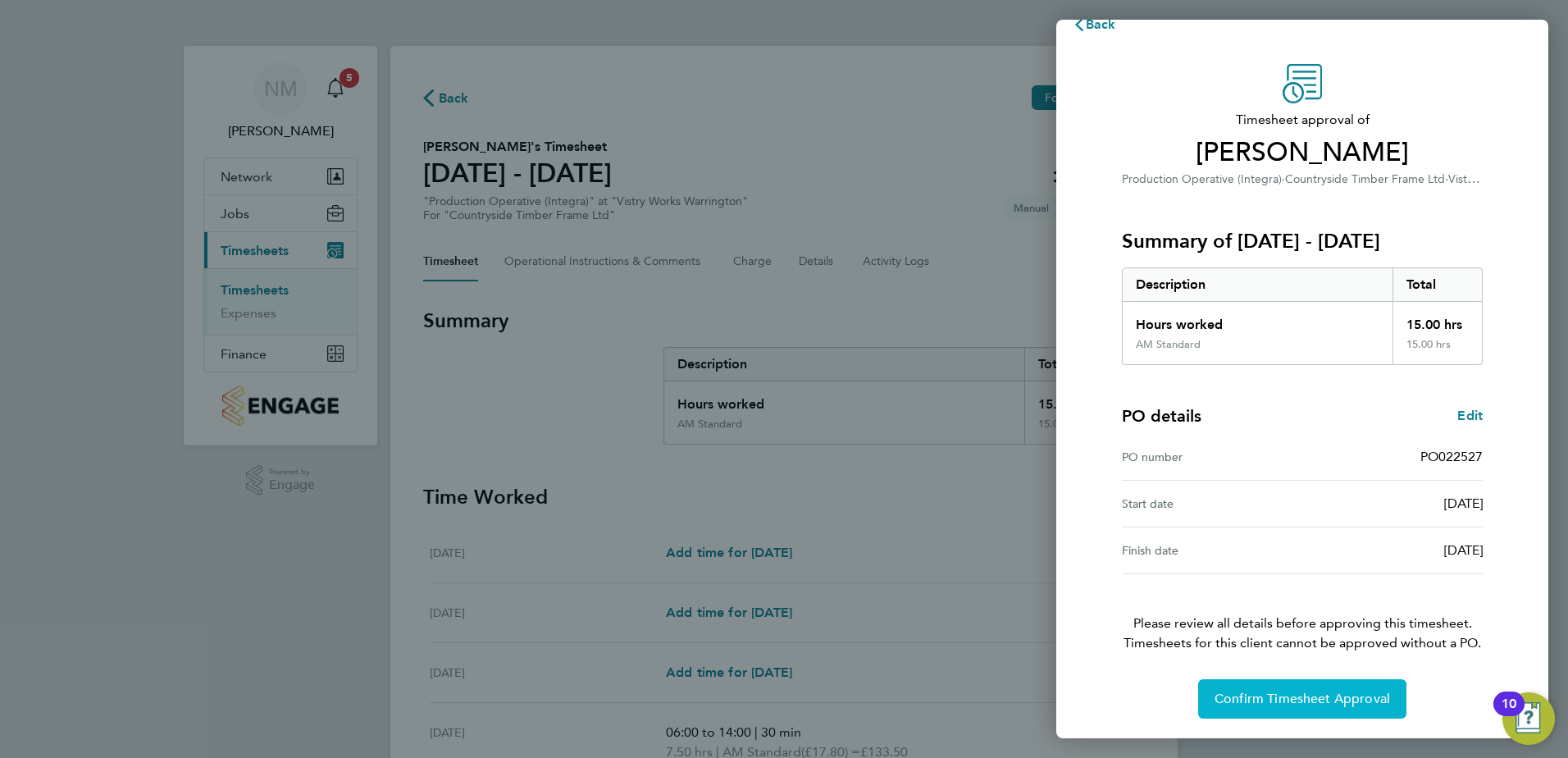
click at [1308, 697] on span "Confirm Timesheet Approval" at bounding box center [1303, 699] width 176 height 17
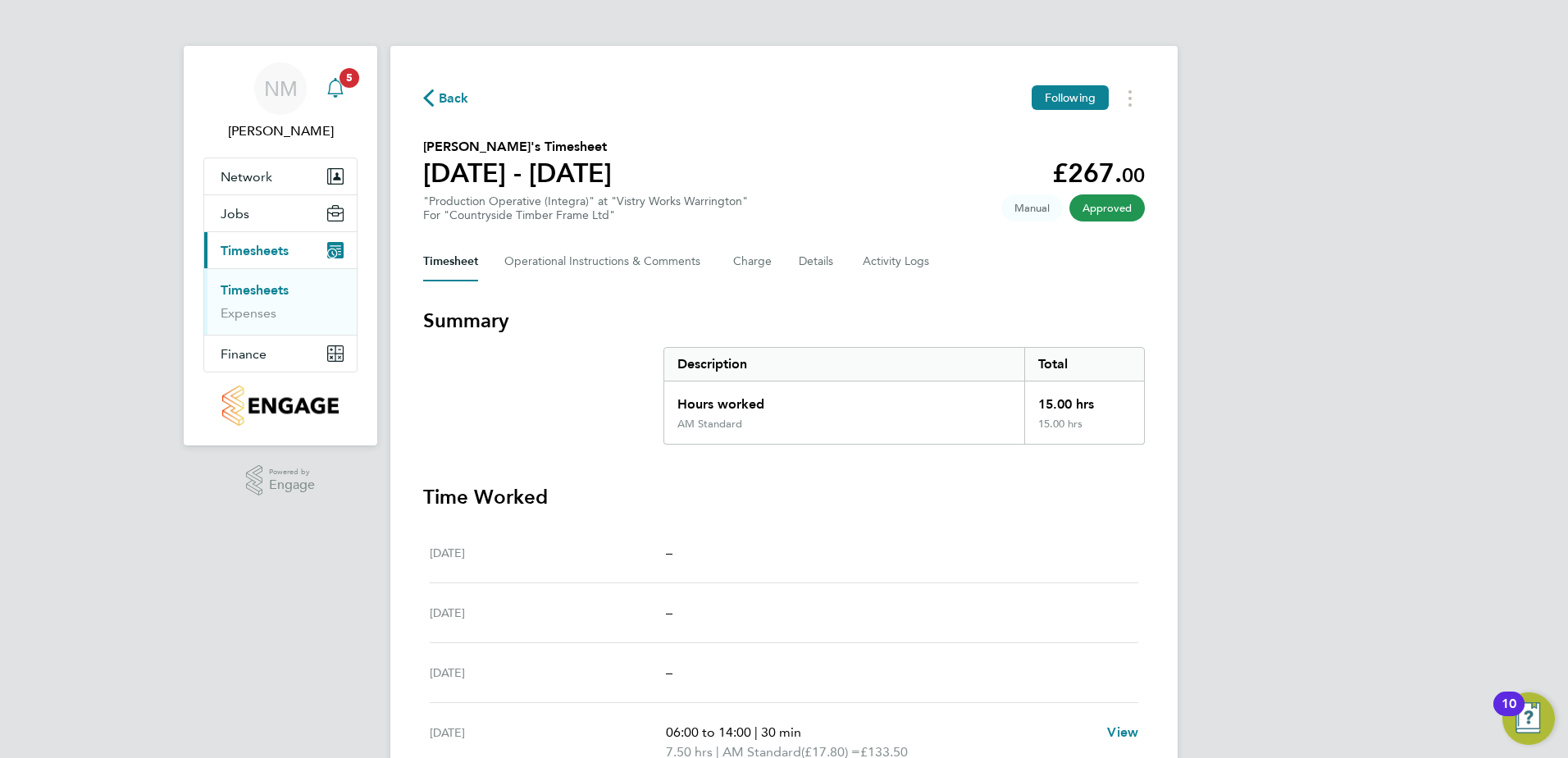
click at [339, 77] on app-alerts-badge "5" at bounding box center [350, 77] width 22 height 22
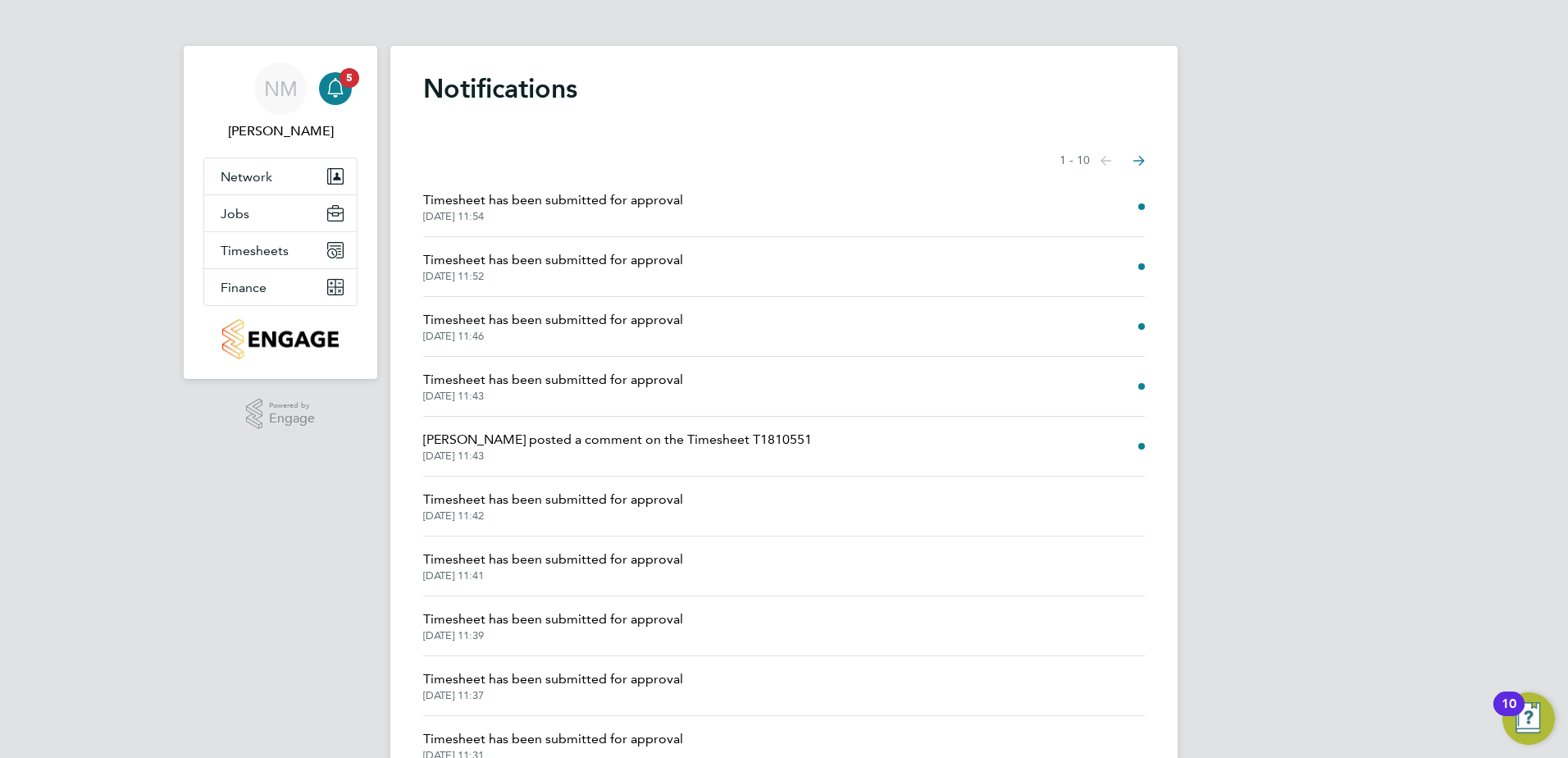
click at [1022, 438] on li "[PERSON_NAME] posted a comment on the Timesheet T1810551 [DATE] 11:43" at bounding box center [784, 447] width 722 height 60
click at [561, 435] on span "[PERSON_NAME] posted a comment on the Timesheet T1810551" at bounding box center [617, 440] width 389 height 20
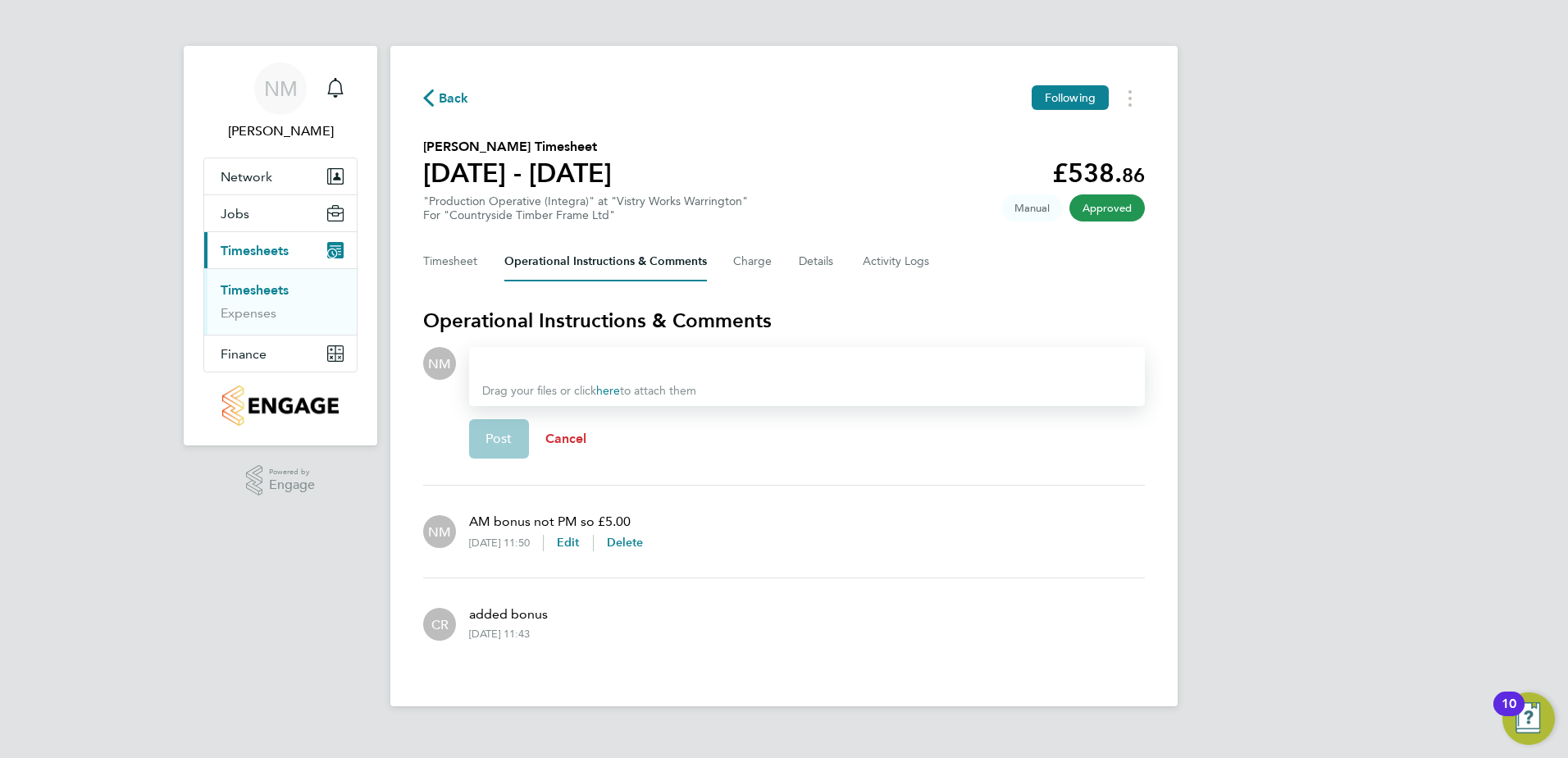
click at [566, 433] on span "Cancel" at bounding box center [566, 438] width 41 height 16
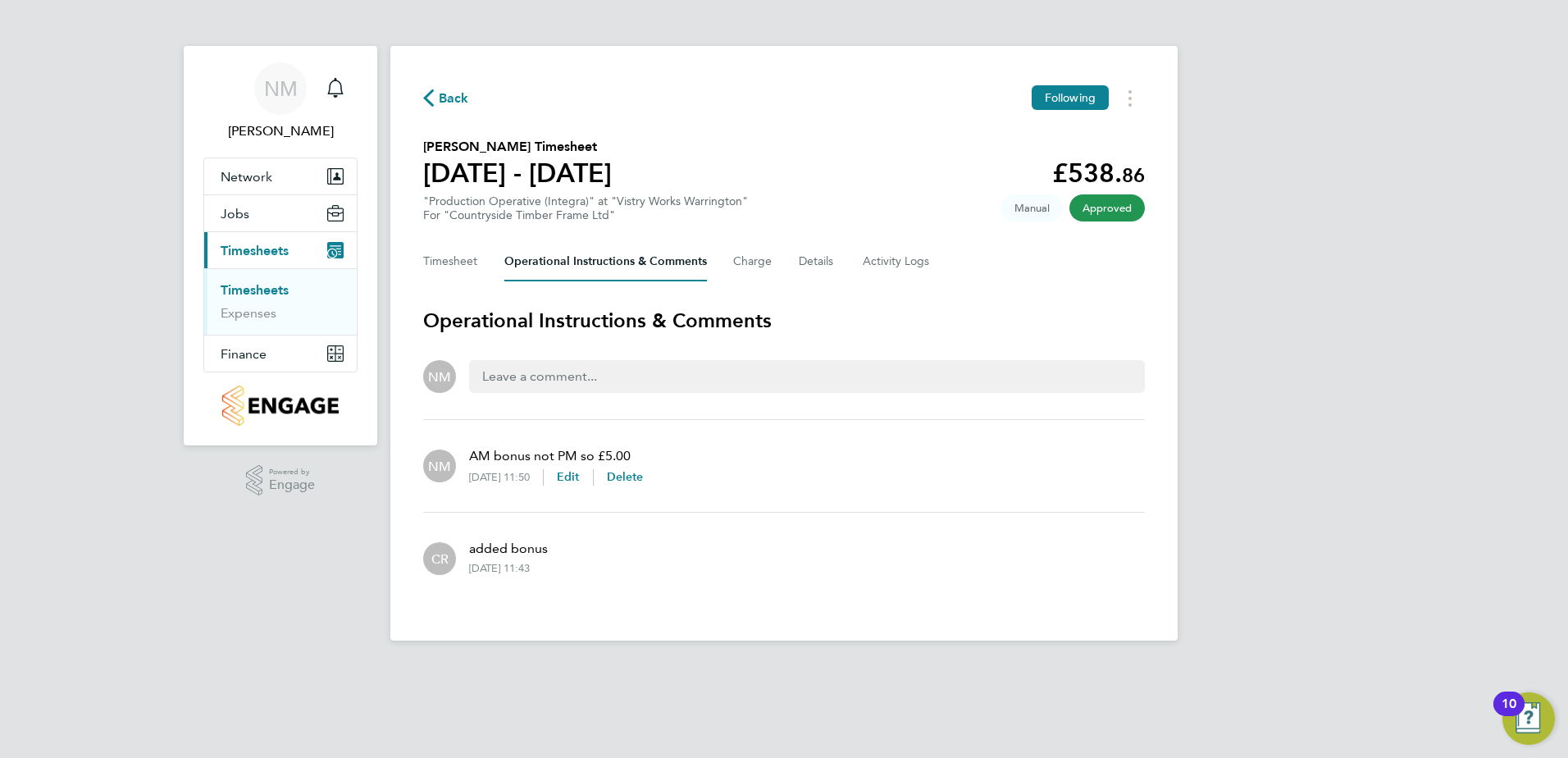
click at [456, 103] on span "Back" at bounding box center [454, 99] width 31 height 20
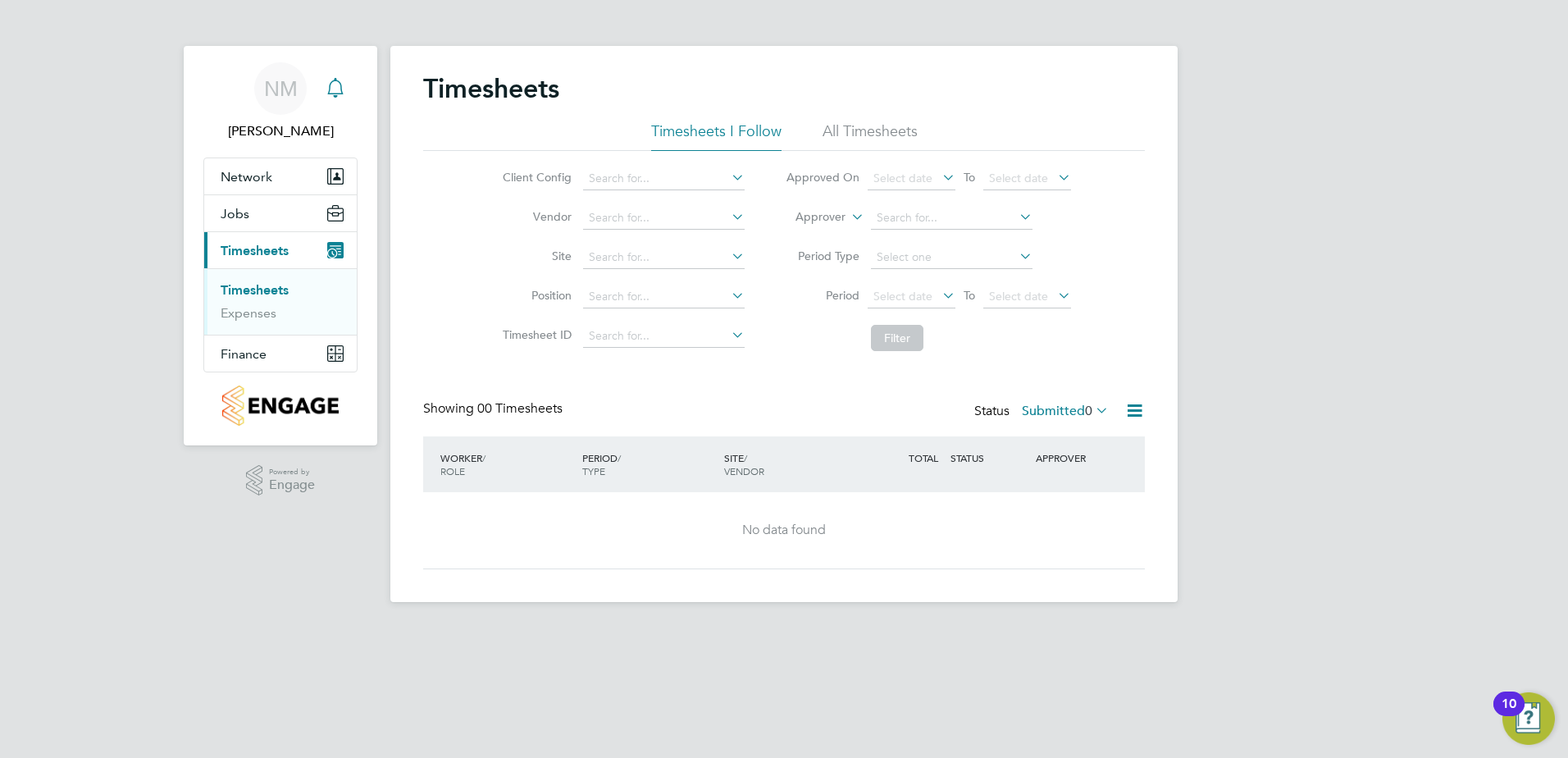
click at [333, 90] on icon "Main navigation" at bounding box center [336, 88] width 20 height 20
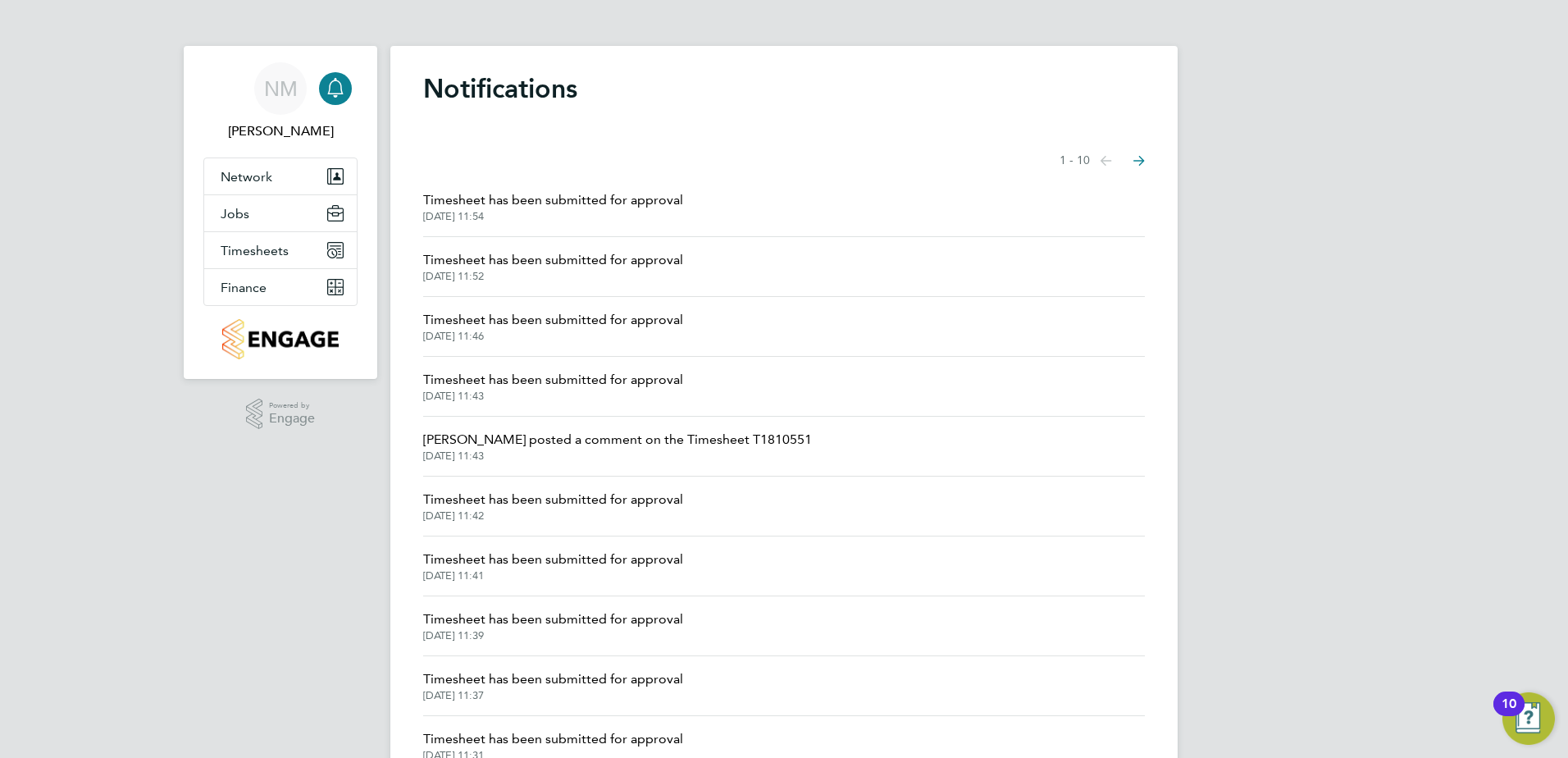
click at [618, 213] on span "01 Sep 2025, 11:54" at bounding box center [553, 216] width 260 height 13
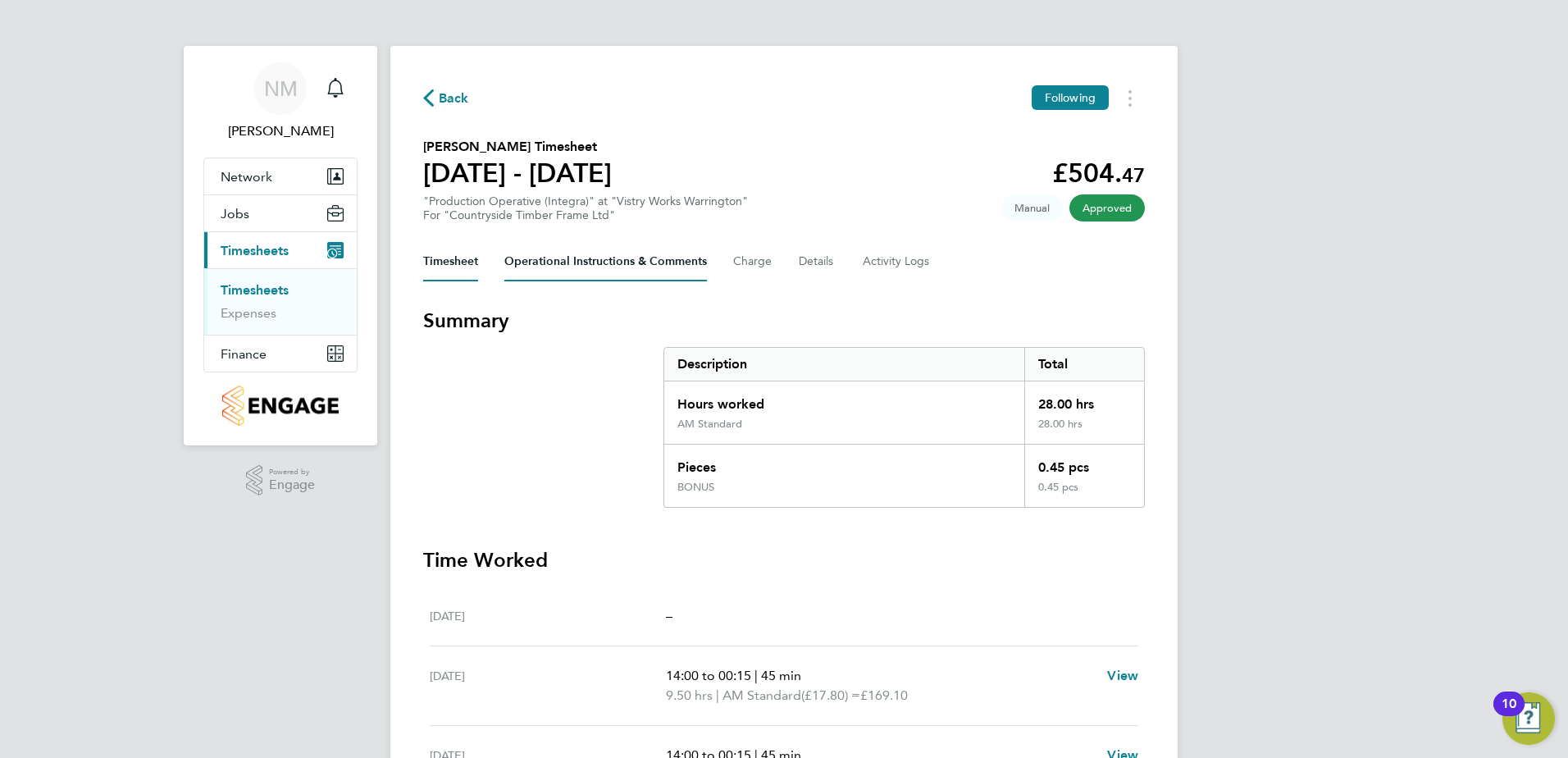
click at [568, 262] on Comments-tab "Operational Instructions & Comments" at bounding box center [605, 261] width 202 height 39
click at [665, 265] on Comments-tab "Operational Instructions & Comments" at bounding box center [605, 261] width 202 height 39
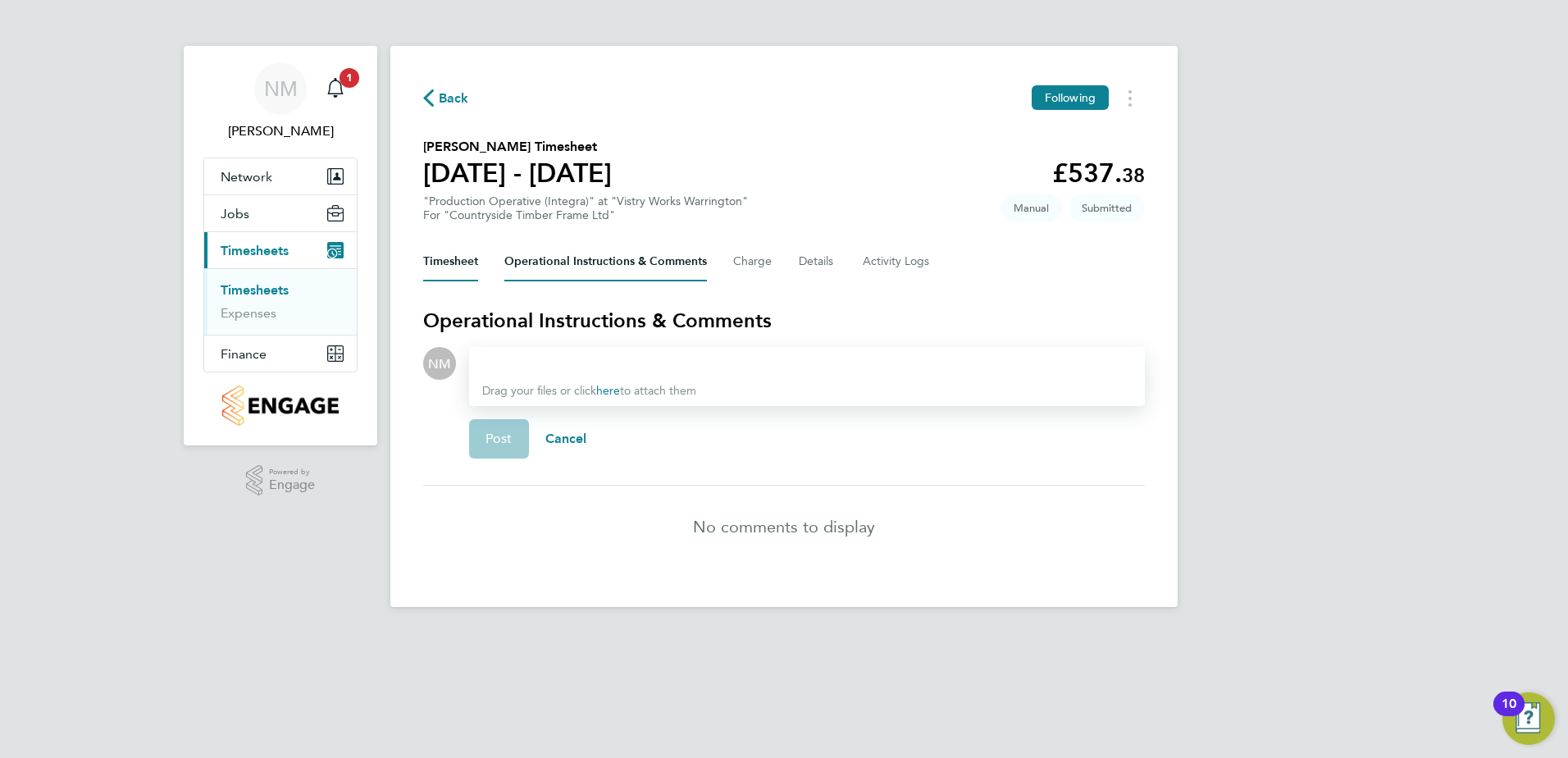
click at [433, 262] on button "Timesheet" at bounding box center [450, 261] width 55 height 39
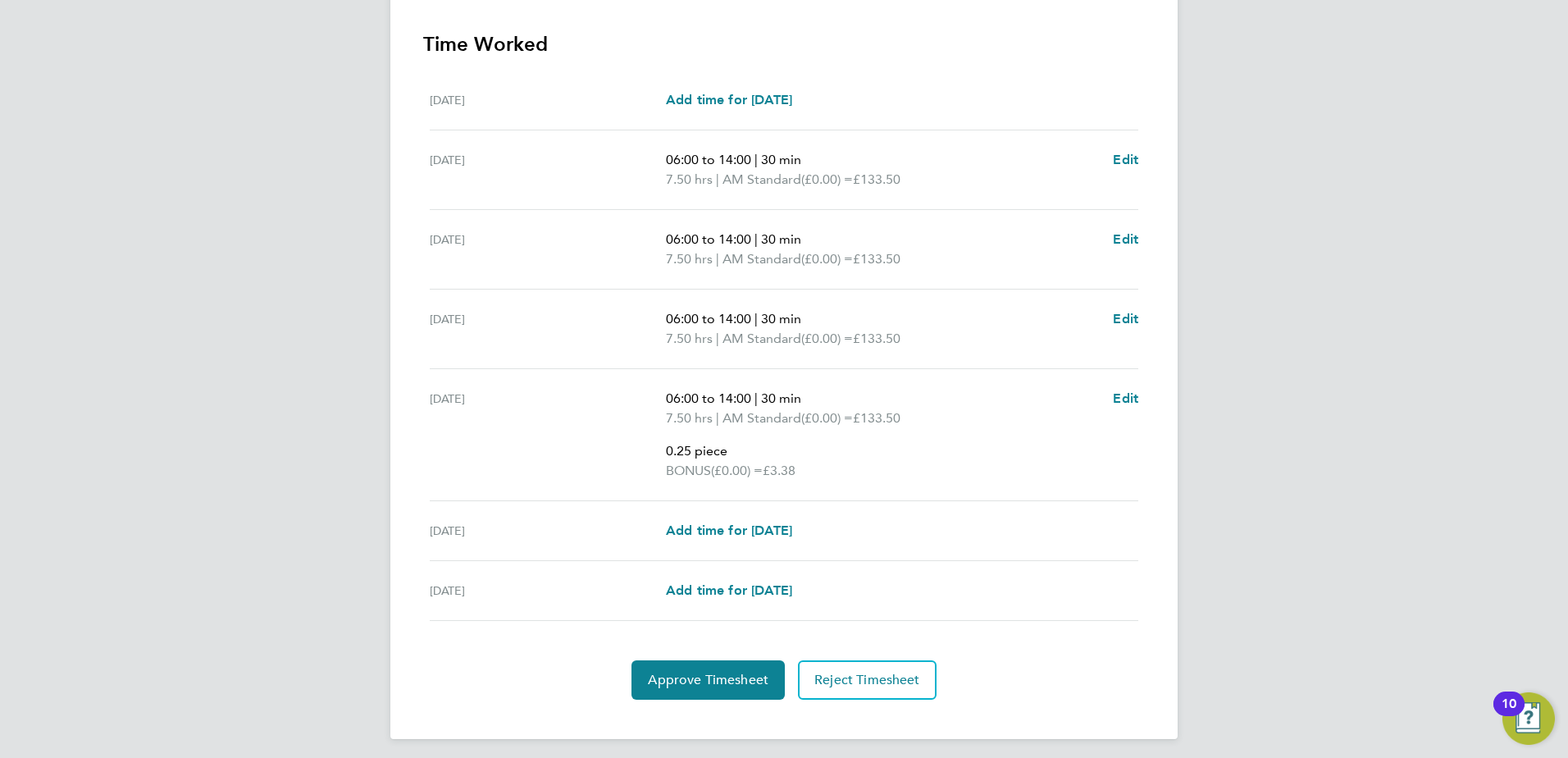
scroll to position [523, 0]
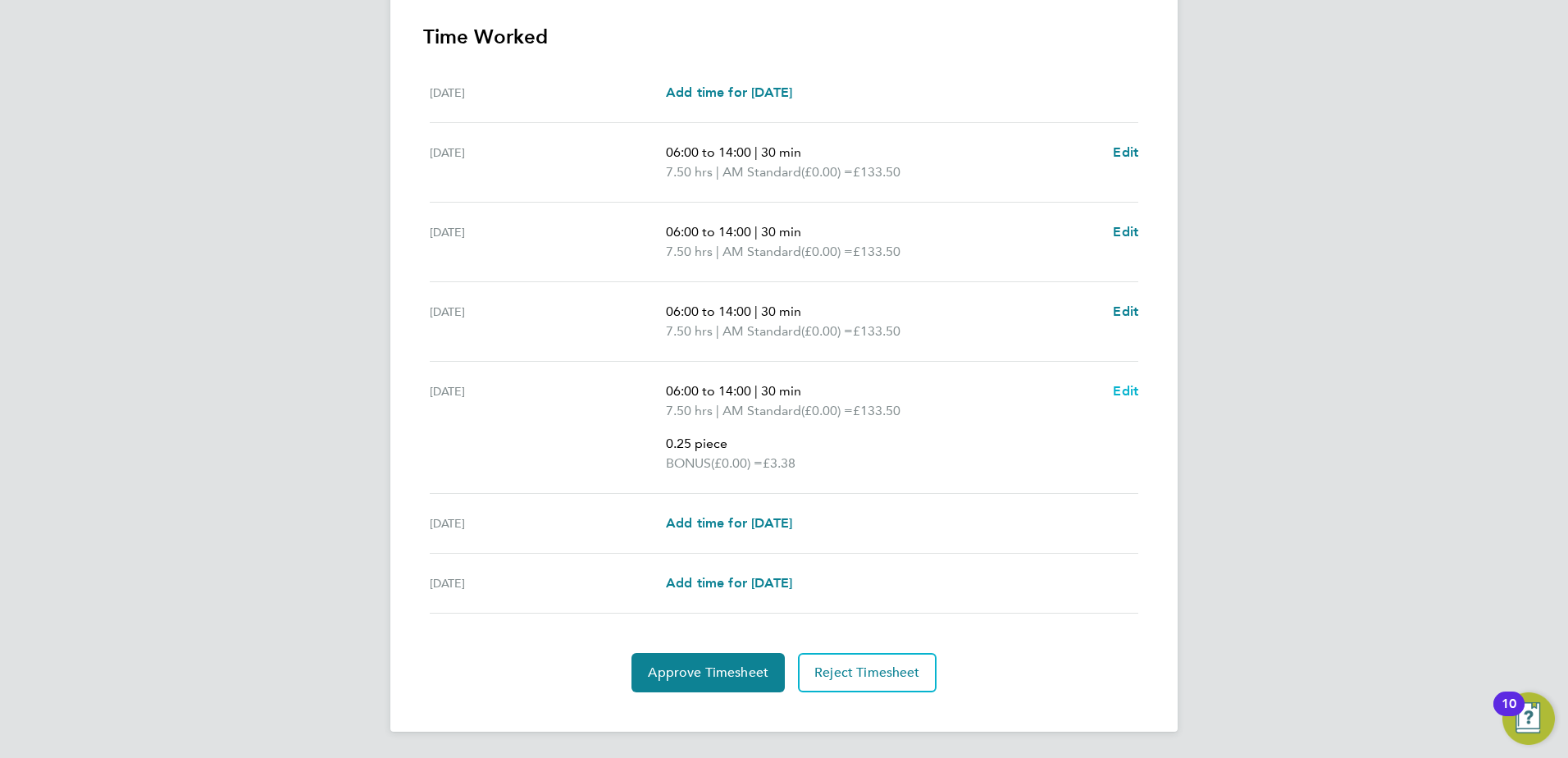
click at [1134, 391] on span "Edit" at bounding box center [1125, 391] width 26 height 16
select select "30"
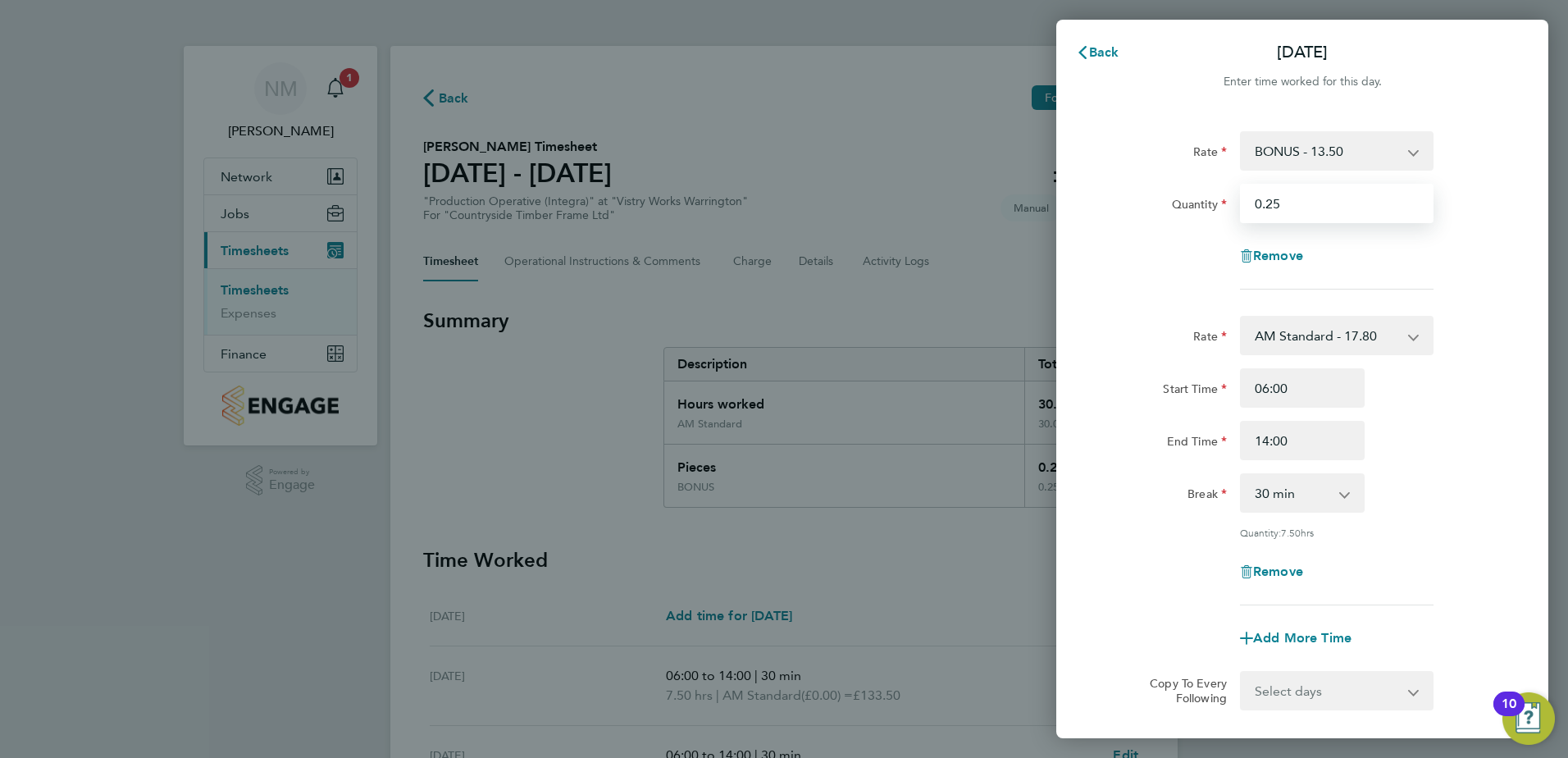
click at [1313, 213] on input "0.25" at bounding box center [1337, 203] width 193 height 39
type input "0.3"
click at [1168, 259] on div "Remove" at bounding box center [1303, 255] width 414 height 39
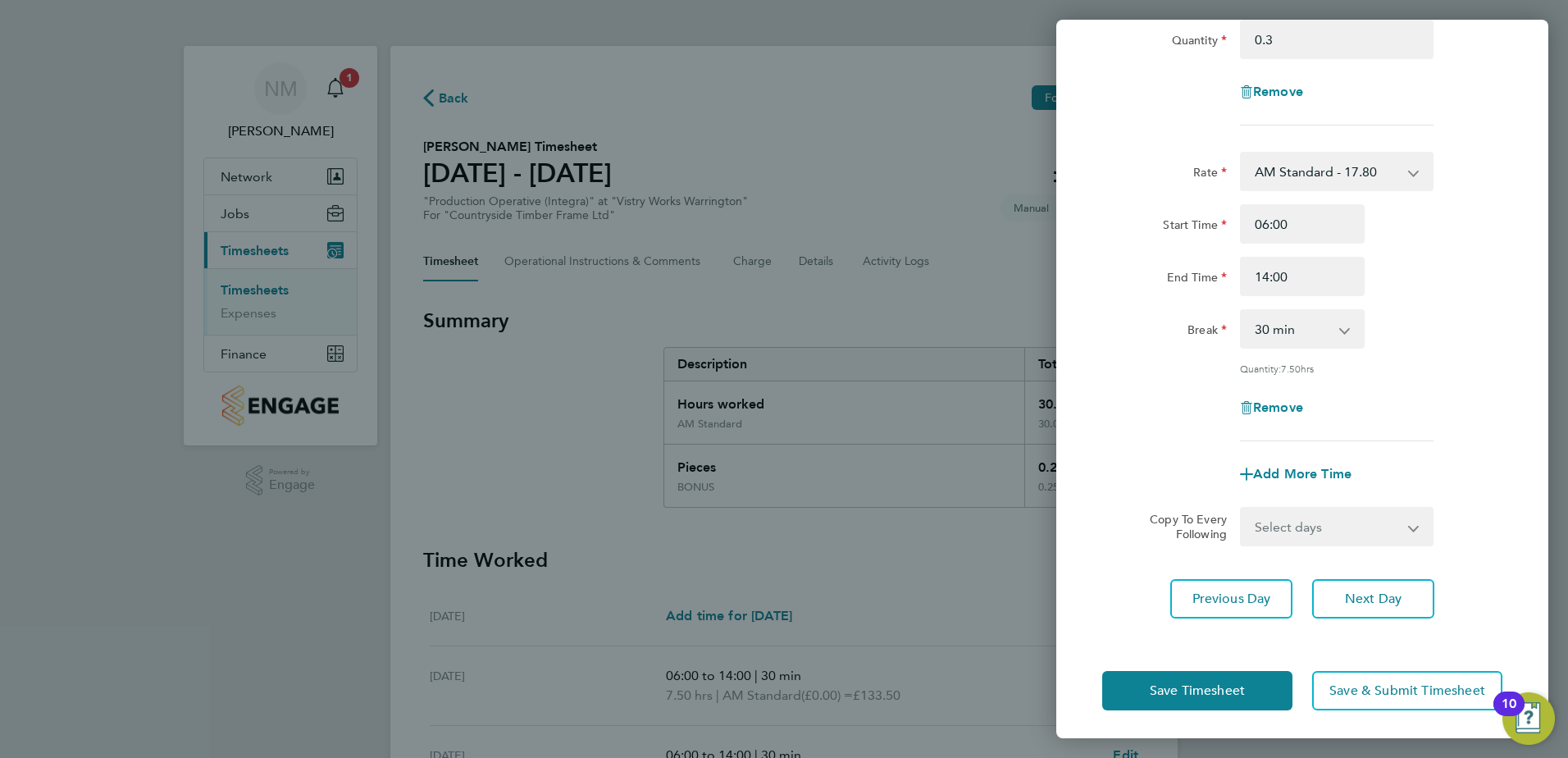
scroll to position [168, 0]
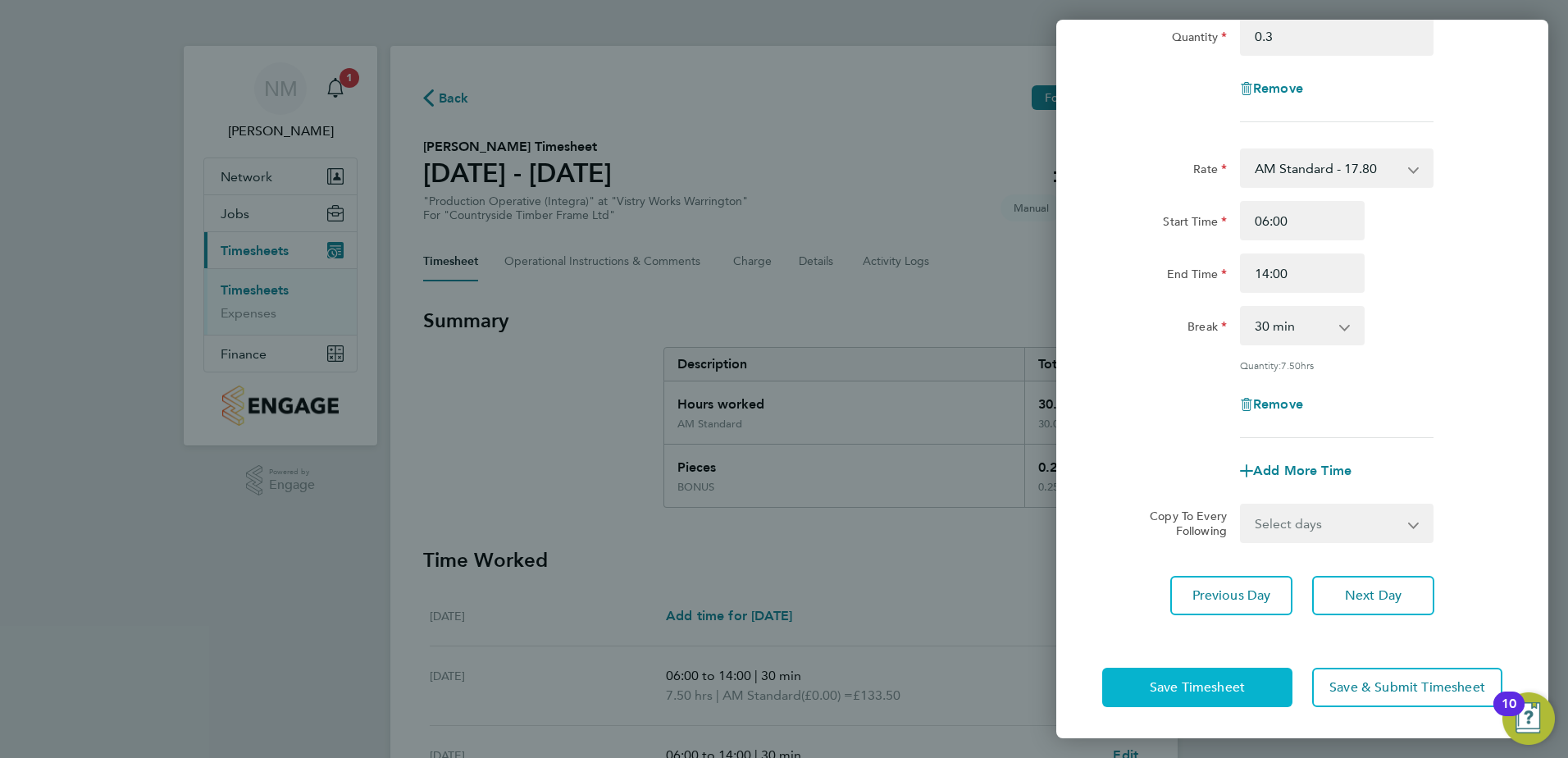
click at [1197, 692] on span "Save Timesheet" at bounding box center [1197, 688] width 95 height 17
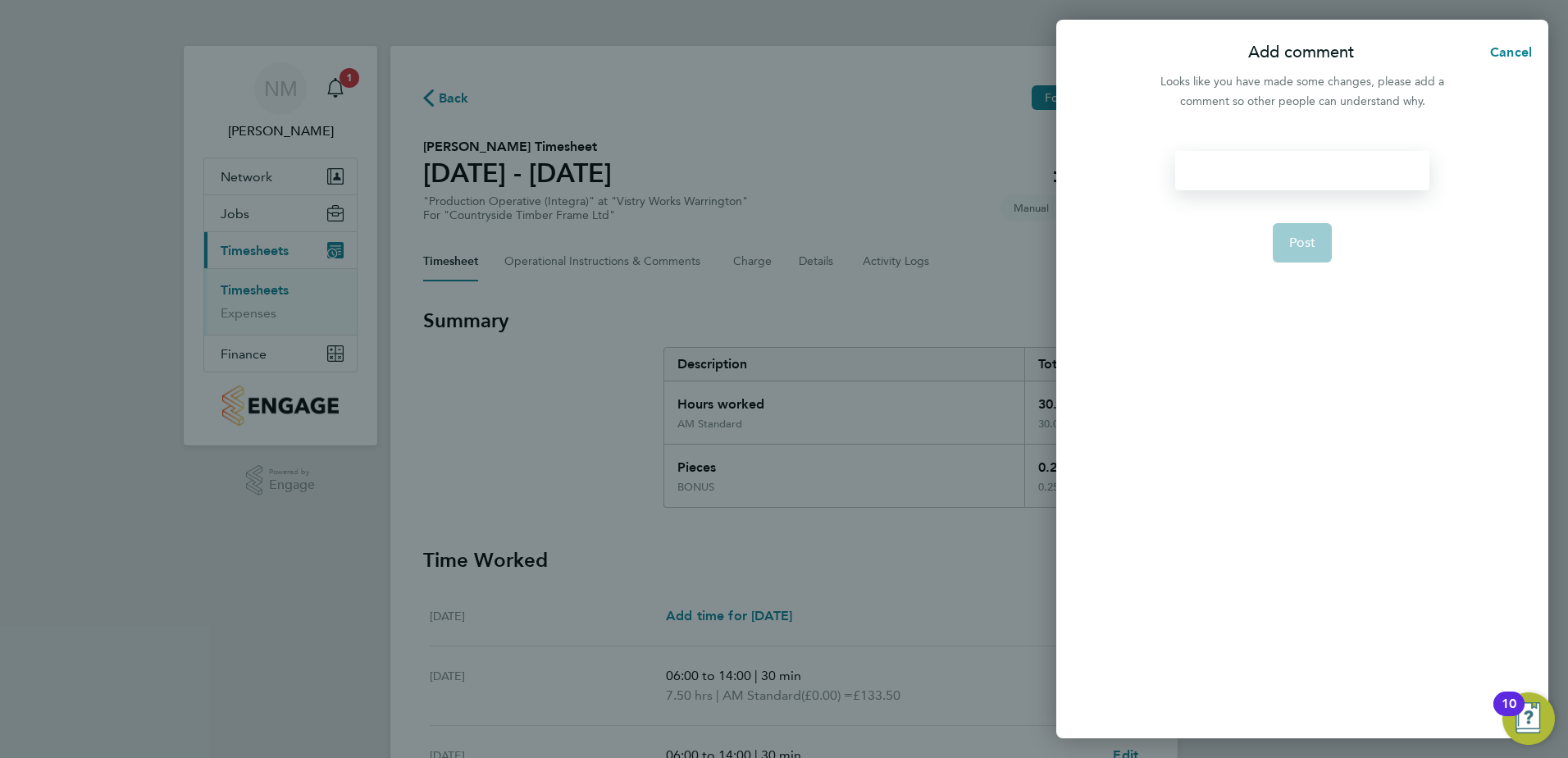
click at [1252, 167] on div at bounding box center [1303, 170] width 254 height 39
click at [1249, 166] on div at bounding box center [1303, 170] width 254 height 39
click at [1292, 233] on button "Post" at bounding box center [1303, 242] width 60 height 39
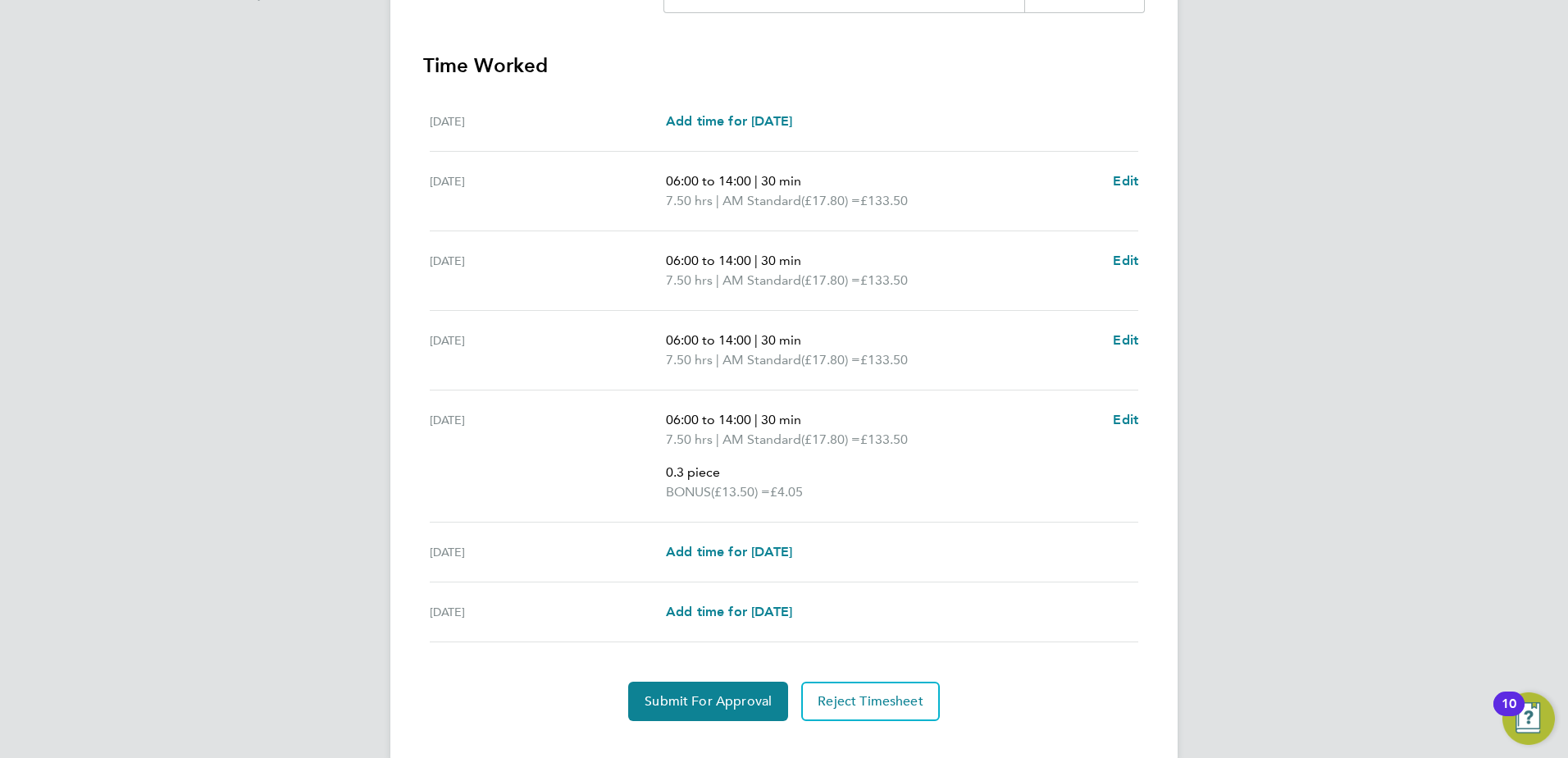
scroll to position [523, 0]
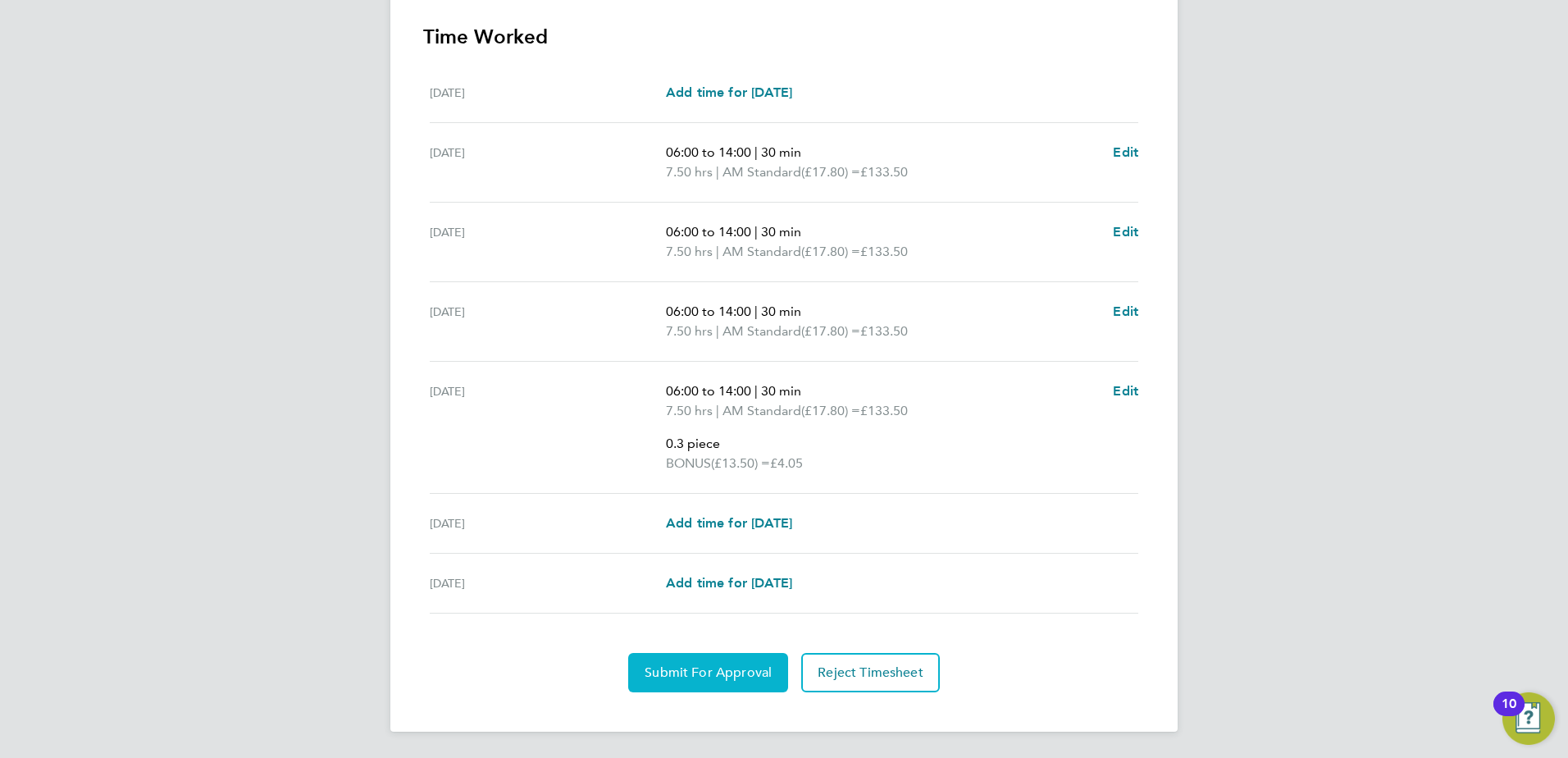
click at [726, 668] on span "Submit For Approval" at bounding box center [708, 673] width 127 height 17
click at [740, 660] on button "Approve Timesheet" at bounding box center [708, 672] width 153 height 39
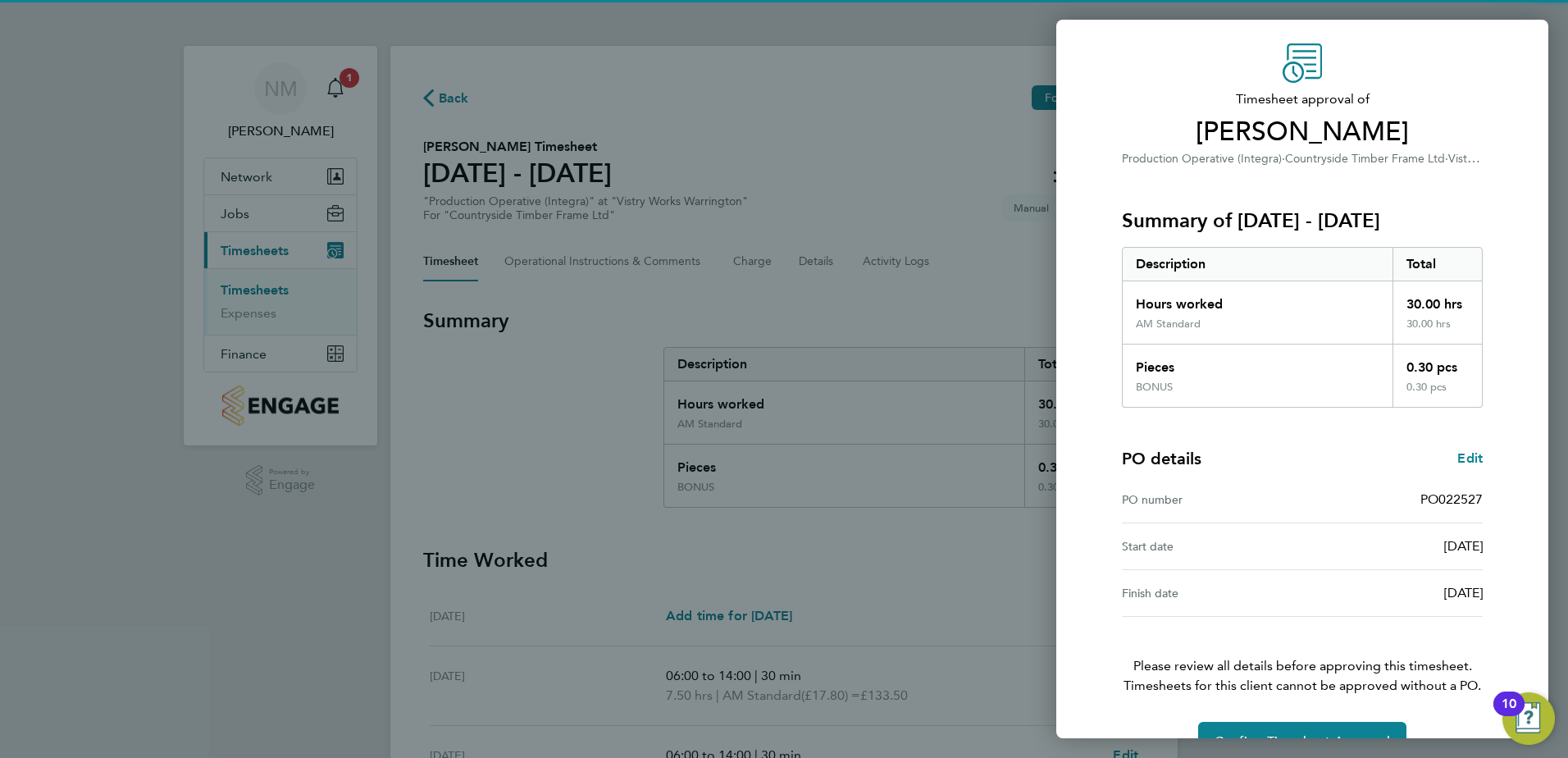
scroll to position [91, 0]
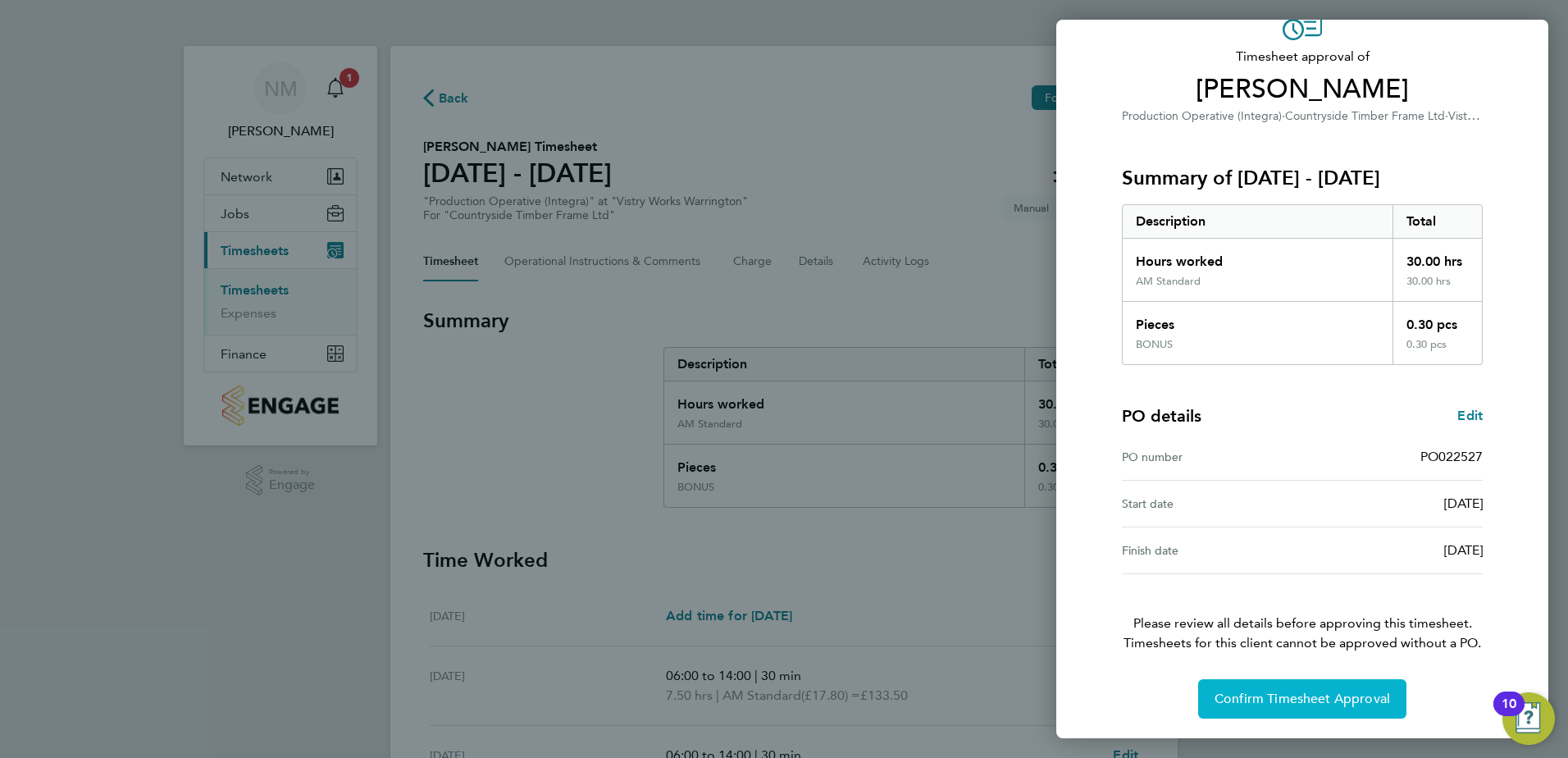
click at [1322, 697] on span "Confirm Timesheet Approval" at bounding box center [1303, 699] width 176 height 17
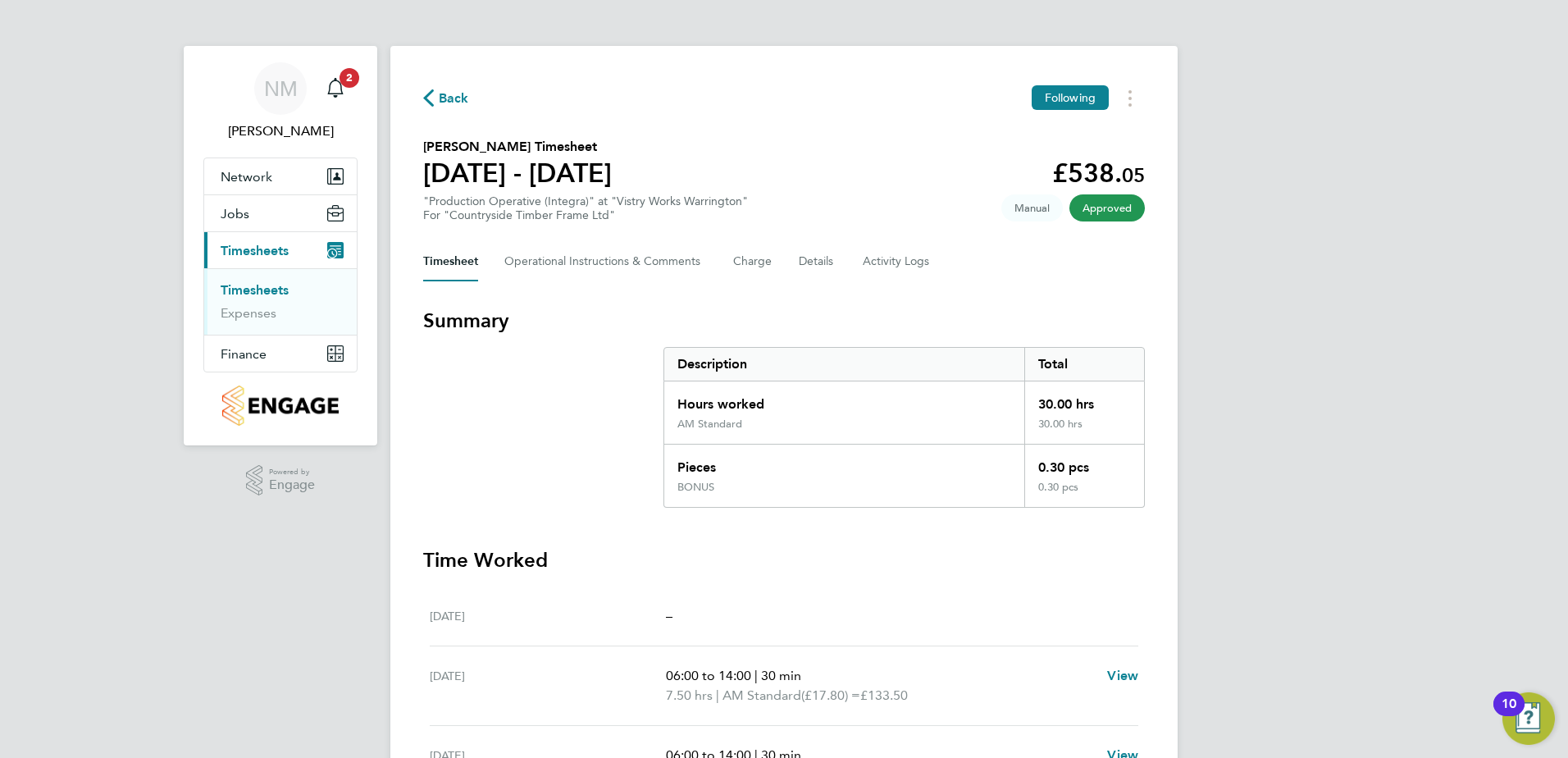
click at [434, 84] on div "Back Following Tamas Lakatos's Timesheet 25 - 31 Aug 2025 £538. 05 "Production …" at bounding box center [784, 650] width 788 height 1209
click at [454, 93] on span "Back" at bounding box center [454, 99] width 31 height 20
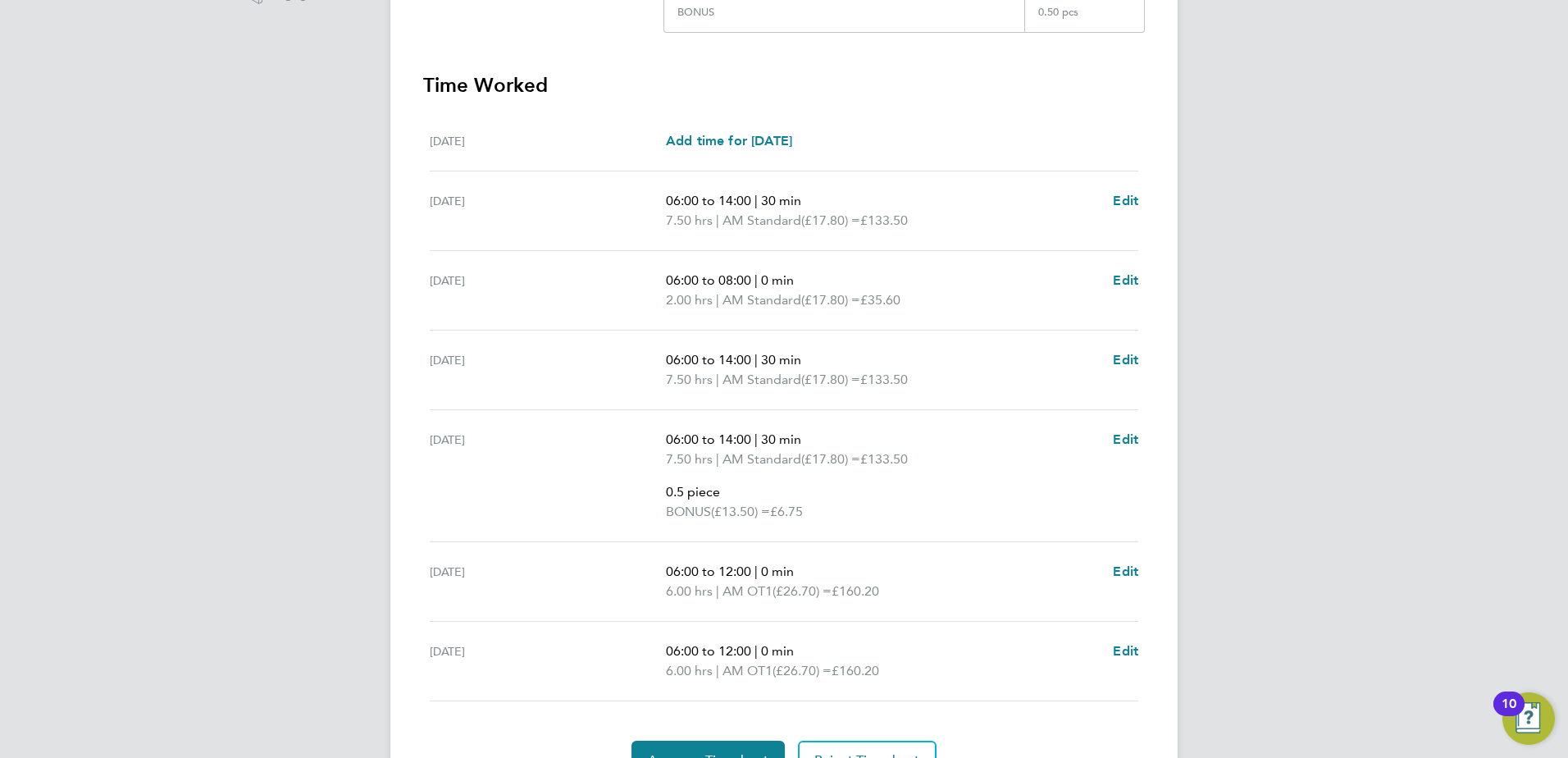
scroll to position [493, 0]
click at [1127, 434] on span "Edit" at bounding box center [1125, 438] width 26 height 16
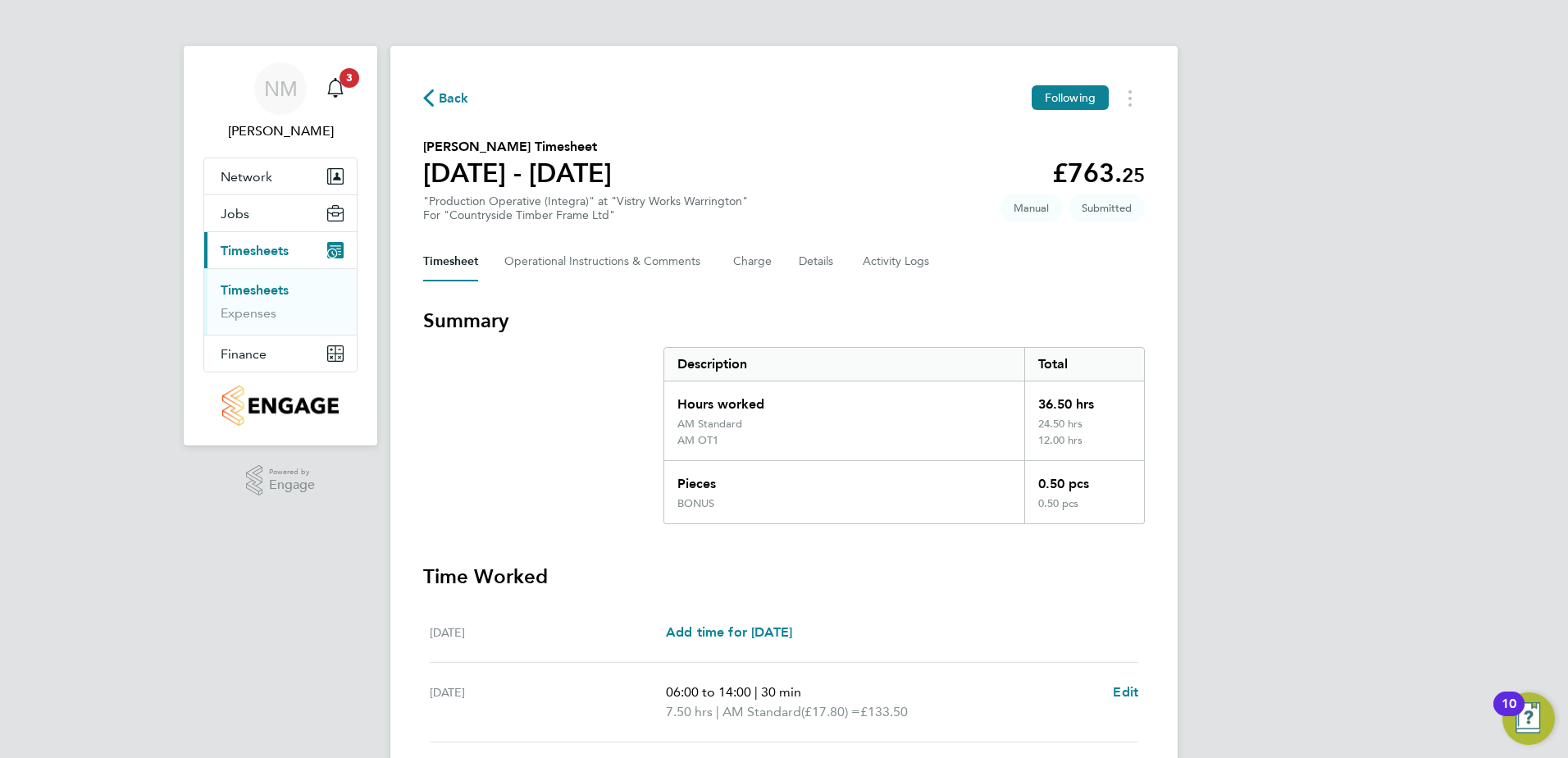
select select "30"
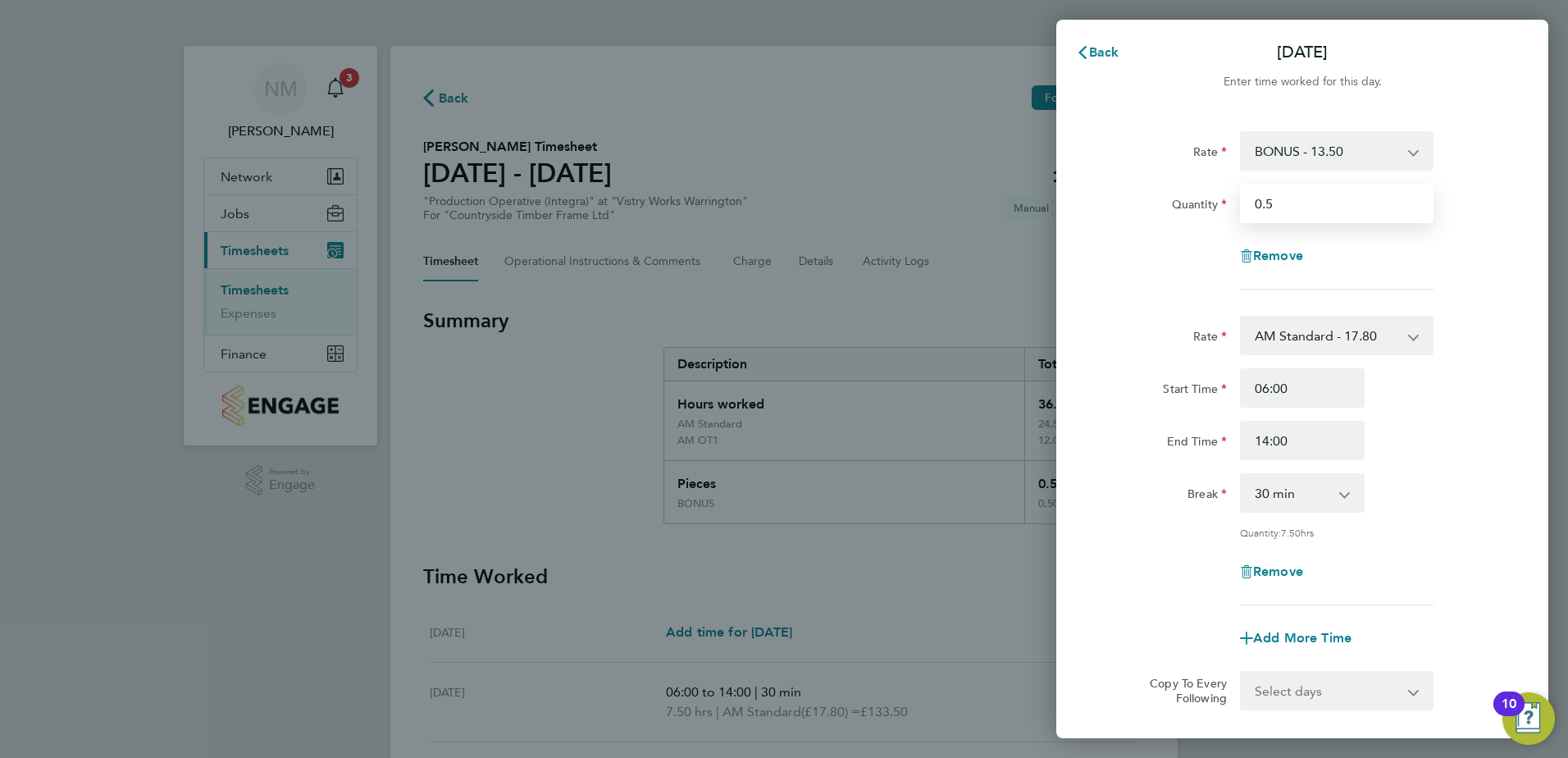
click at [1289, 208] on input "0.5" at bounding box center [1337, 203] width 193 height 39
type input "0.4"
drag, startPoint x: 1154, startPoint y: 265, endPoint x: 1255, endPoint y: 286, distance: 103.2
click at [1154, 265] on div "Remove" at bounding box center [1303, 255] width 414 height 39
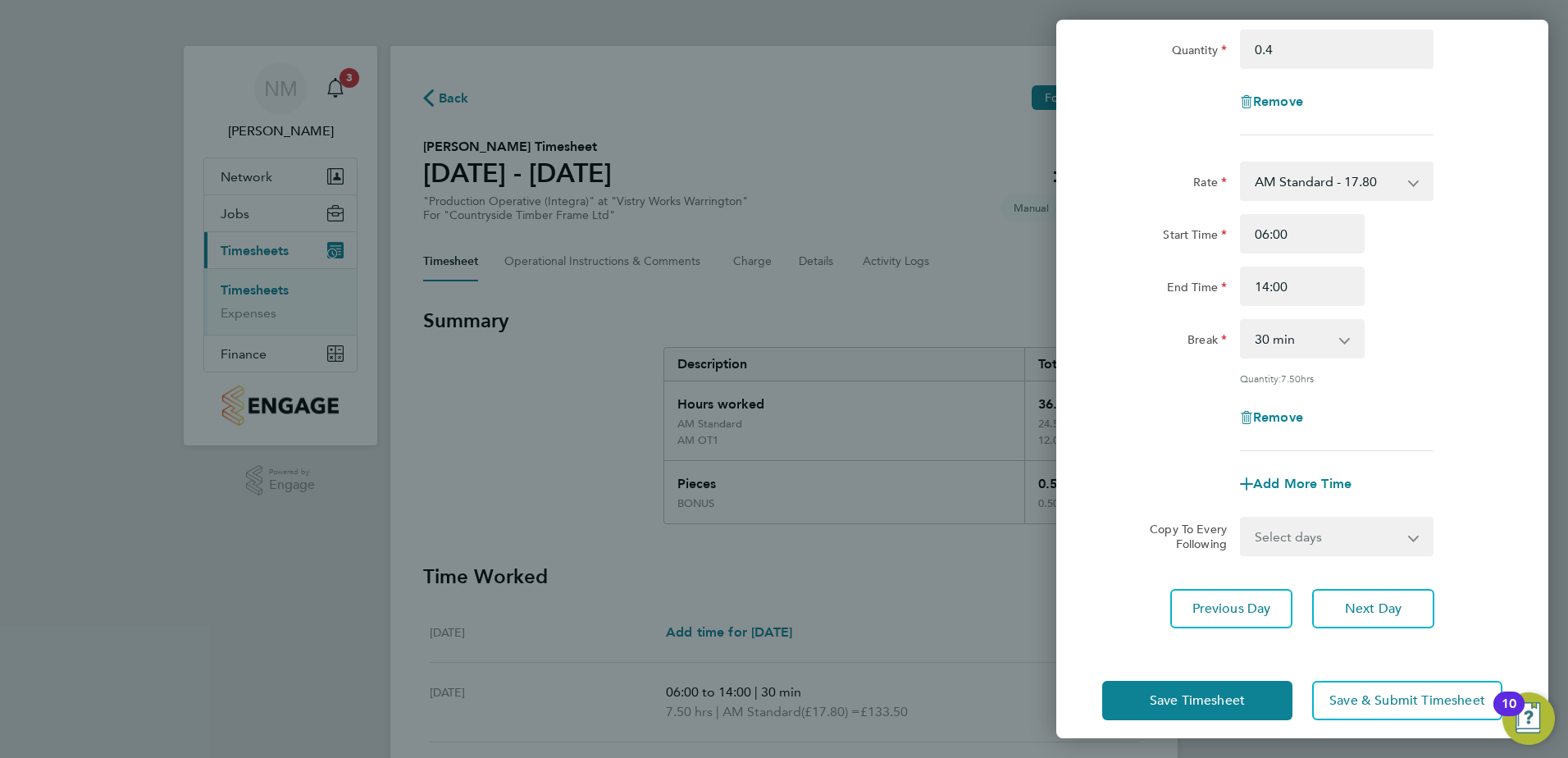
scroll to position [168, 0]
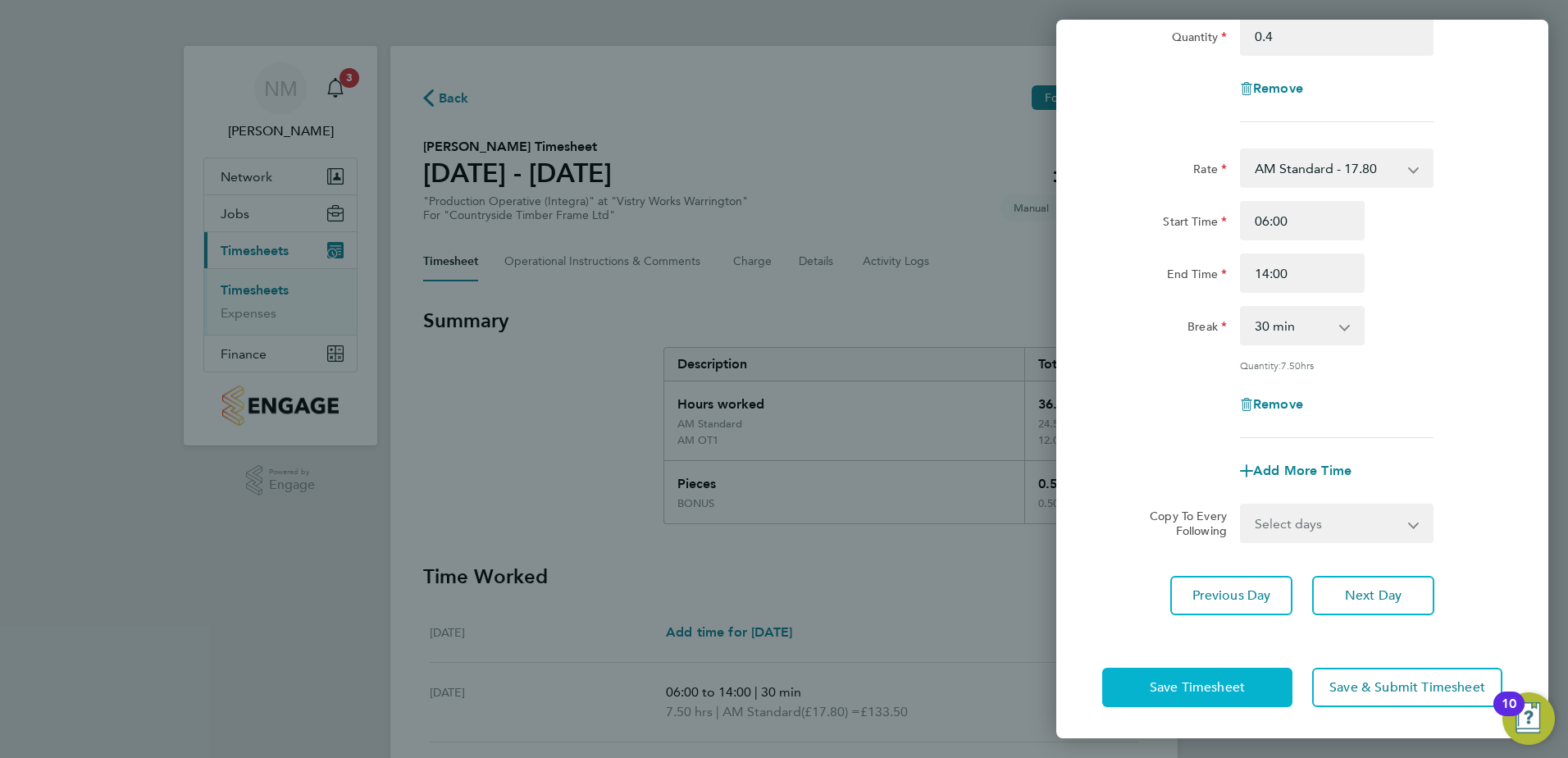
click at [1197, 684] on span "Save Timesheet" at bounding box center [1197, 688] width 95 height 17
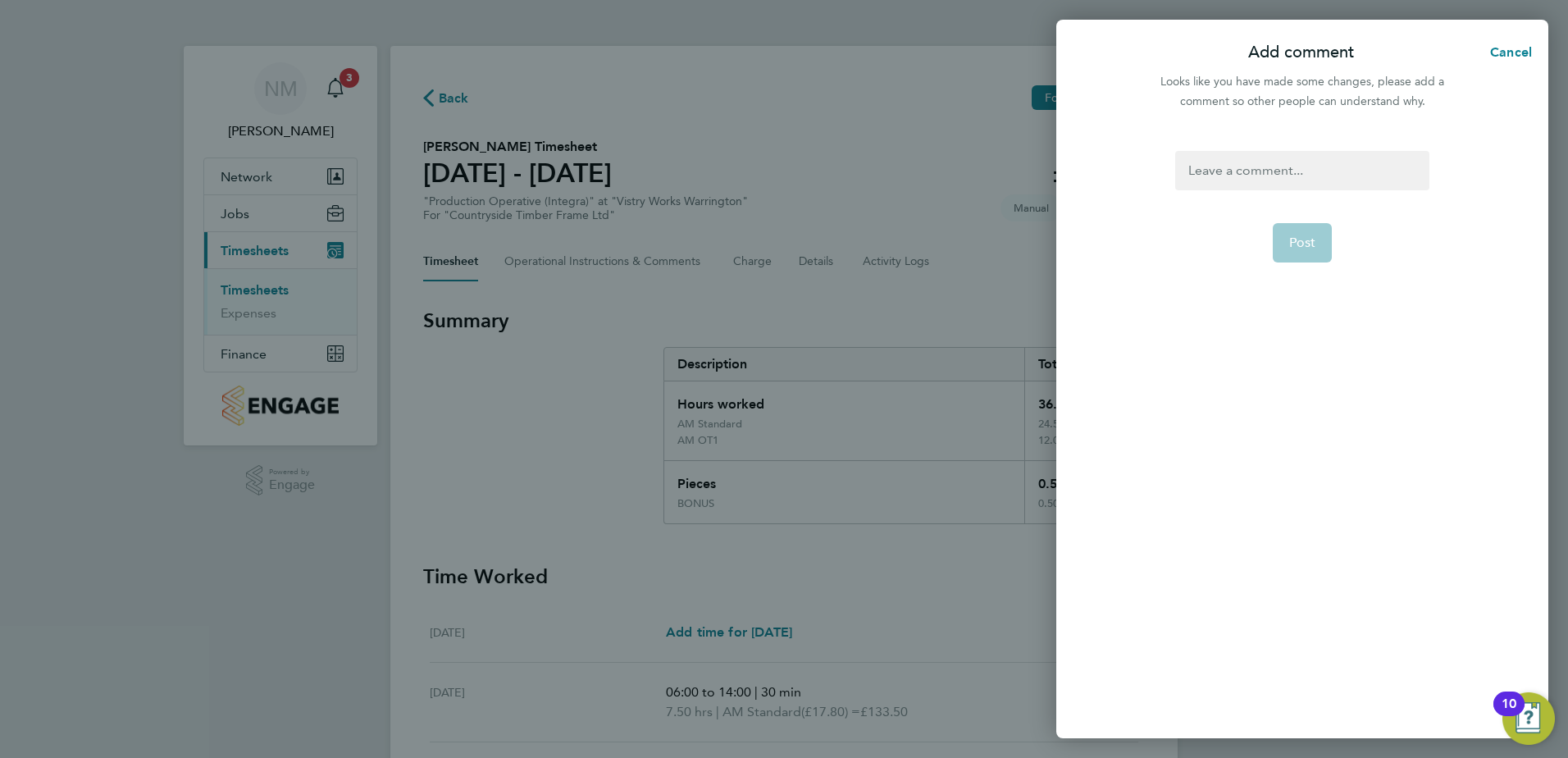
click at [1216, 163] on div at bounding box center [1303, 170] width 254 height 39
click at [1293, 248] on span "Post" at bounding box center [1303, 243] width 27 height 17
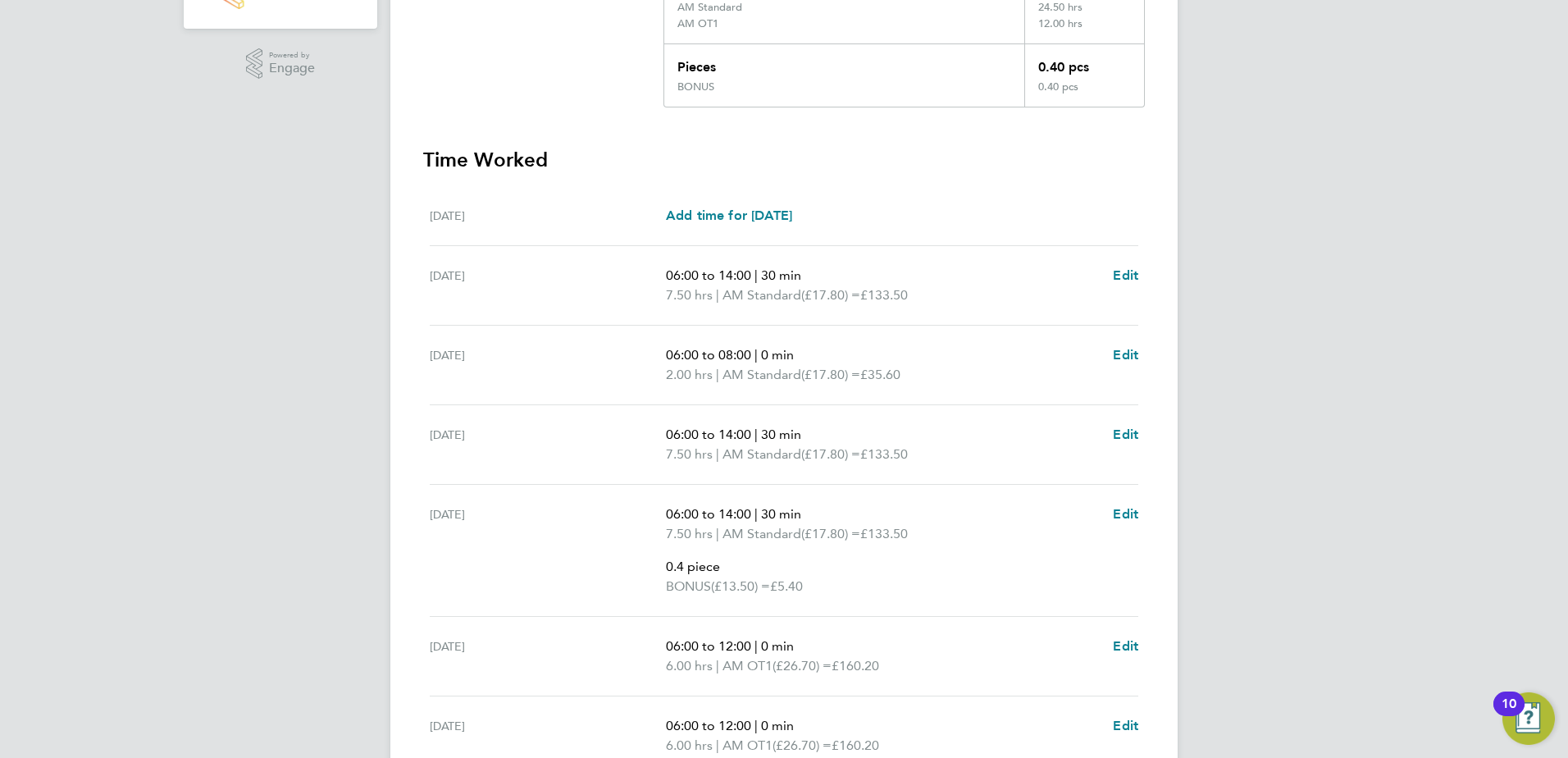
scroll to position [411, 0]
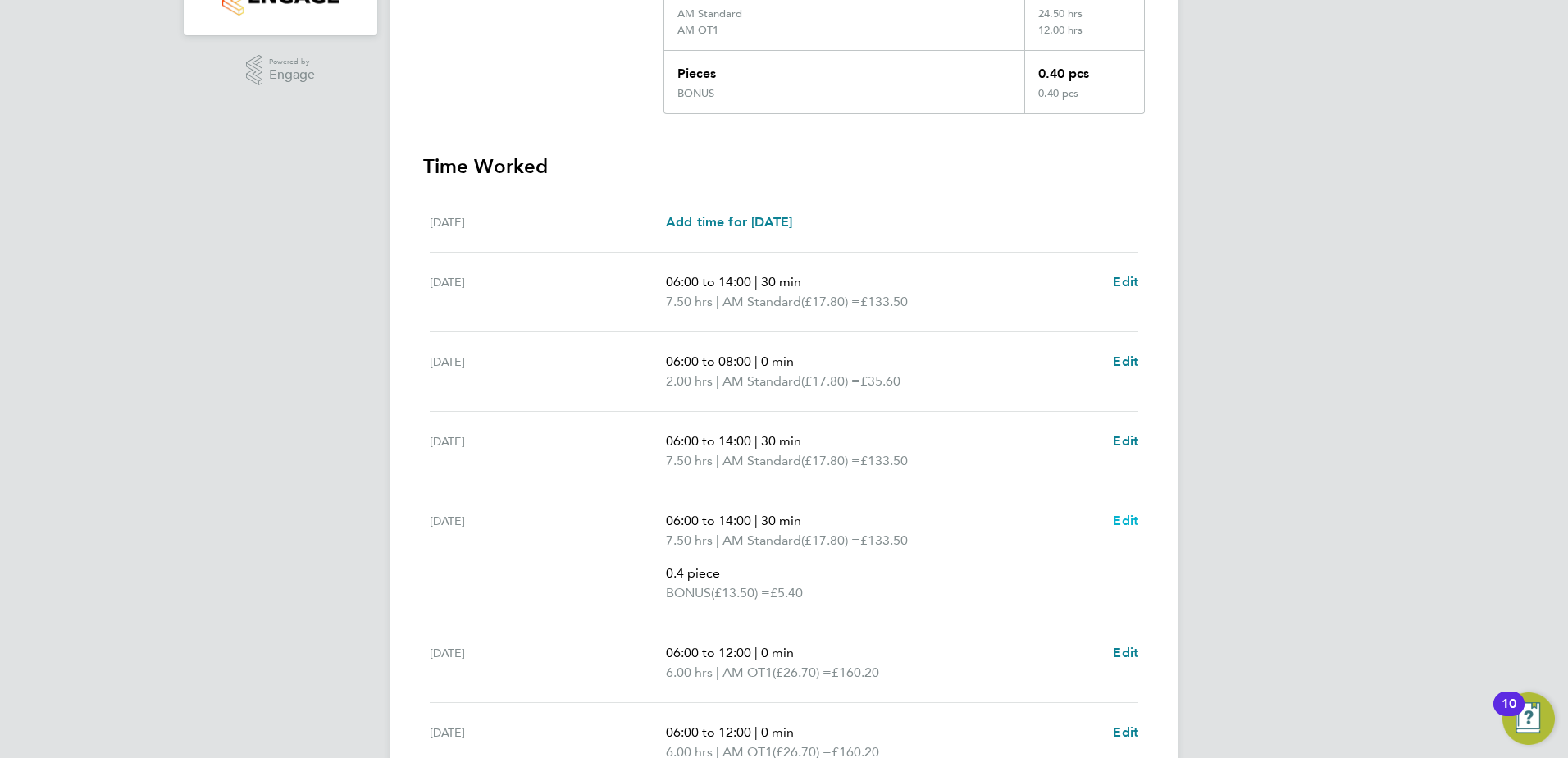
click at [1123, 516] on span "Edit" at bounding box center [1125, 520] width 26 height 16
select select "30"
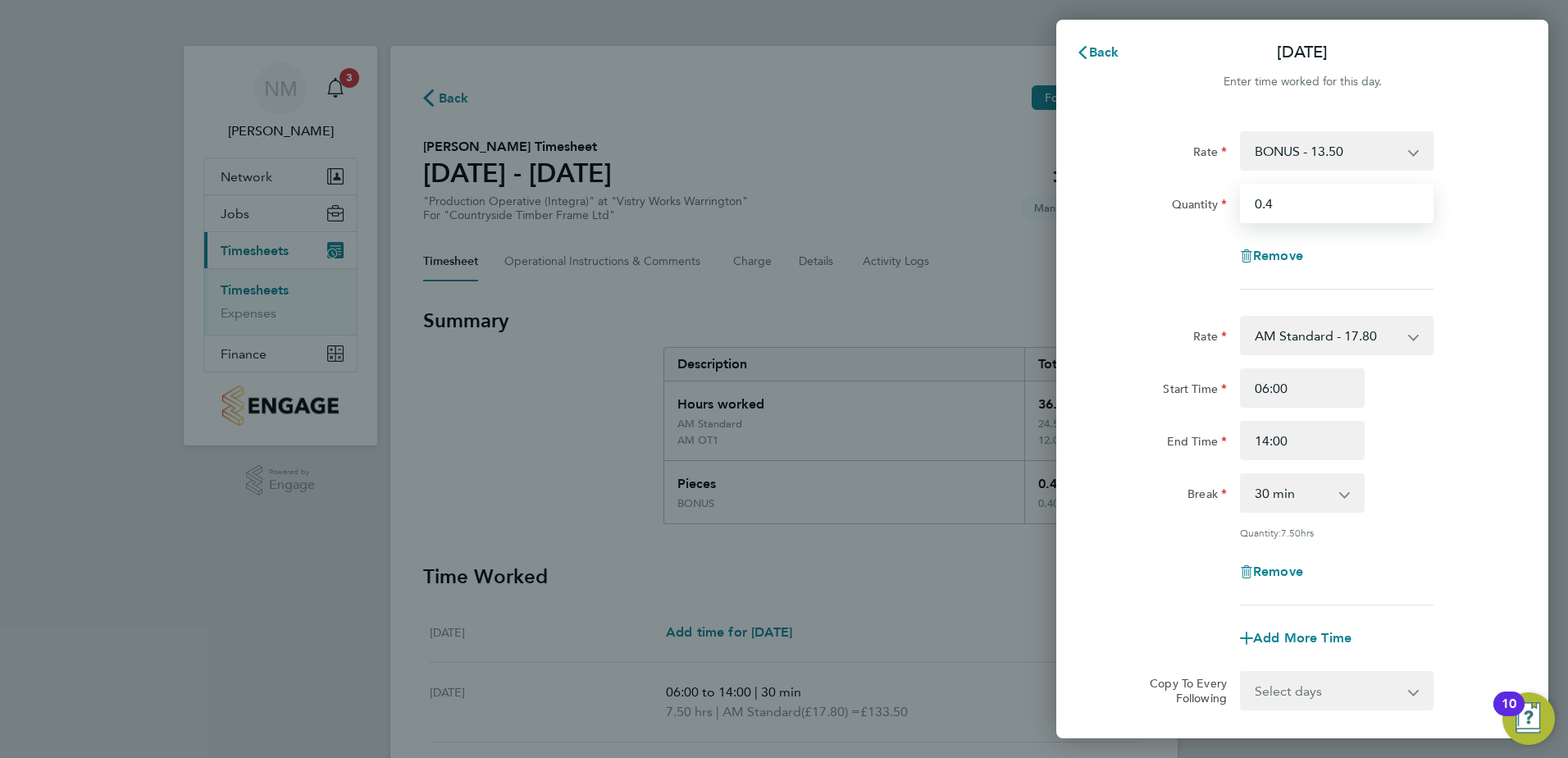
click at [1287, 208] on input "0.4" at bounding box center [1337, 203] width 193 height 39
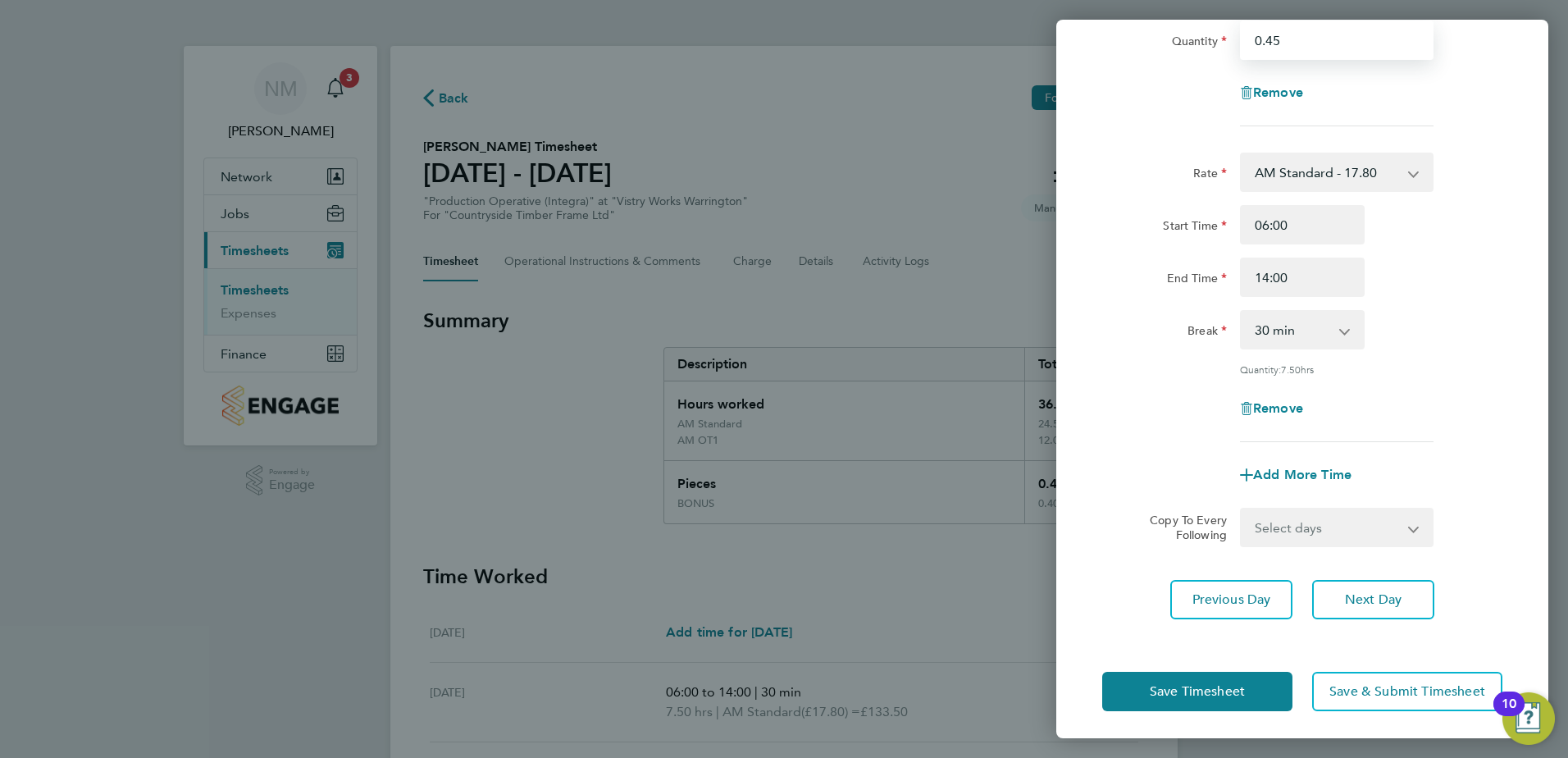
scroll to position [168, 0]
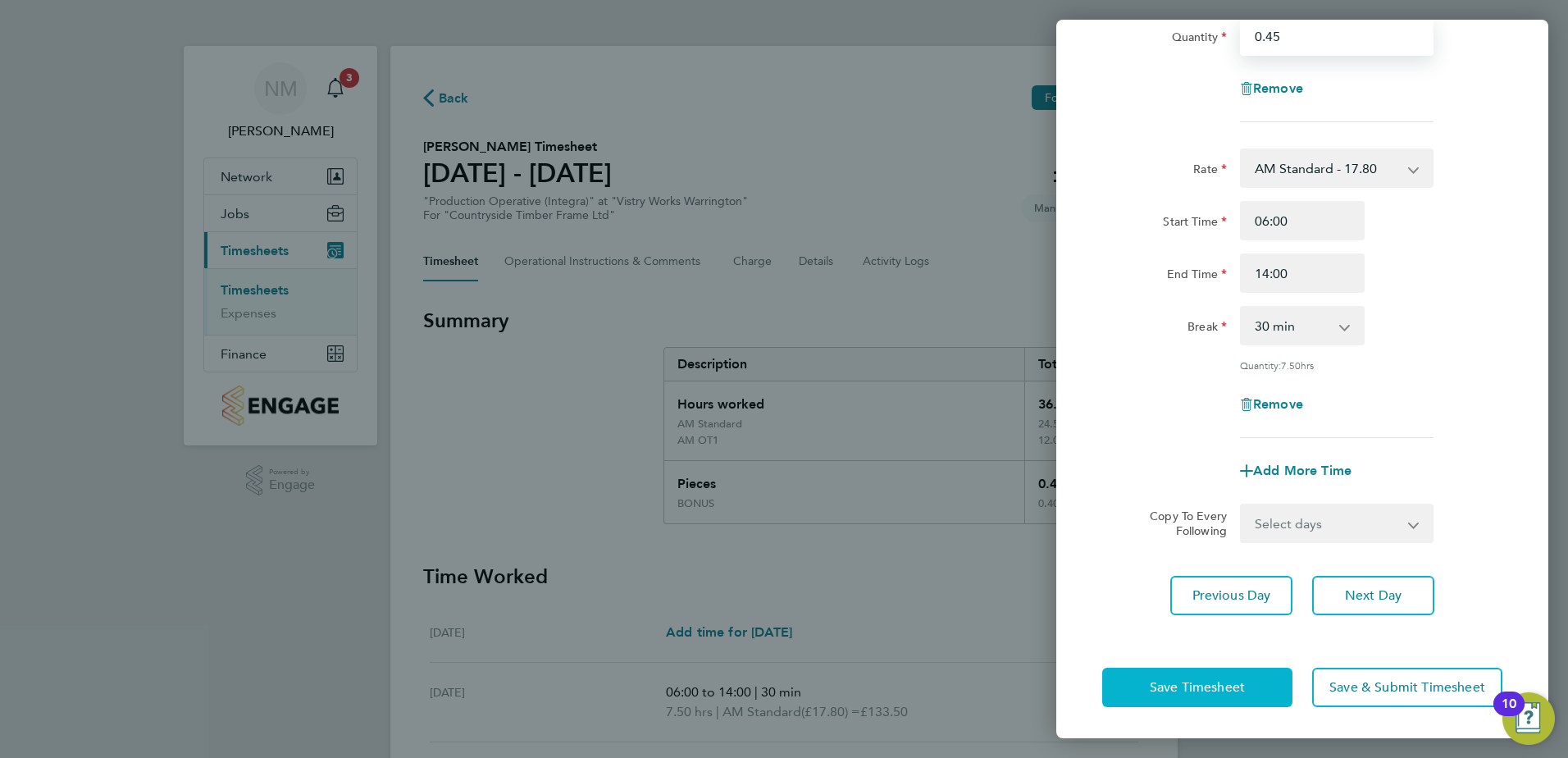
type input "0.45"
click at [1209, 684] on span "Save Timesheet" at bounding box center [1197, 688] width 95 height 17
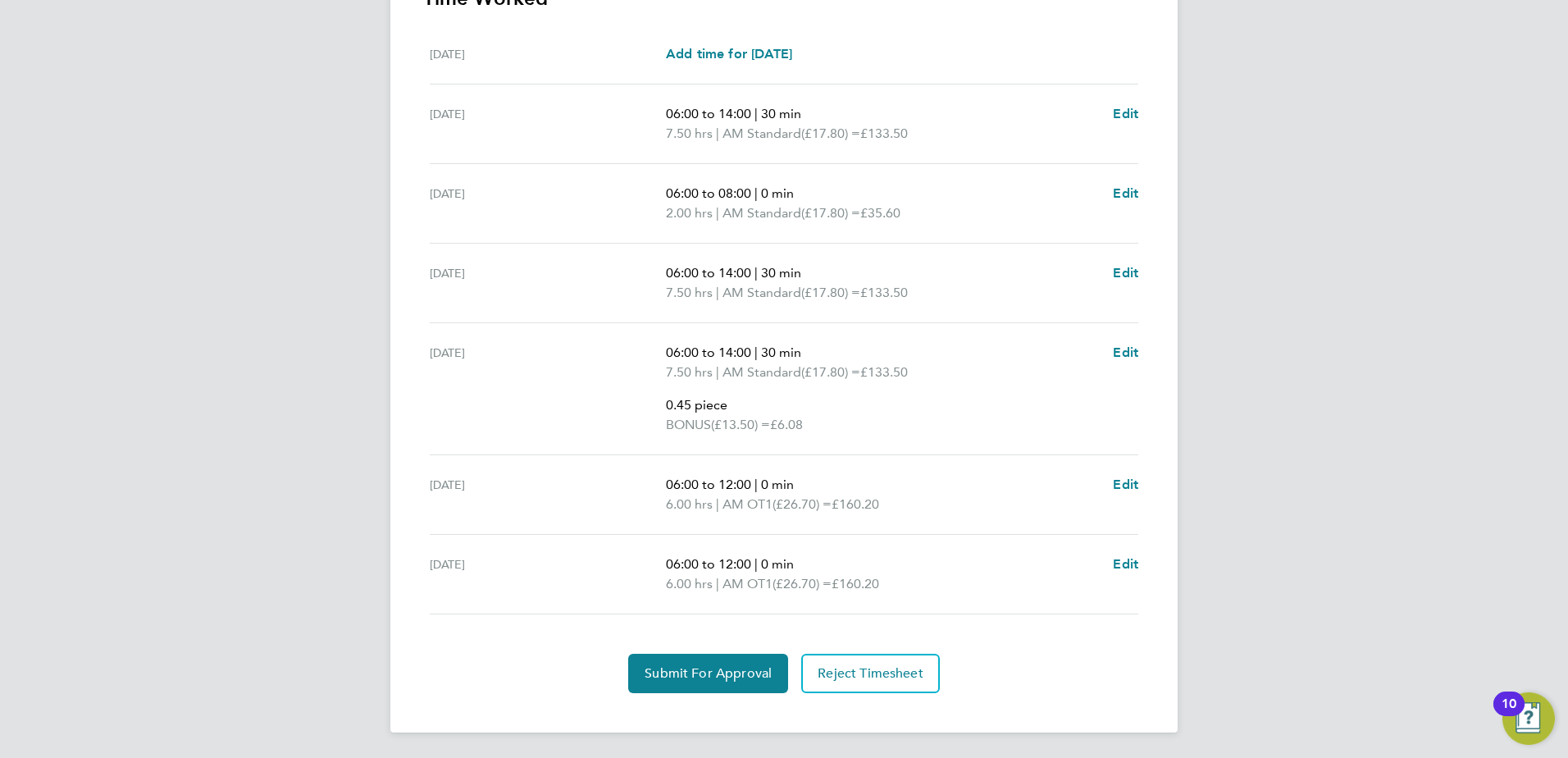
scroll to position [579, 0]
click at [1121, 556] on span "Edit" at bounding box center [1125, 563] width 26 height 16
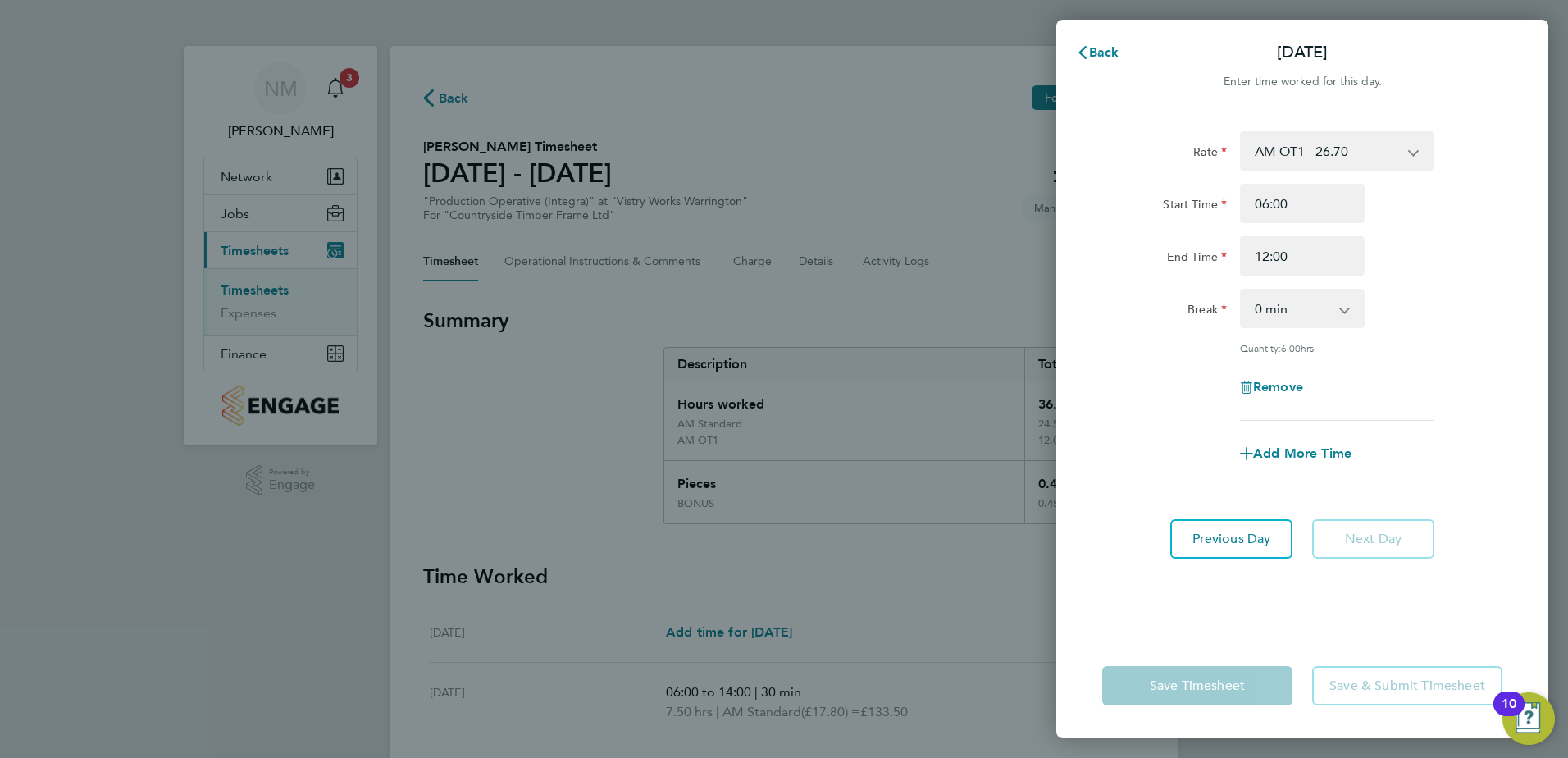
click at [1422, 150] on app-icon-cross-button at bounding box center [1423, 151] width 20 height 36
click at [1414, 154] on app-icon-cross-button at bounding box center [1423, 151] width 20 height 36
click at [1412, 147] on select "AM OT1 - 26.70 BONUS - 13.50 AM Standard - 17.80 PM Standard - 19.09 PM OT2 - 3…" at bounding box center [1328, 151] width 171 height 36
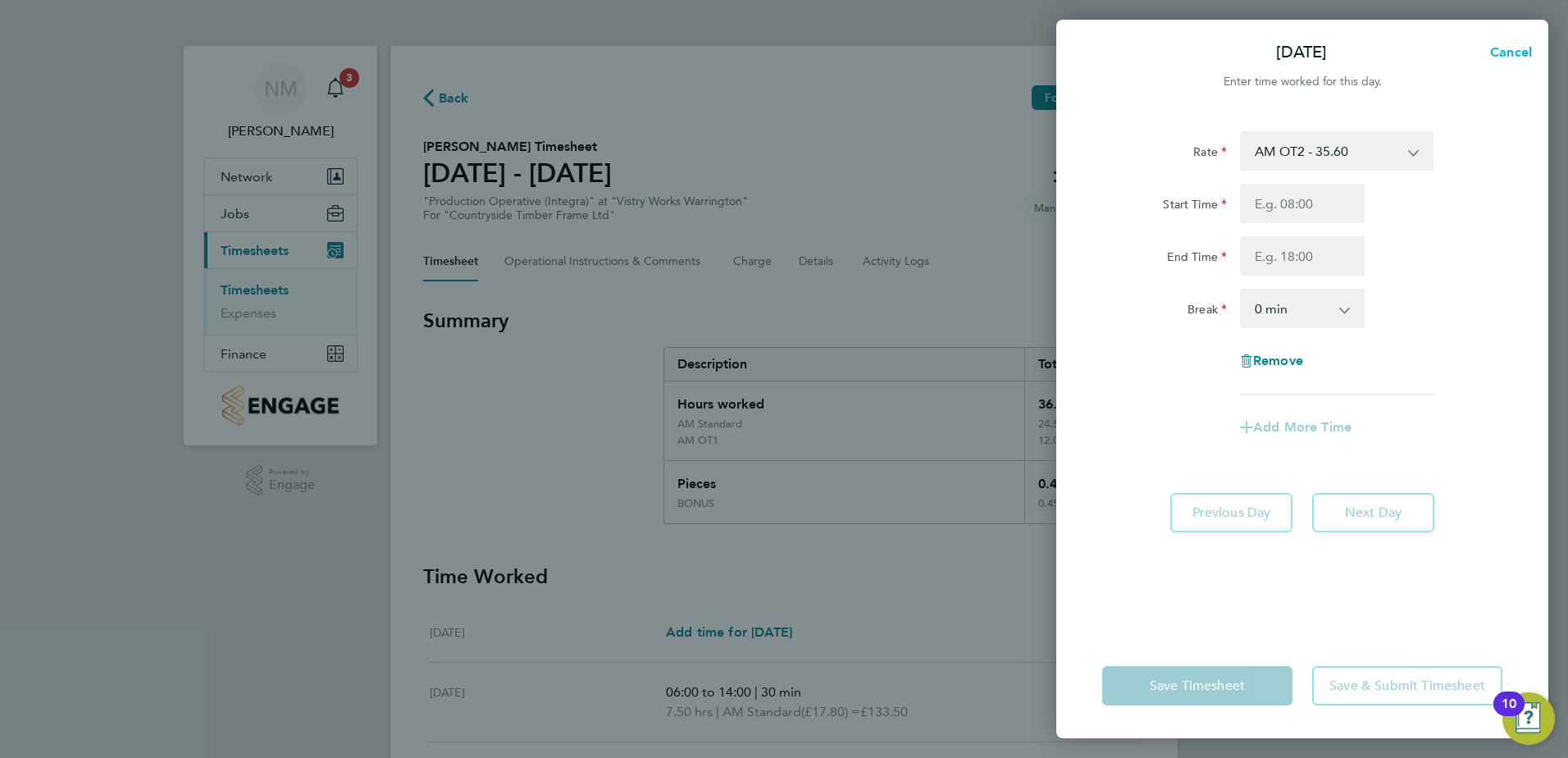
click at [1513, 53] on span "Cancel" at bounding box center [1509, 51] width 46 height 16
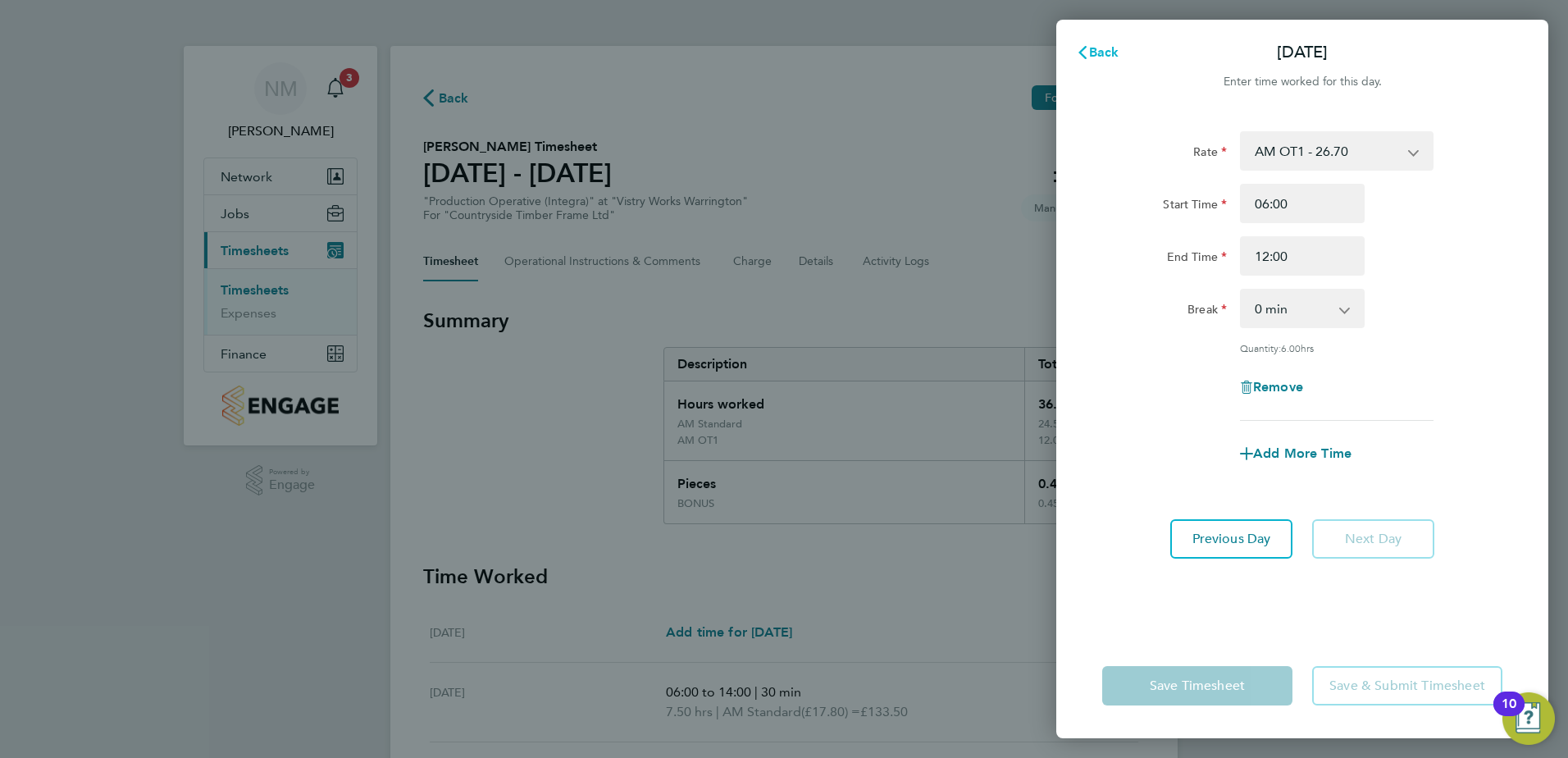
click at [1105, 49] on span "Back" at bounding box center [1104, 51] width 31 height 16
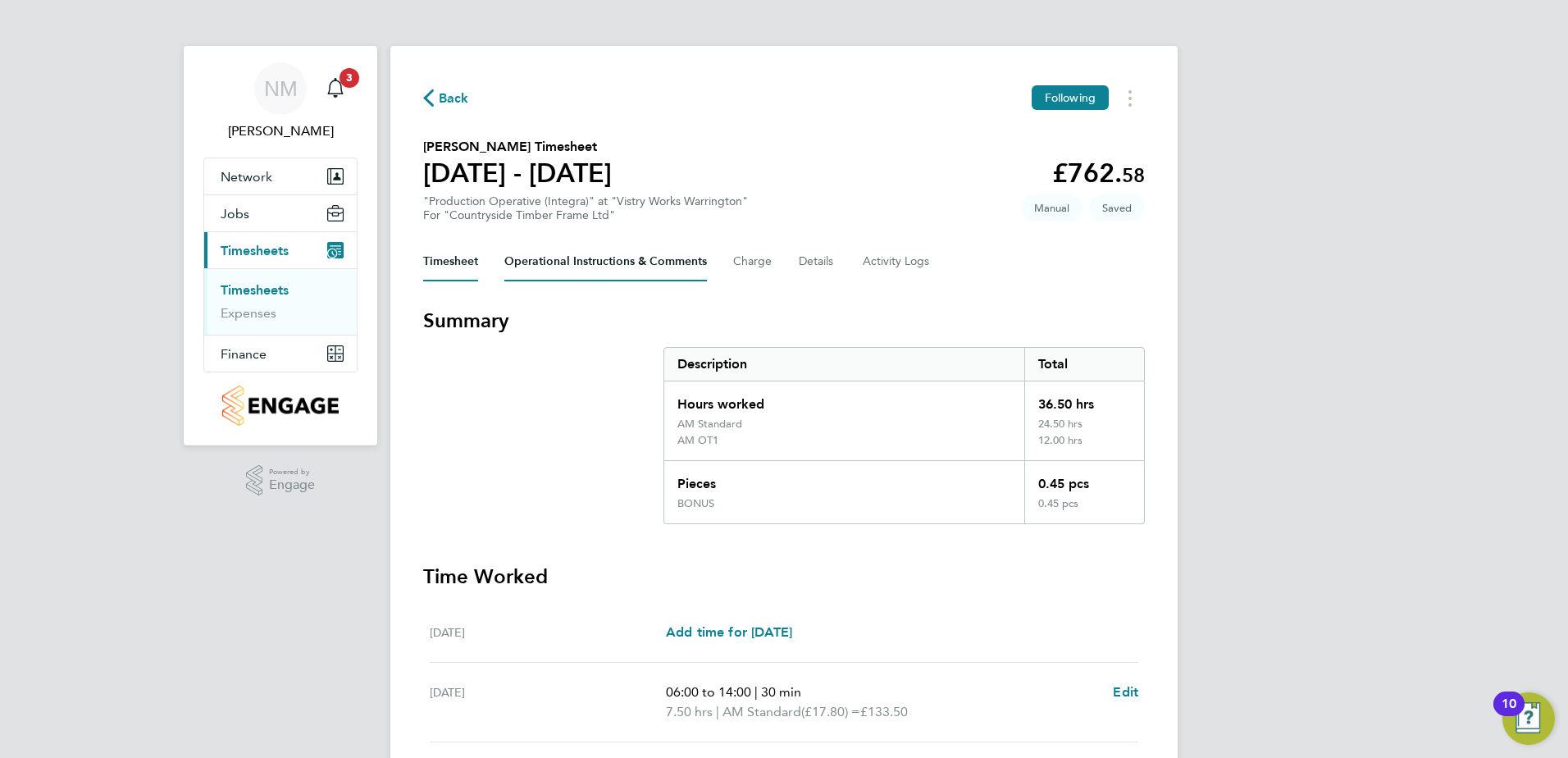
click at [538, 266] on Comments-tab "Operational Instructions & Comments" at bounding box center [605, 261] width 202 height 39
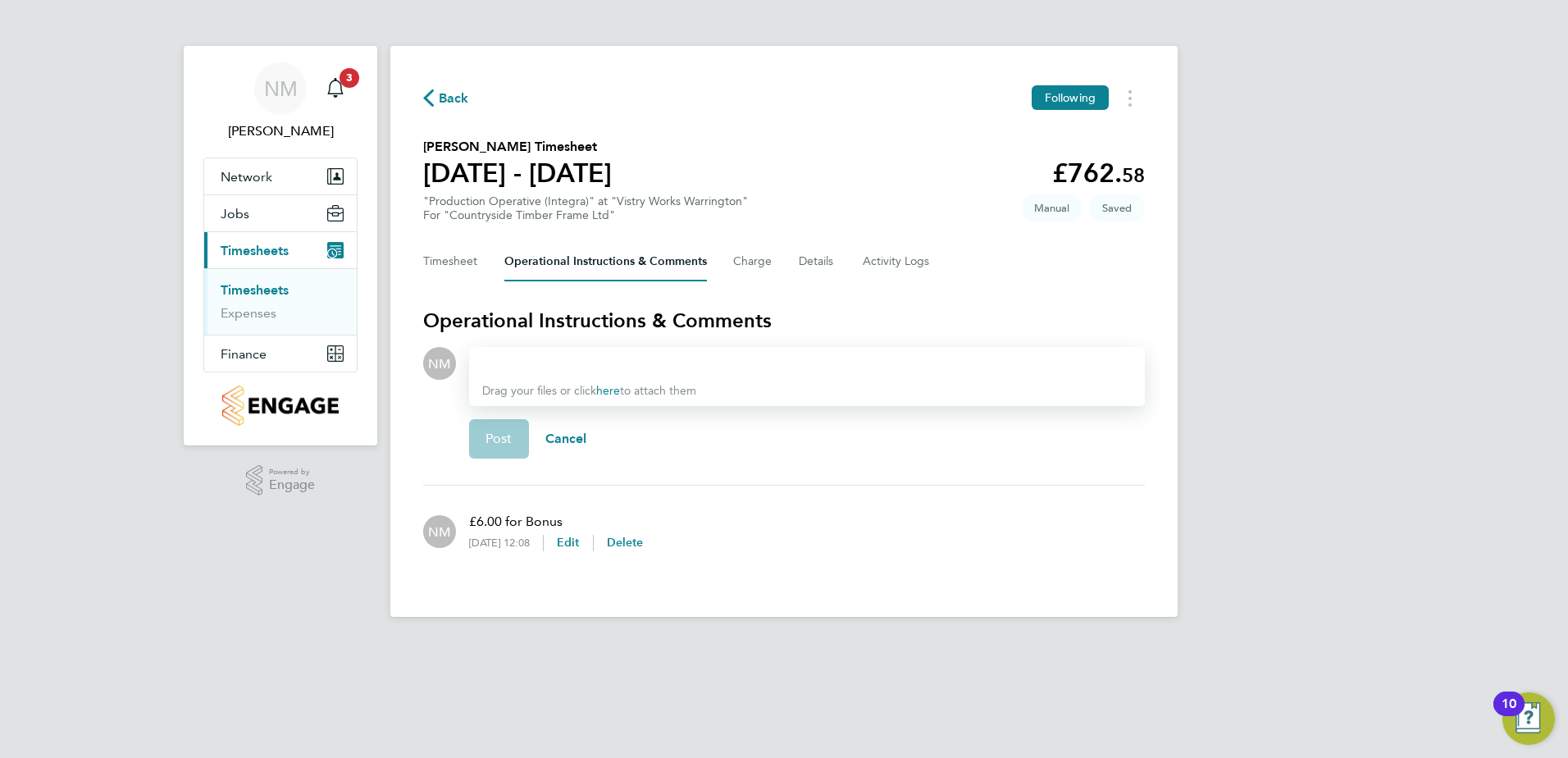
click at [518, 377] on div "Drag your files or click here to attach them" at bounding box center [807, 376] width 676 height 59
click at [520, 366] on div at bounding box center [807, 363] width 649 height 20
click at [549, 364] on div at bounding box center [807, 363] width 649 height 20
click at [491, 436] on span "Post" at bounding box center [499, 439] width 27 height 17
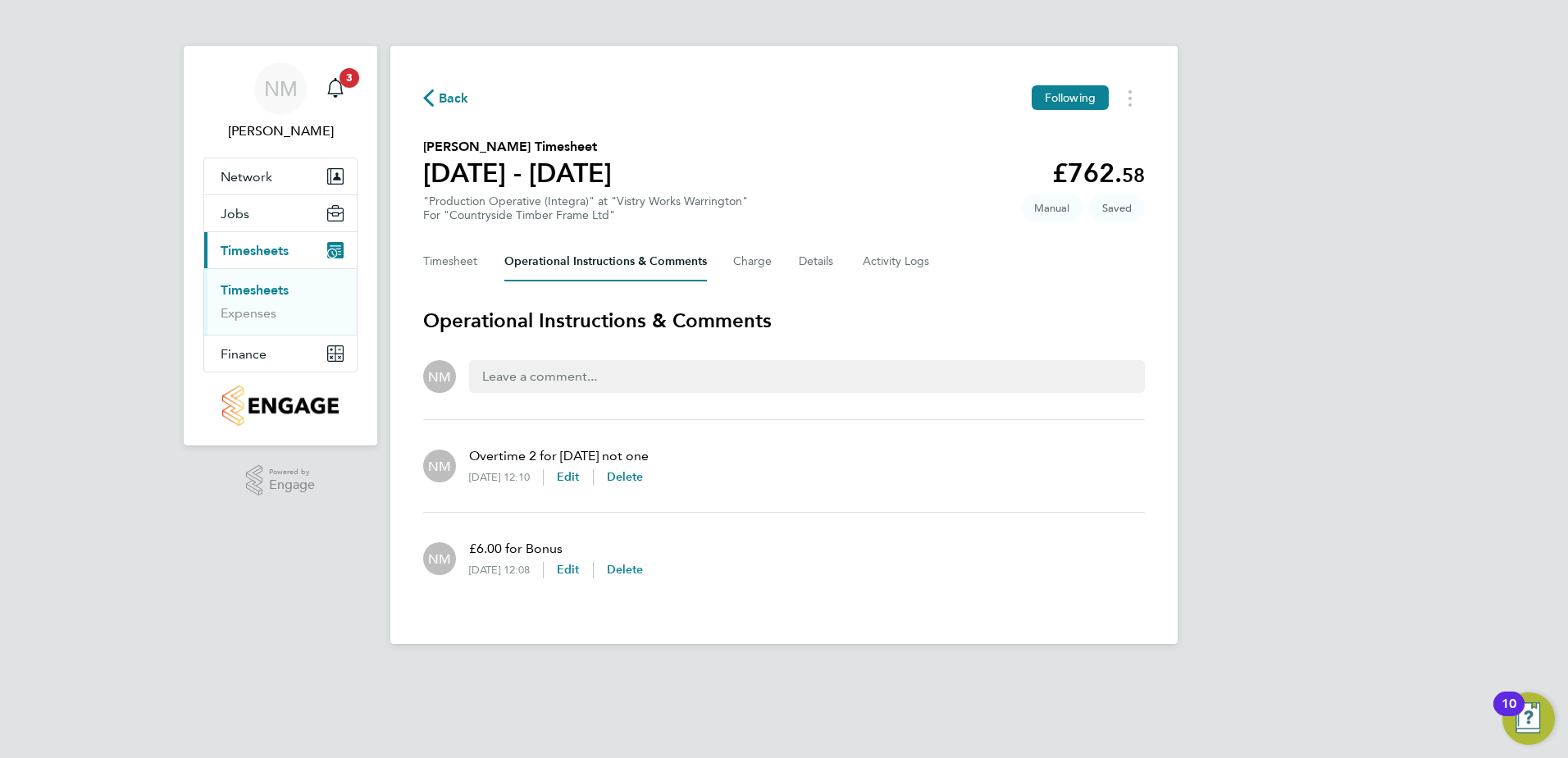
click at [449, 96] on span "Back" at bounding box center [454, 99] width 31 height 20
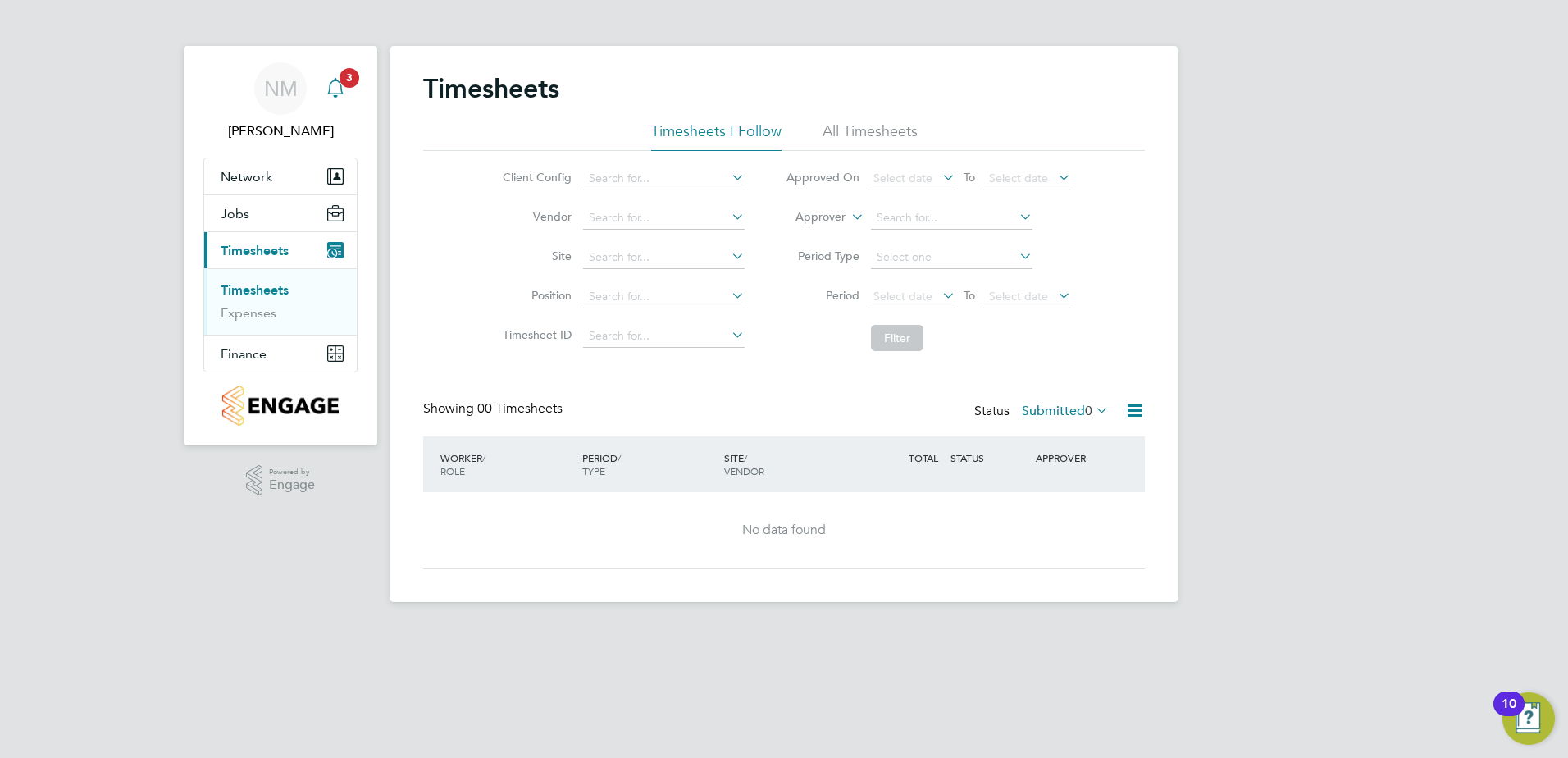
click at [336, 83] on icon "Main navigation" at bounding box center [336, 88] width 20 height 20
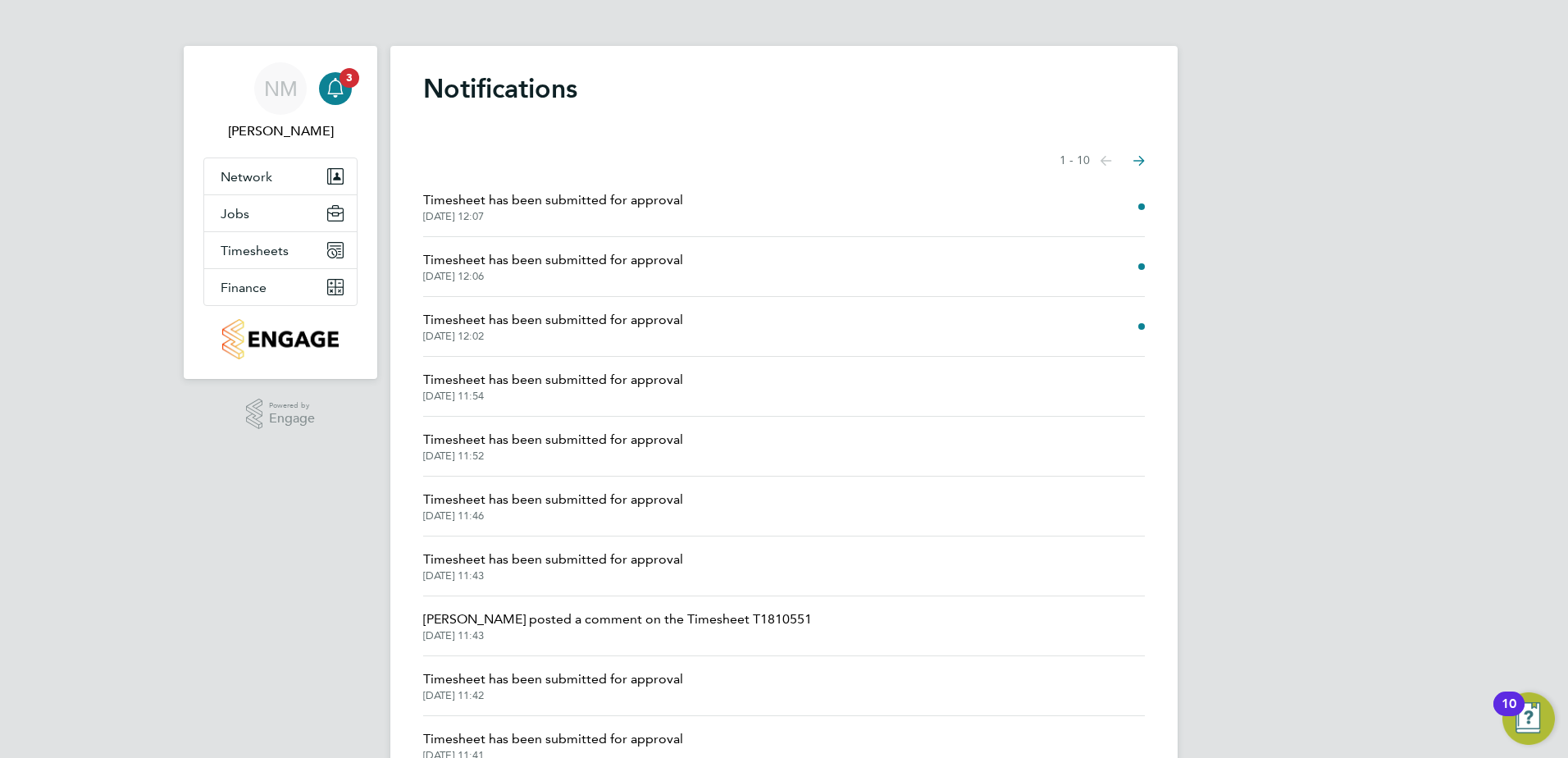
click at [542, 207] on span "Timesheet has been submitted for approval" at bounding box center [553, 201] width 260 height 20
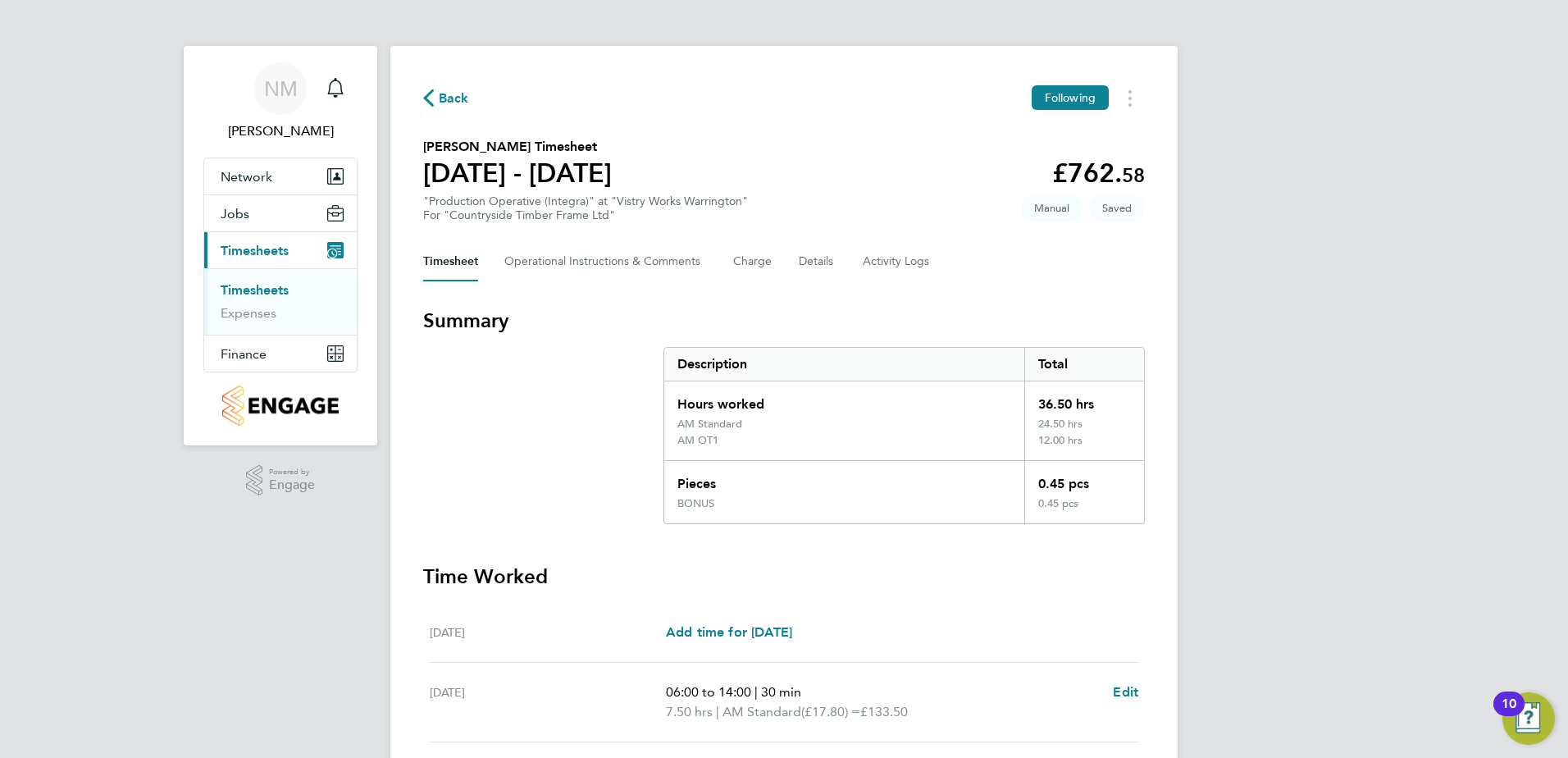
click at [445, 90] on span "Back" at bounding box center [454, 99] width 31 height 20
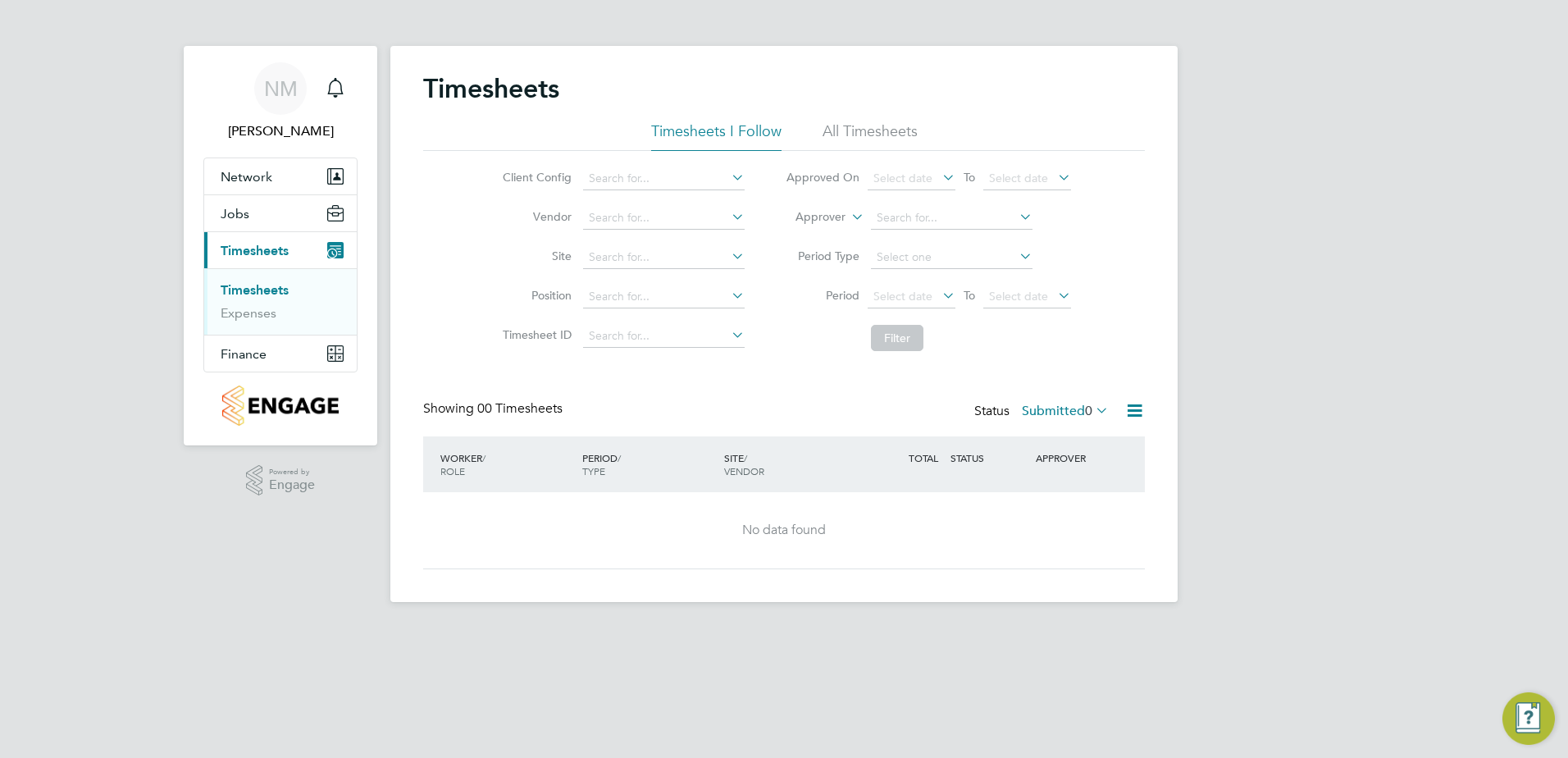
click at [1044, 415] on label "Submitted 0" at bounding box center [1066, 411] width 87 height 17
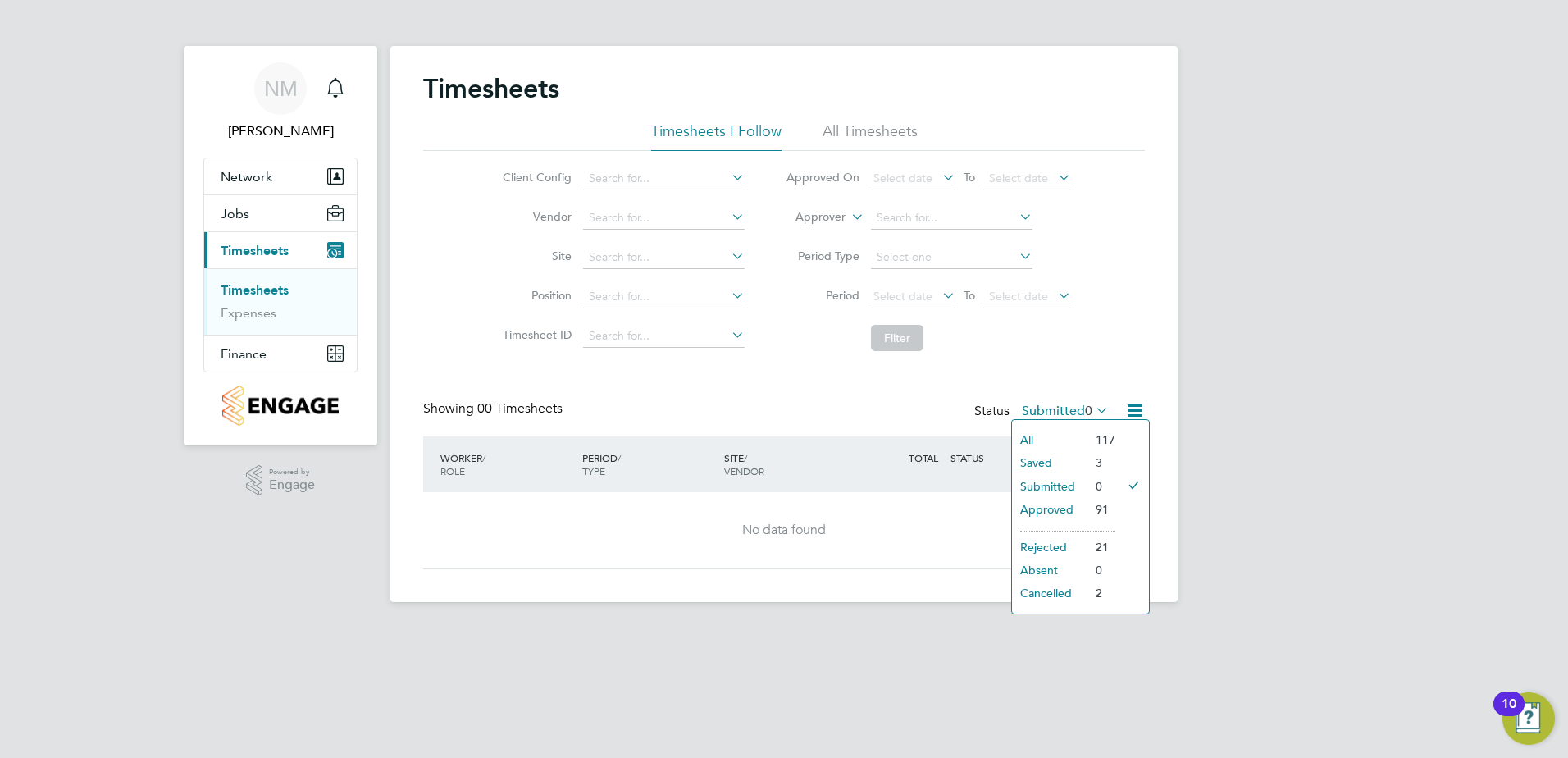
click at [1080, 462] on li "Saved" at bounding box center [1050, 463] width 75 height 23
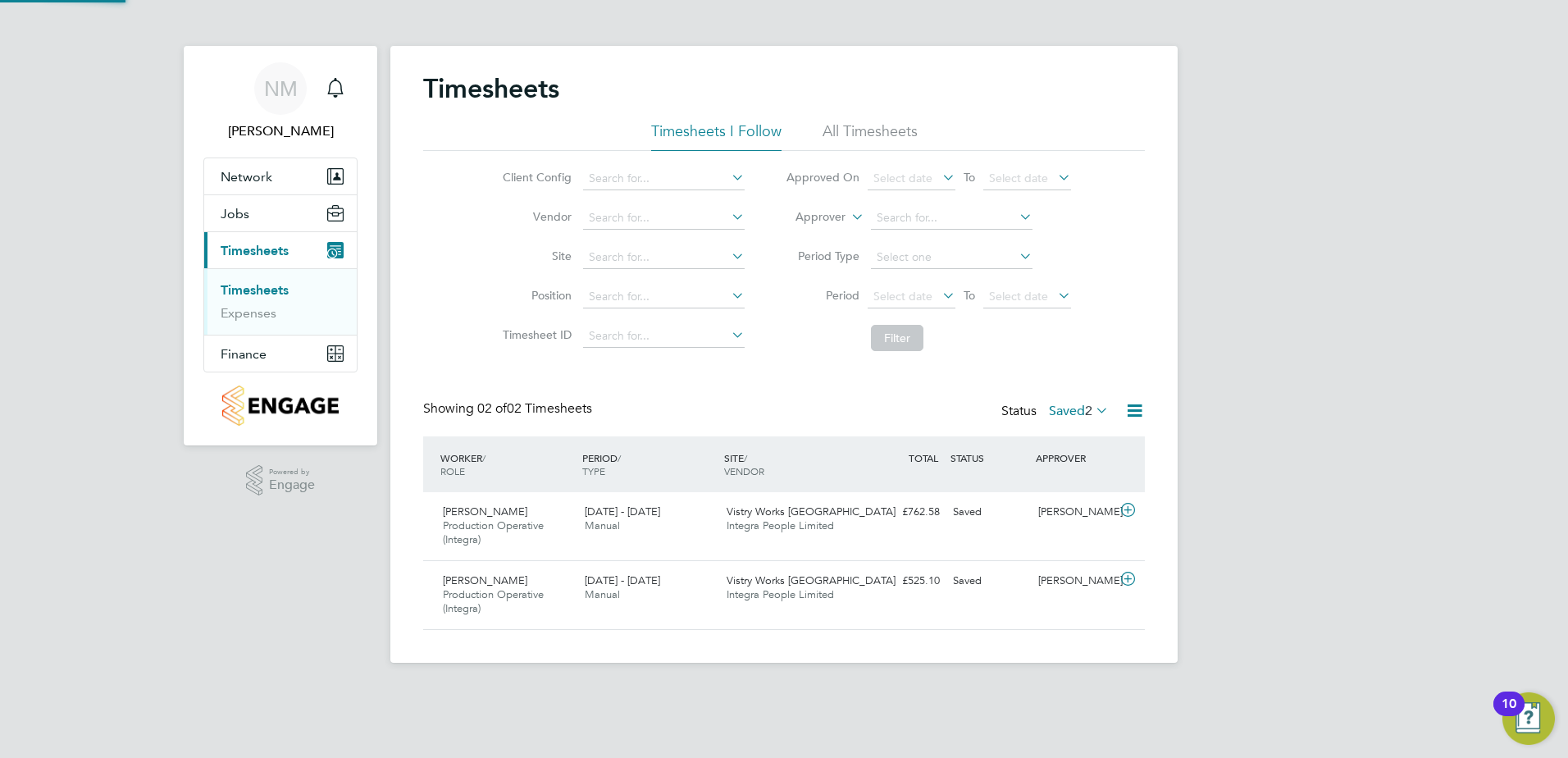
scroll to position [41, 143]
click at [1104, 579] on div "[PERSON_NAME]" at bounding box center [1074, 581] width 85 height 27
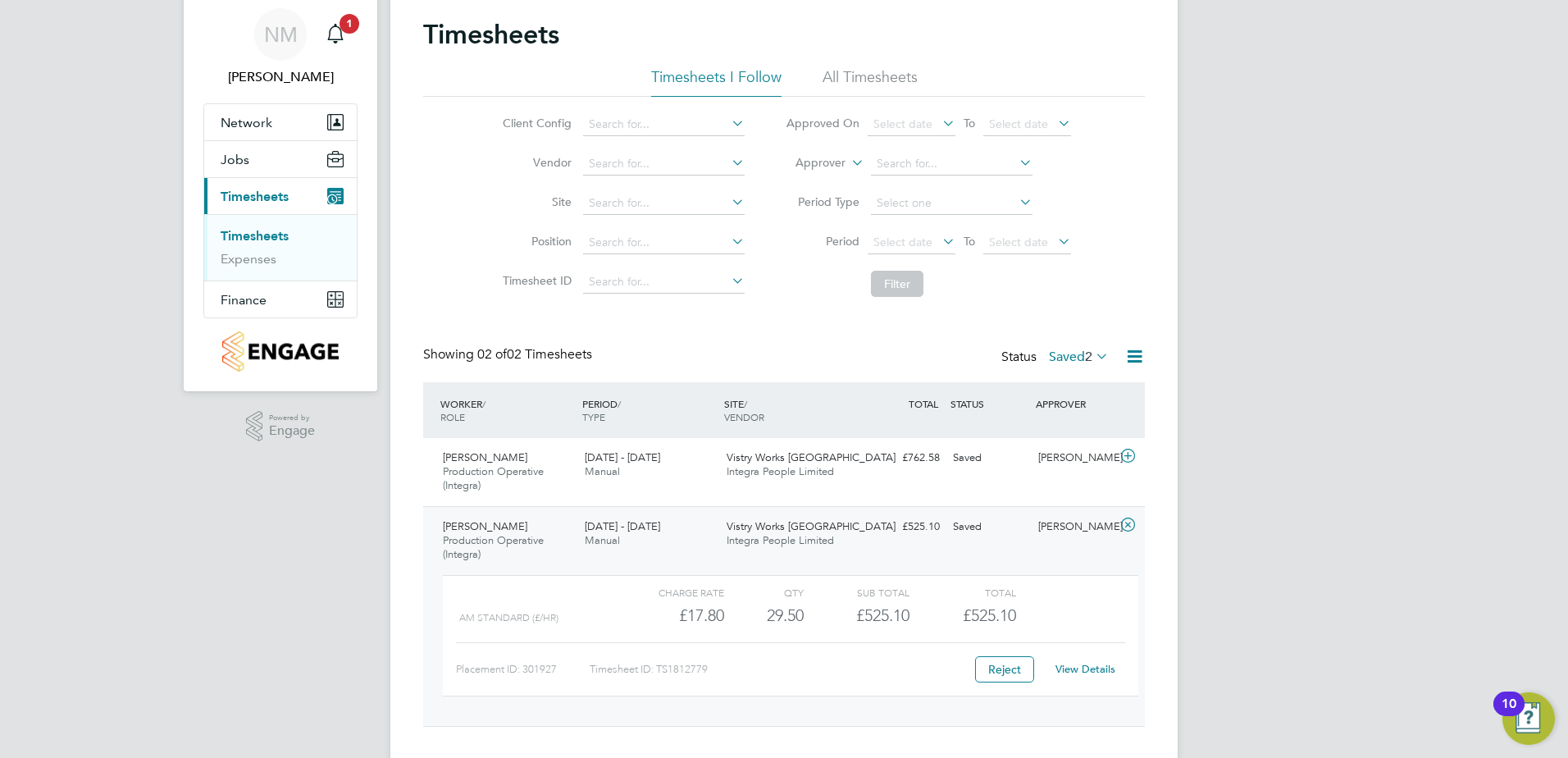
scroll to position [82, 0]
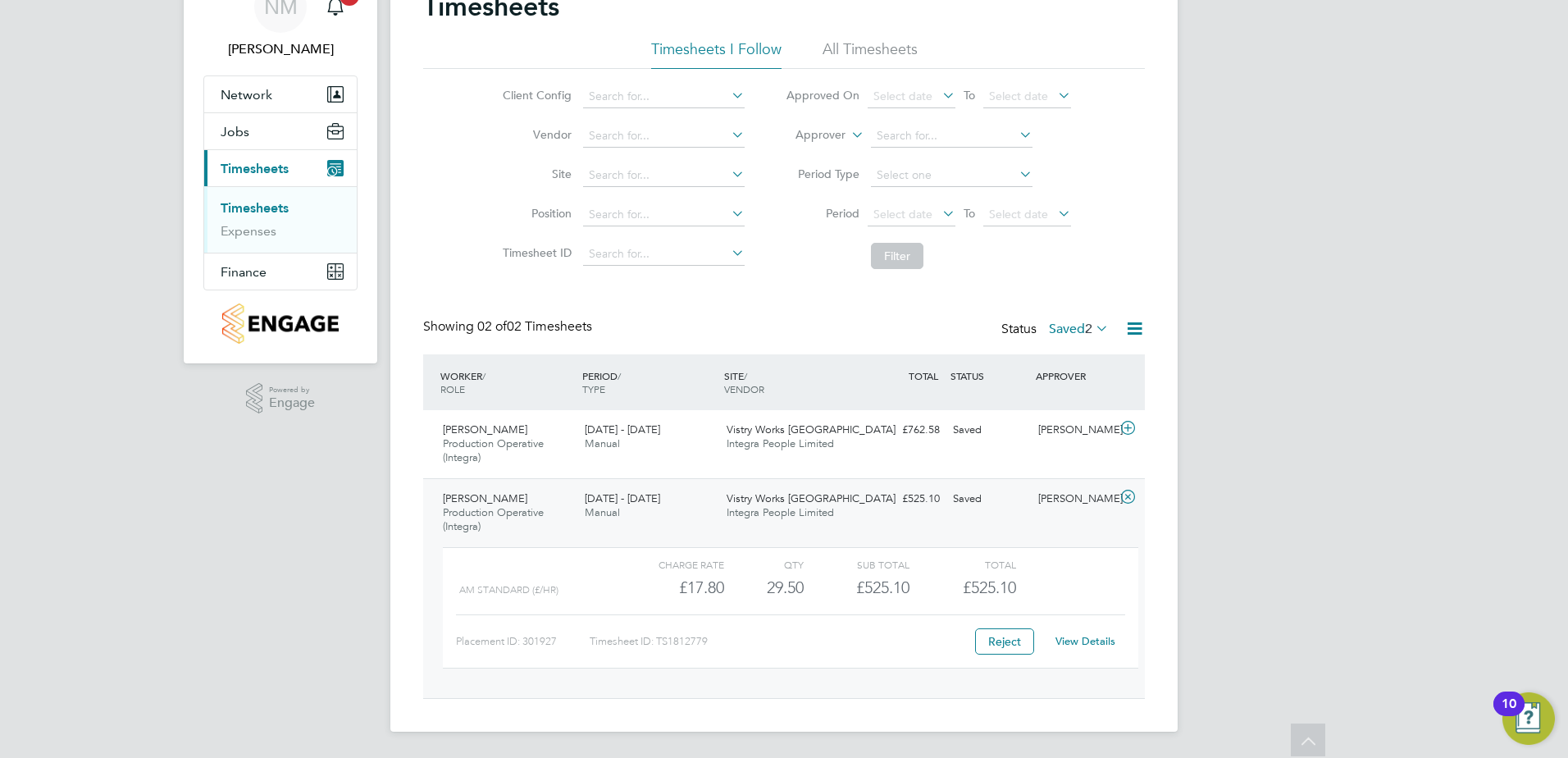
click at [1075, 643] on link "View Details" at bounding box center [1085, 641] width 60 height 14
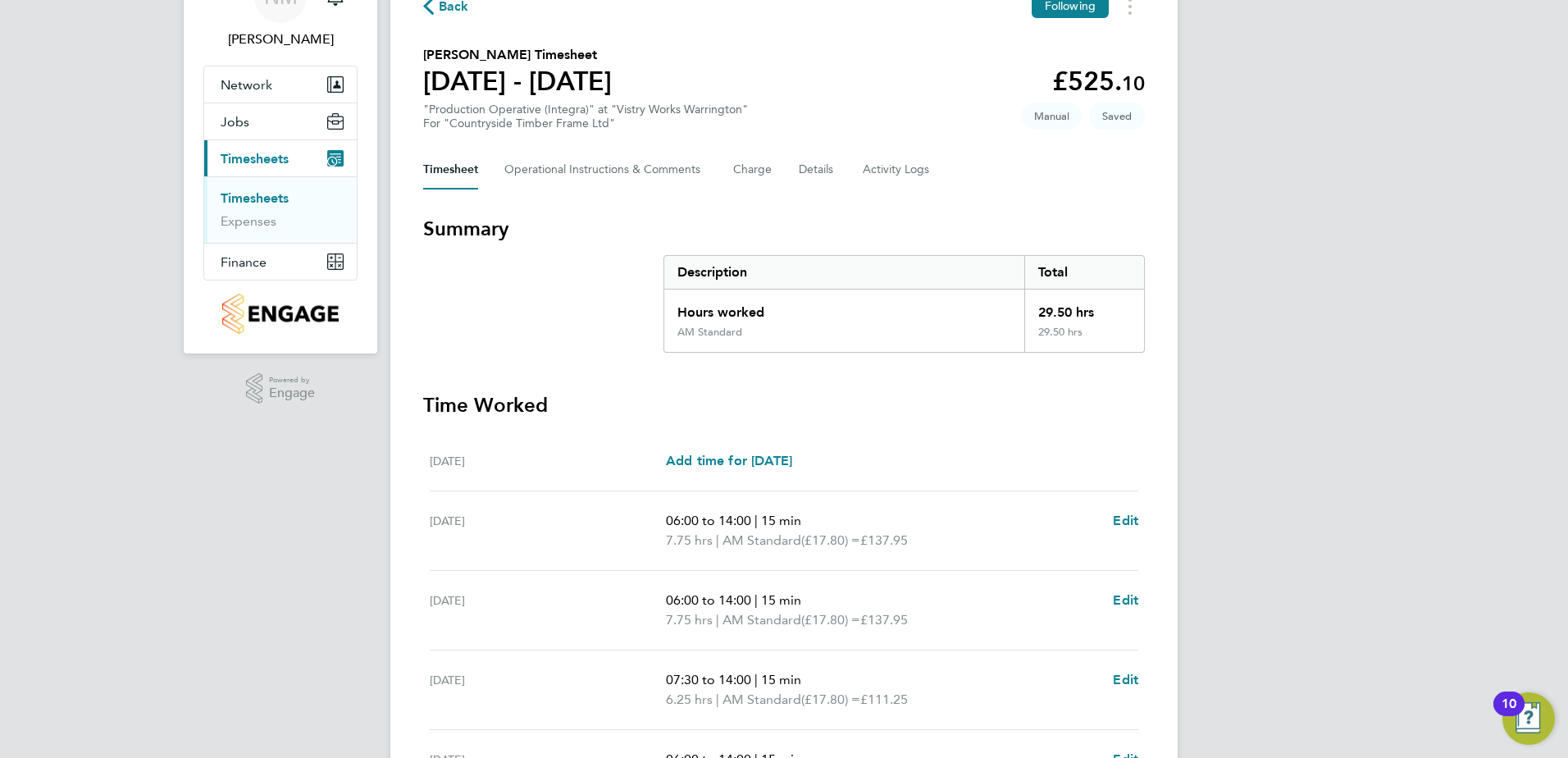
scroll to position [408, 0]
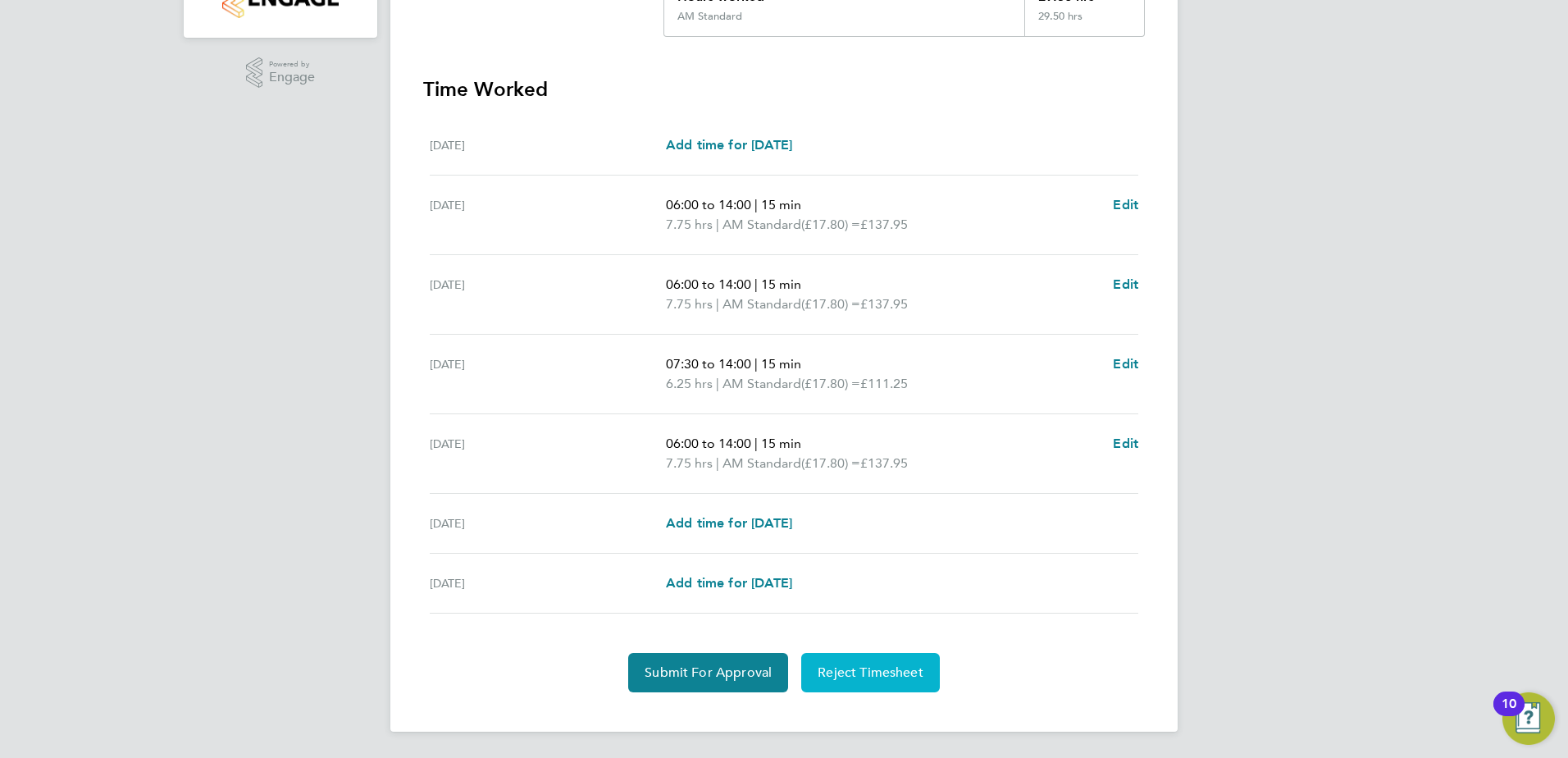
click at [884, 678] on span "Reject Timesheet" at bounding box center [871, 673] width 106 height 17
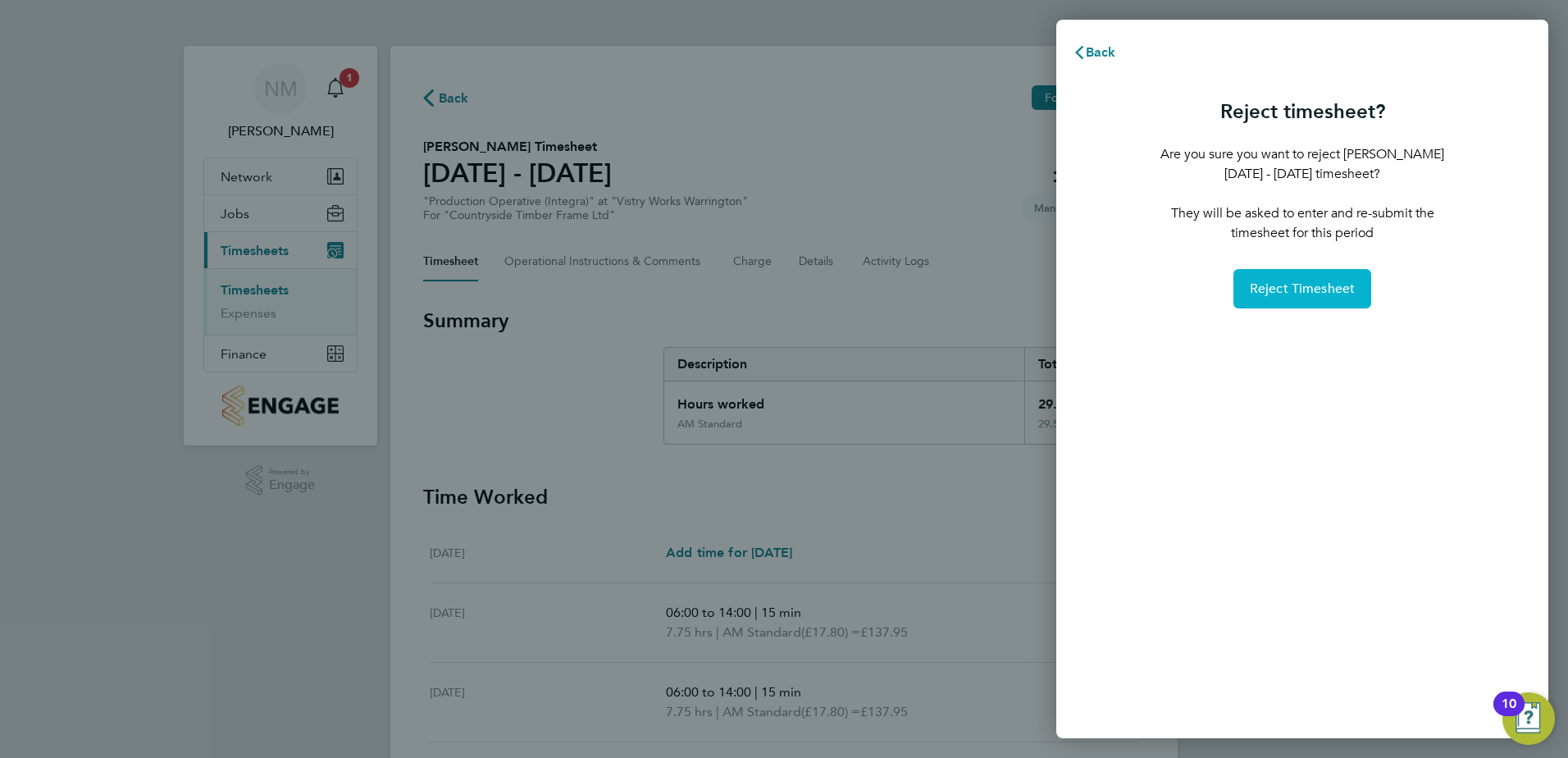
click at [1333, 284] on span "Reject Timesheet" at bounding box center [1303, 289] width 106 height 17
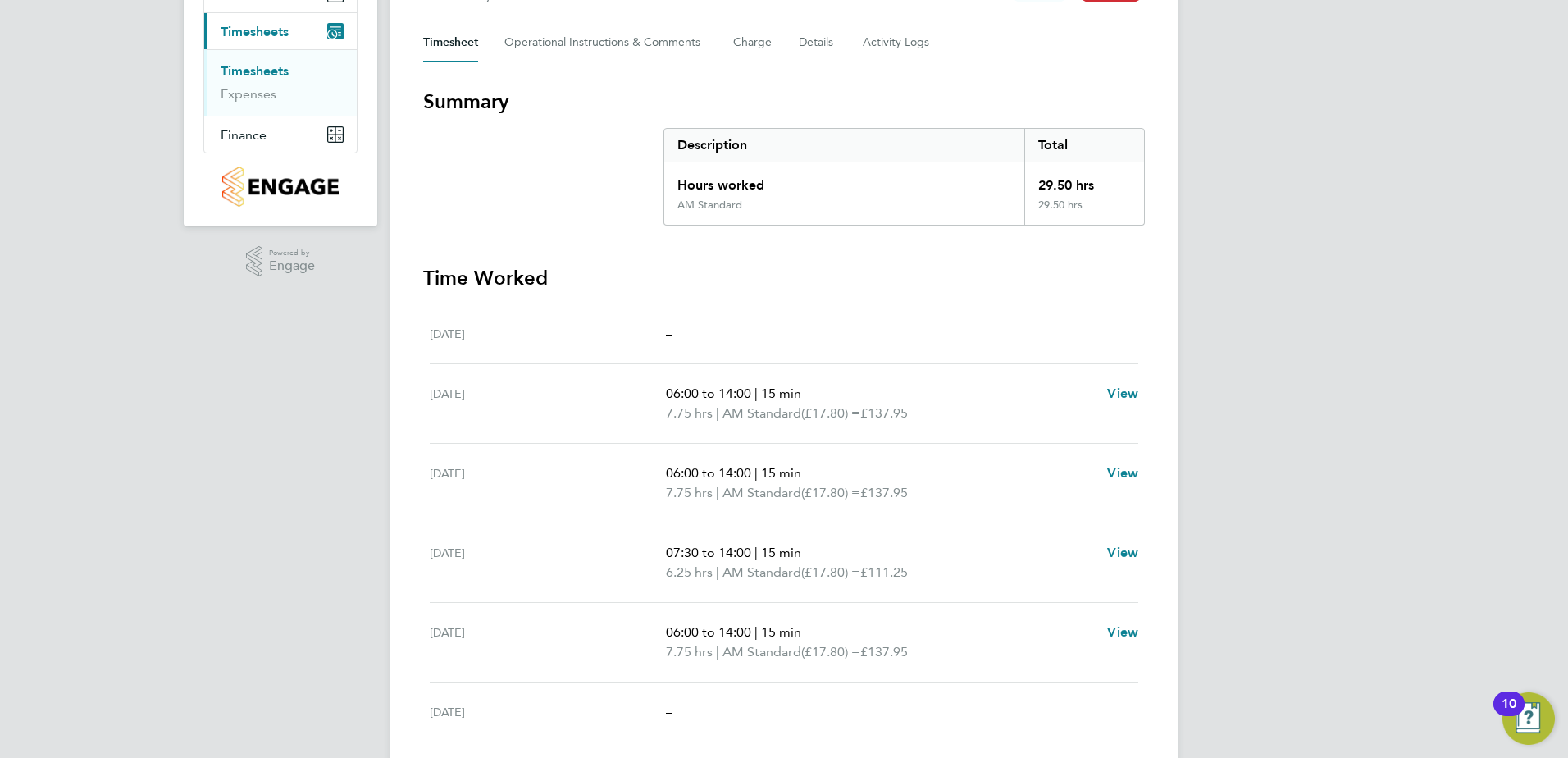
scroll to position [1, 0]
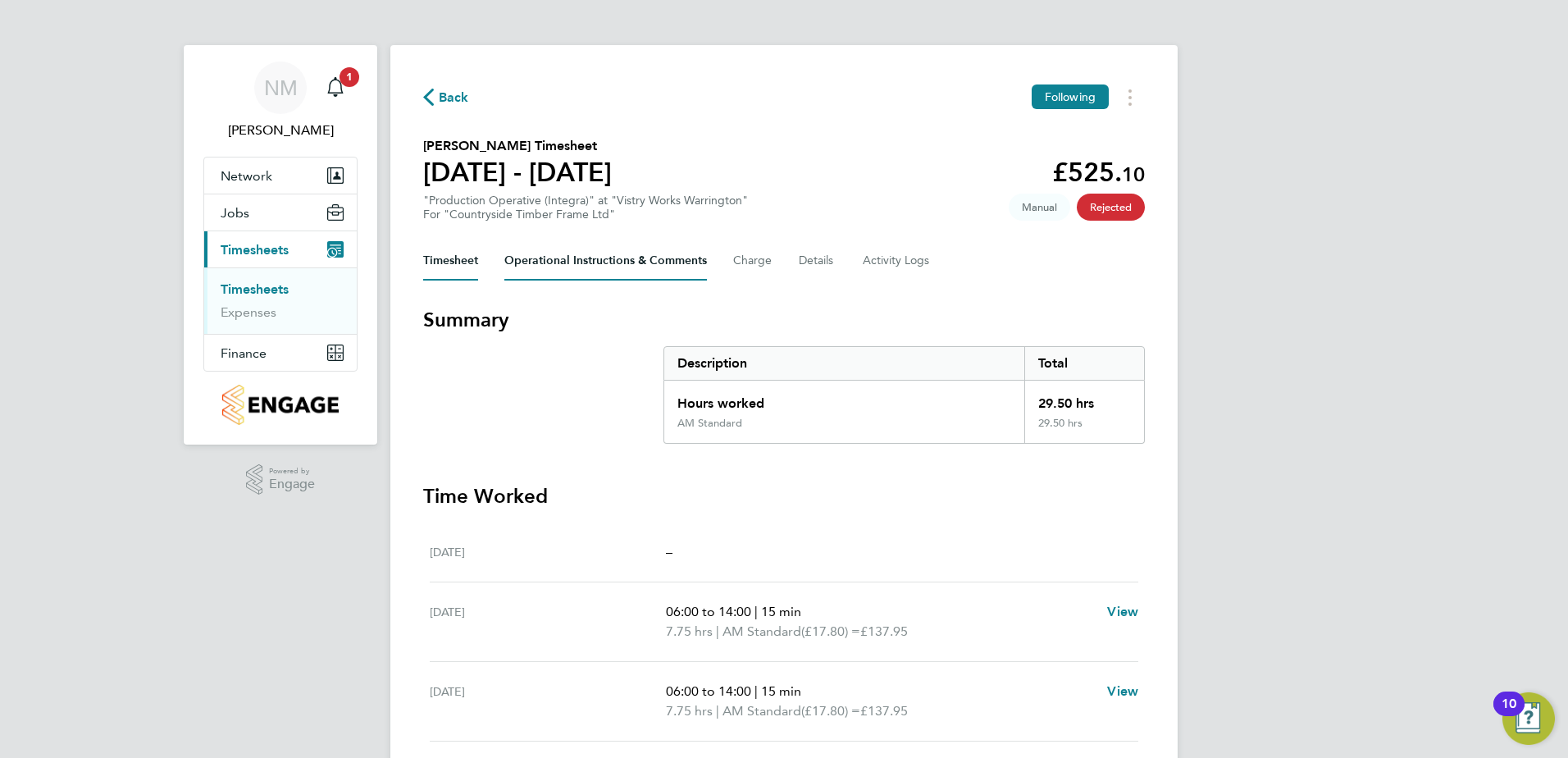
click at [551, 264] on Comments-tab "Operational Instructions & Comments" at bounding box center [605, 260] width 202 height 39
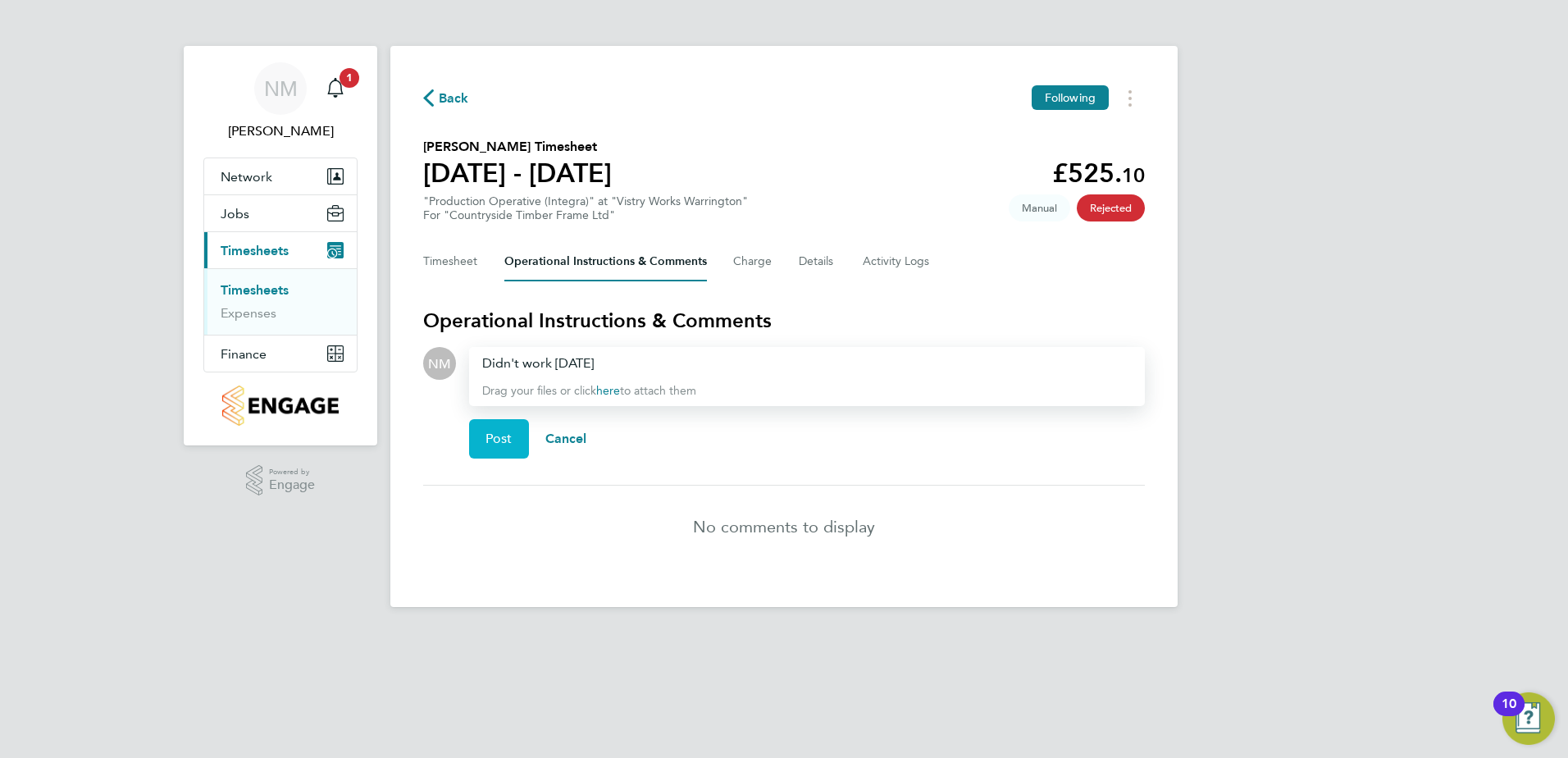
click at [504, 438] on span "Post" at bounding box center [499, 439] width 27 height 17
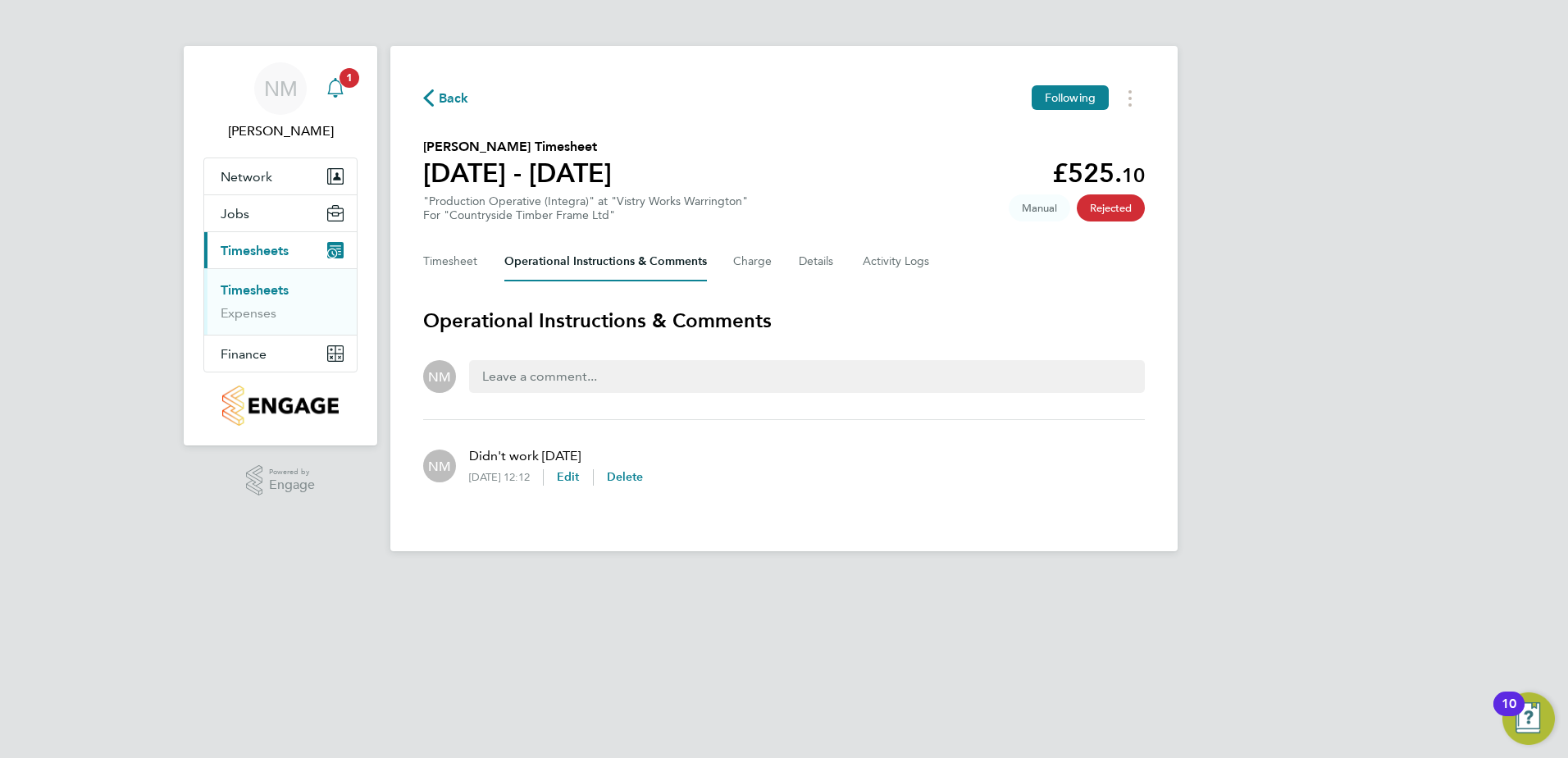
drag, startPoint x: 336, startPoint y: 77, endPoint x: 352, endPoint y: 75, distance: 16.1
click at [335, 77] on div "Main navigation" at bounding box center [336, 89] width 33 height 33
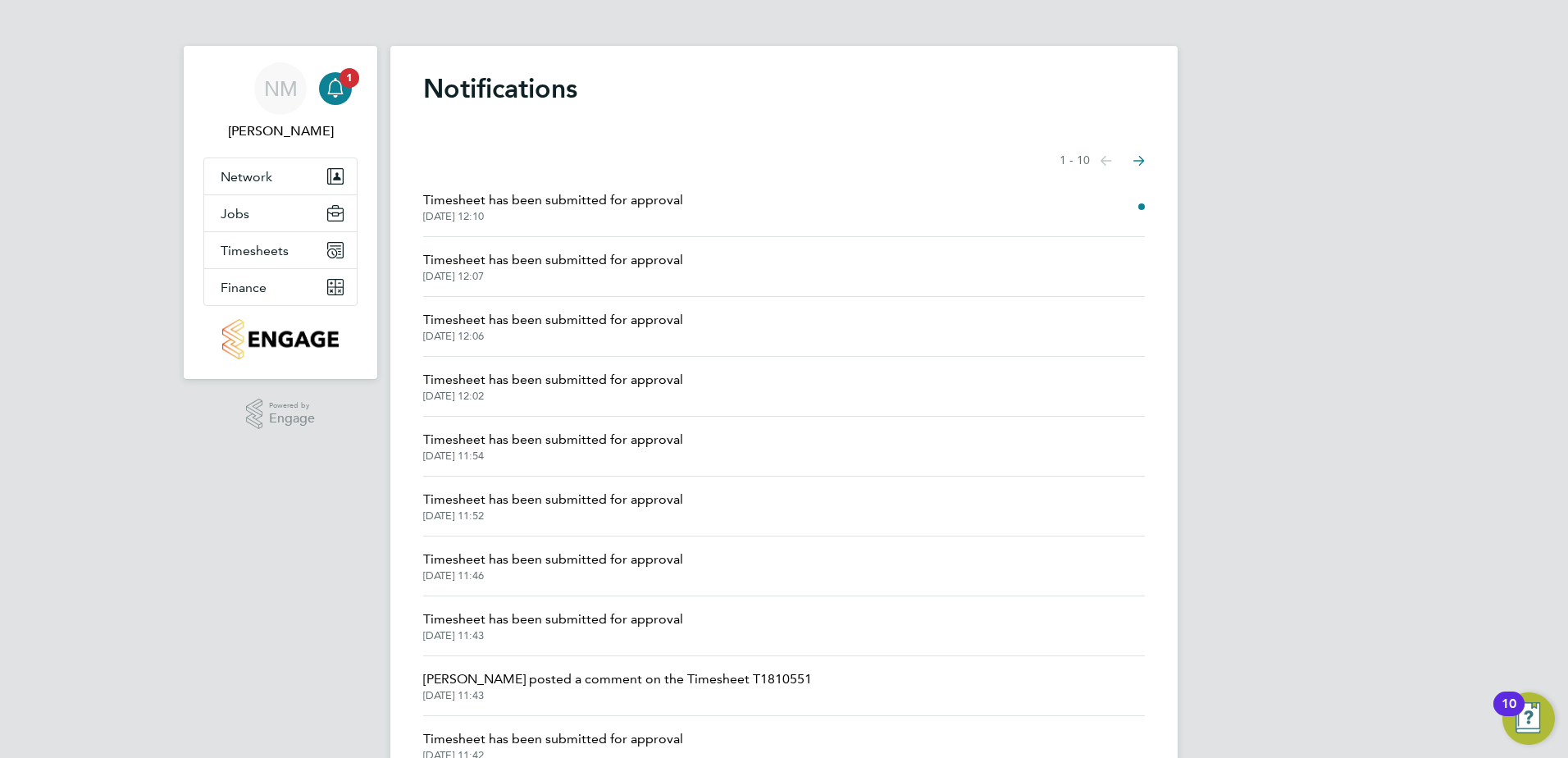
click at [681, 206] on li "Timesheet has been submitted for approval [DATE] 12:10" at bounding box center [784, 207] width 722 height 60
click at [619, 204] on span "Timesheet has been submitted for approval" at bounding box center [553, 201] width 260 height 20
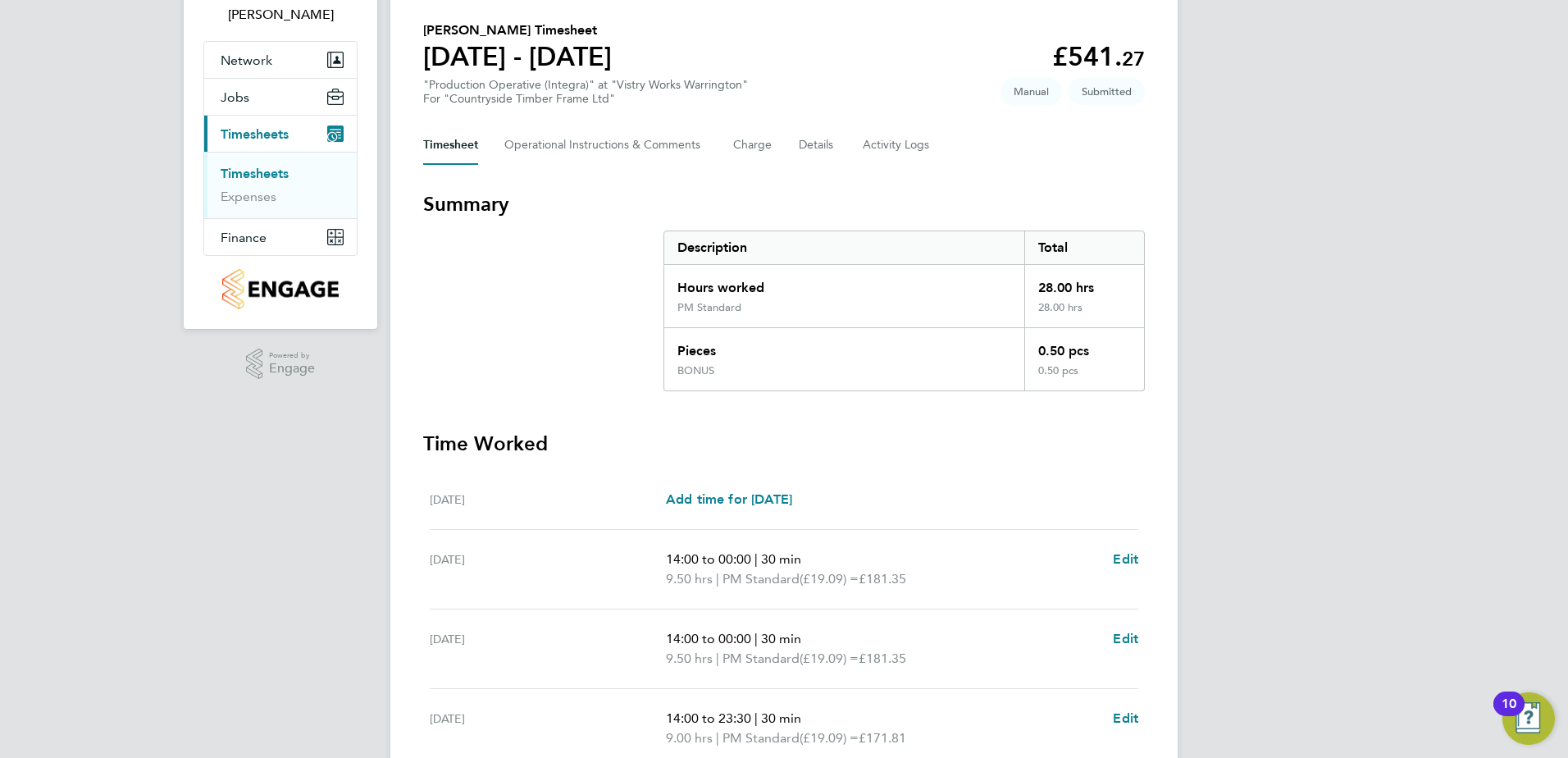
scroll to position [340, 0]
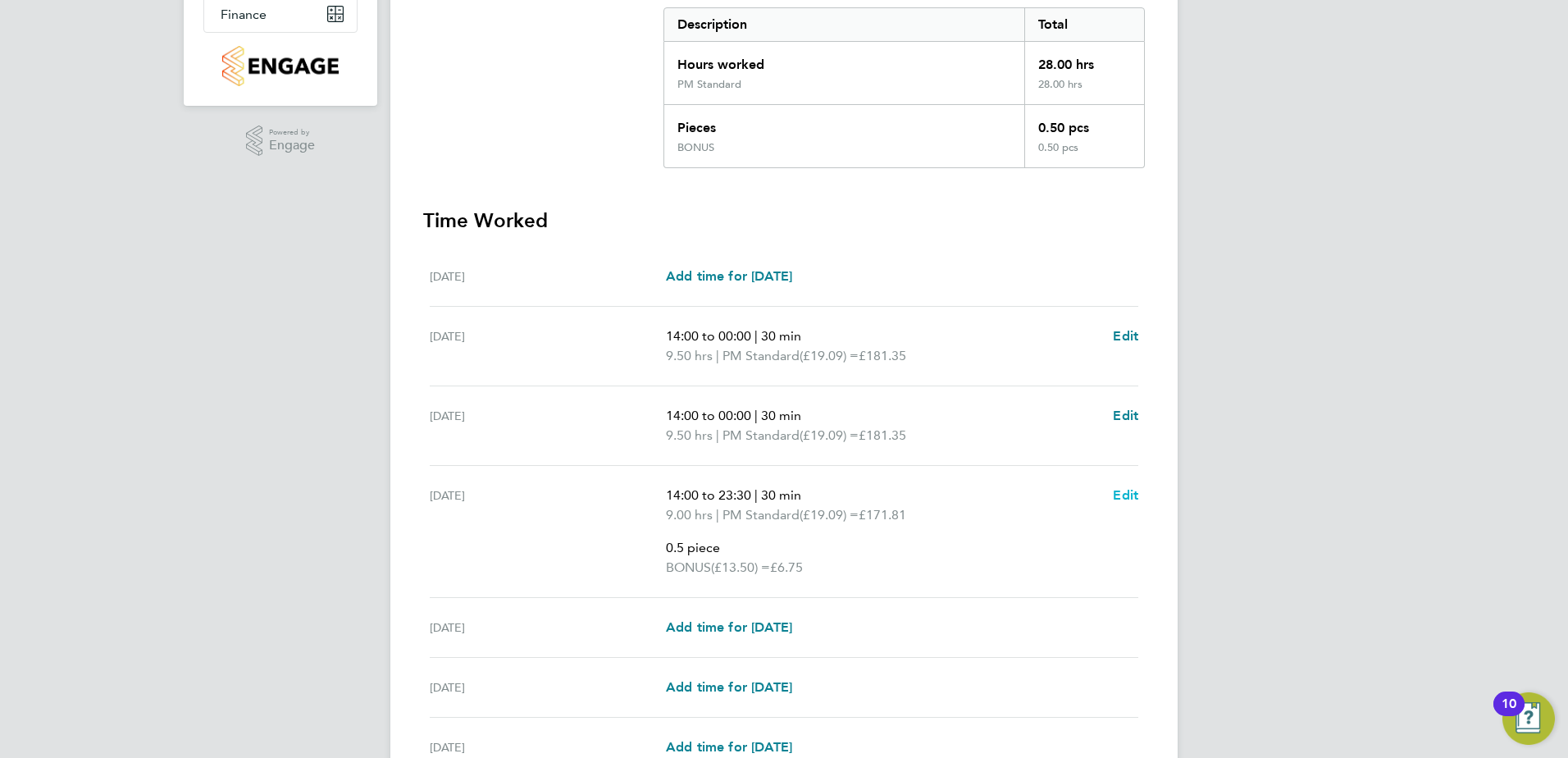
click at [1129, 496] on span "Edit" at bounding box center [1125, 495] width 26 height 16
select select "30"
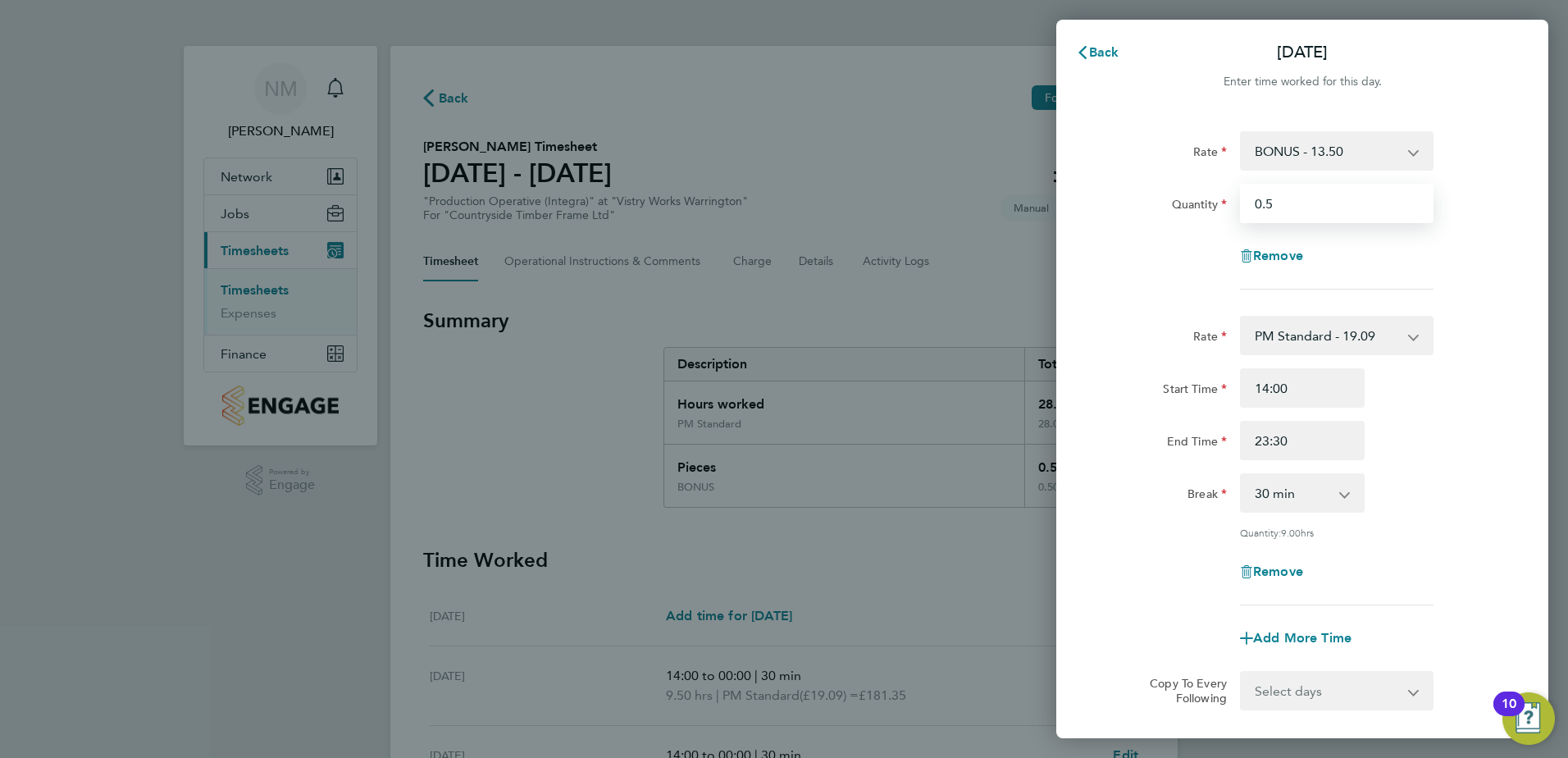
click at [1287, 212] on input "0.5" at bounding box center [1337, 203] width 193 height 39
type input "0"
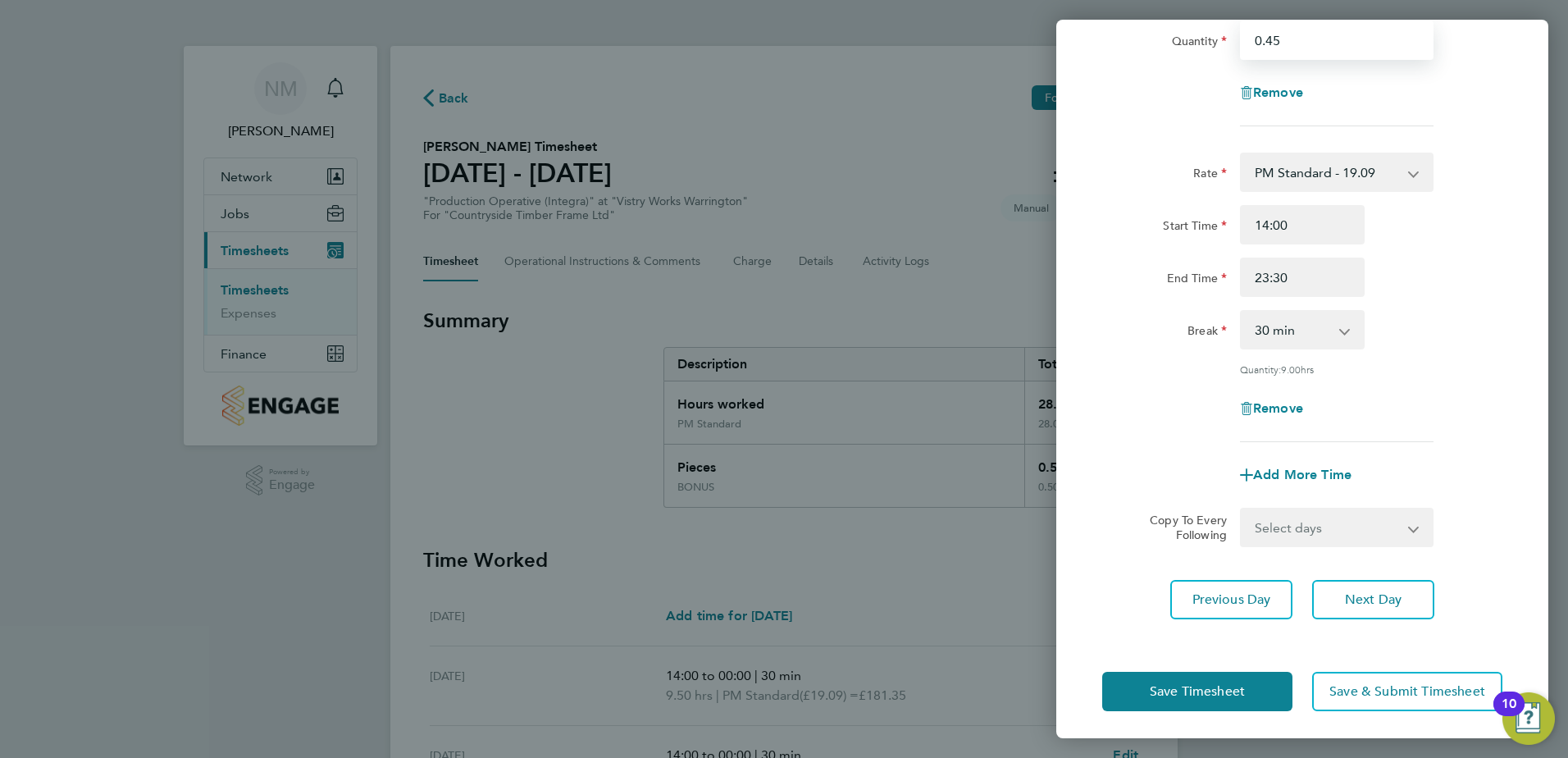
scroll to position [168, 0]
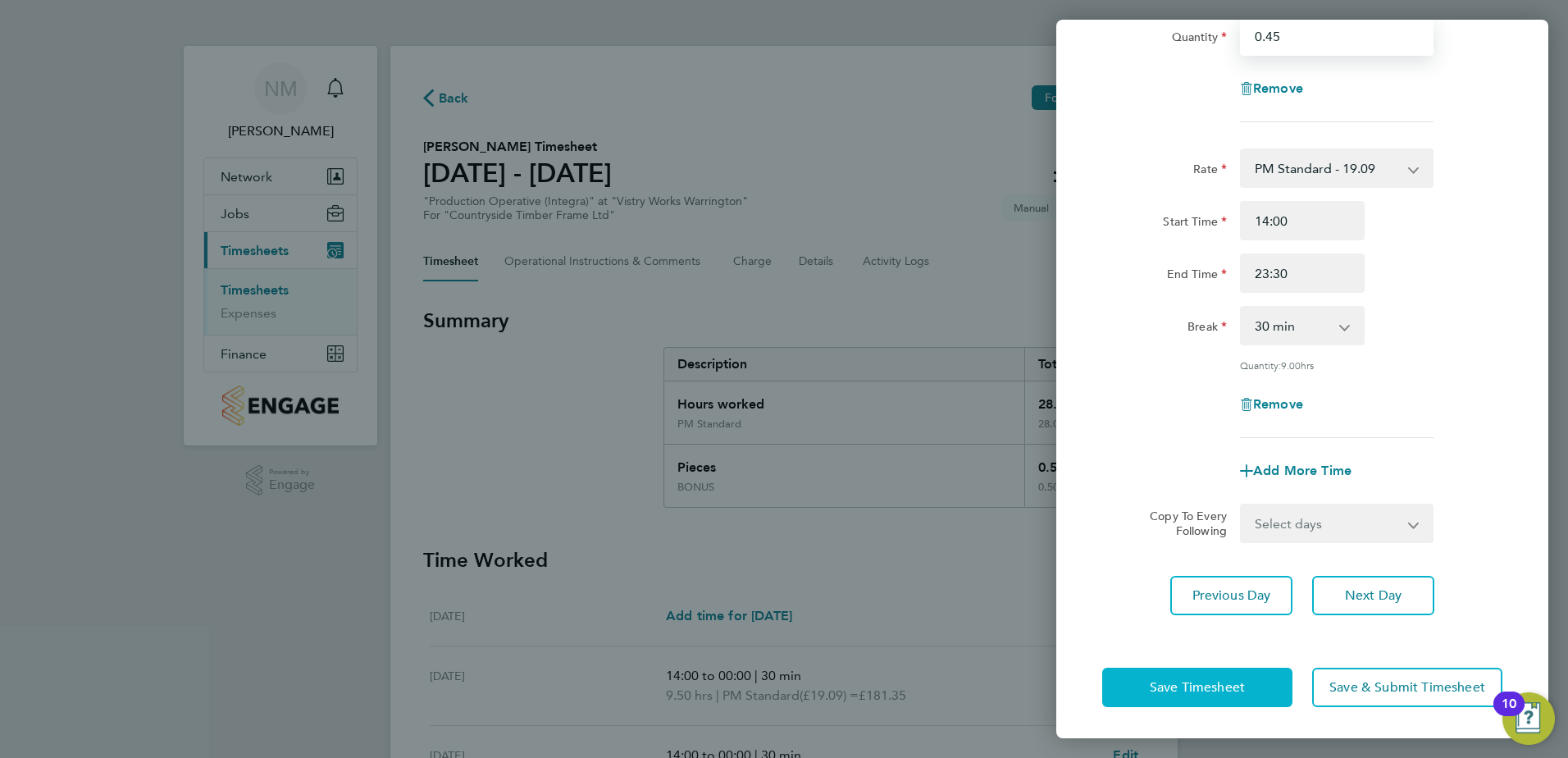
type input "0.45"
click at [1177, 688] on span "Save Timesheet" at bounding box center [1197, 688] width 95 height 17
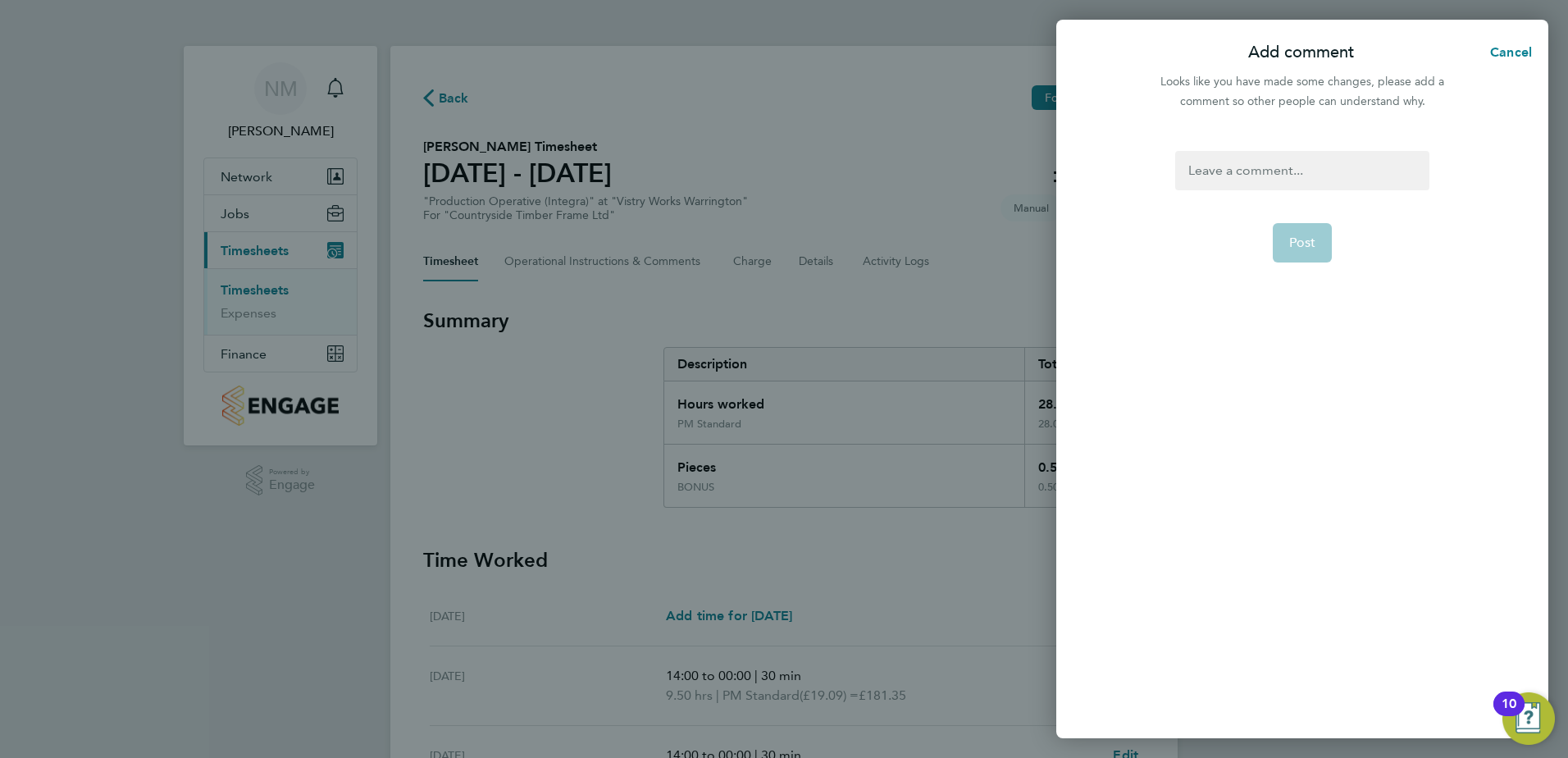
click at [1289, 166] on div at bounding box center [1303, 170] width 254 height 39
click at [1289, 163] on div at bounding box center [1303, 170] width 254 height 39
click at [1308, 231] on button "Post" at bounding box center [1303, 242] width 60 height 39
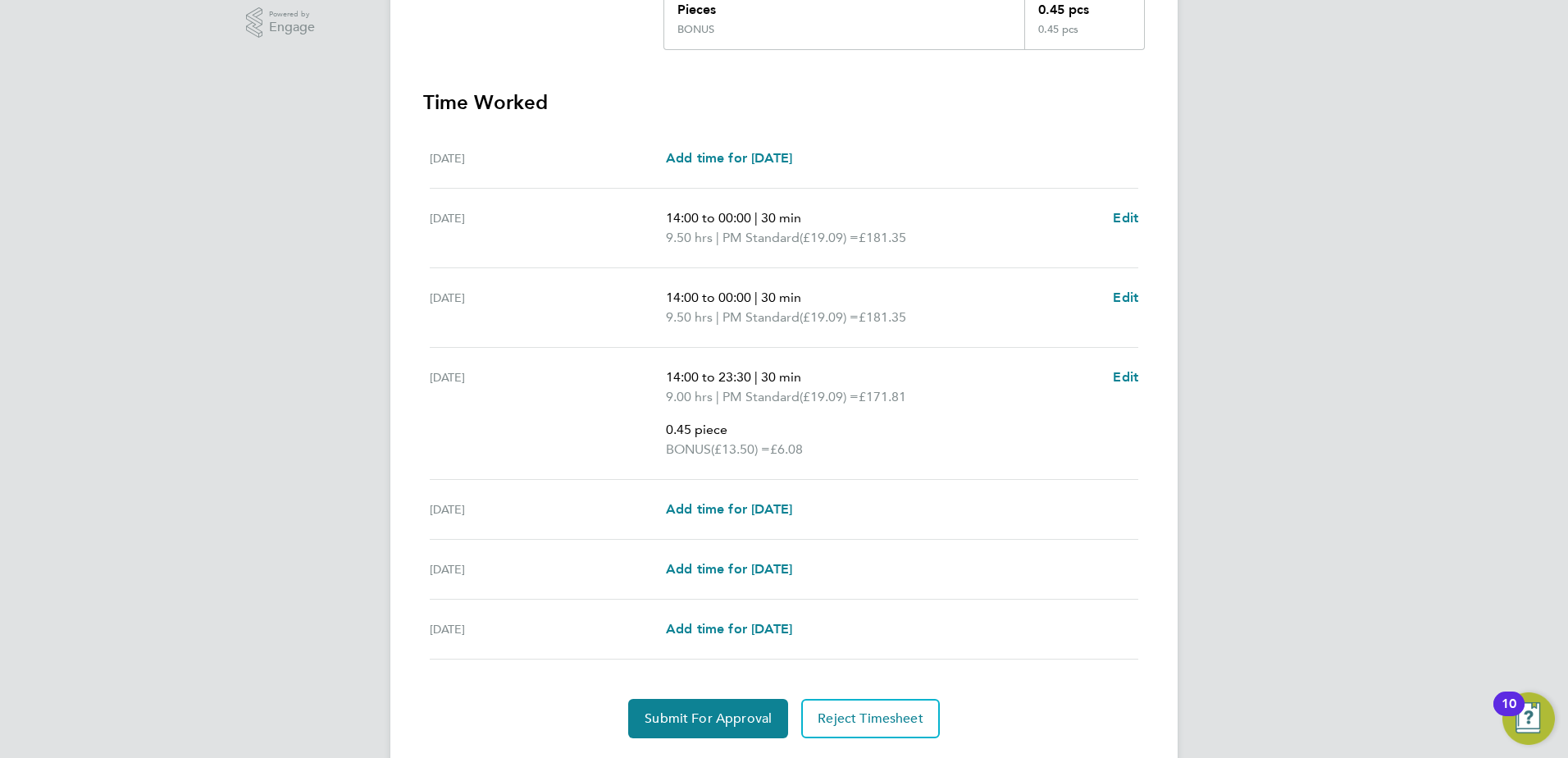
scroll to position [503, 0]
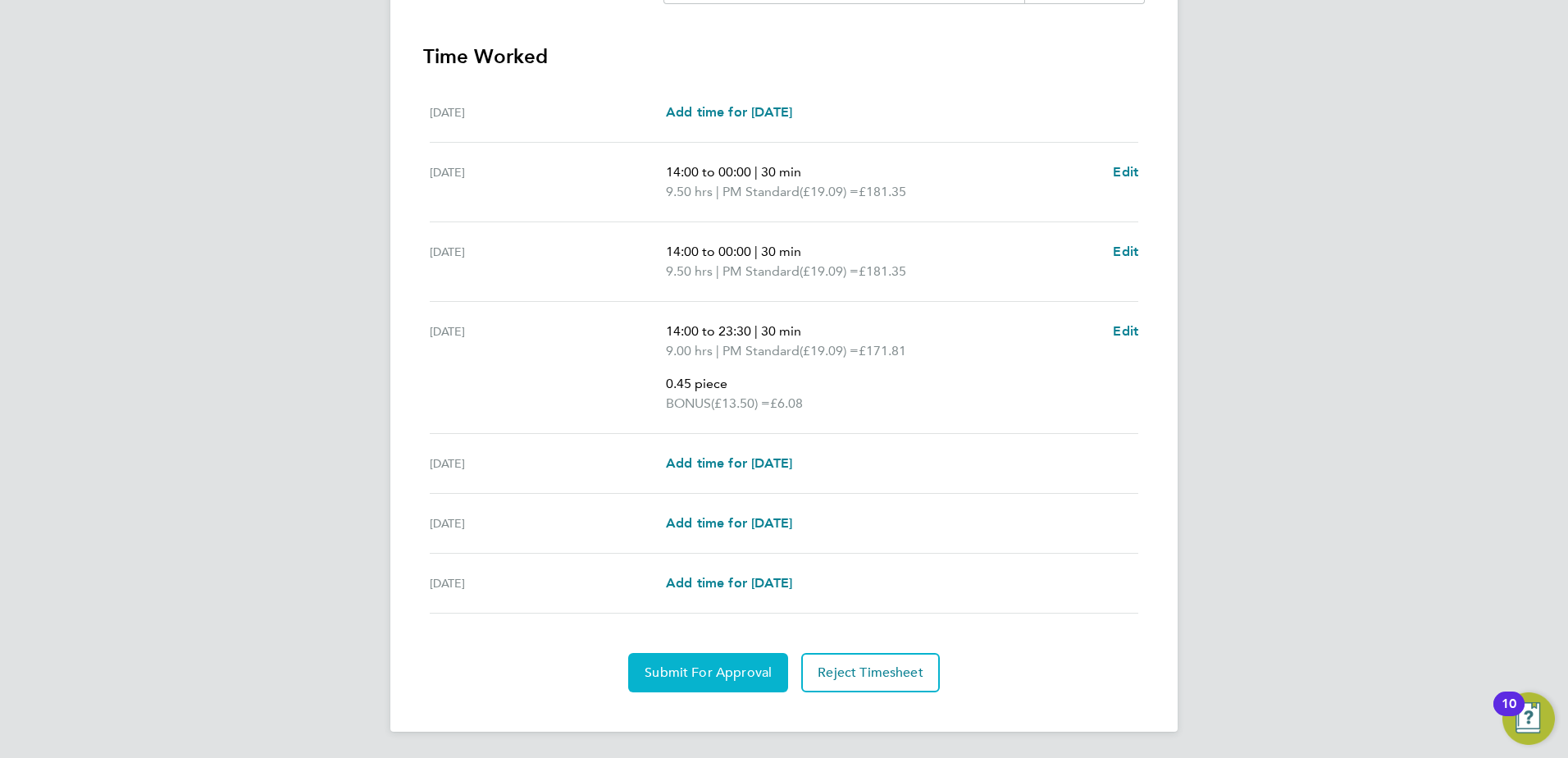
click at [670, 662] on button "Submit For Approval" at bounding box center [708, 672] width 160 height 39
click at [692, 664] on span "Approve Timesheet" at bounding box center [708, 673] width 120 height 17
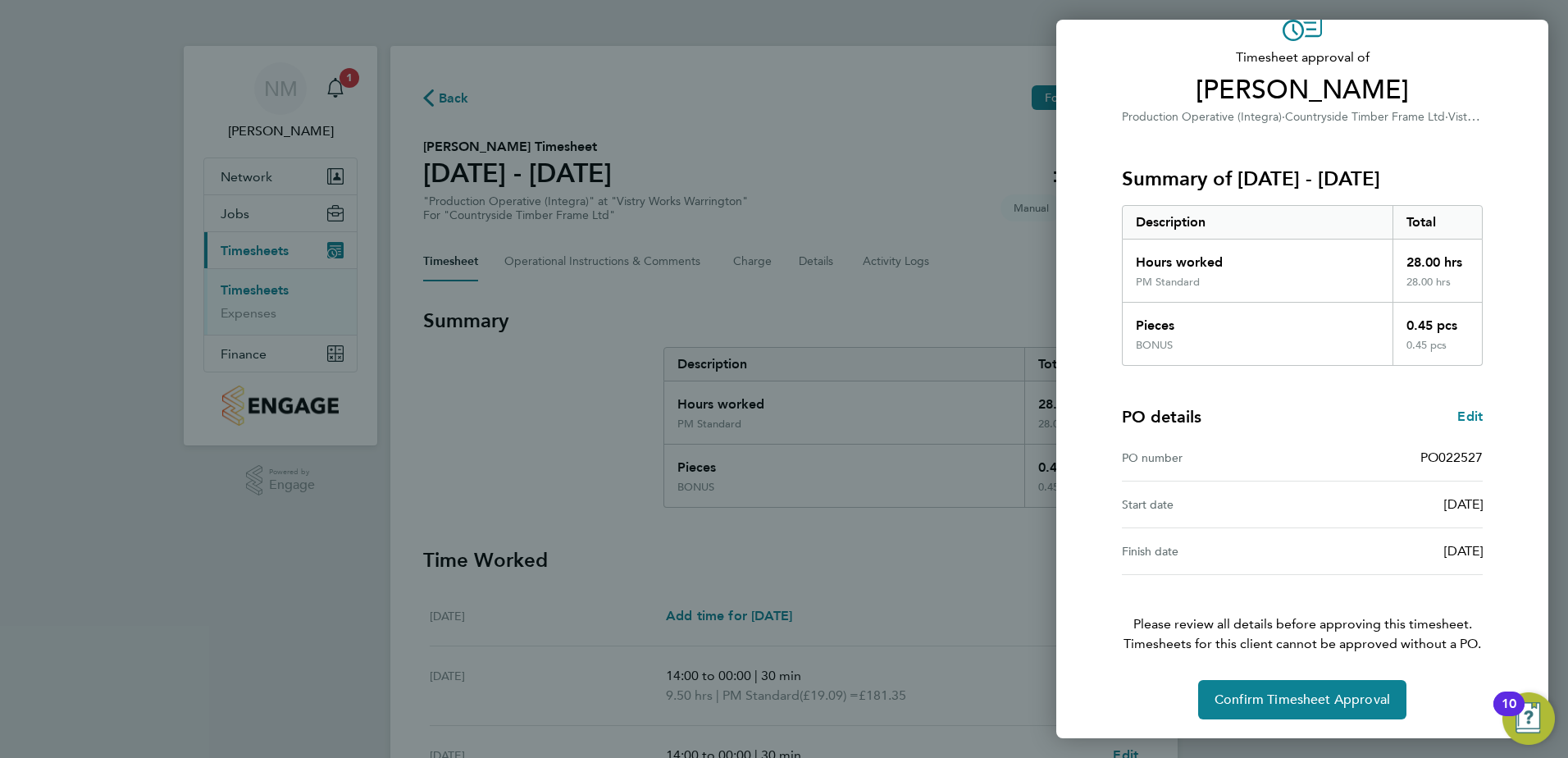
scroll to position [91, 0]
click at [1275, 692] on span "Confirm Timesheet Approval" at bounding box center [1303, 699] width 176 height 17
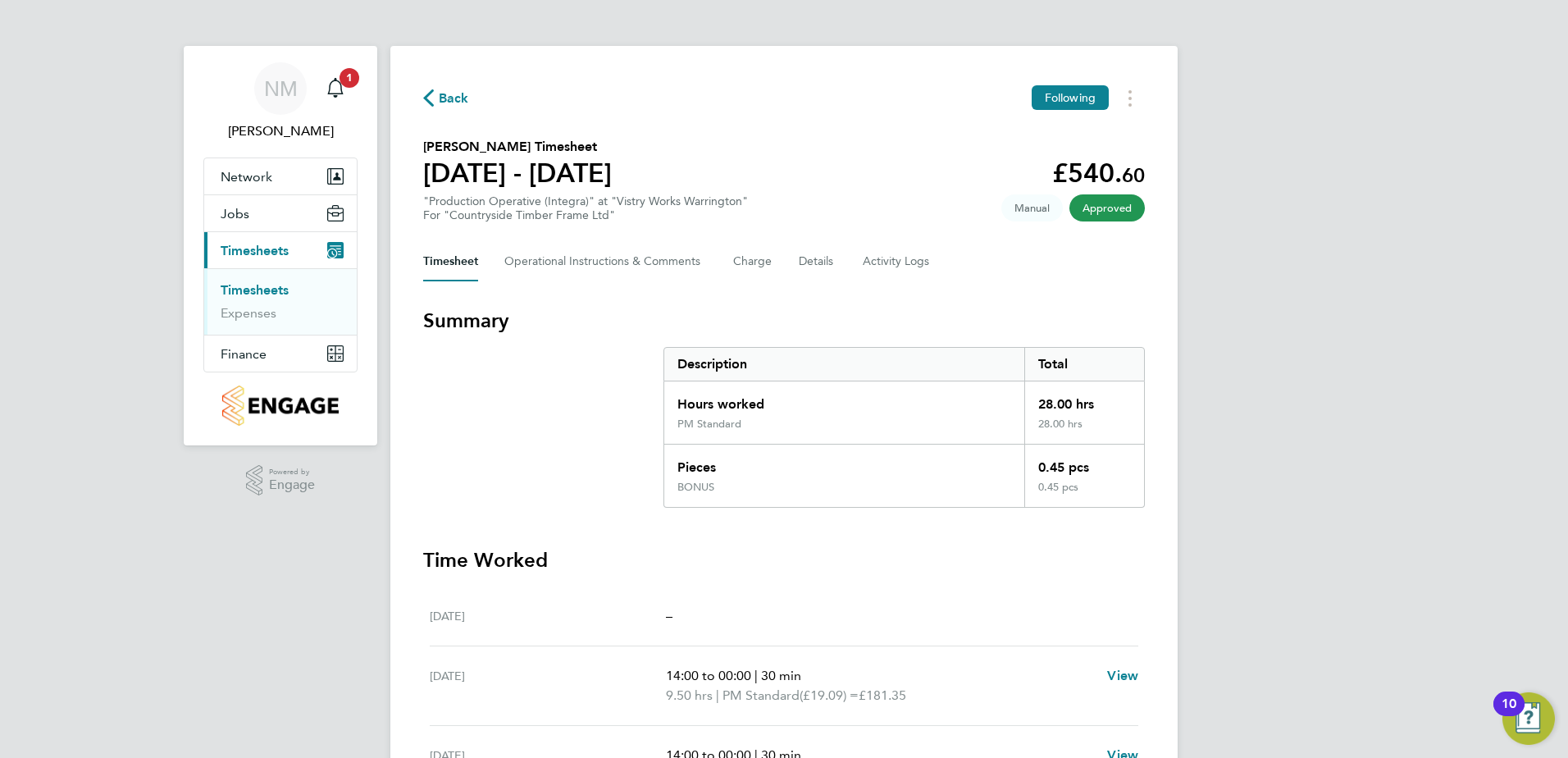
click at [454, 96] on span "Back" at bounding box center [454, 99] width 31 height 20
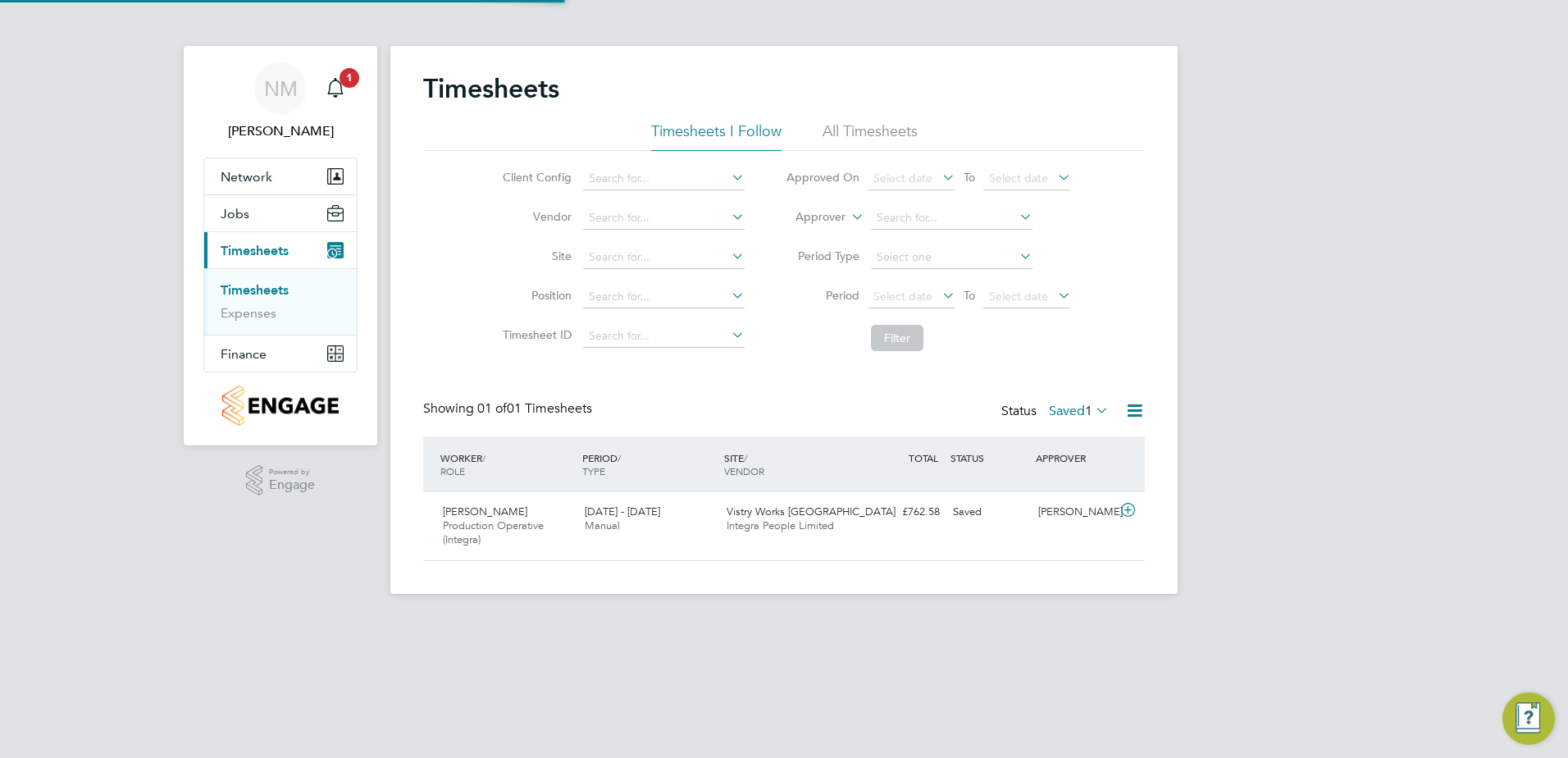
scroll to position [41, 143]
click at [336, 75] on div "Main navigation" at bounding box center [336, 89] width 33 height 33
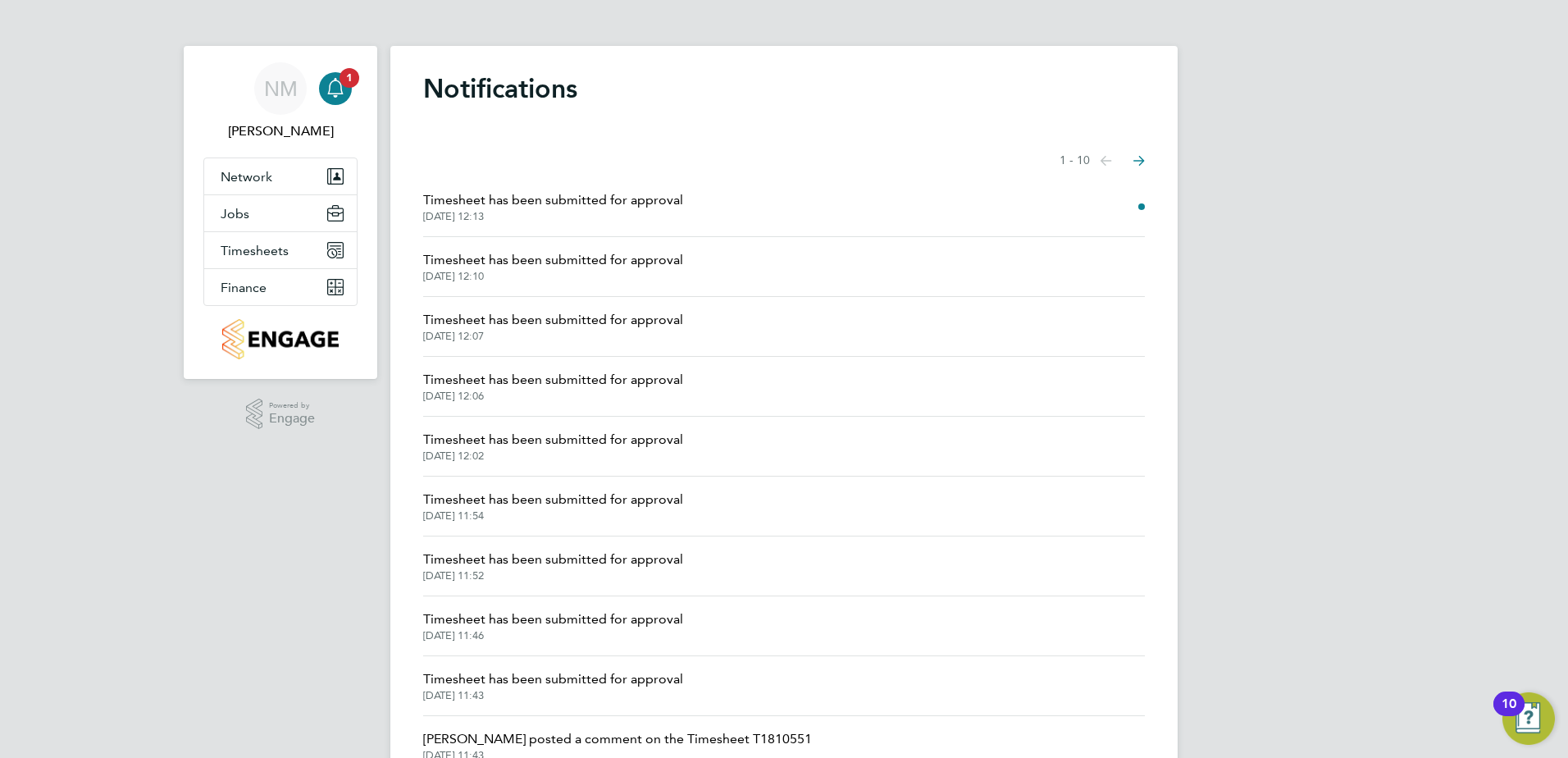
click at [575, 198] on span "Timesheet has been submitted for approval" at bounding box center [553, 201] width 260 height 20
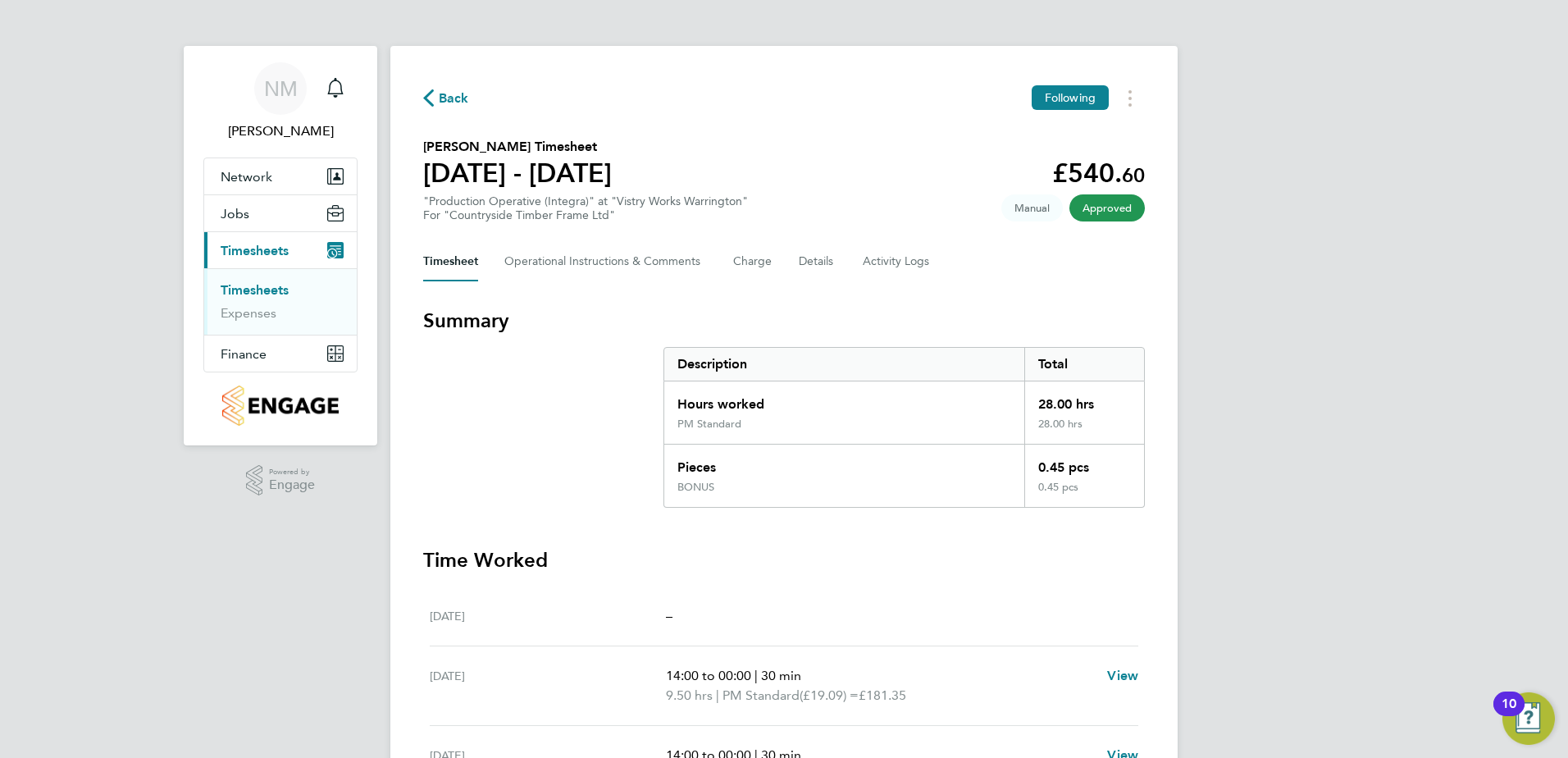
click at [441, 86] on div "Back Following" at bounding box center [784, 98] width 722 height 26
click at [458, 105] on span "Back" at bounding box center [454, 99] width 31 height 20
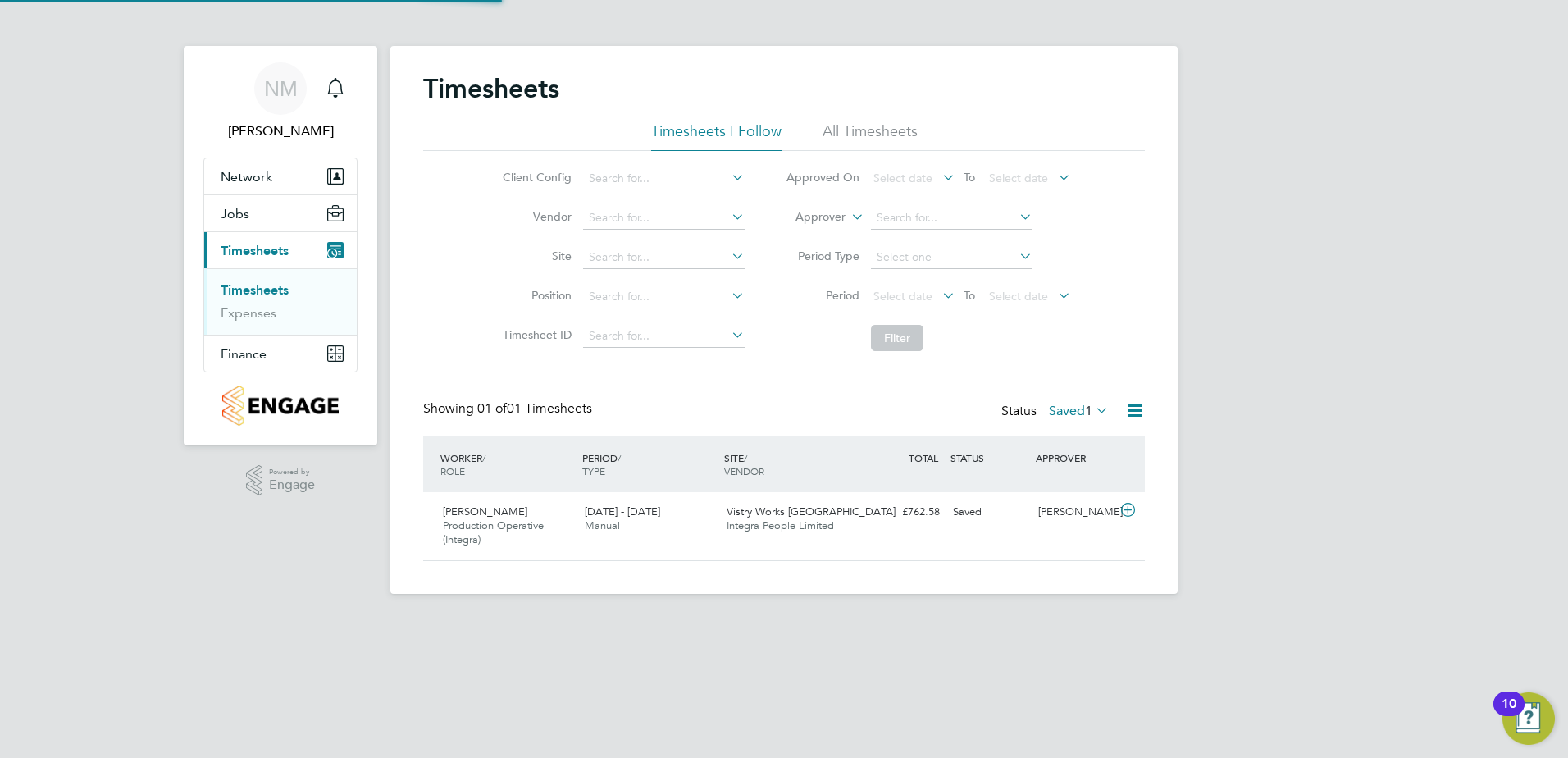
scroll to position [41, 143]
click at [1085, 408] on span "1" at bounding box center [1089, 411] width 7 height 17
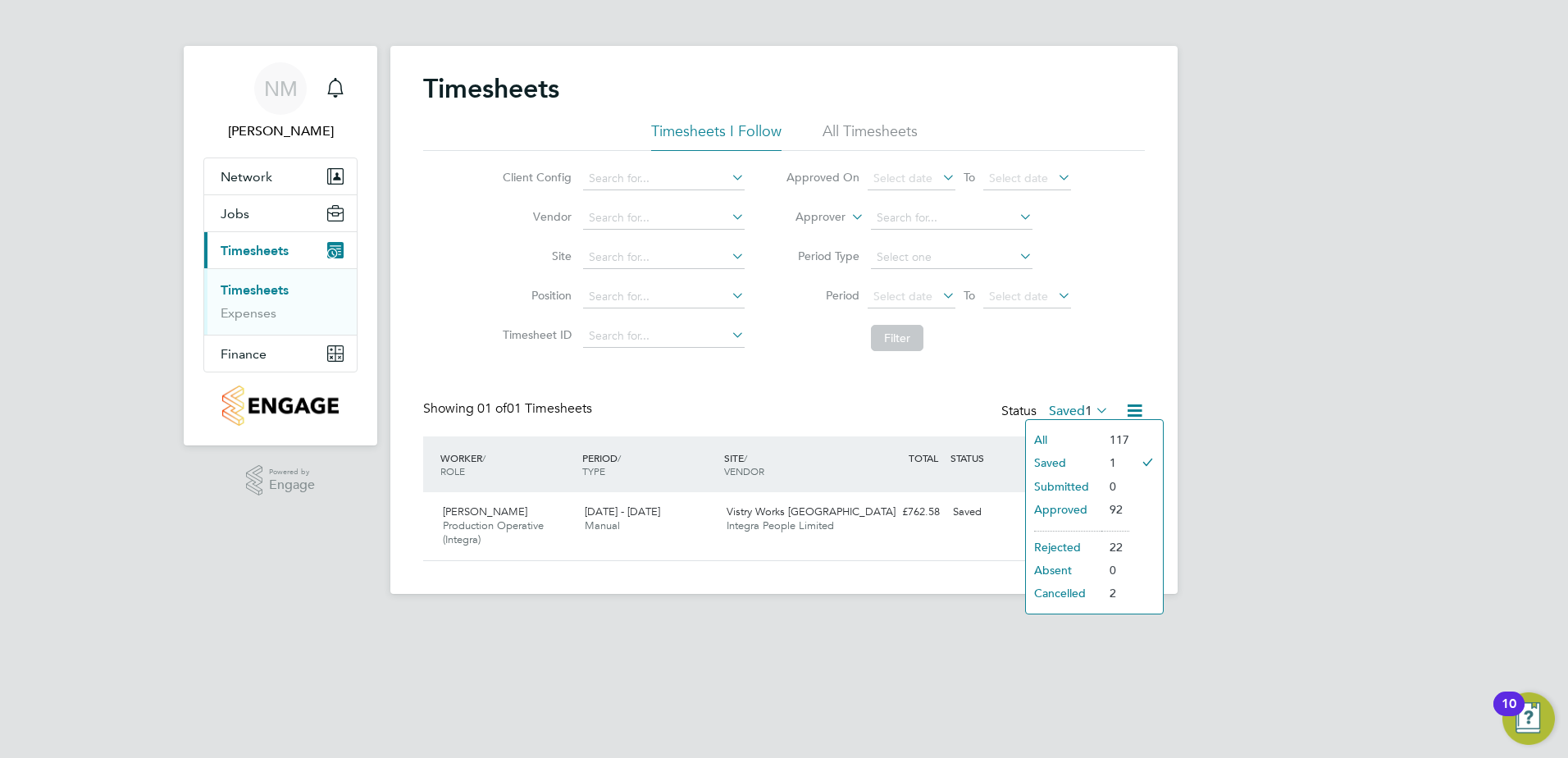
click at [784, 360] on div "Timesheets Timesheets I Follow All Timesheets Client Config Vendor Site Positio…" at bounding box center [784, 317] width 722 height 489
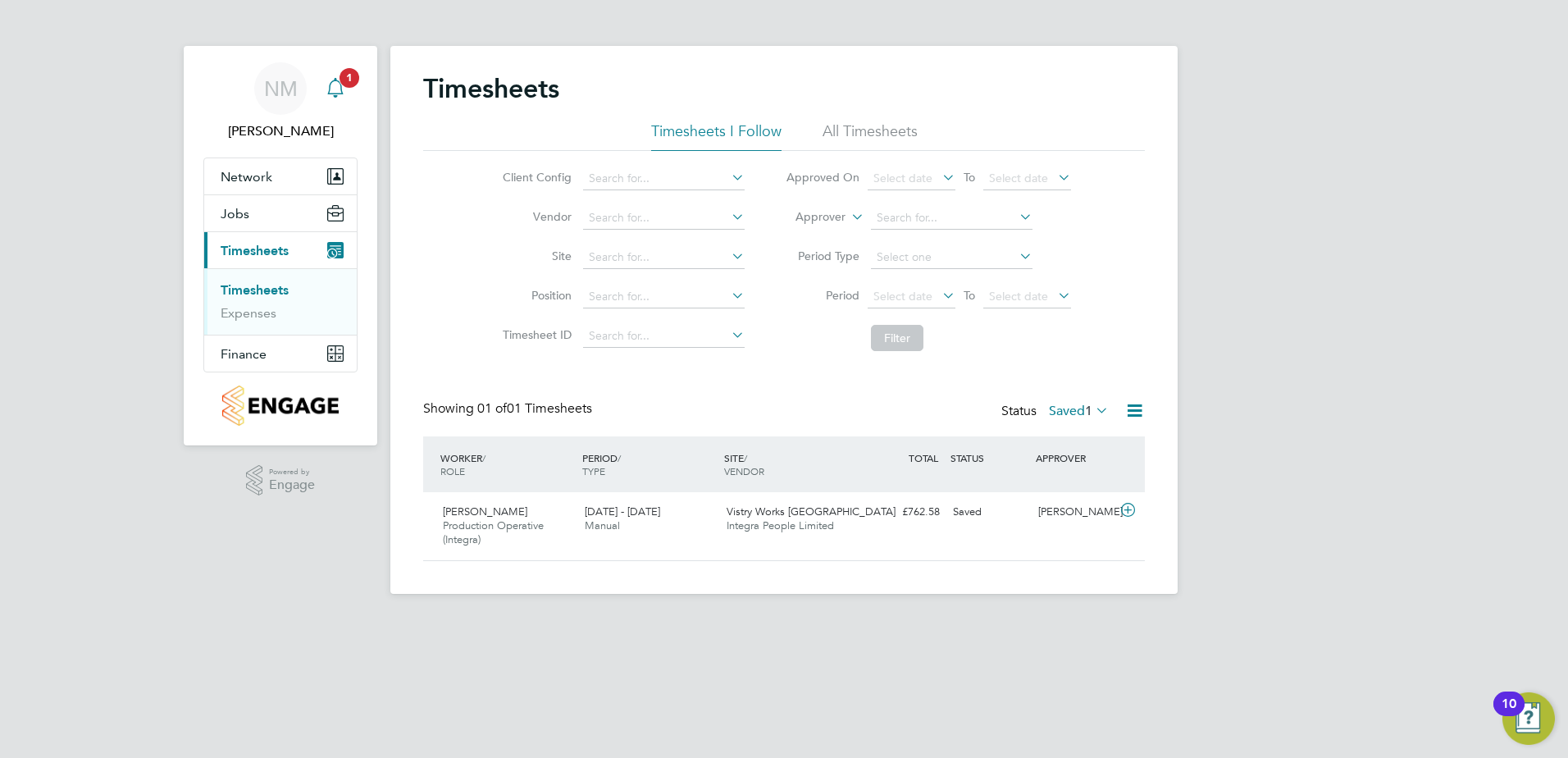
click at [353, 81] on span "1" at bounding box center [350, 78] width 20 height 20
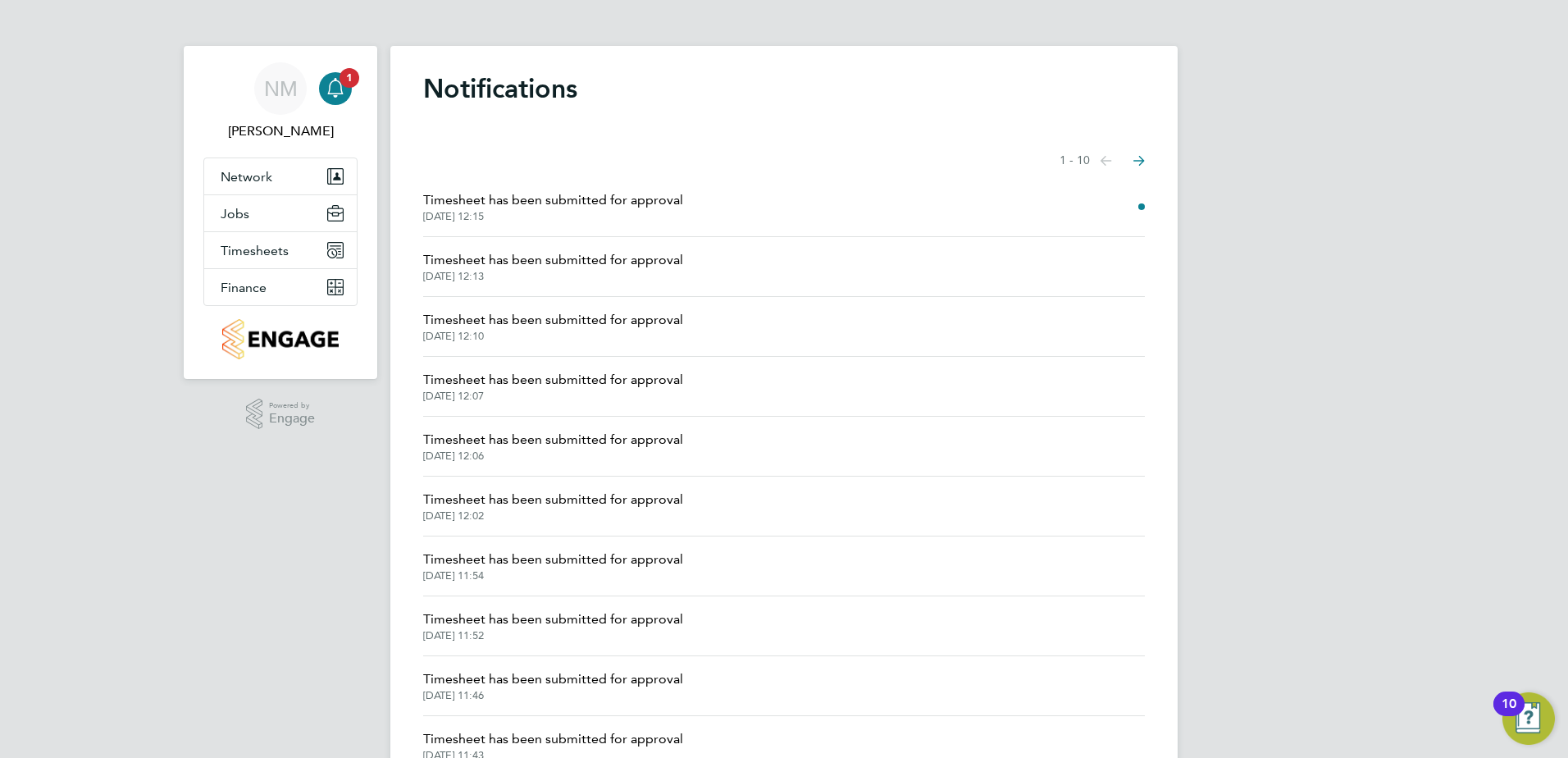
click at [593, 195] on span "Timesheet has been submitted for approval" at bounding box center [553, 201] width 260 height 20
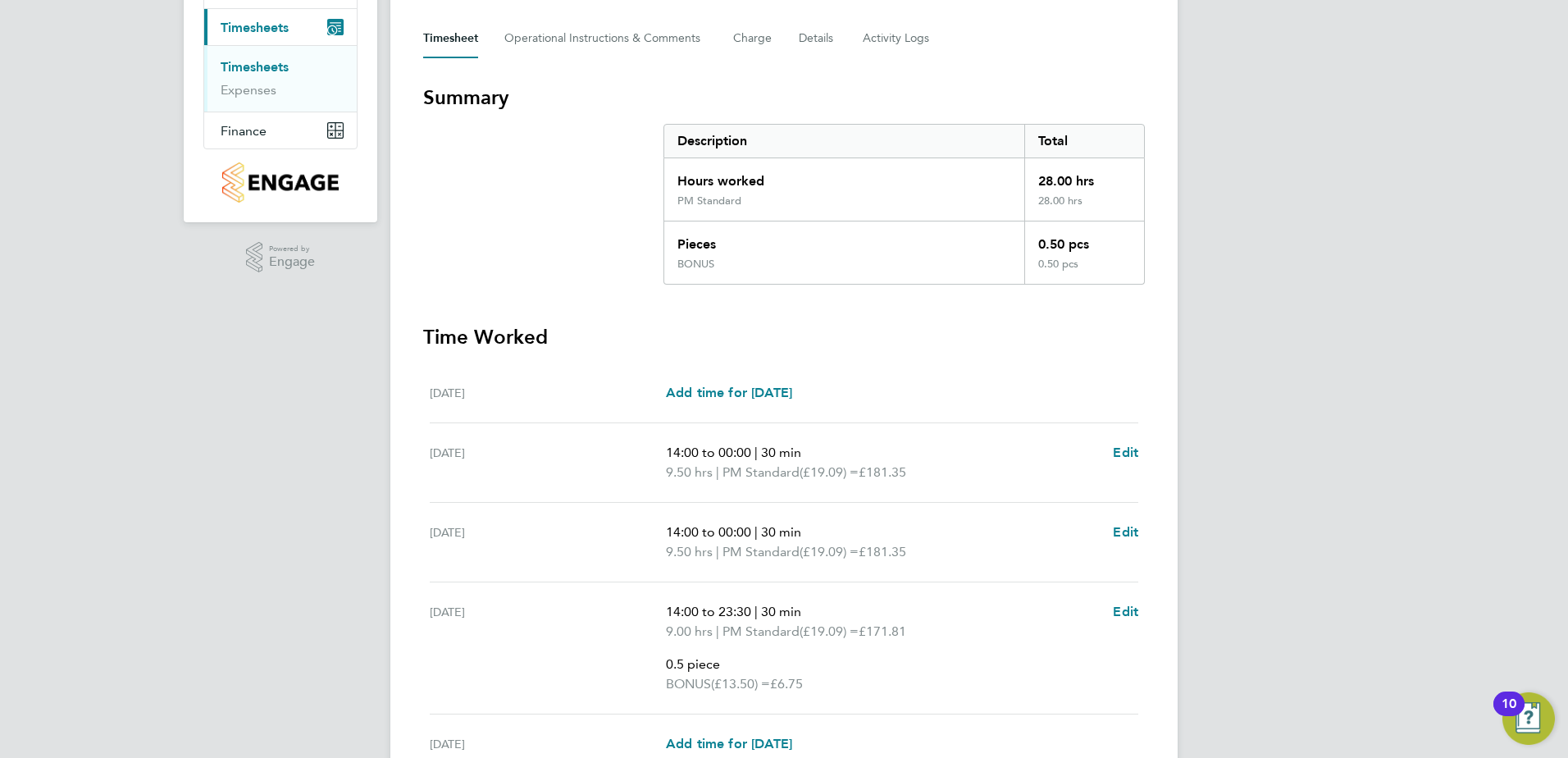
scroll to position [328, 0]
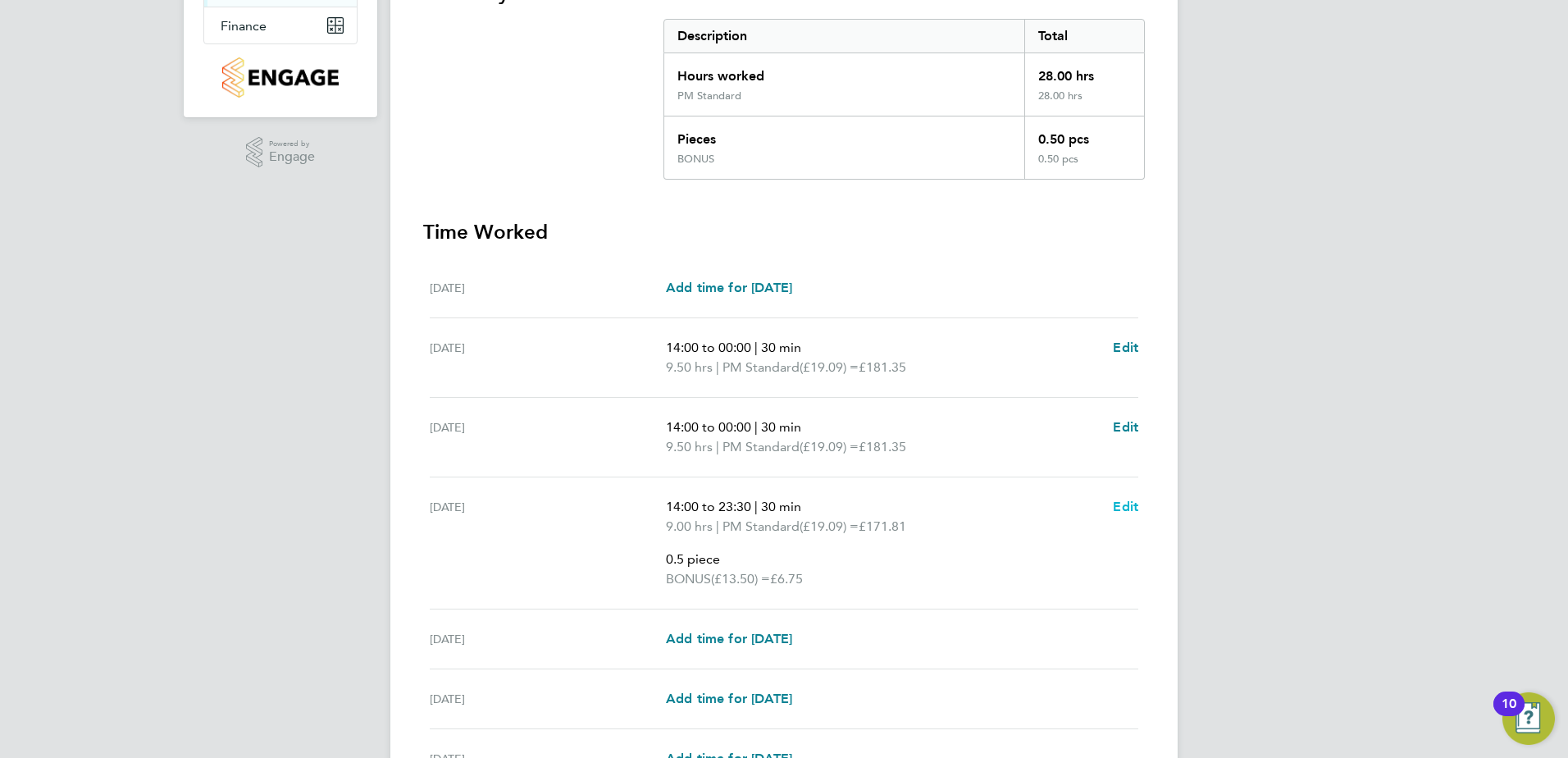
click at [1134, 506] on span "Edit" at bounding box center [1125, 506] width 26 height 16
select select "30"
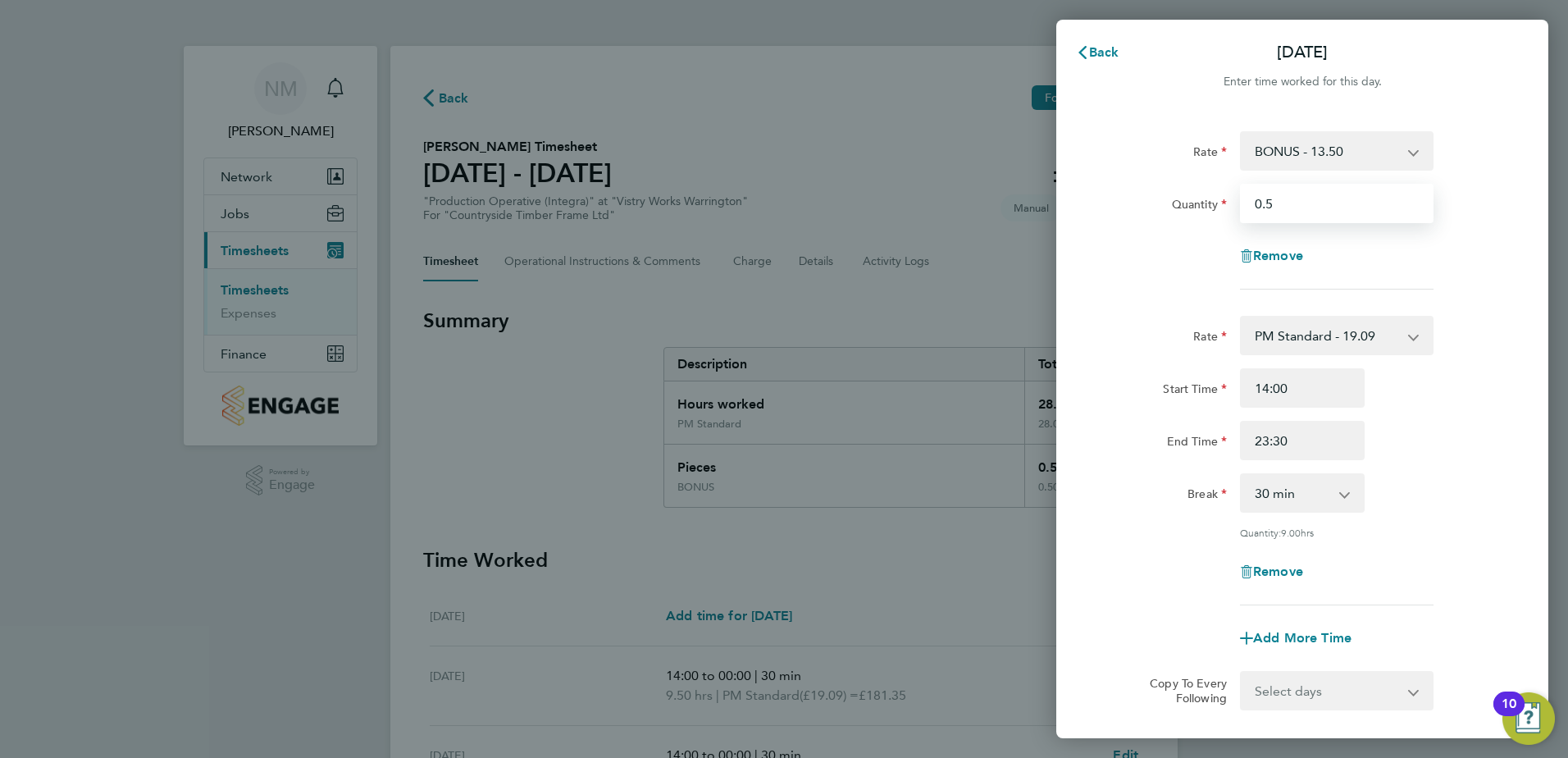
drag, startPoint x: 1284, startPoint y: 205, endPoint x: 1182, endPoint y: 180, distance: 105.0
click at [1177, 189] on div "Quantity 0.5" at bounding box center [1303, 203] width 414 height 39
type input "0.45"
drag, startPoint x: 1109, startPoint y: 333, endPoint x: 1150, endPoint y: 305, distance: 49.6
click at [1119, 327] on div "Rate" at bounding box center [1165, 333] width 124 height 33
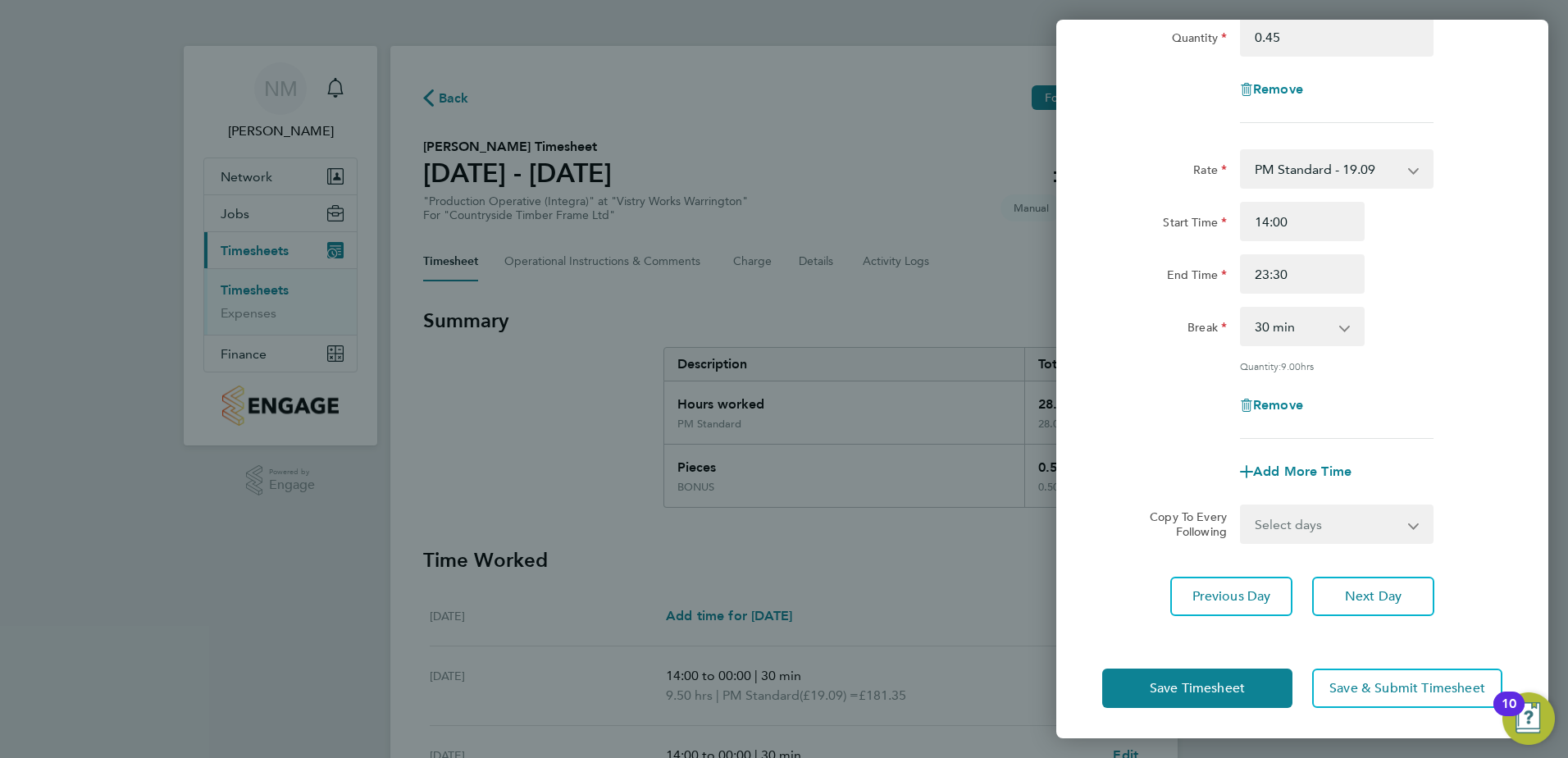
scroll to position [168, 0]
click at [1207, 683] on span "Save Timesheet" at bounding box center [1197, 688] width 95 height 17
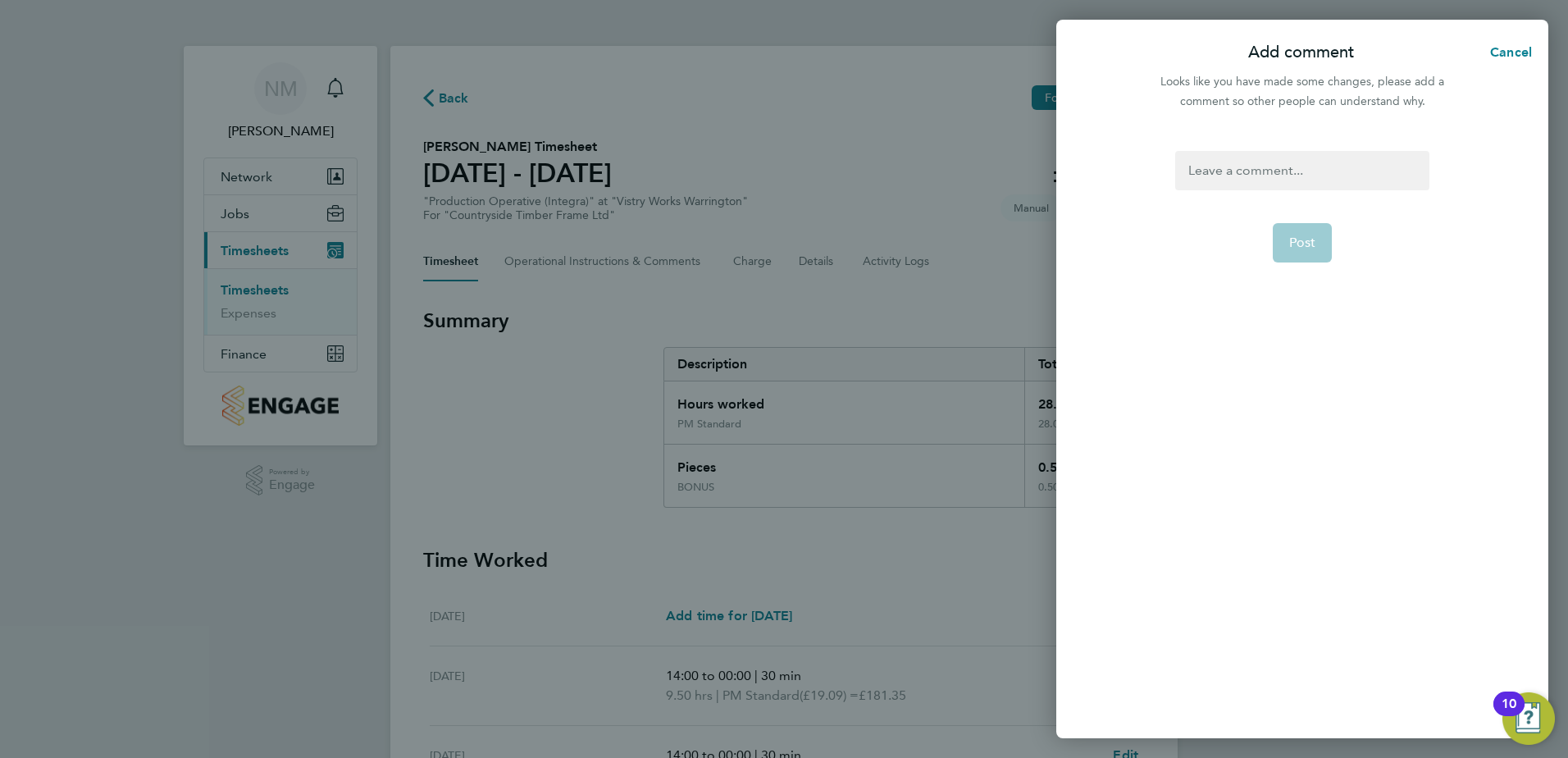
click at [1265, 168] on div at bounding box center [1303, 170] width 254 height 39
drag, startPoint x: 1268, startPoint y: 157, endPoint x: 1272, endPoint y: 122, distance: 35.2
click at [1270, 133] on div "Post" at bounding box center [1303, 435] width 493 height 607
click at [1285, 259] on button "Post" at bounding box center [1303, 242] width 60 height 39
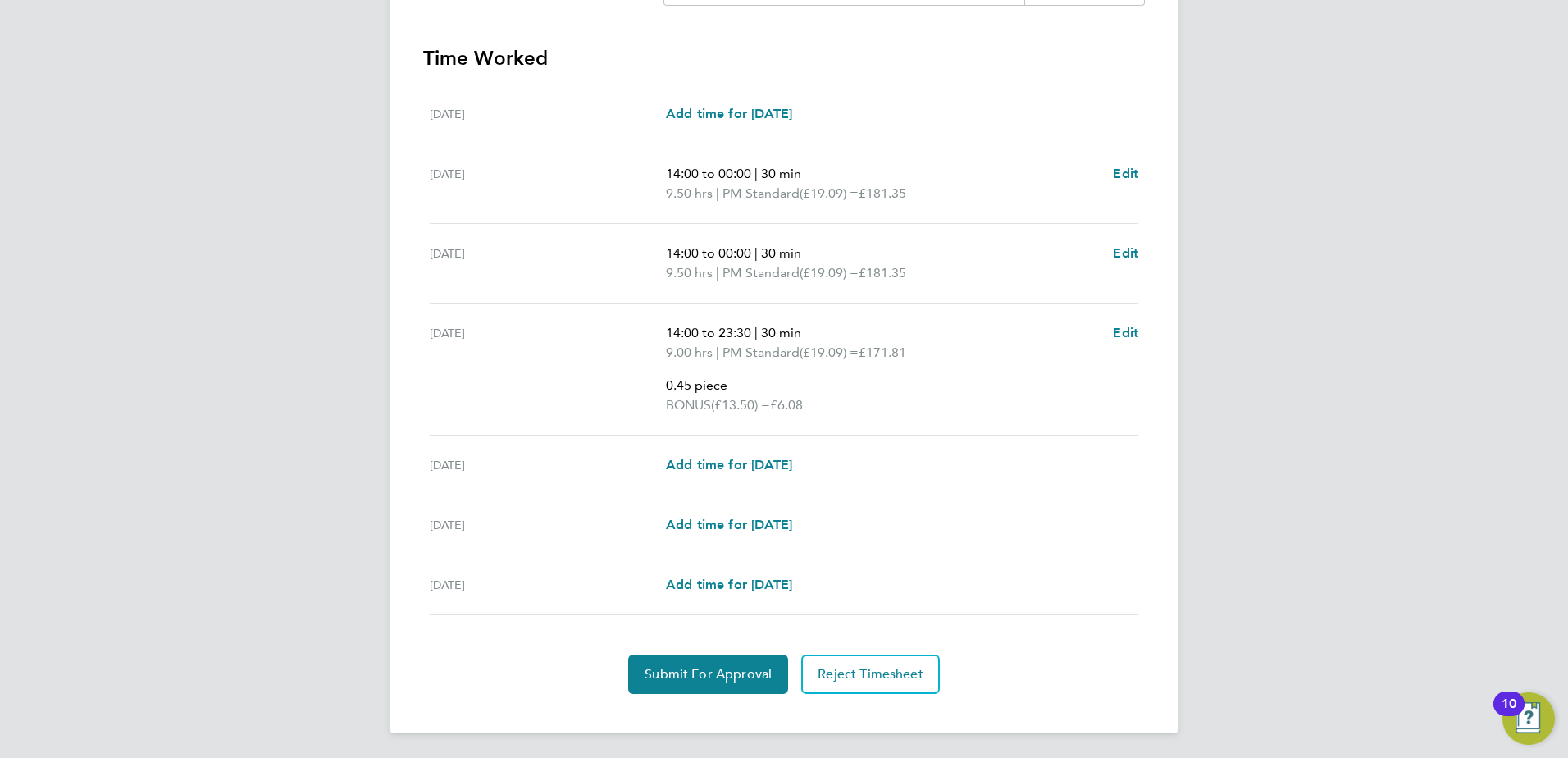
scroll to position [503, 0]
click at [663, 668] on span "Submit For Approval" at bounding box center [708, 673] width 127 height 17
click at [681, 671] on span "Approve Timesheet" at bounding box center [708, 673] width 120 height 17
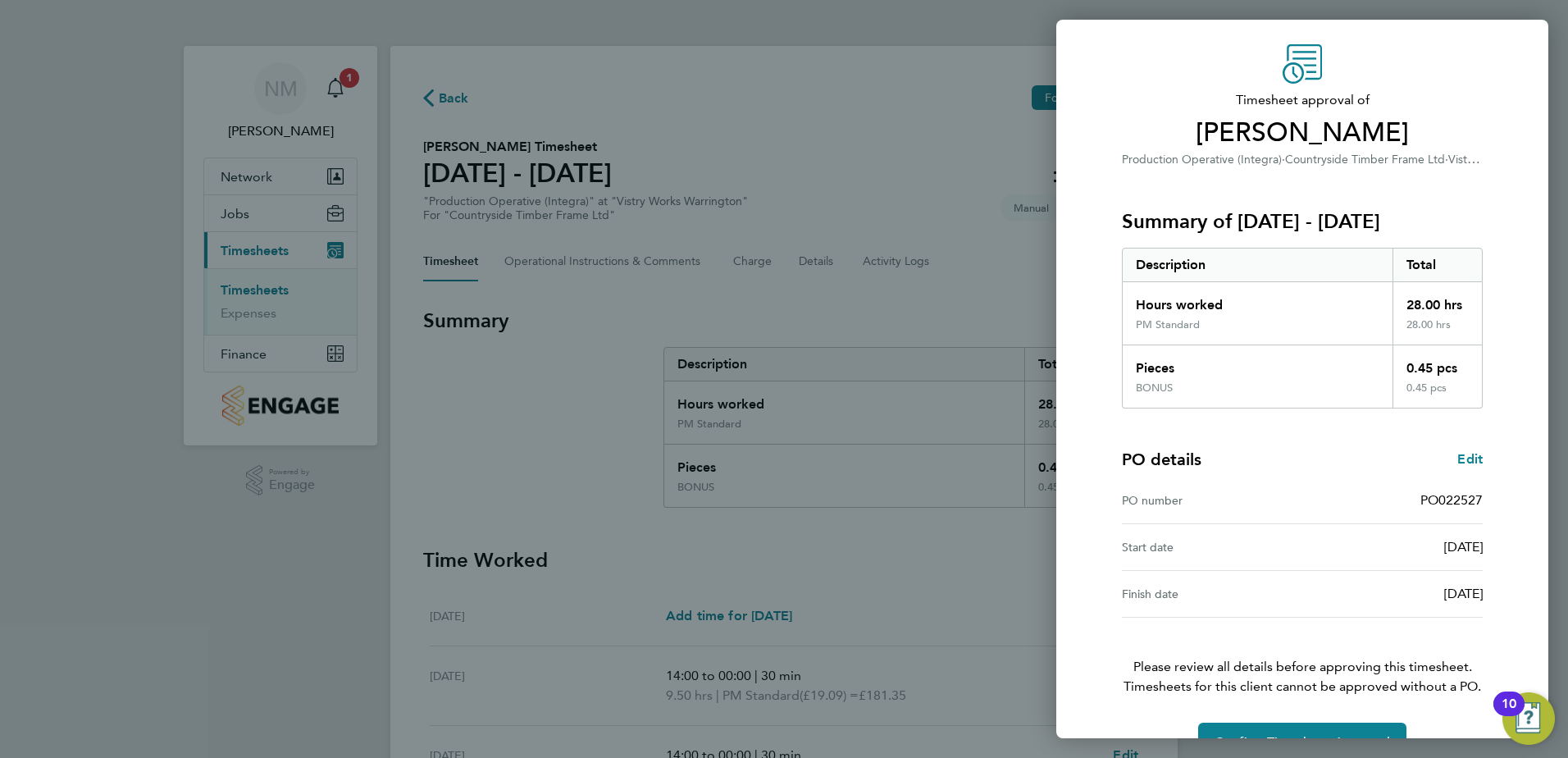
scroll to position [91, 0]
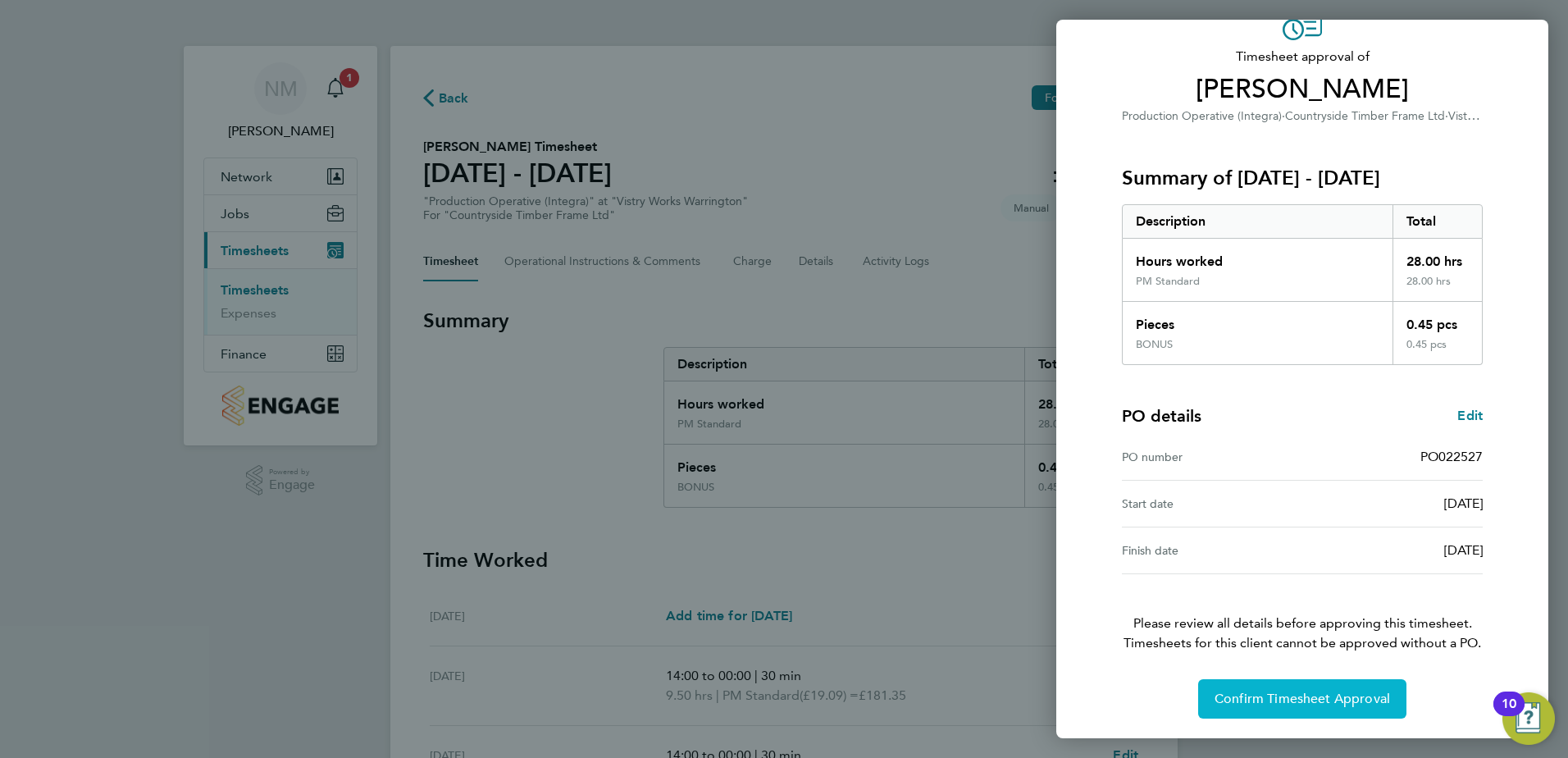
click at [1303, 699] on span "Confirm Timesheet Approval" at bounding box center [1303, 699] width 176 height 17
